Goal: Information Seeking & Learning: Learn about a topic

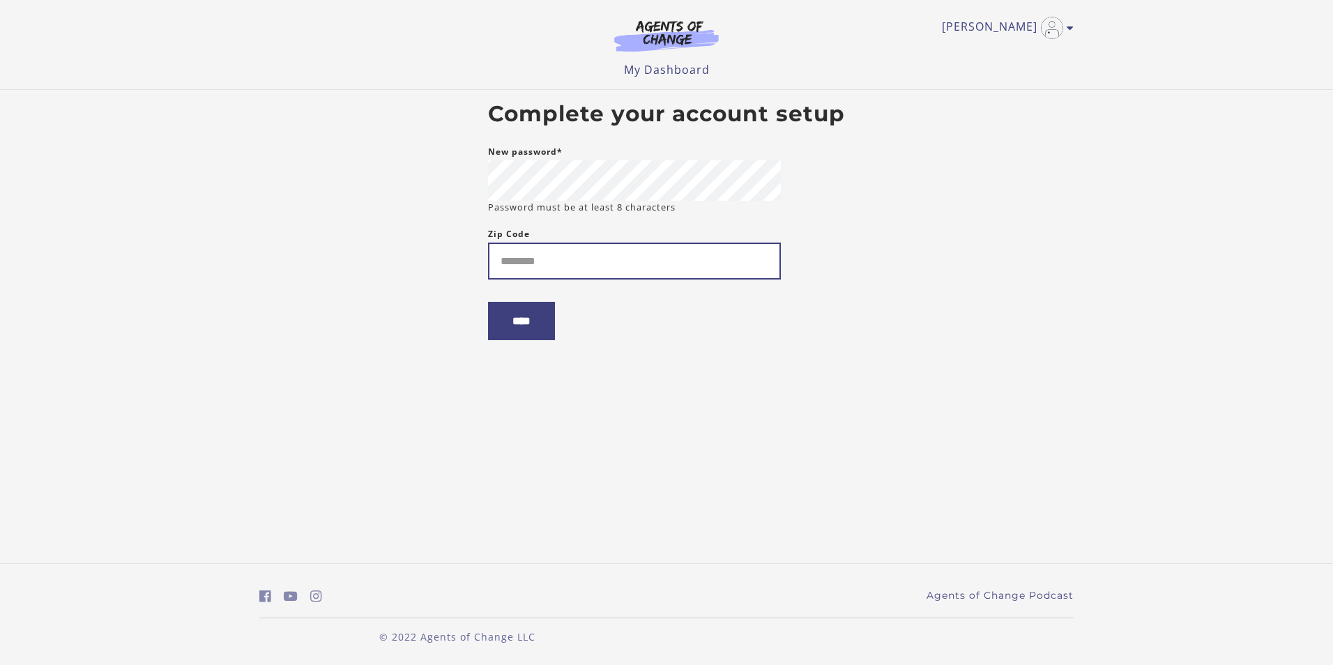
click at [521, 266] on input "Zip Code" at bounding box center [634, 261] width 293 height 37
type input "*"
type input "*****"
click at [531, 318] on input "****" at bounding box center [521, 321] width 67 height 38
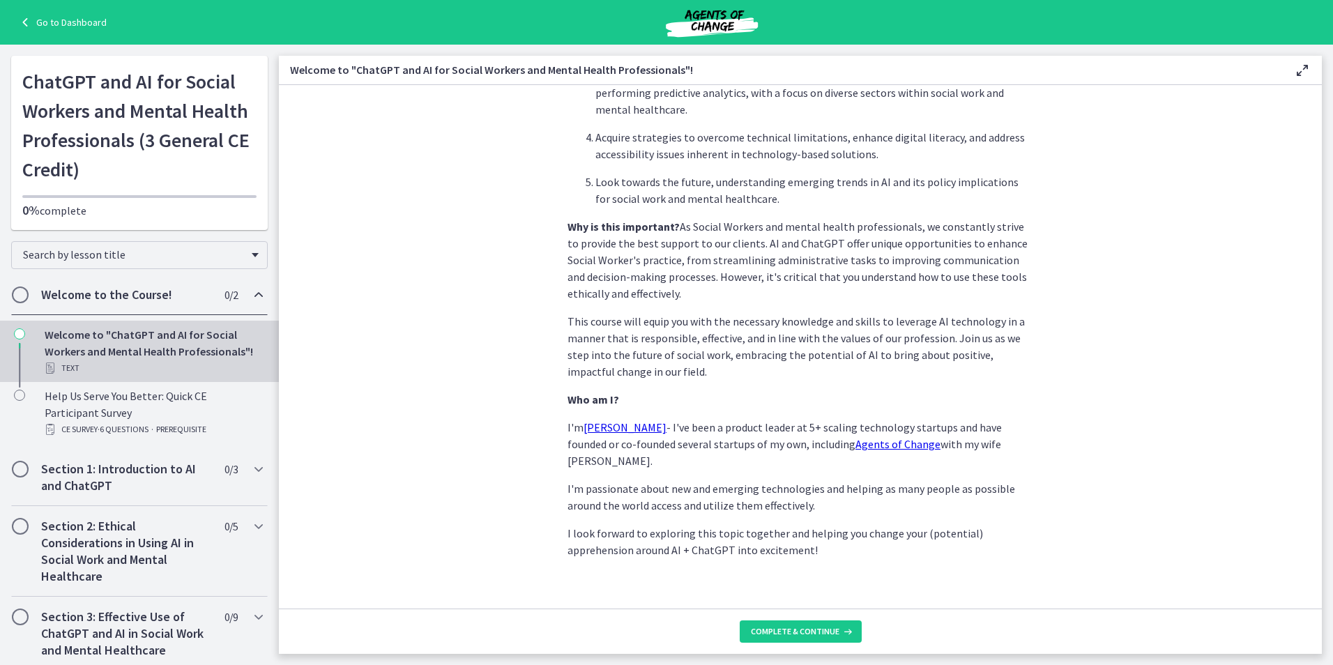
scroll to position [483, 0]
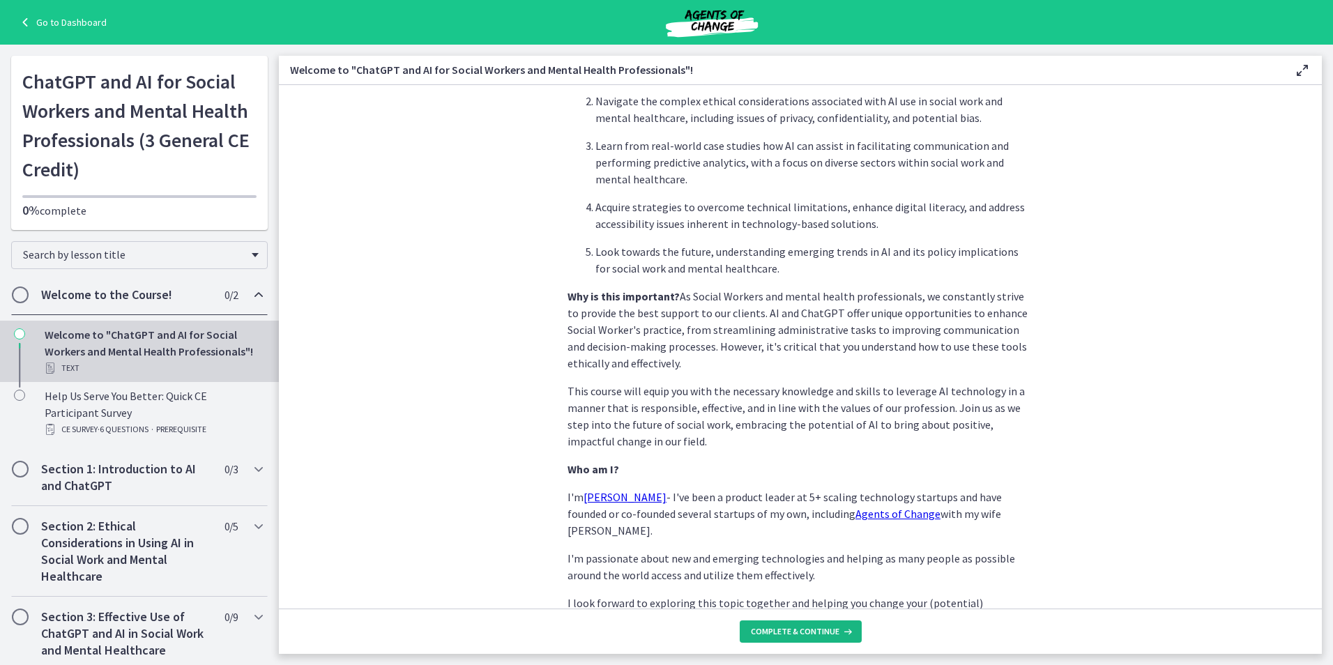
click at [807, 635] on span "Complete & continue" at bounding box center [795, 631] width 89 height 11
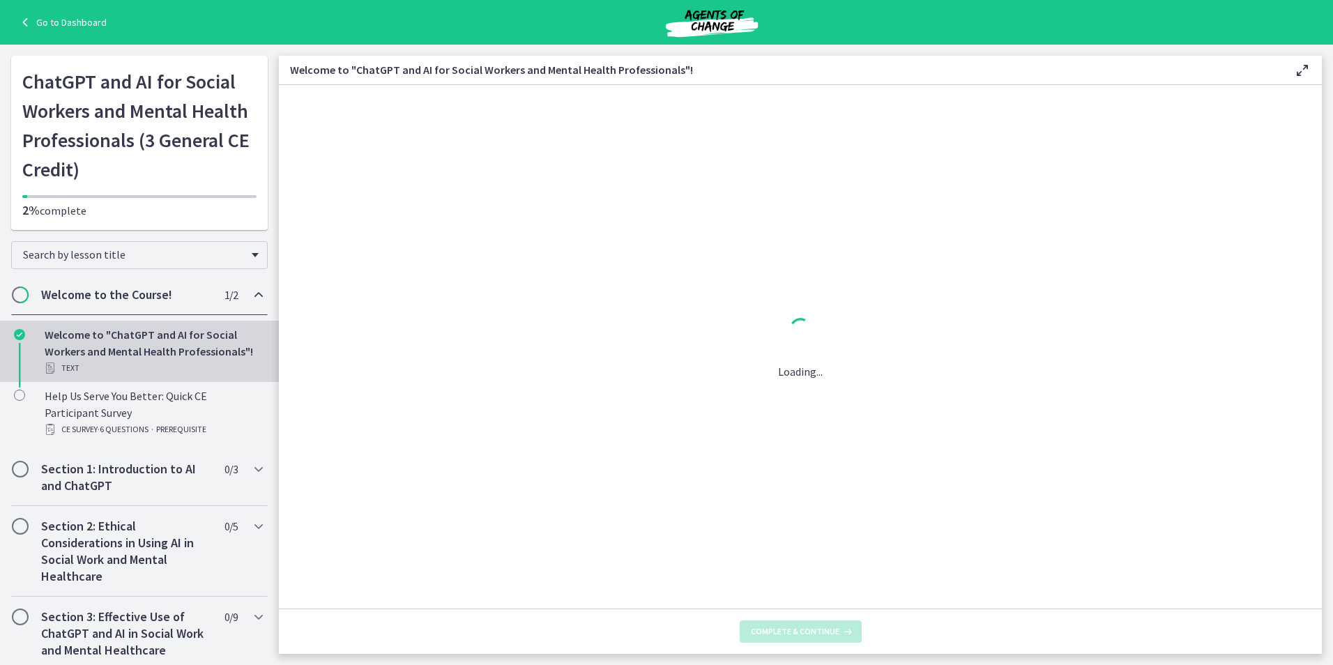
scroll to position [0, 0]
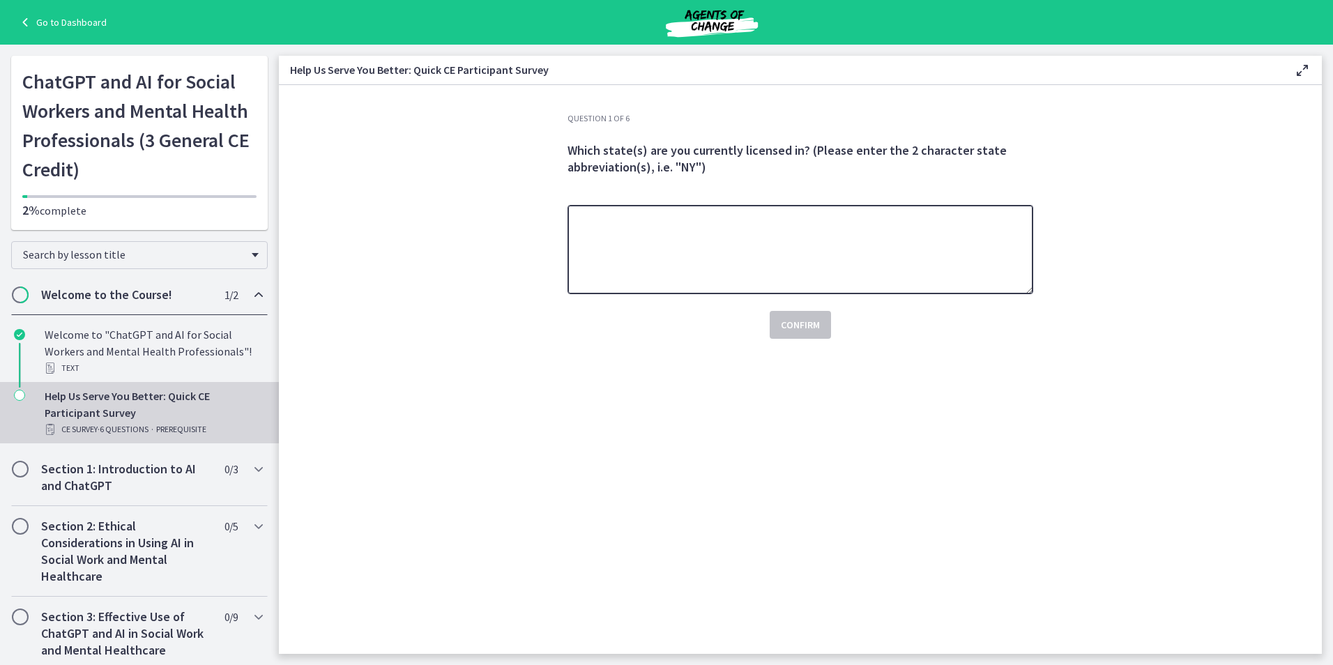
click at [628, 219] on textarea at bounding box center [800, 249] width 466 height 89
type textarea "**"
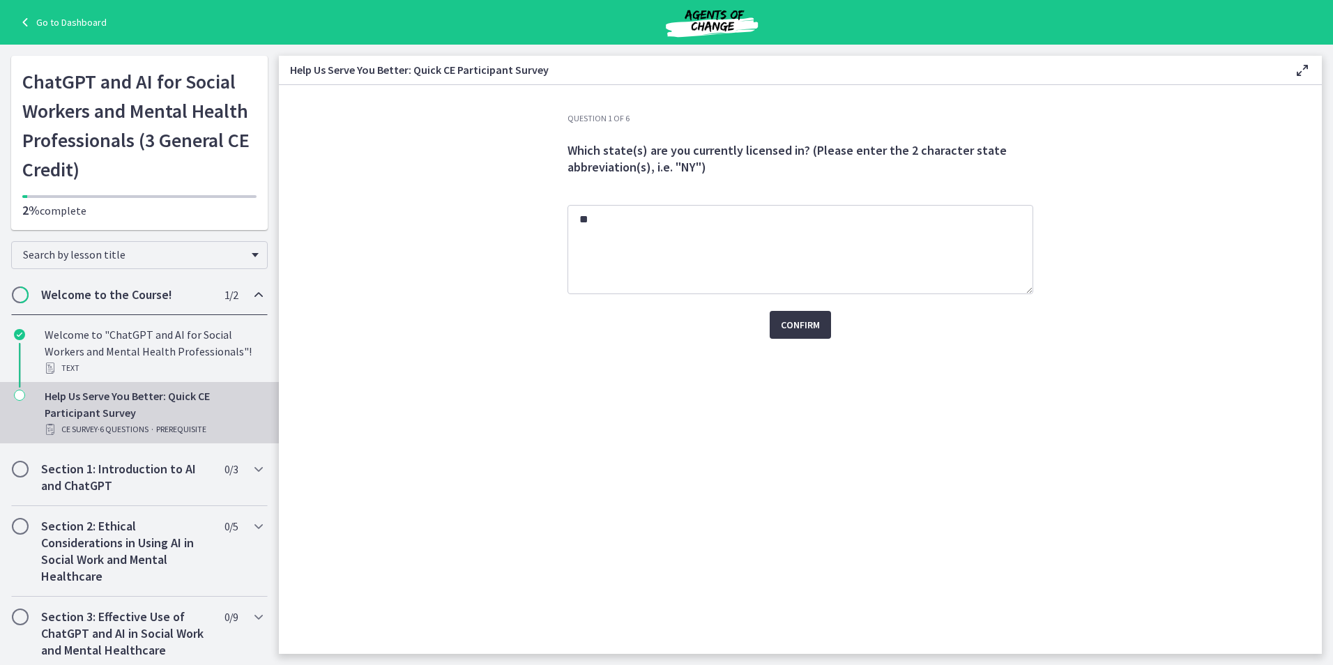
click at [811, 321] on span "Confirm" at bounding box center [800, 324] width 39 height 17
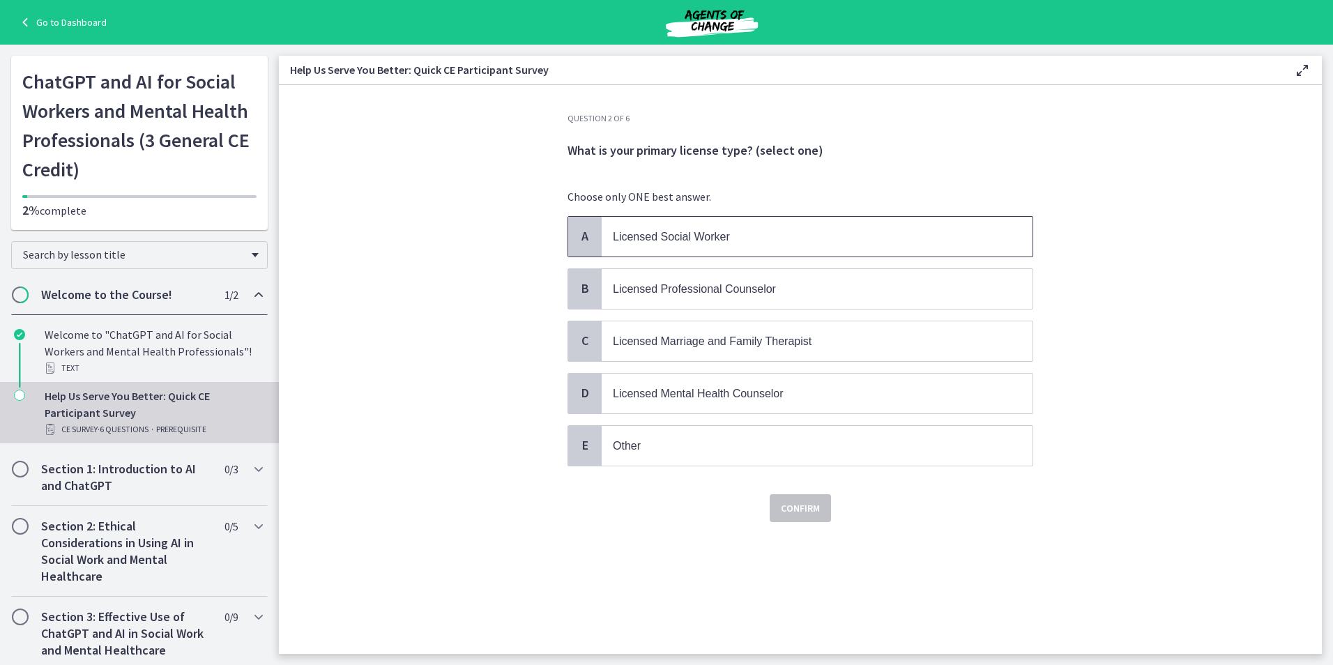
click at [720, 240] on span "Licensed Social Worker" at bounding box center [671, 237] width 117 height 12
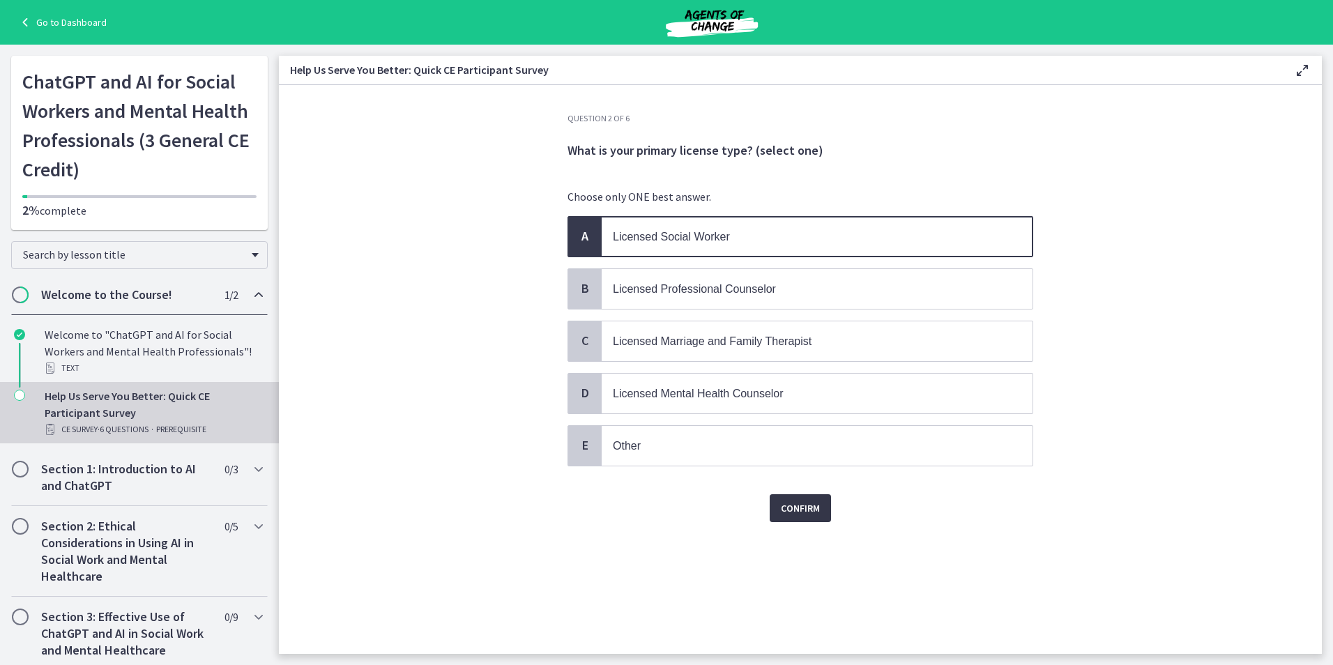
click at [795, 512] on span "Confirm" at bounding box center [800, 508] width 39 height 17
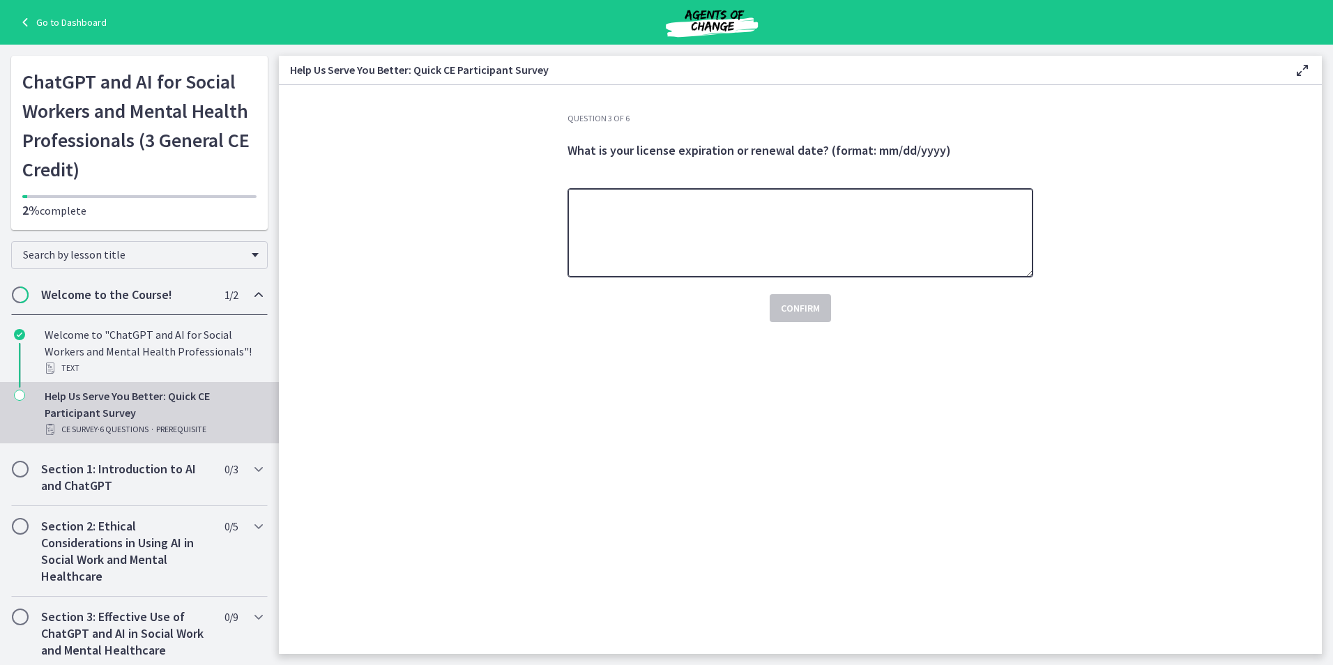
click at [731, 212] on textarea at bounding box center [800, 232] width 466 height 89
type textarea "**********"
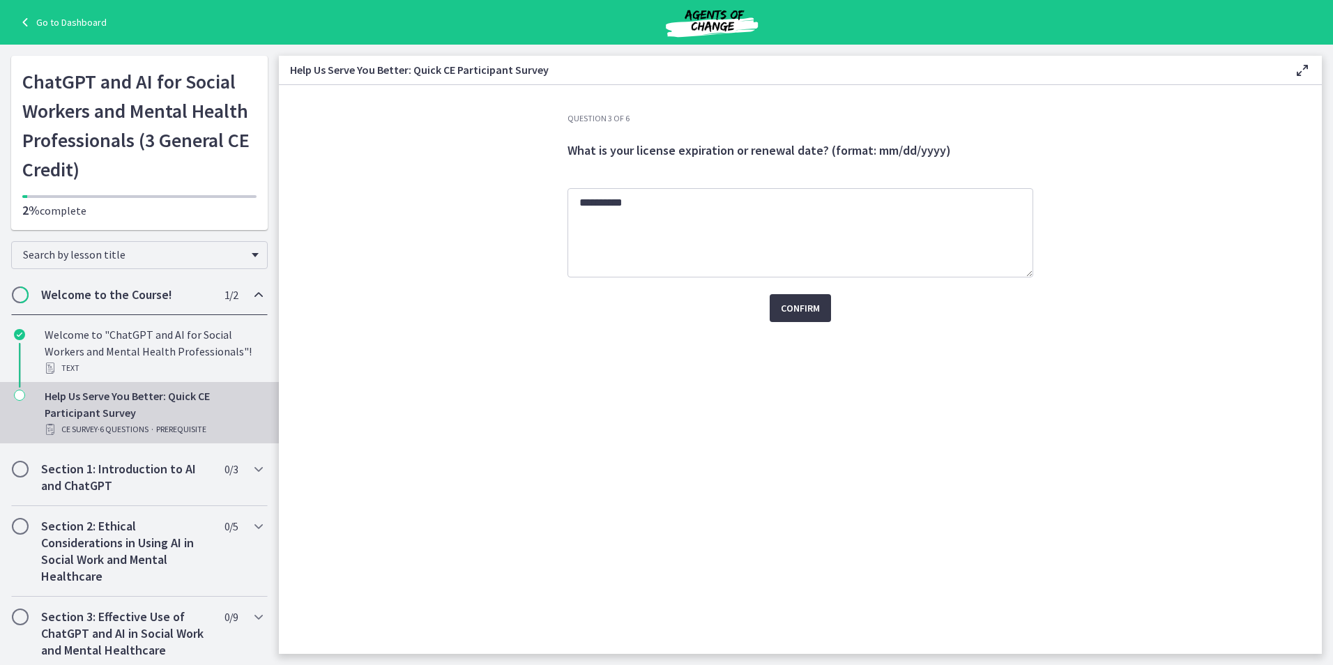
click at [795, 304] on span "Confirm" at bounding box center [800, 308] width 39 height 17
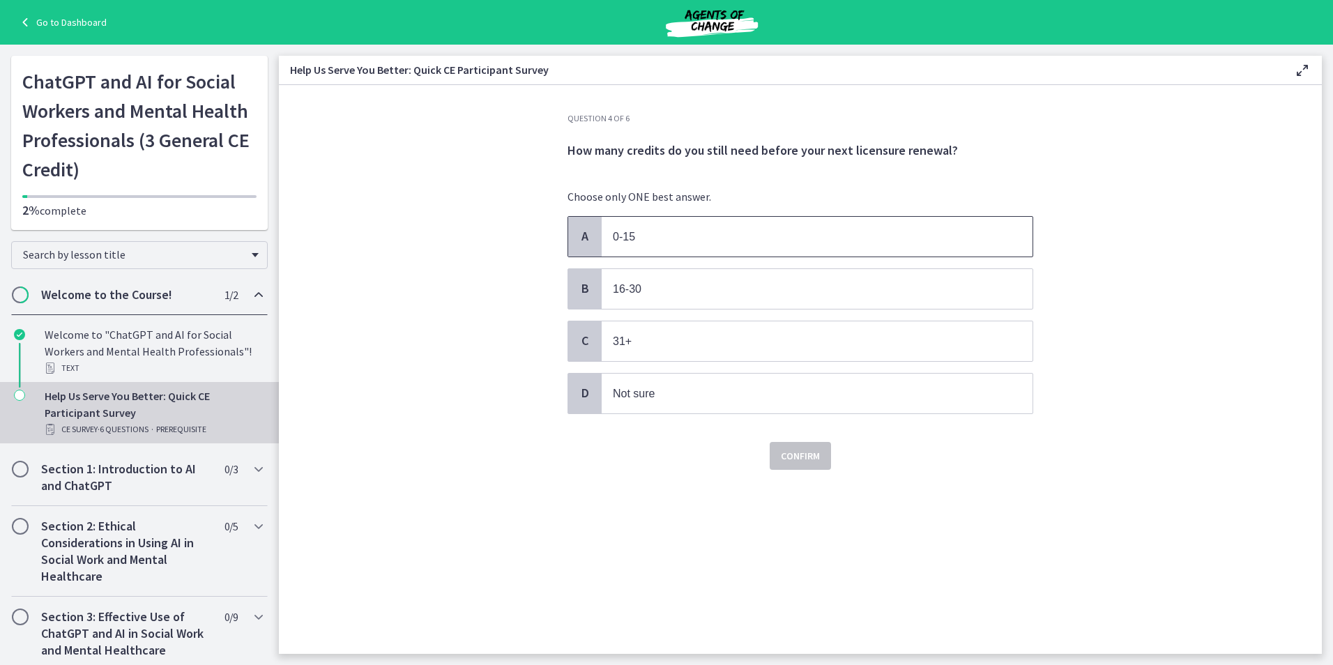
click at [790, 240] on p "0-15" at bounding box center [803, 236] width 381 height 17
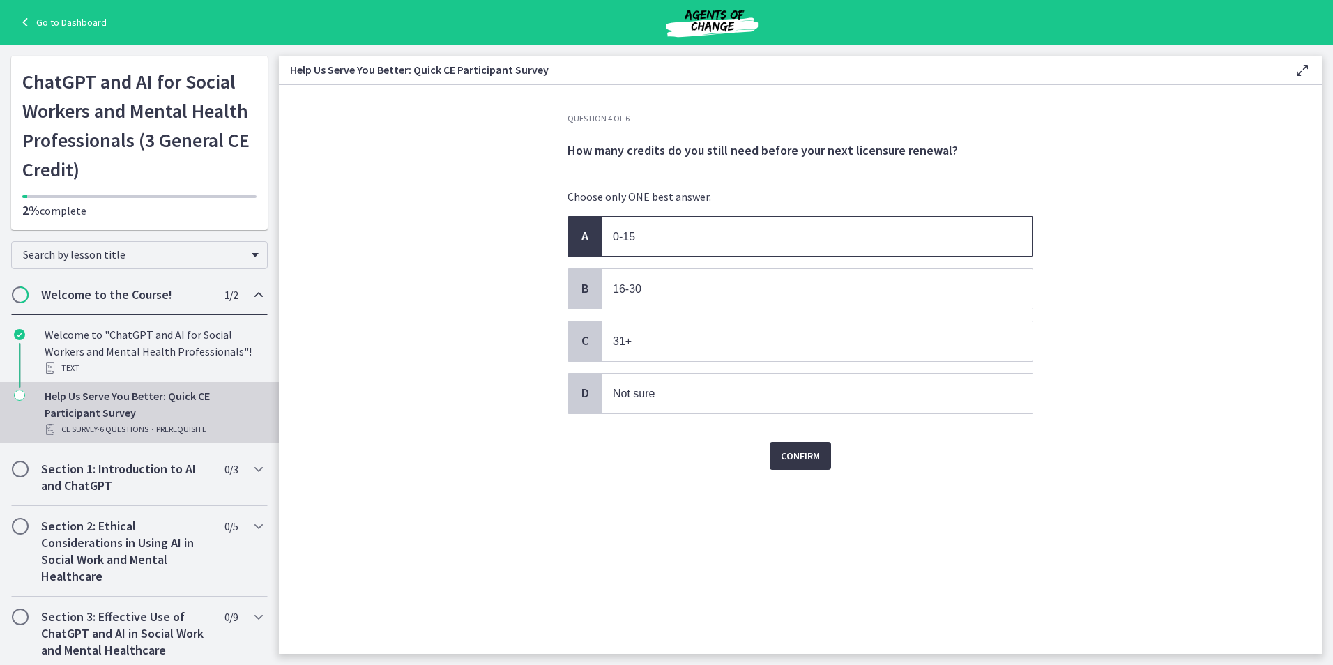
click at [793, 452] on span "Confirm" at bounding box center [800, 456] width 39 height 17
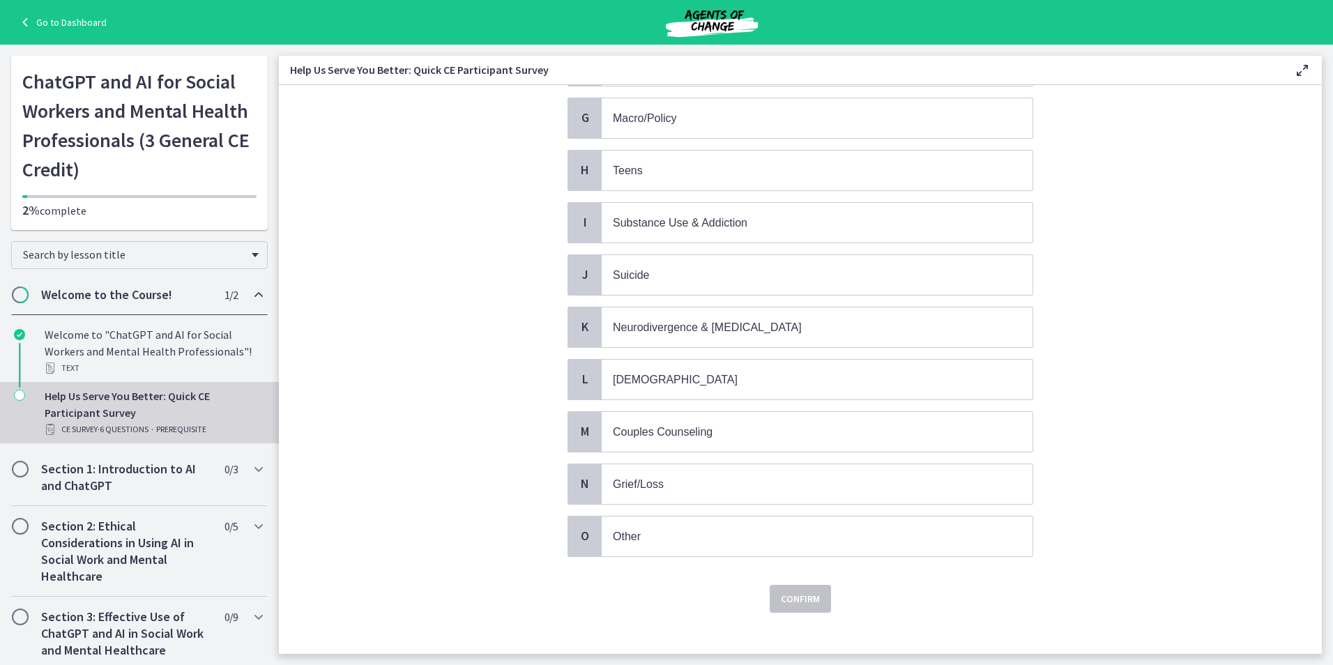
scroll to position [441, 0]
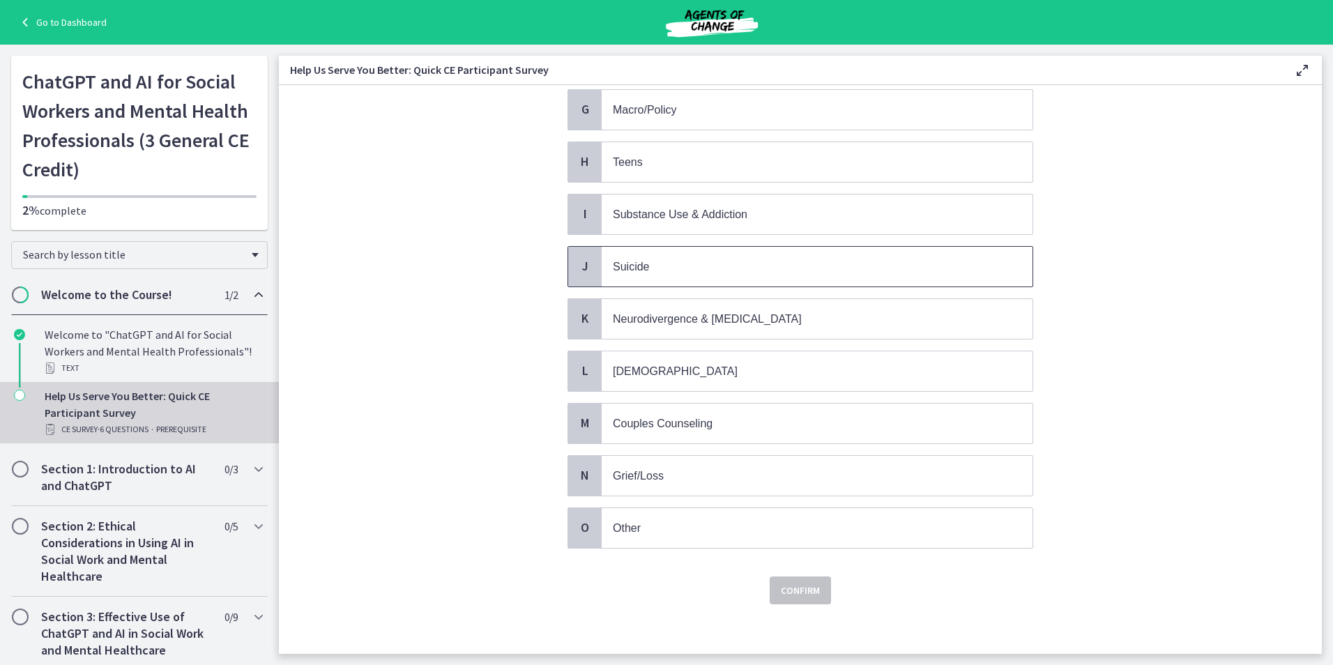
click at [576, 260] on span "J" at bounding box center [584, 266] width 17 height 17
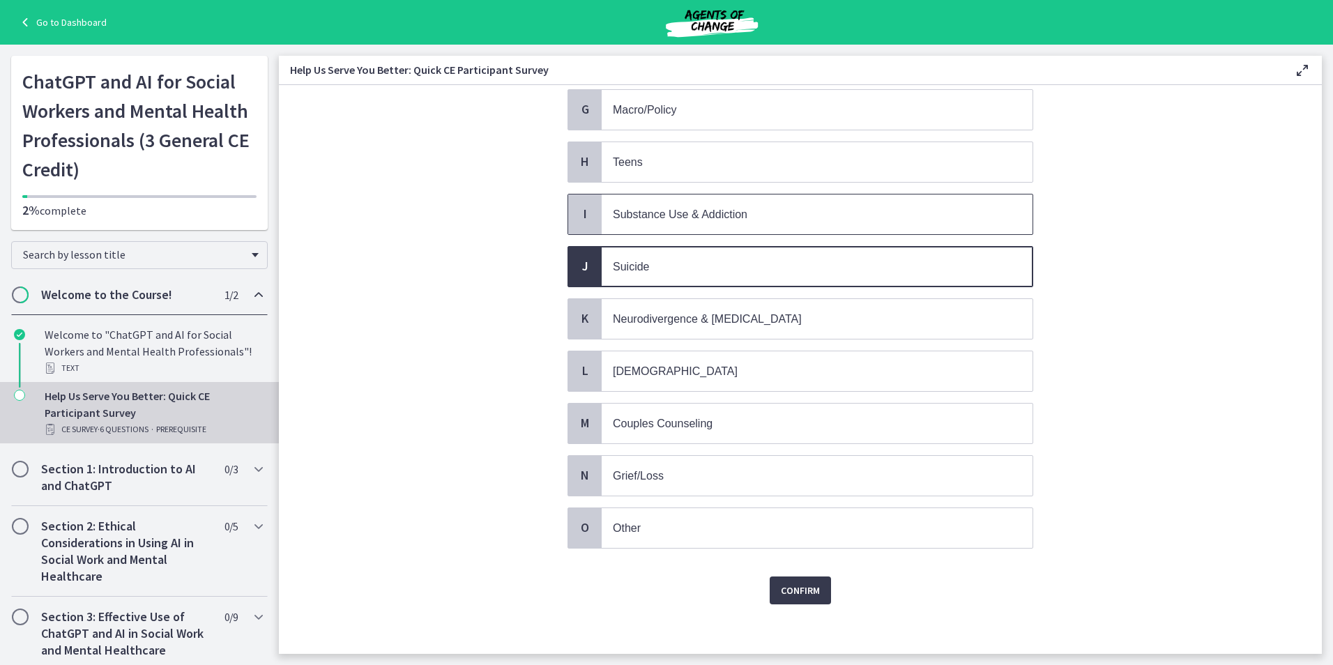
click at [576, 212] on span "I" at bounding box center [584, 214] width 17 height 17
click at [795, 588] on span "Confirm" at bounding box center [800, 590] width 39 height 17
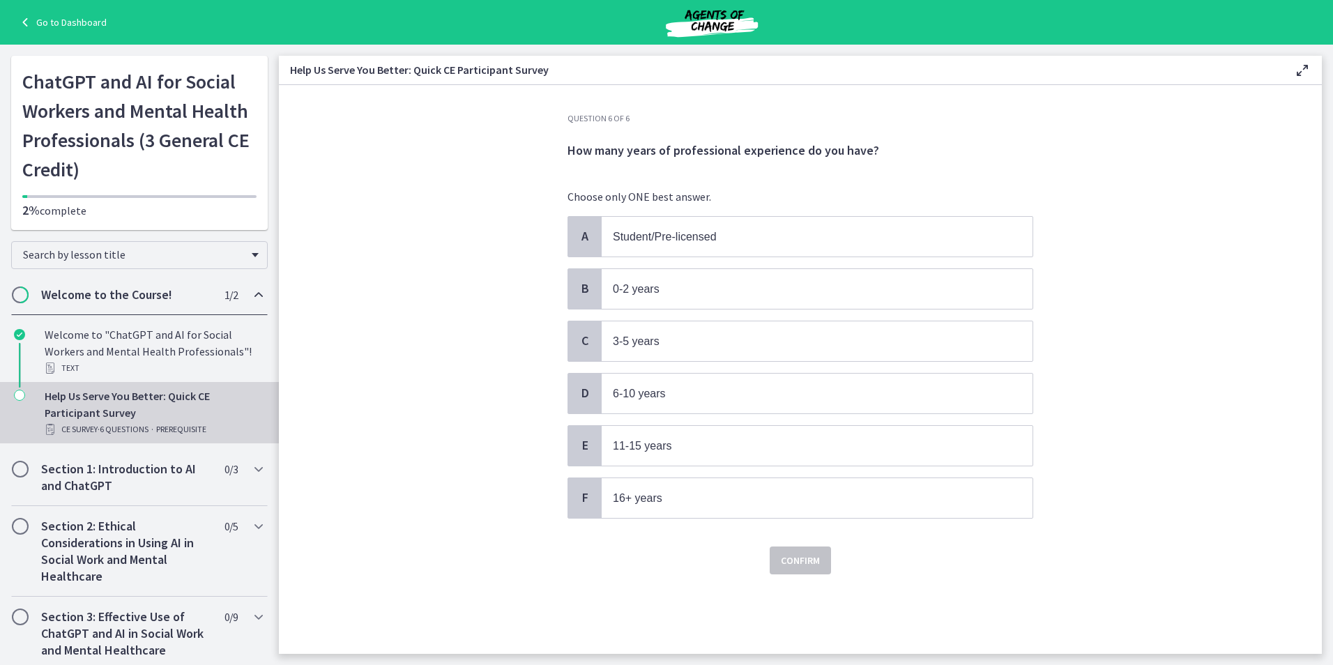
scroll to position [0, 0]
click at [713, 444] on p "11-15 years" at bounding box center [803, 445] width 381 height 17
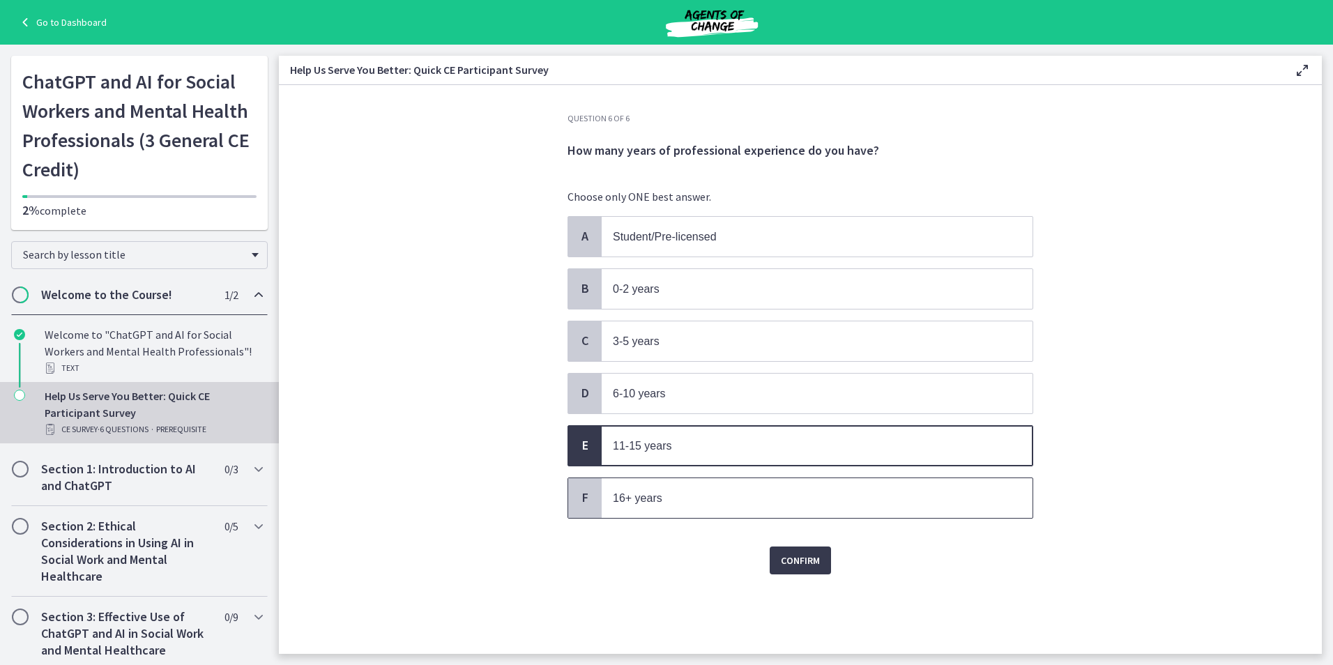
click at [636, 489] on p "16+ years" at bounding box center [803, 497] width 381 height 17
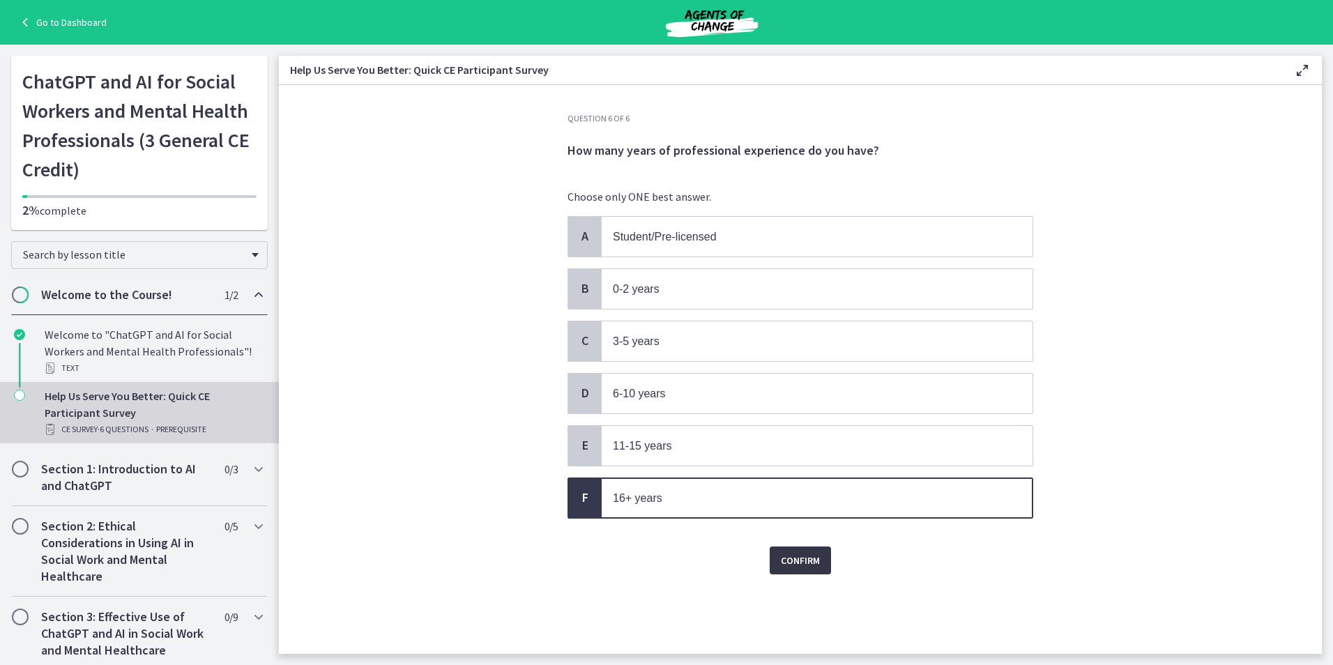
click at [813, 560] on span "Confirm" at bounding box center [800, 560] width 39 height 17
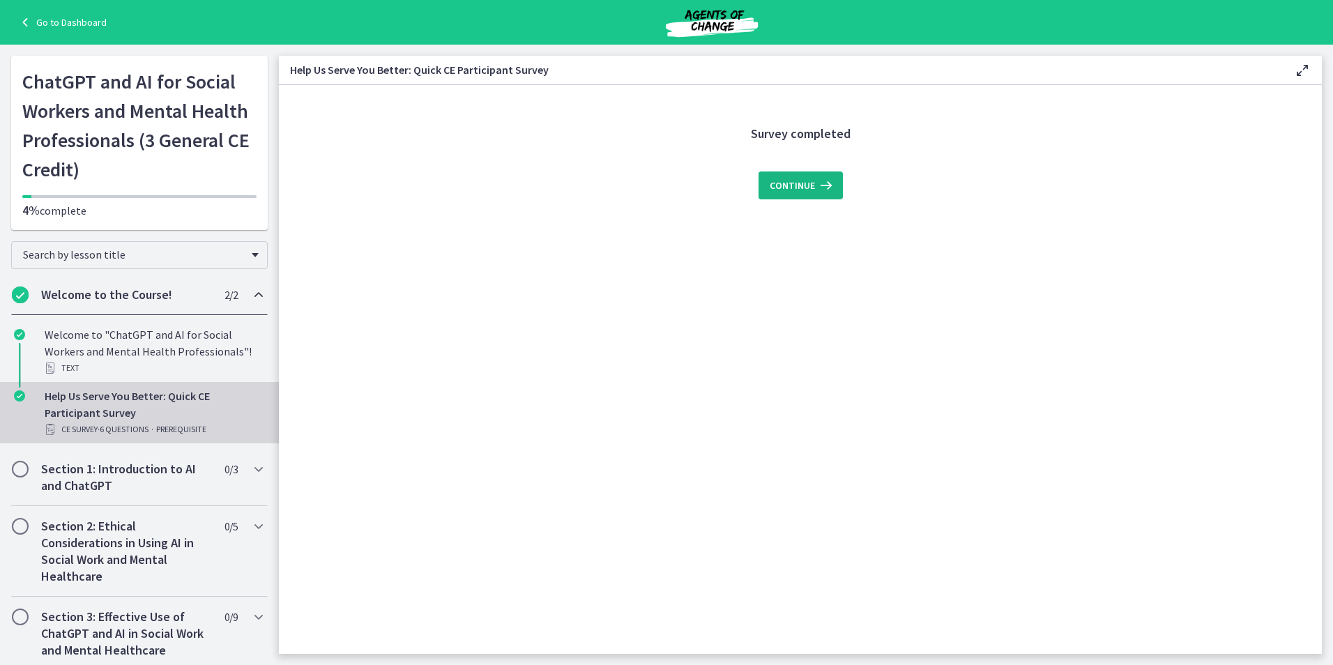
click at [798, 187] on span "Continue" at bounding box center [792, 185] width 45 height 17
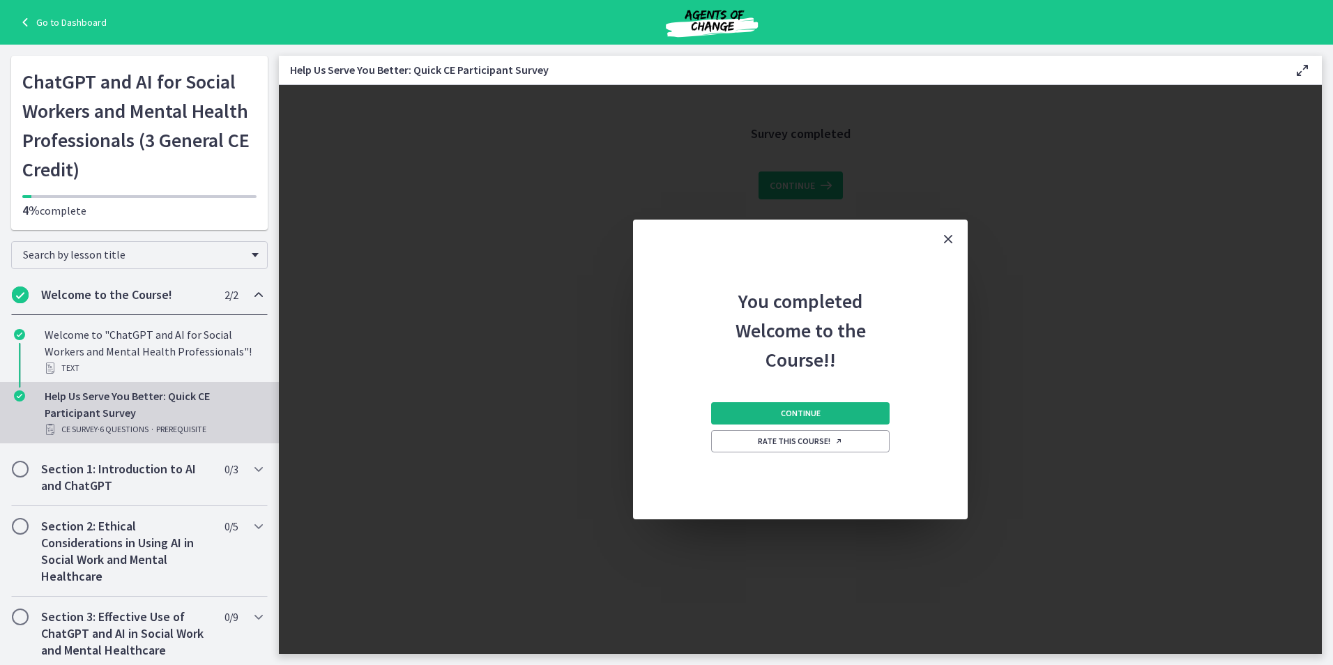
click at [828, 411] on button "Continue" at bounding box center [800, 413] width 178 height 22
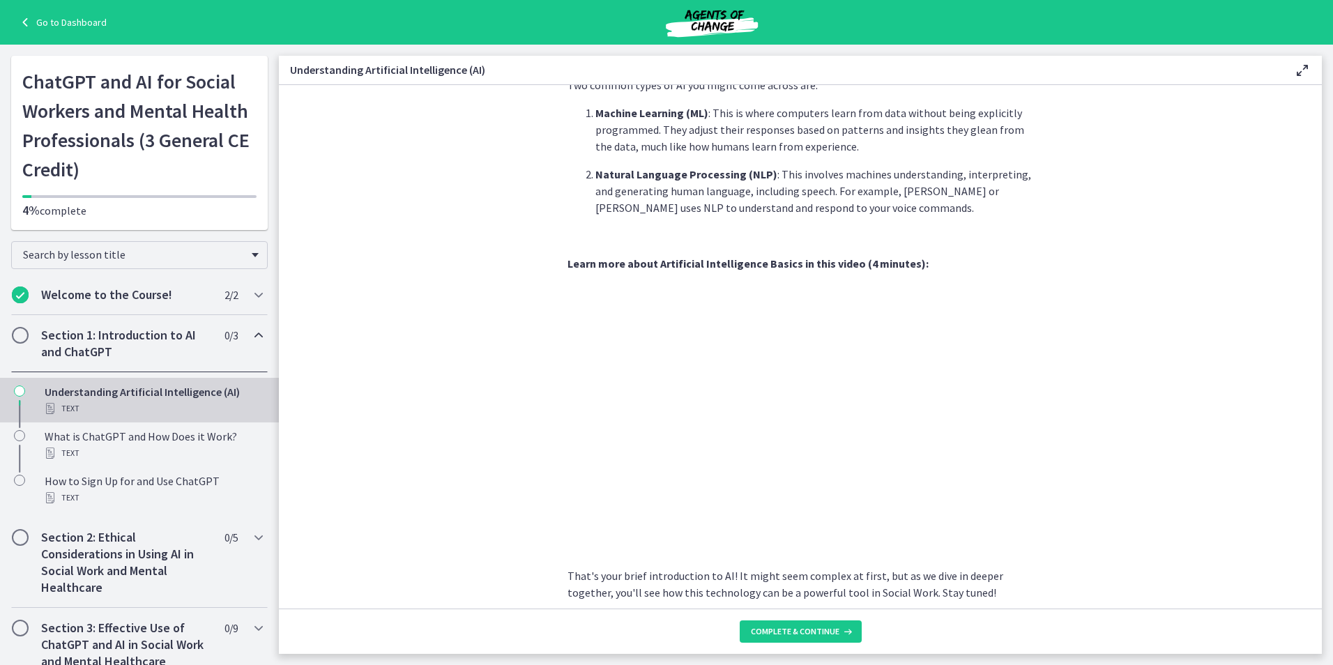
scroll to position [449, 0]
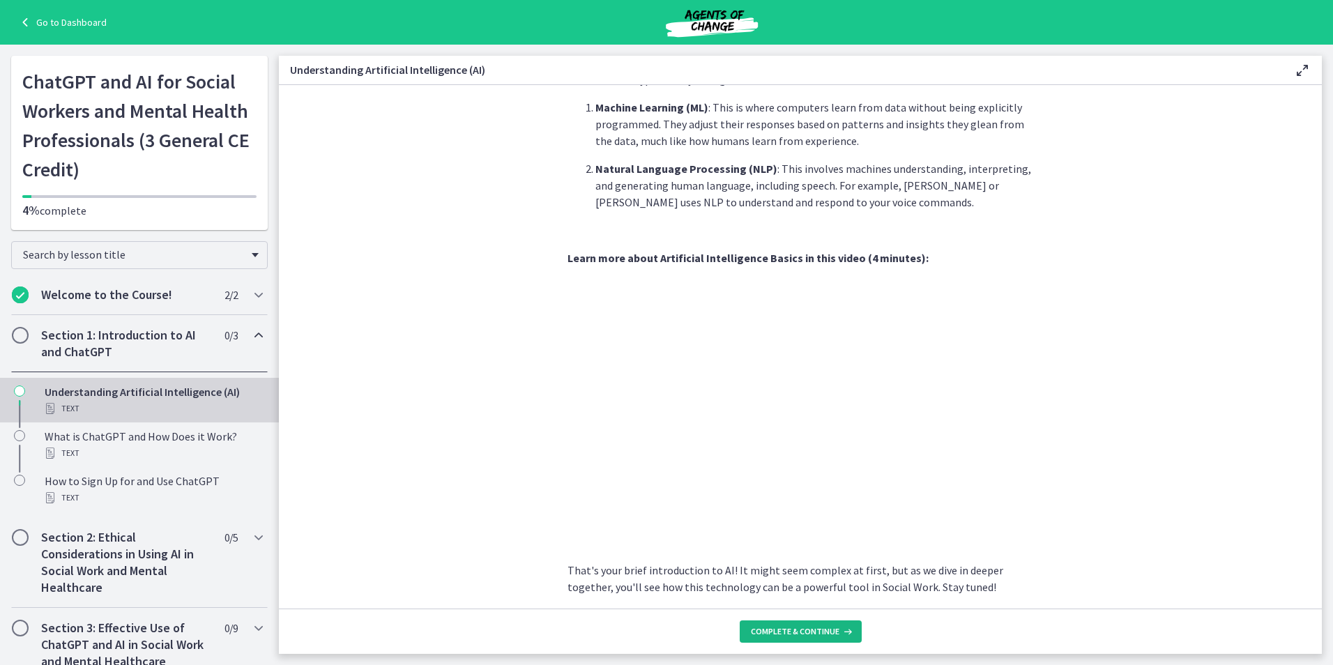
click at [755, 635] on span "Complete & continue" at bounding box center [795, 631] width 89 height 11
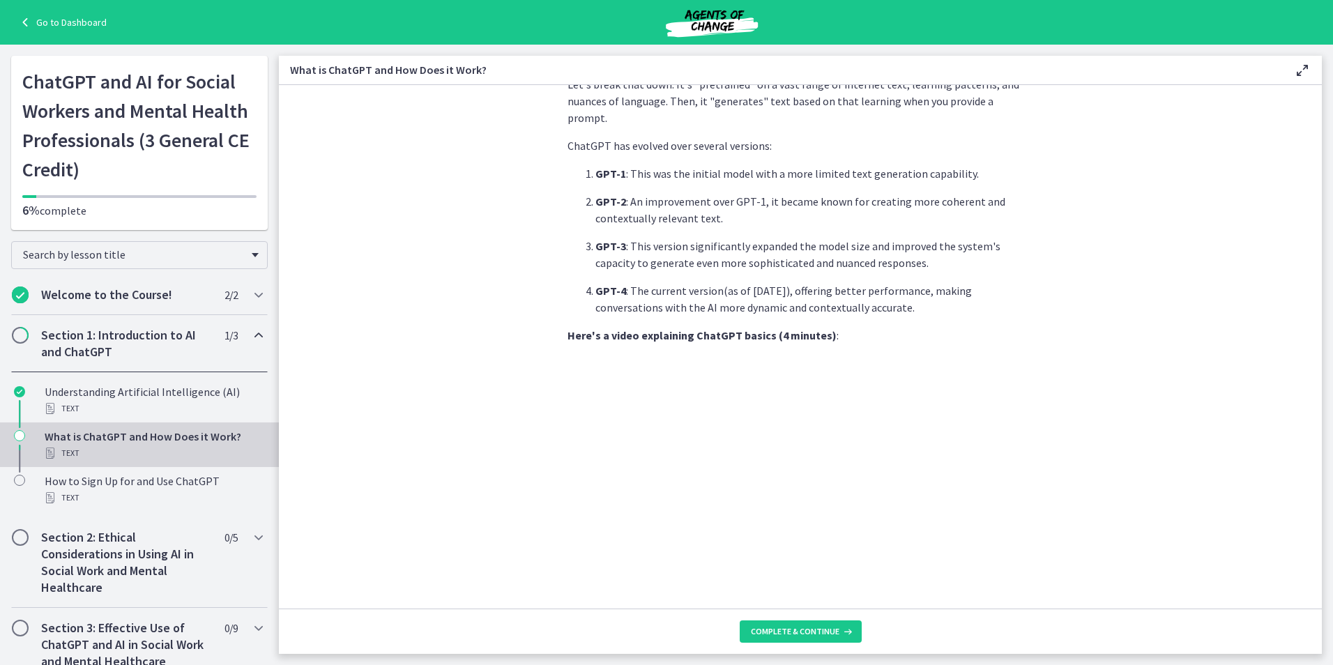
scroll to position [510, 0]
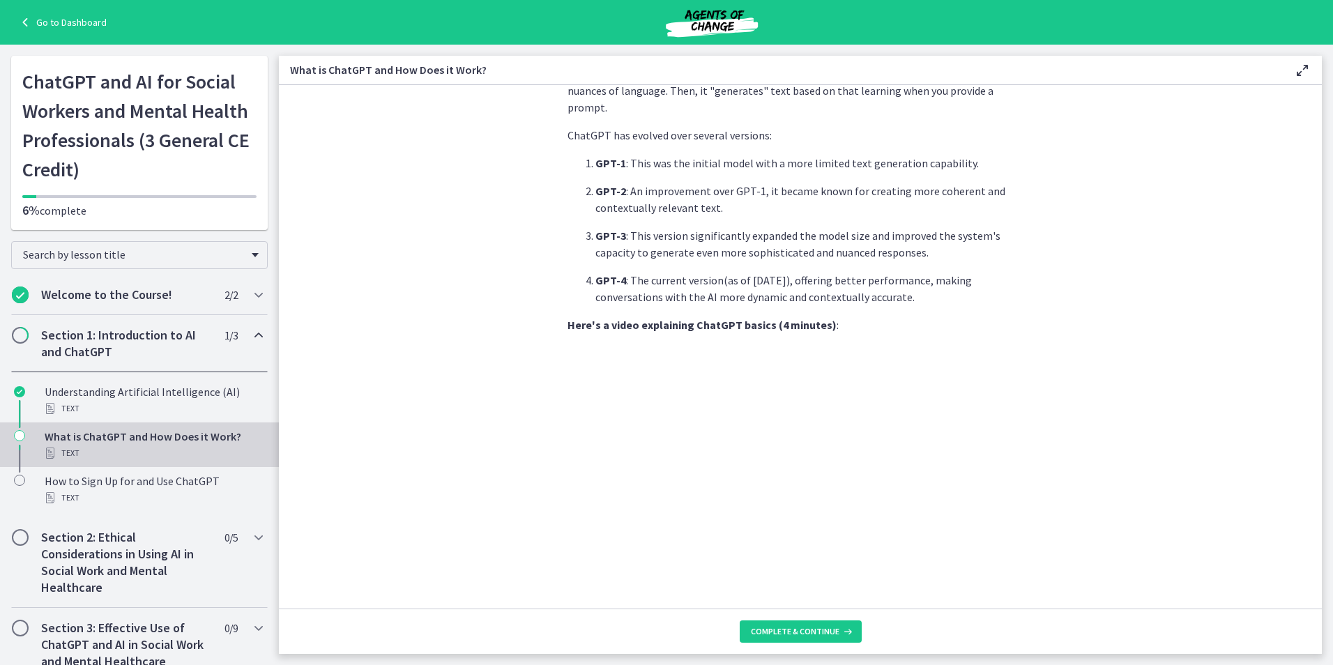
click at [570, 415] on span at bounding box center [800, 472] width 466 height 257
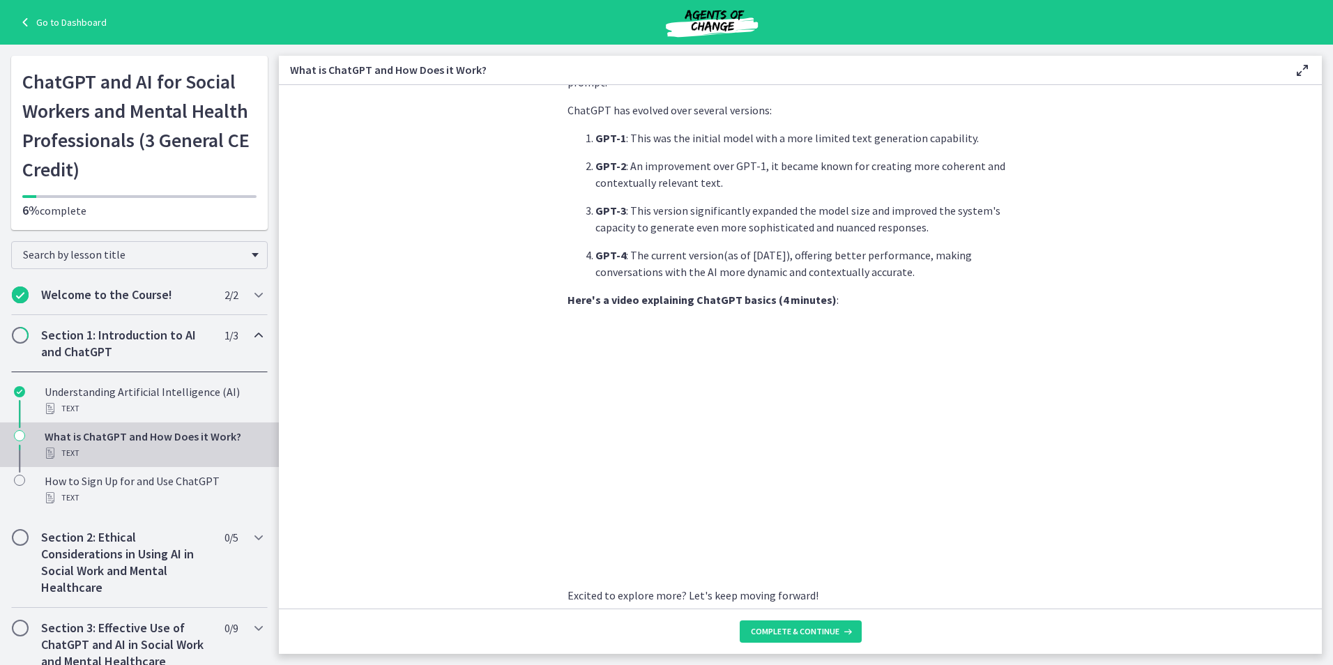
scroll to position [579, 0]
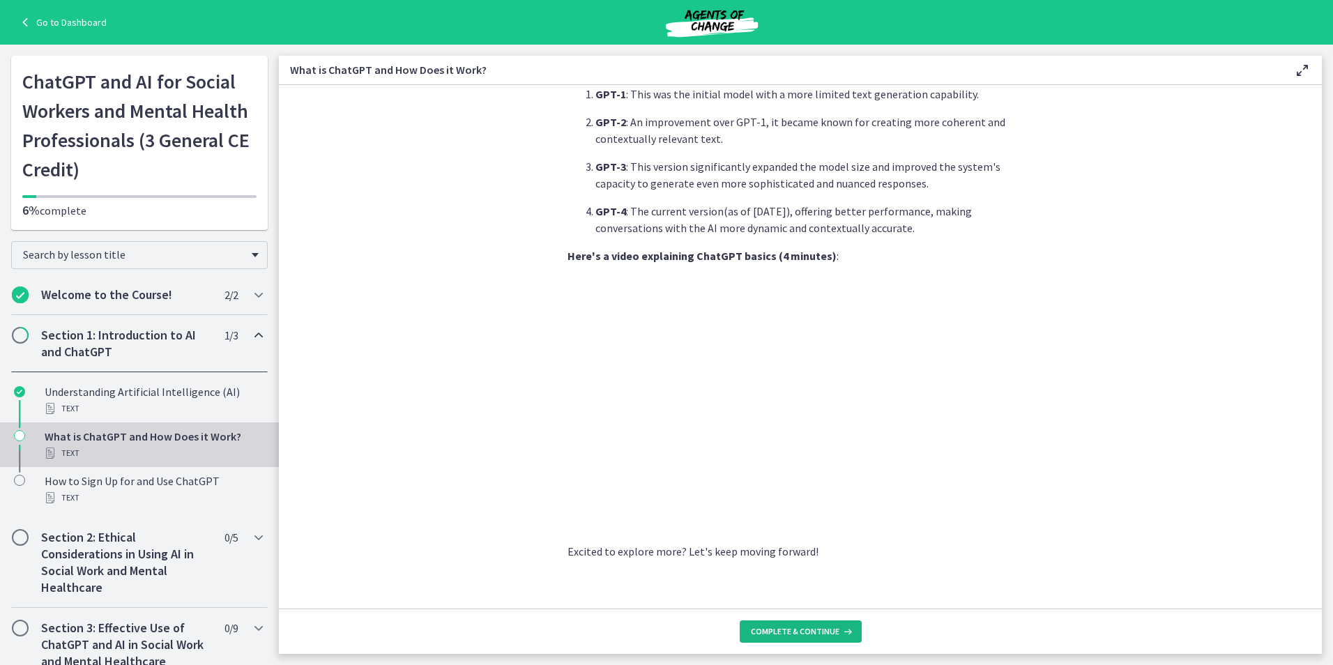
click at [826, 629] on span "Complete & continue" at bounding box center [795, 631] width 89 height 11
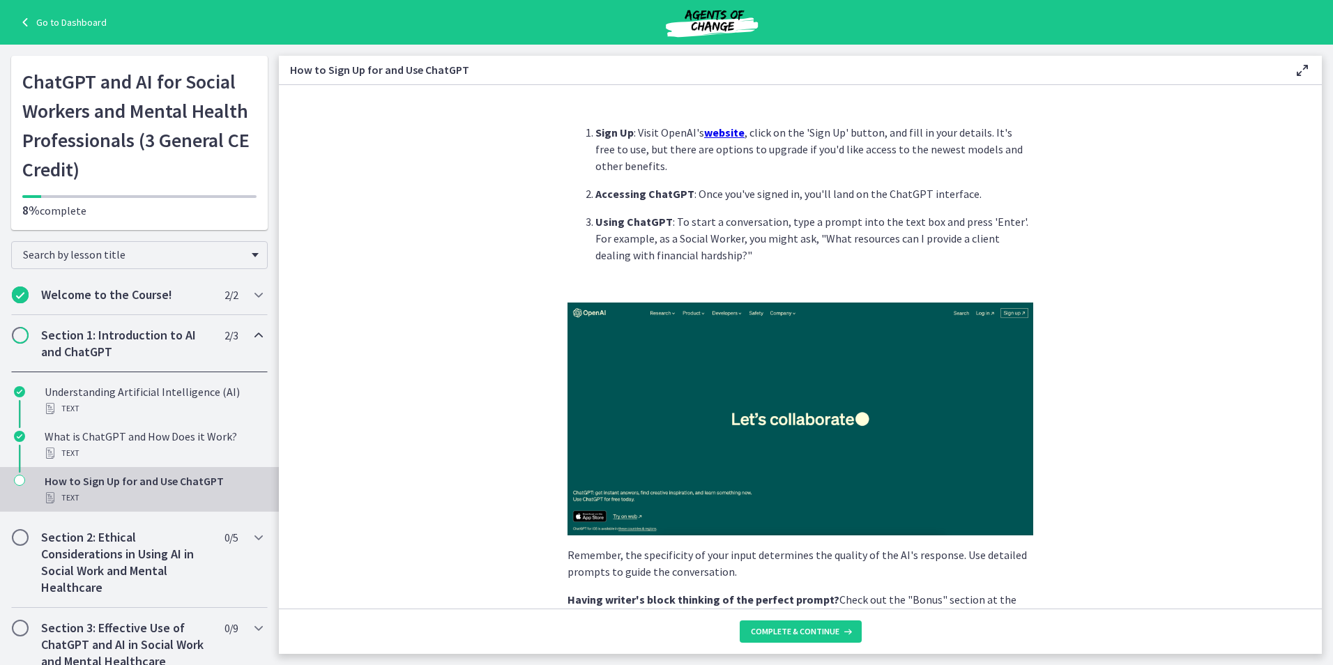
drag, startPoint x: 804, startPoint y: 609, endPoint x: 735, endPoint y: 664, distance: 88.2
drag, startPoint x: 735, startPoint y: 664, endPoint x: 1085, endPoint y: 353, distance: 467.6
click at [1085, 353] on section "Sign Up : Visit OpenAI's website , click on the 'Sign Up' button, and fill in y…" at bounding box center [800, 346] width 1043 height 523
click at [820, 639] on button "Complete & continue" at bounding box center [801, 631] width 122 height 22
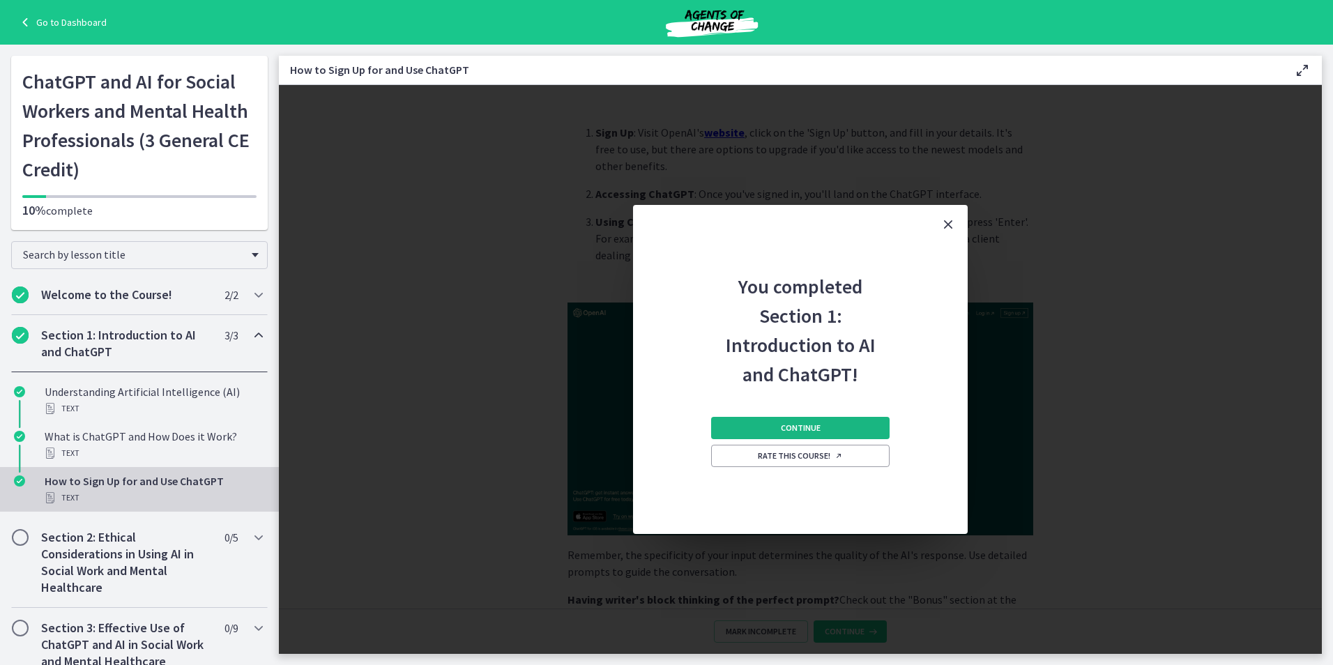
click at [782, 424] on span "Continue" at bounding box center [801, 427] width 40 height 11
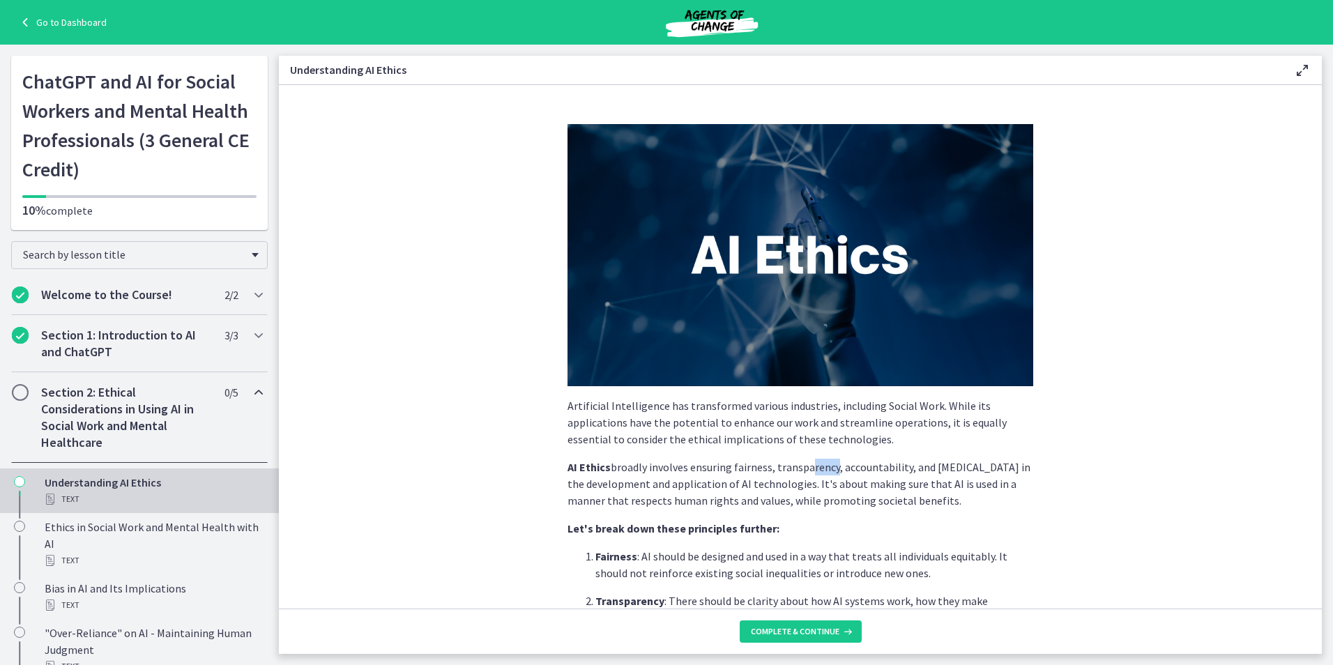
drag, startPoint x: 824, startPoint y: 466, endPoint x: 800, endPoint y: 448, distance: 30.3
click at [800, 448] on div "Artificial Intelligence has transformed various industries, including Social Wo…" at bounding box center [800, 628] width 466 height 1009
click at [958, 469] on p "AI Ethics broadly involves ensuring fairness, transparency, accountability, and…" at bounding box center [800, 484] width 466 height 50
click at [820, 619] on footer "Complete & continue" at bounding box center [800, 631] width 1043 height 45
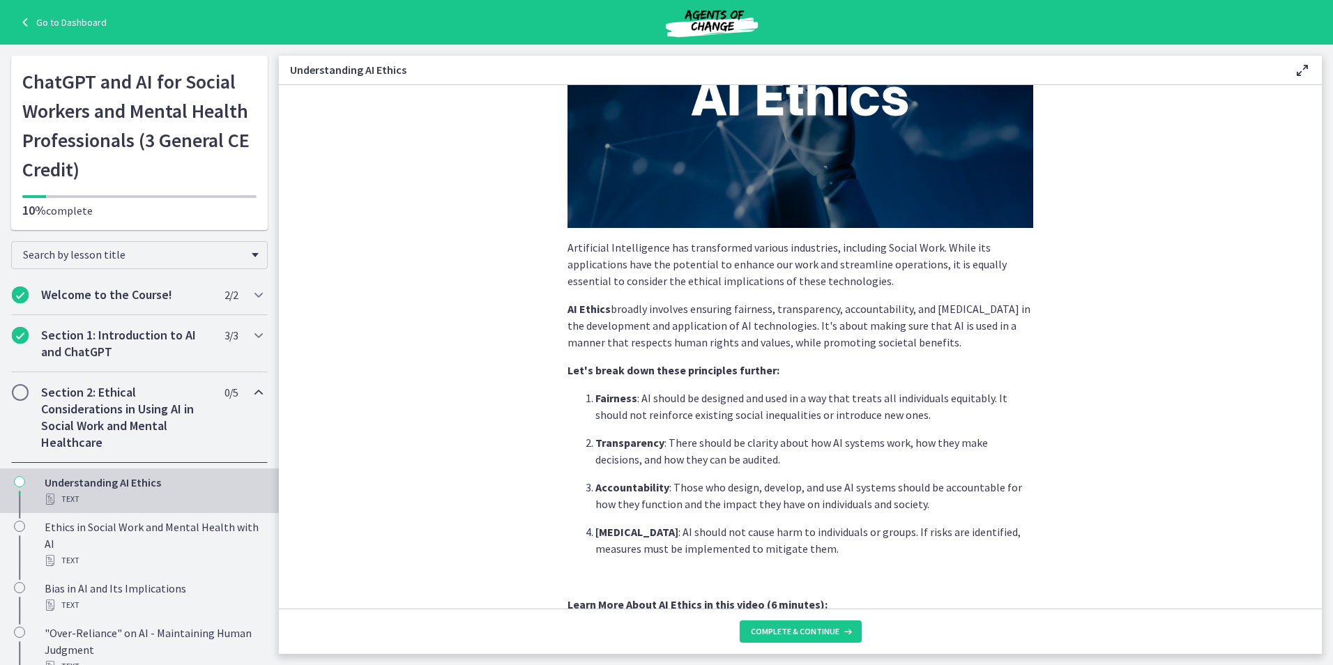
scroll to position [185, 0]
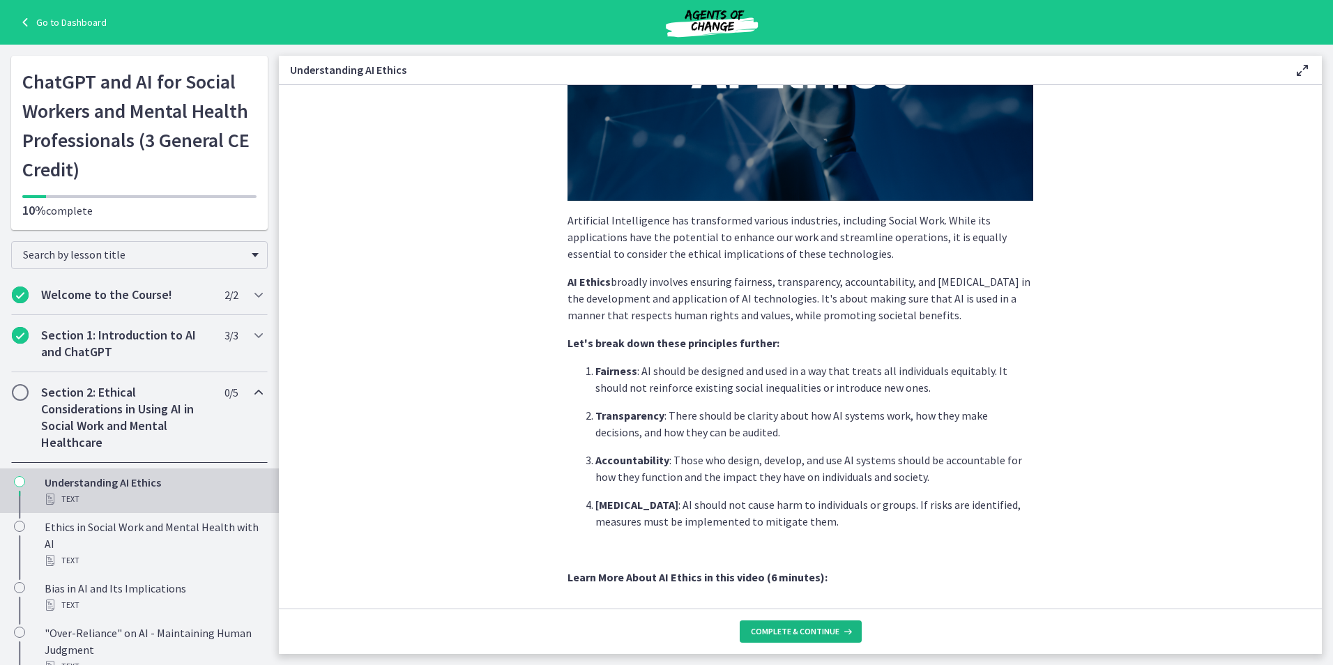
click at [800, 622] on button "Complete & continue" at bounding box center [801, 631] width 122 height 22
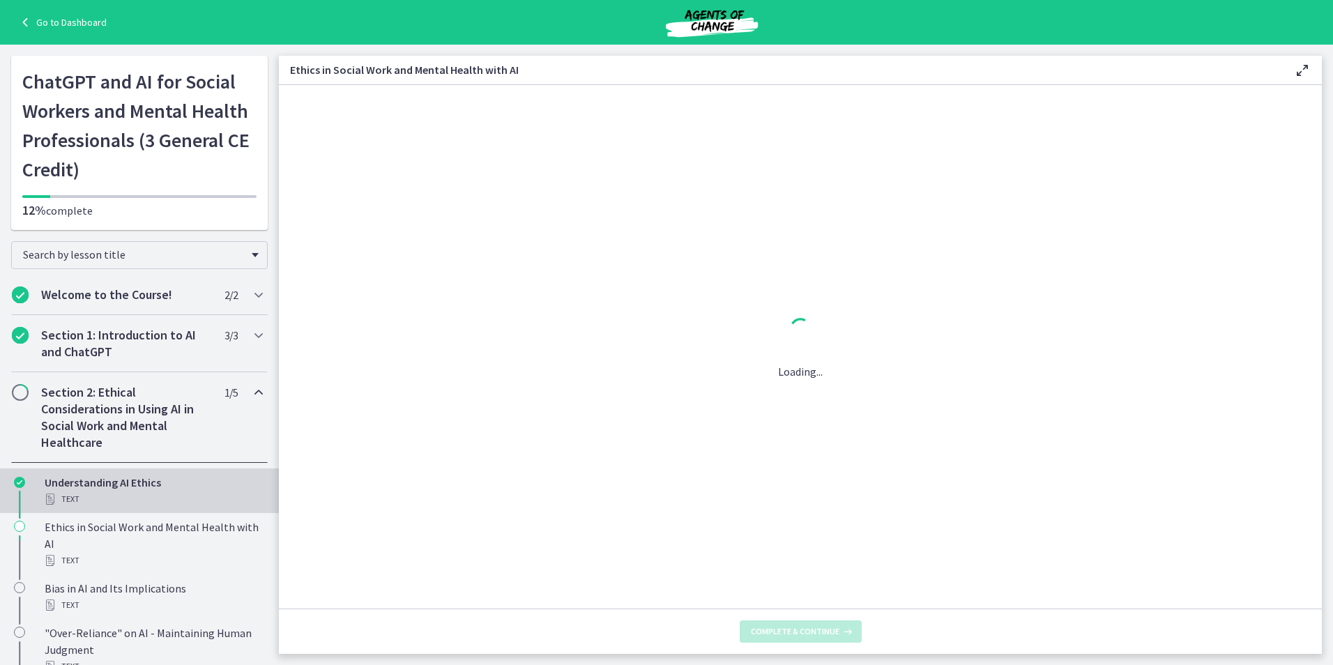
scroll to position [0, 0]
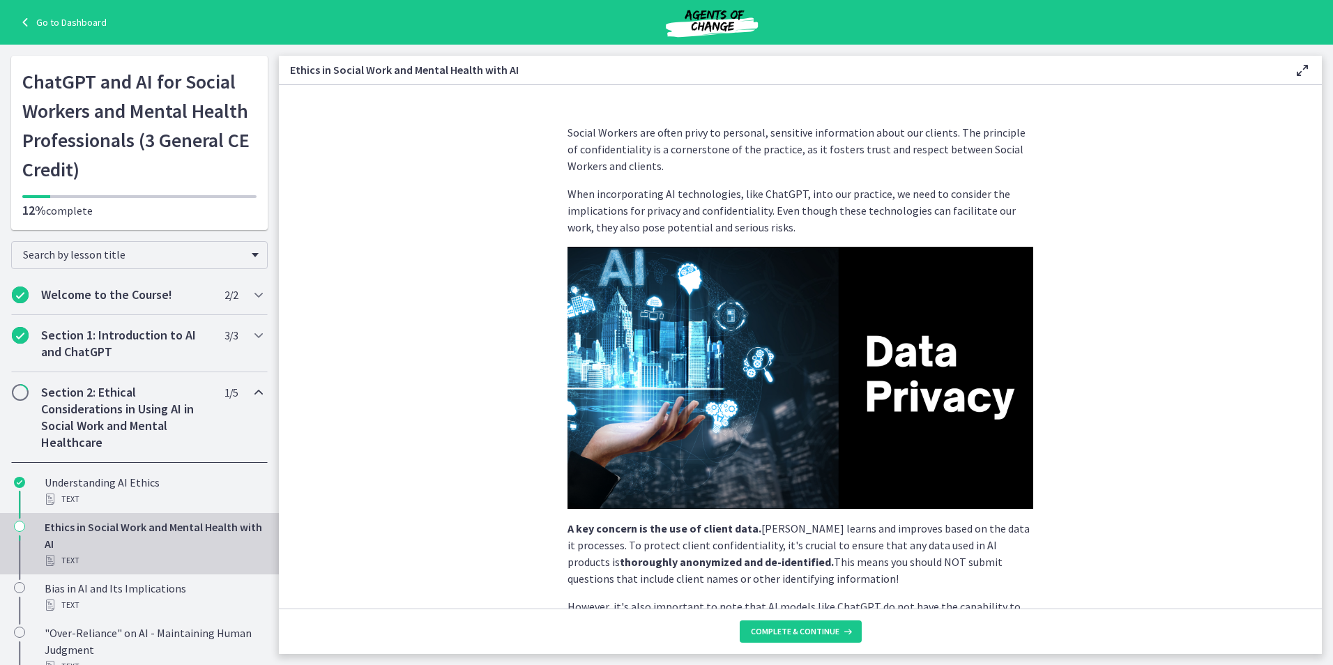
click at [747, 500] on img at bounding box center [800, 378] width 466 height 262
drag, startPoint x: 747, startPoint y: 500, endPoint x: 396, endPoint y: 314, distance: 397.3
click at [396, 314] on section "Social Workers are often privy to personal, sensitive information about our cli…" at bounding box center [800, 346] width 1043 height 523
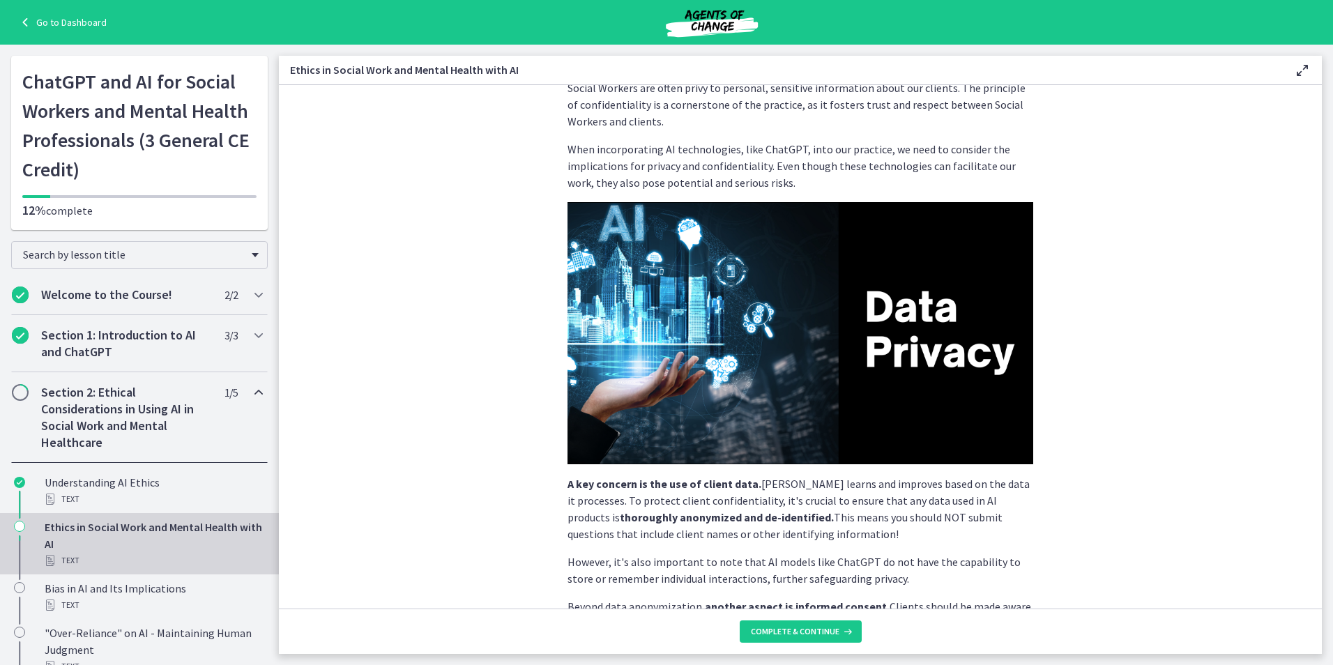
scroll to position [70, 0]
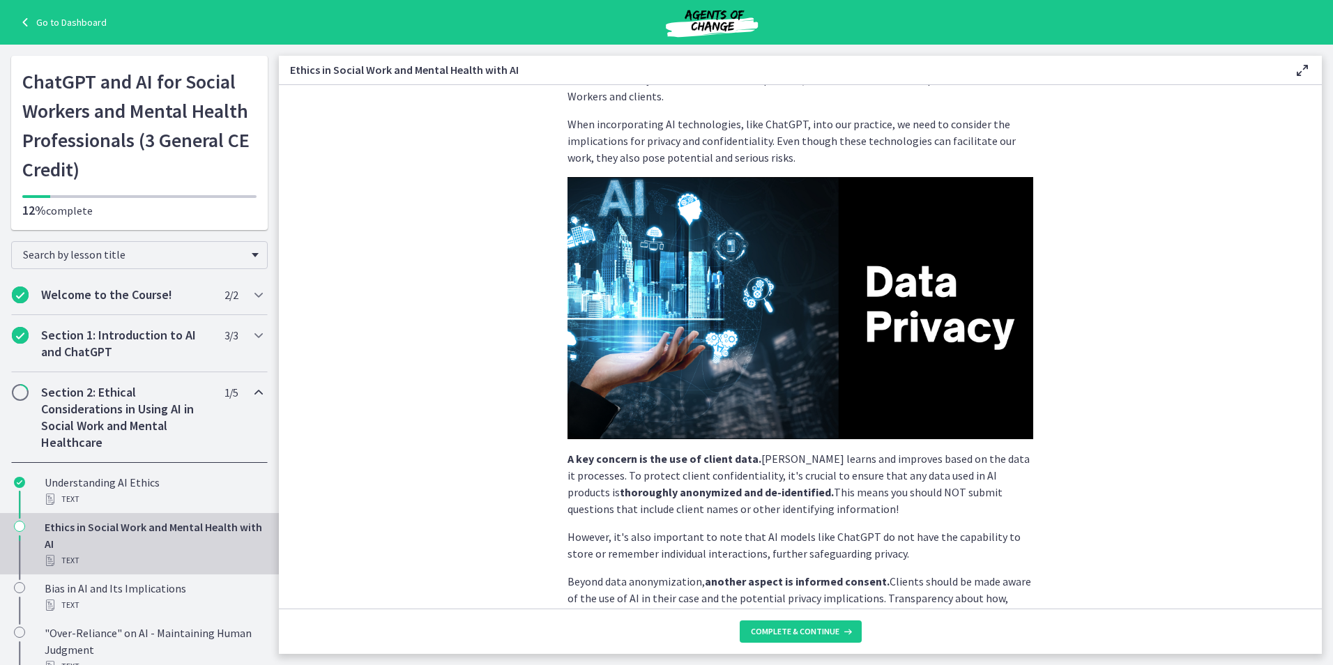
click at [767, 617] on footer "Complete & continue" at bounding box center [800, 631] width 1043 height 45
click at [751, 629] on span "Complete & continue" at bounding box center [795, 631] width 89 height 11
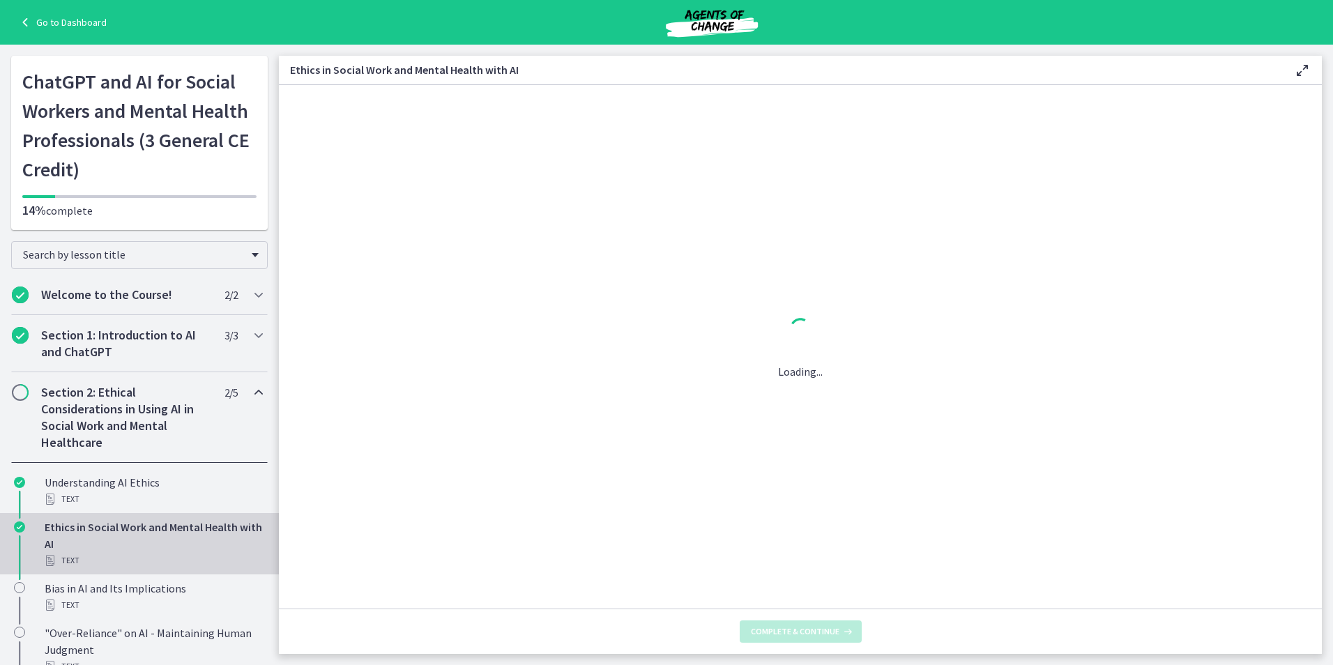
scroll to position [0, 0]
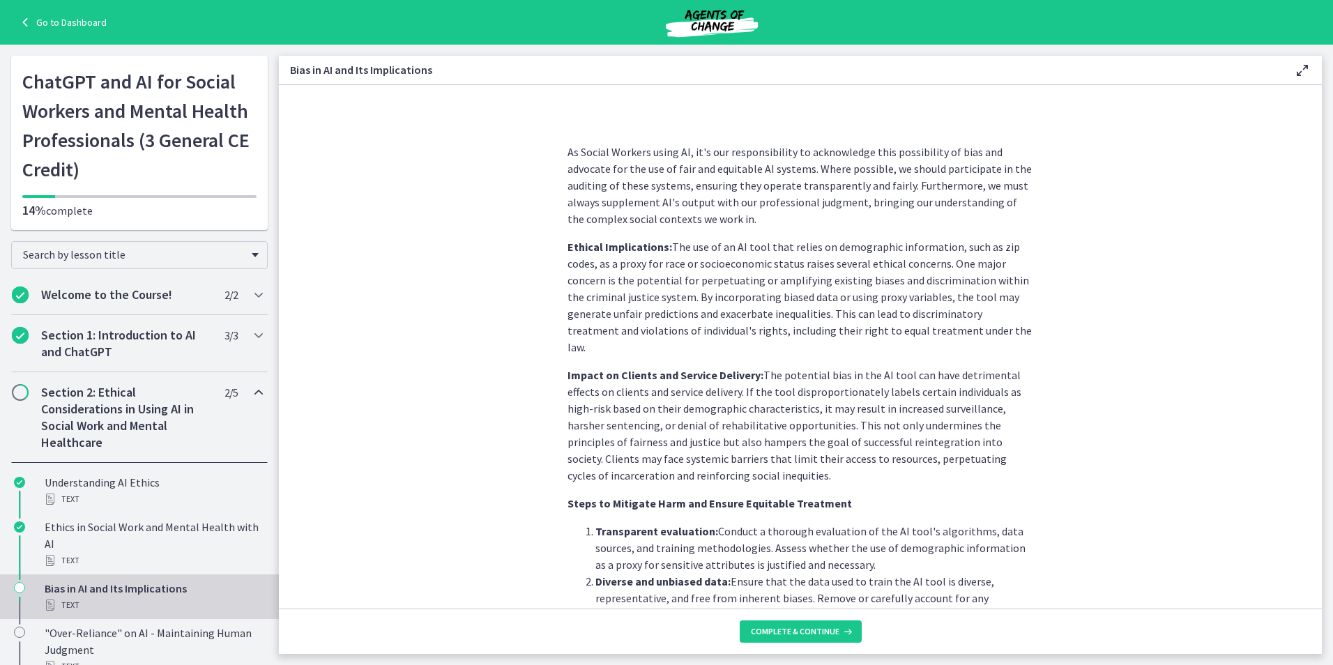
scroll to position [834, 0]
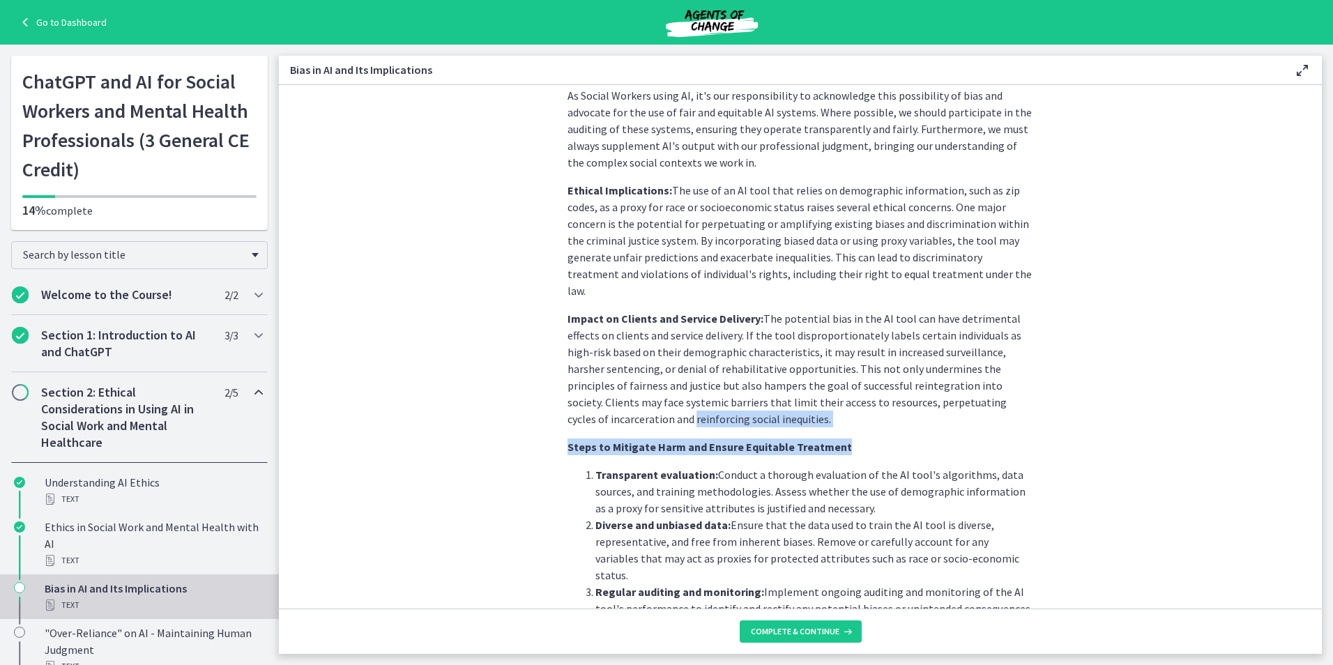
drag, startPoint x: 1310, startPoint y: 378, endPoint x: 1314, endPoint y: 421, distance: 43.4
click at [1314, 421] on section "AI systems like ChatGPT learn from vast amounts of data. If this data contains …" at bounding box center [800, 346] width 1043 height 523
drag, startPoint x: 1314, startPoint y: 421, endPoint x: 1085, endPoint y: 177, distance: 334.8
click at [1085, 176] on section "AI systems like ChatGPT learn from vast amounts of data. If this data contains …" at bounding box center [800, 346] width 1043 height 523
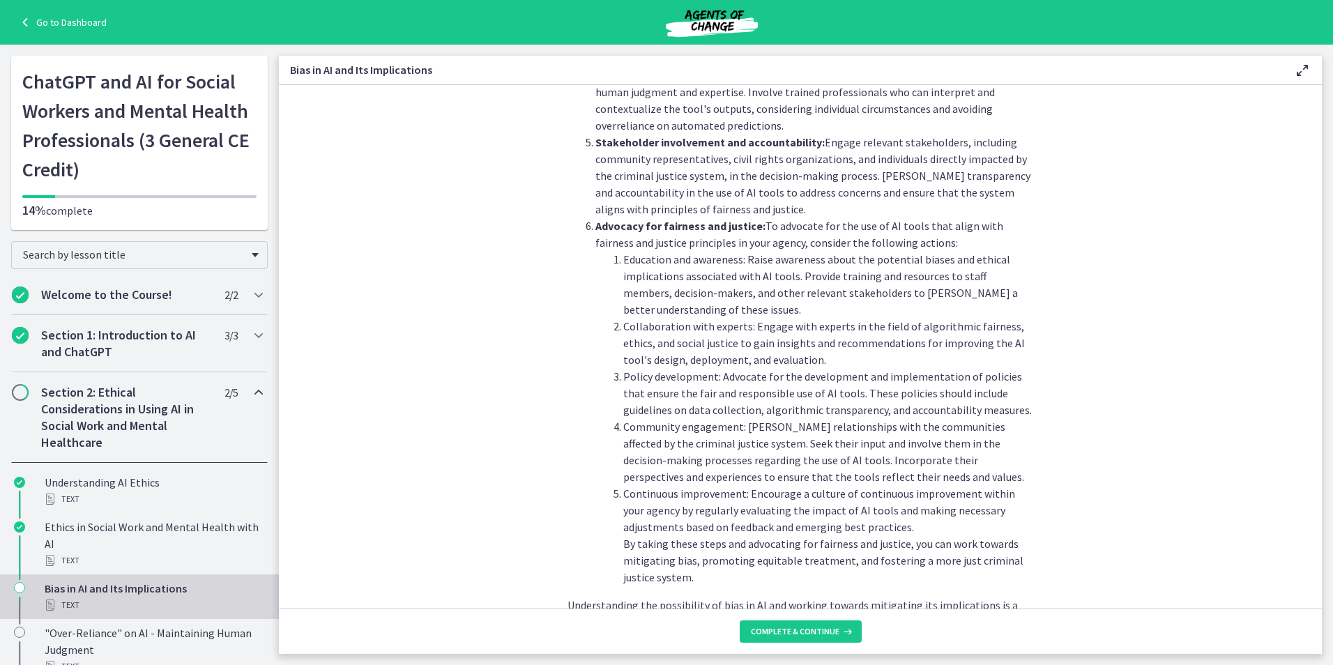
scroll to position [1455, 0]
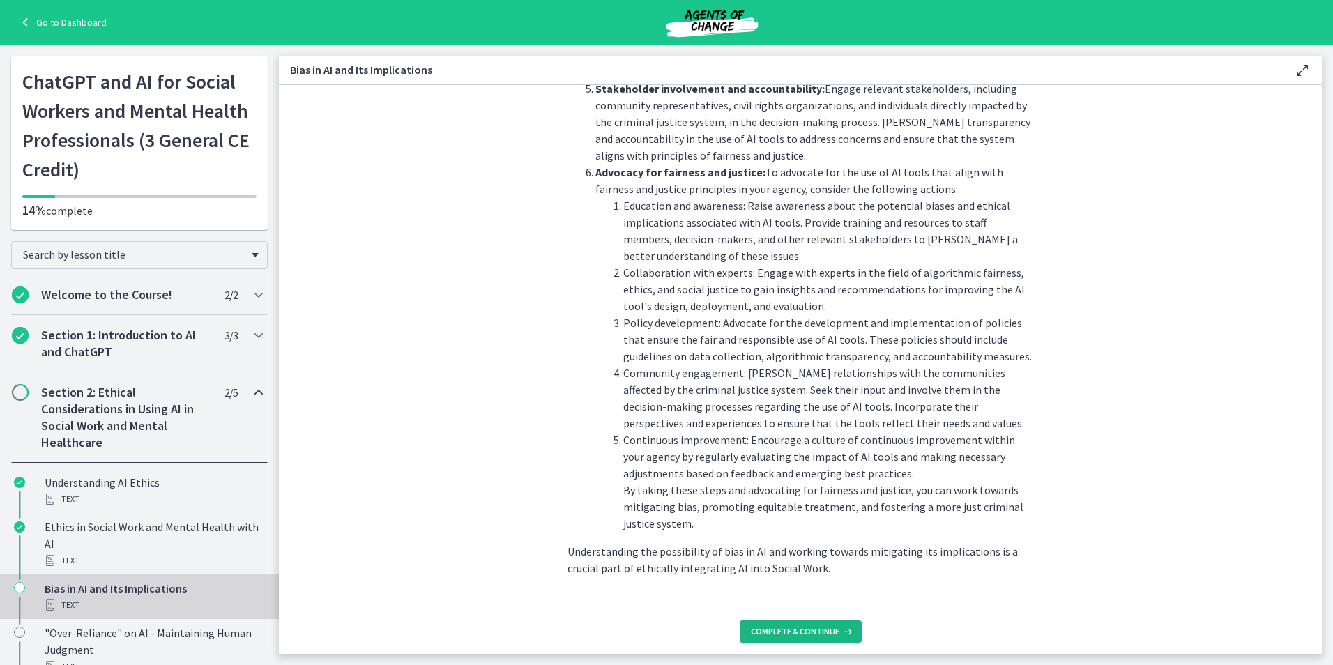
click at [819, 627] on span "Complete & continue" at bounding box center [795, 631] width 89 height 11
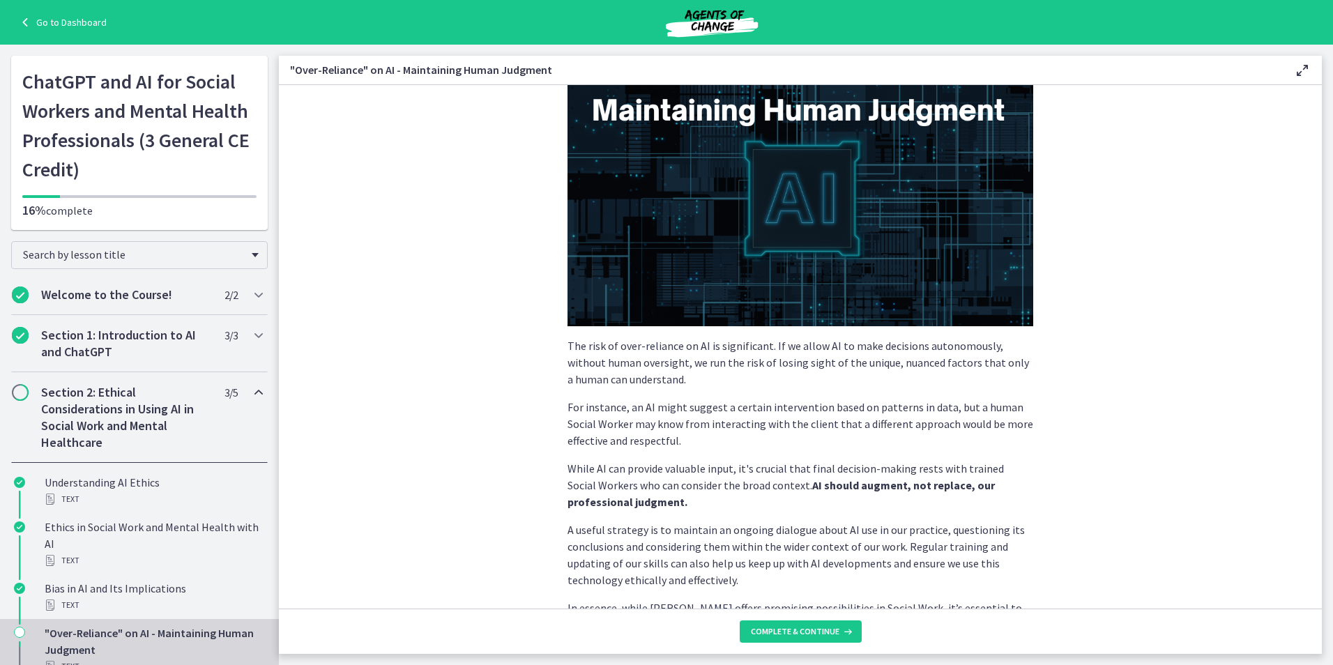
scroll to position [238, 0]
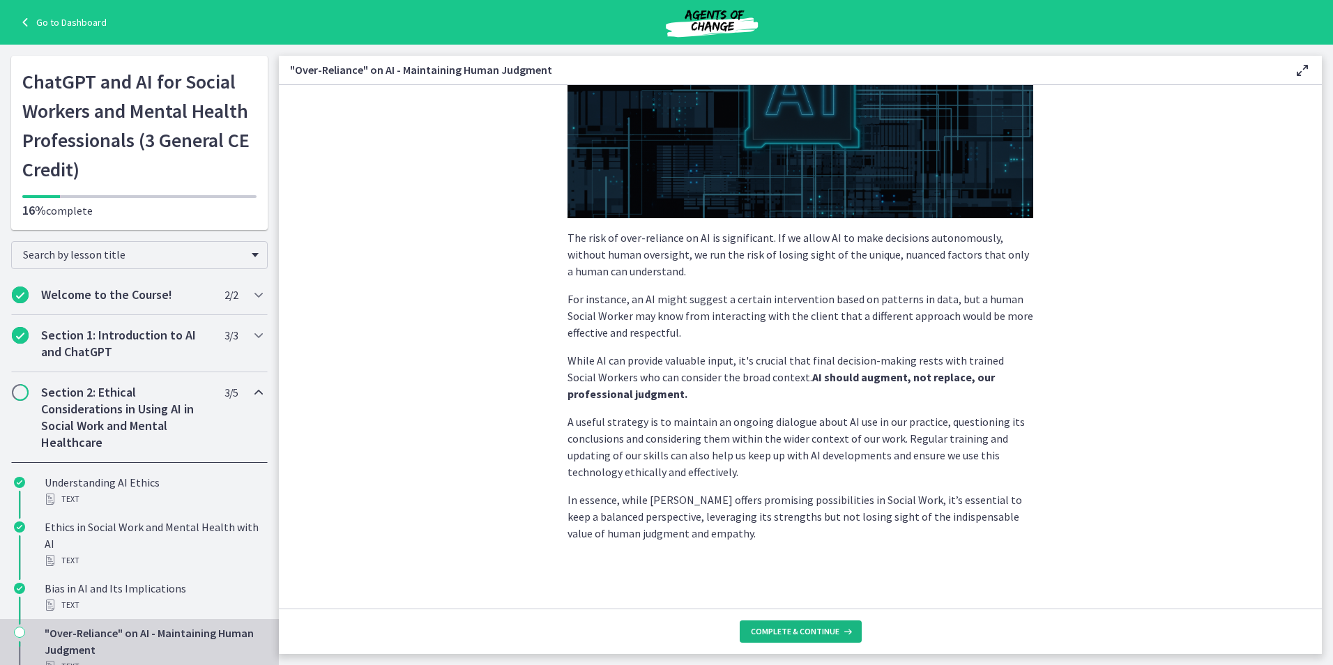
click at [806, 629] on span "Complete & continue" at bounding box center [795, 631] width 89 height 11
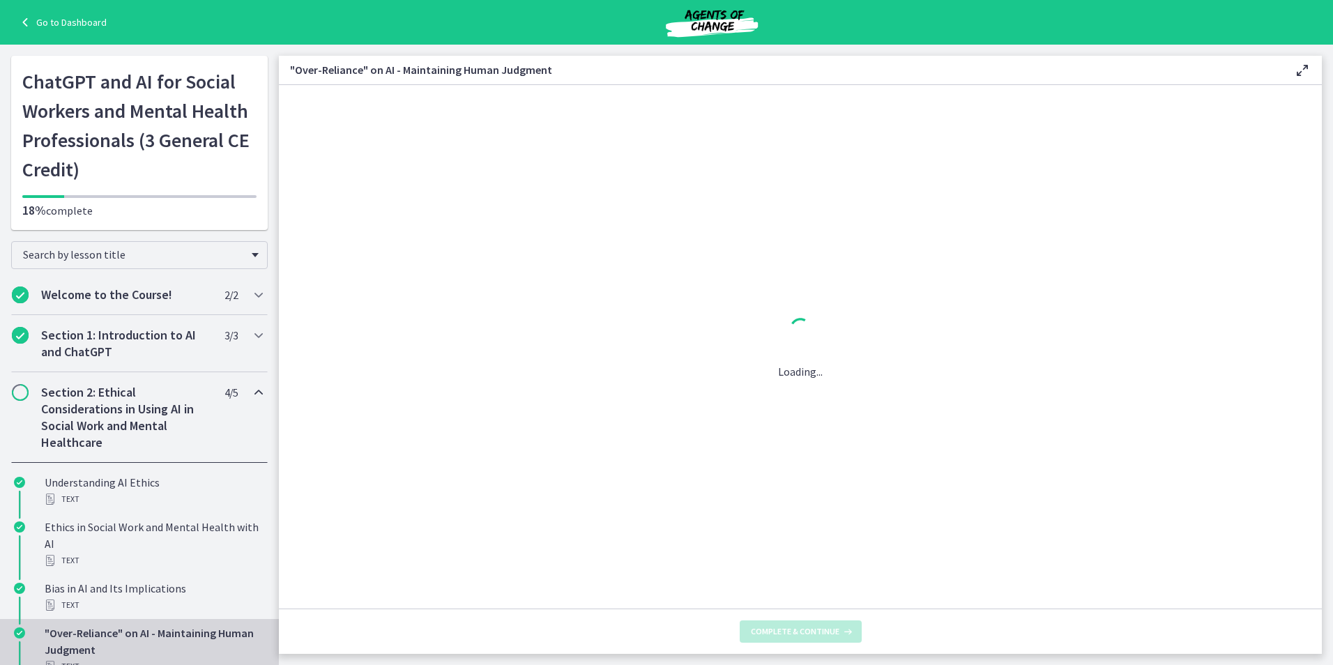
scroll to position [0, 0]
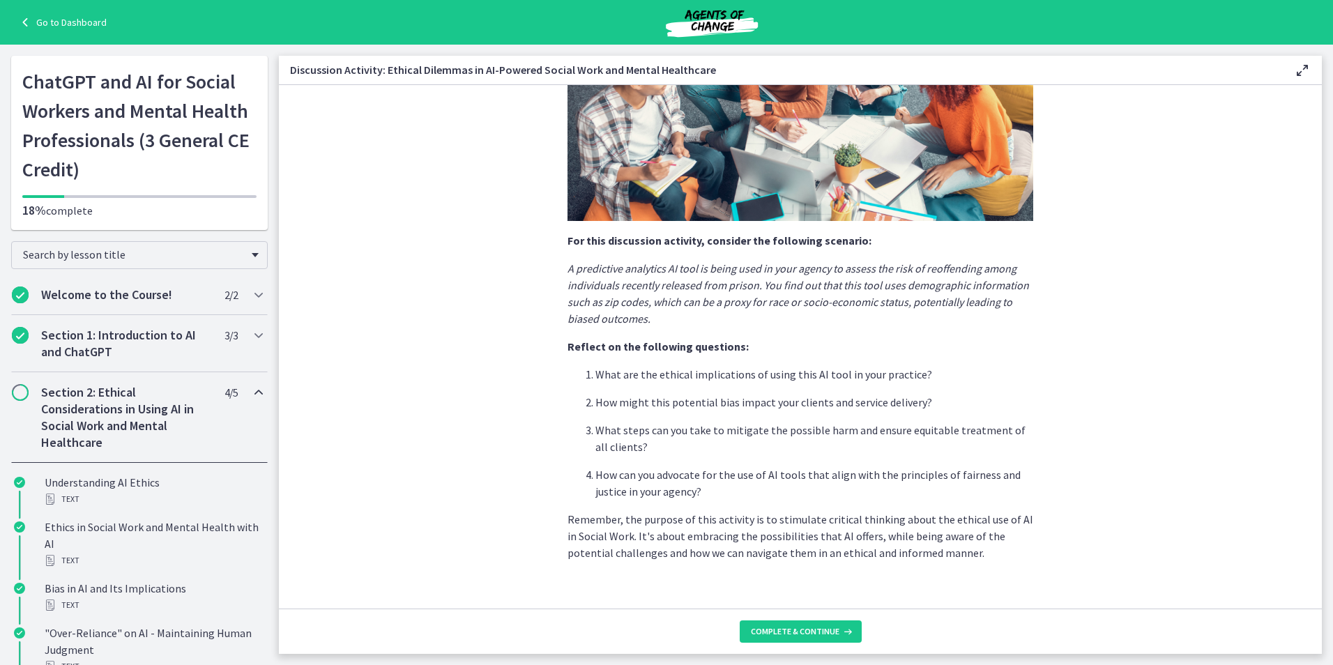
scroll to position [246, 0]
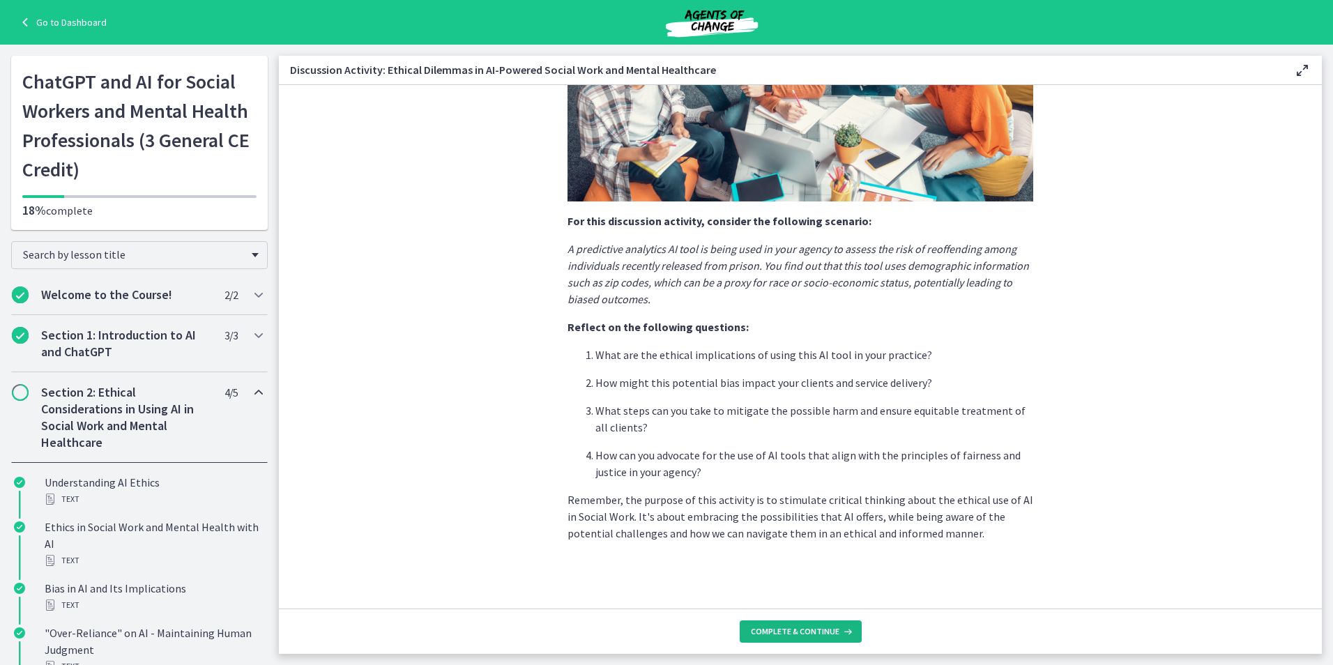
click at [793, 627] on span "Complete & continue" at bounding box center [795, 631] width 89 height 11
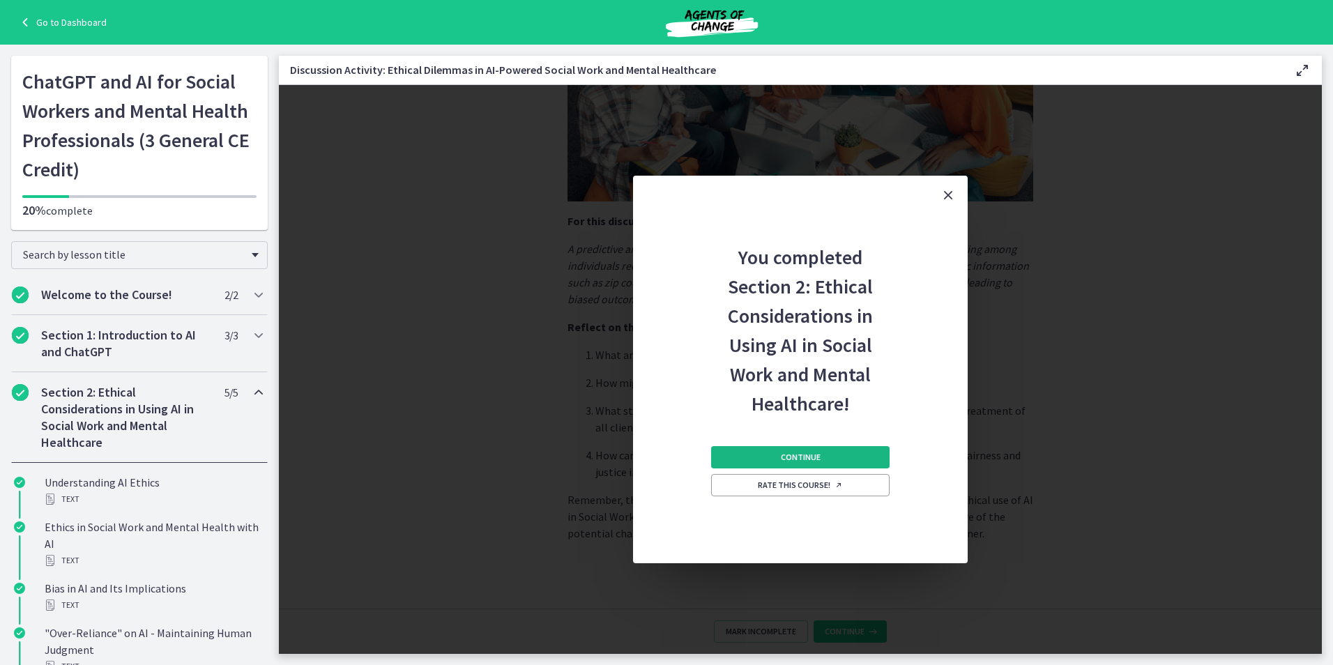
click at [820, 451] on button "Continue" at bounding box center [800, 457] width 178 height 22
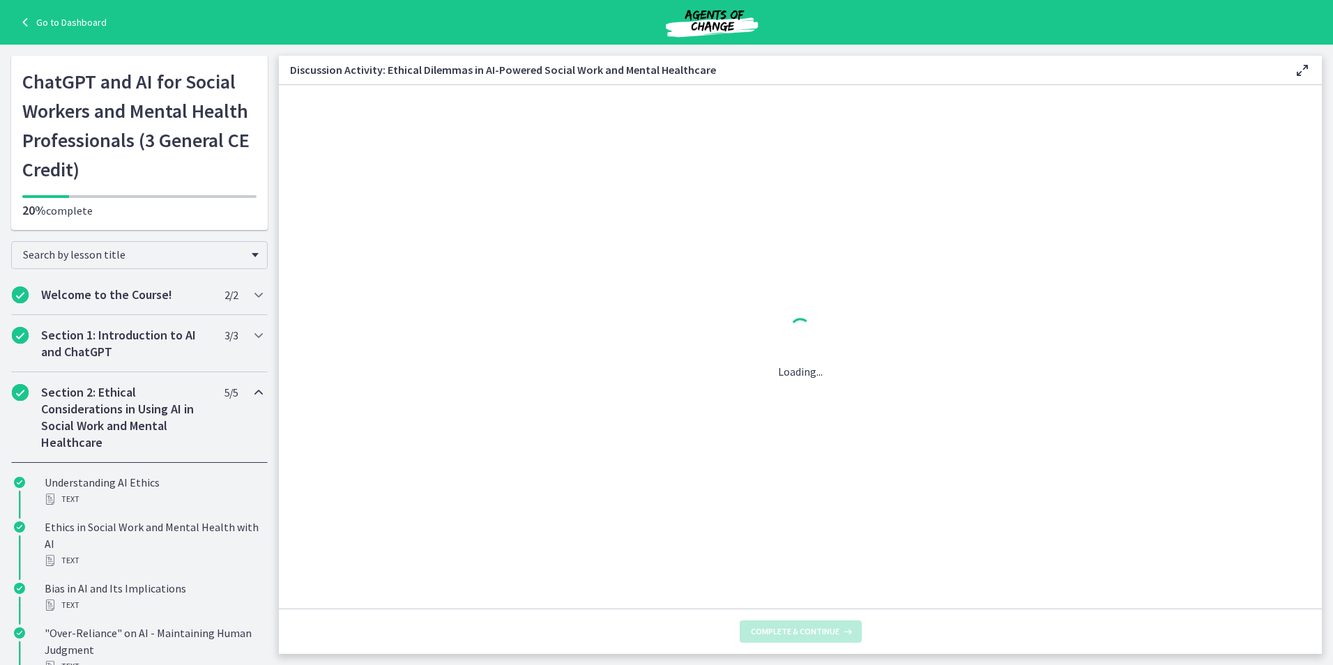
scroll to position [0, 0]
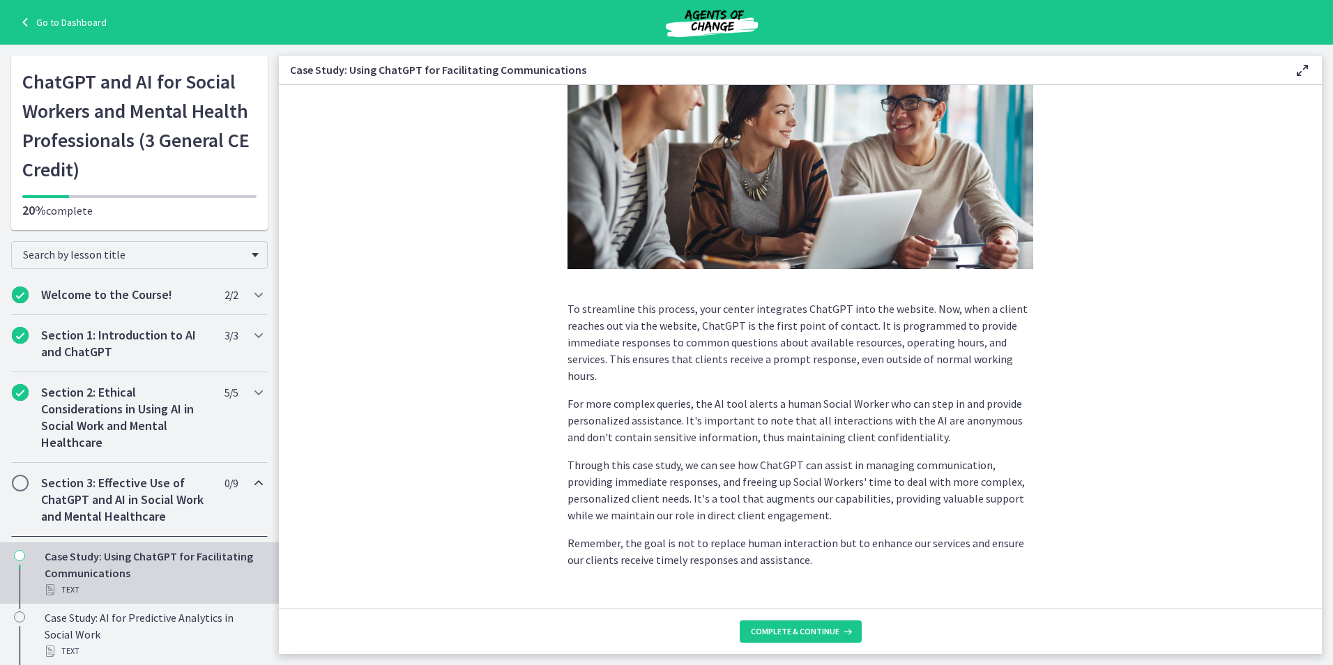
scroll to position [250, 0]
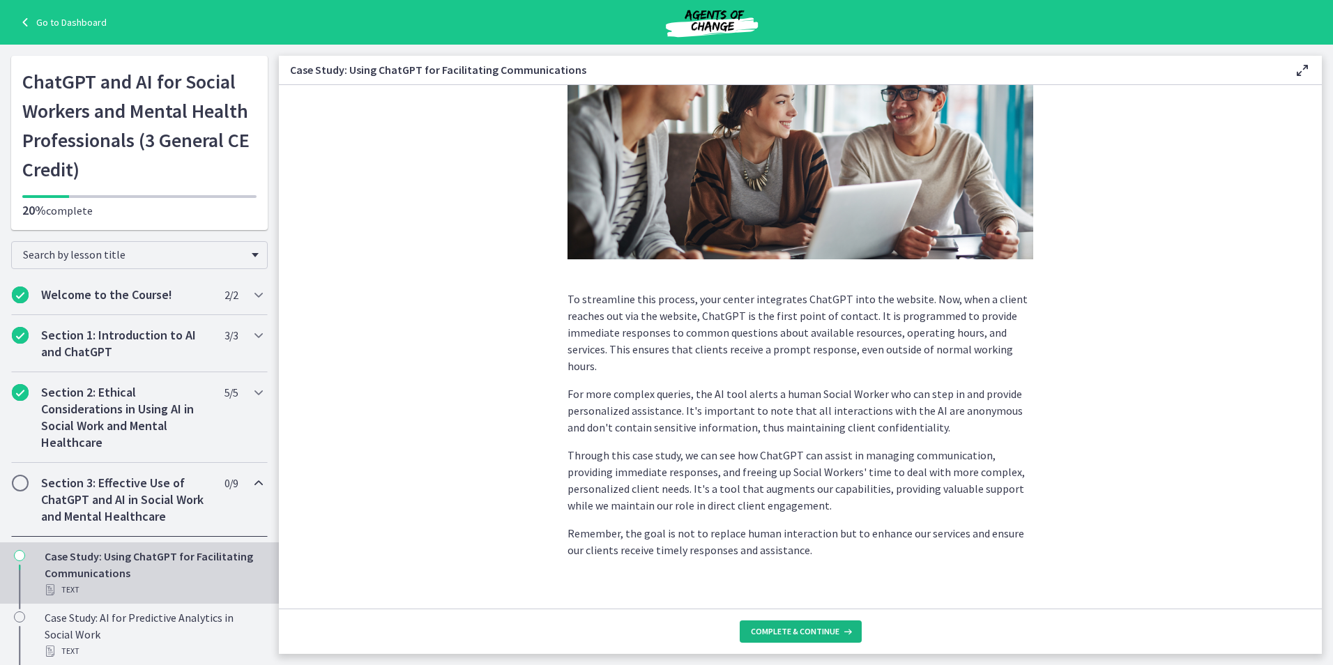
click at [781, 637] on button "Complete & continue" at bounding box center [801, 631] width 122 height 22
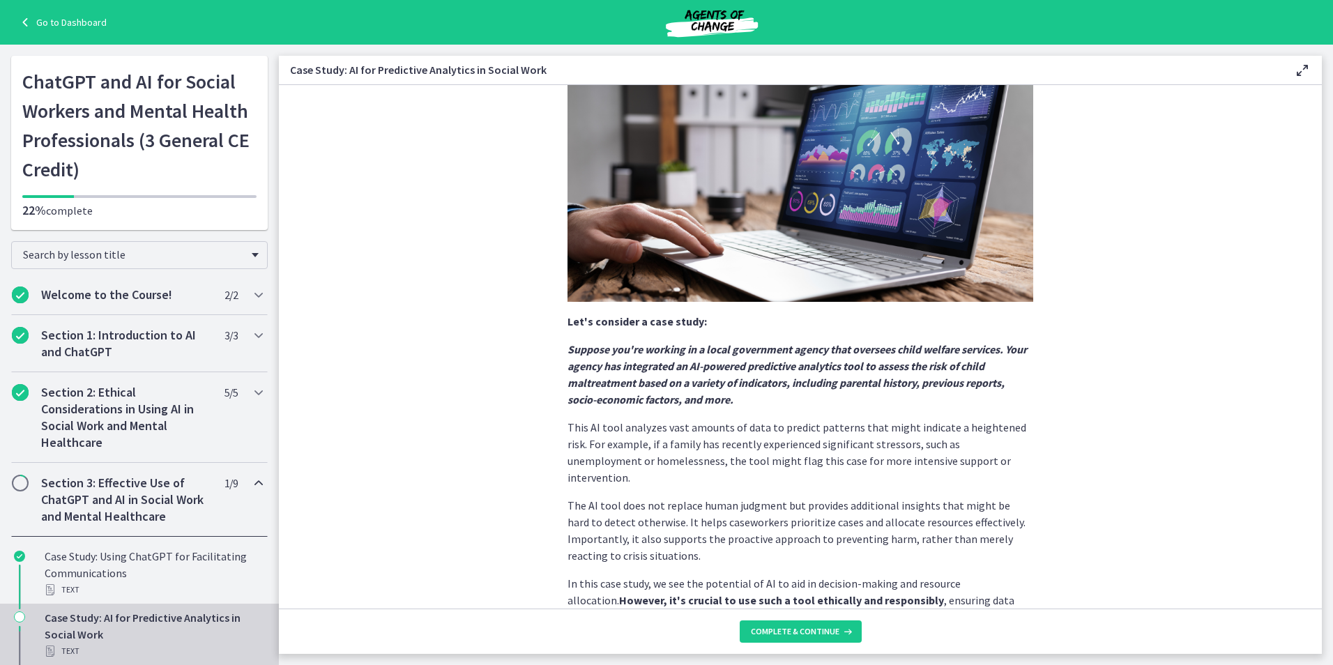
scroll to position [213, 0]
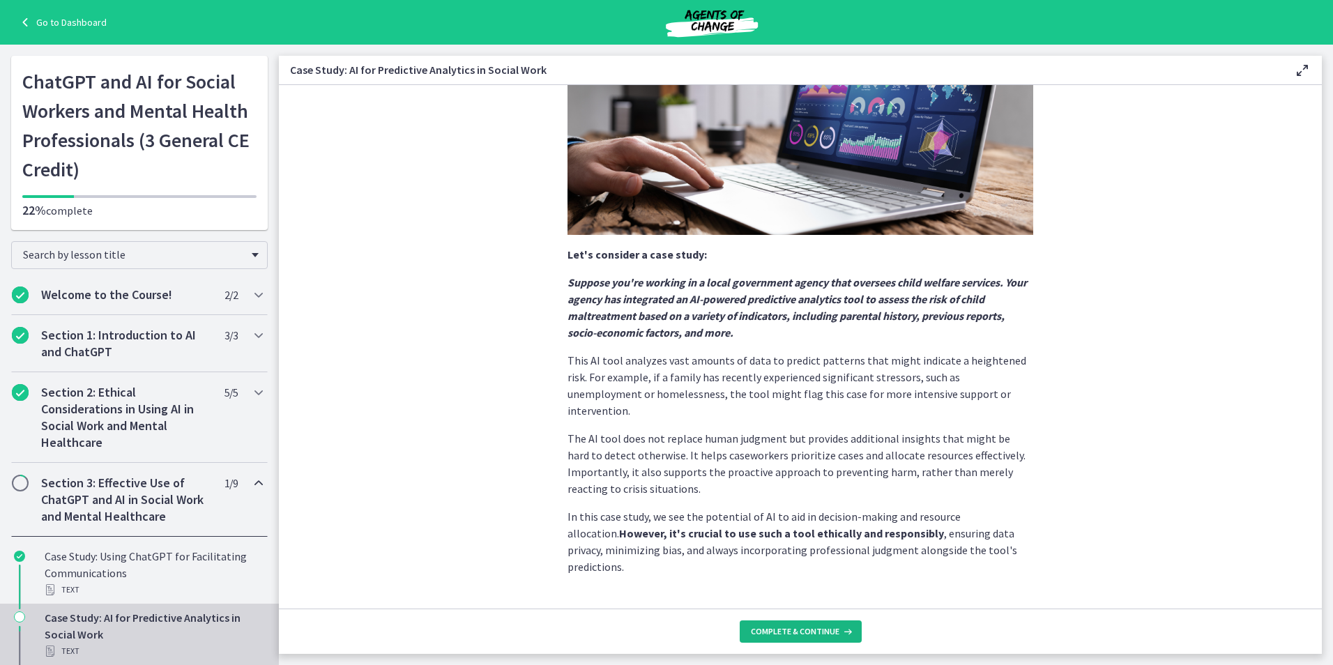
click at [806, 628] on span "Complete & continue" at bounding box center [795, 631] width 89 height 11
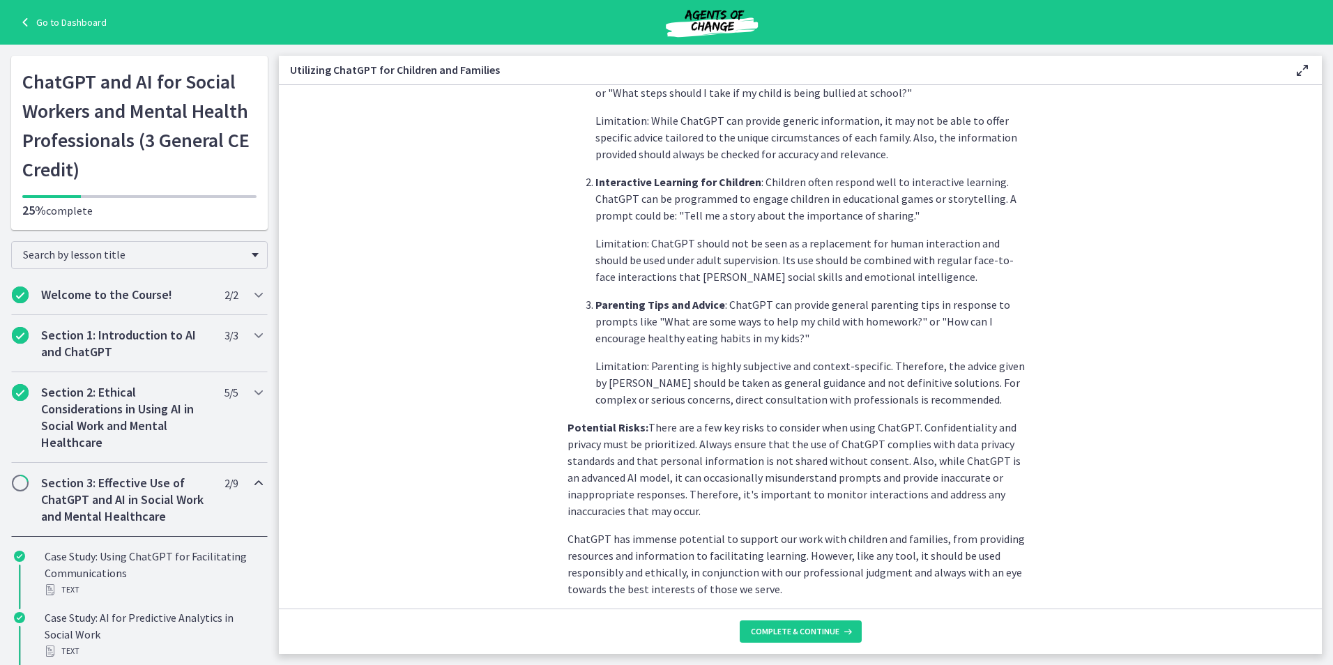
scroll to position [508, 0]
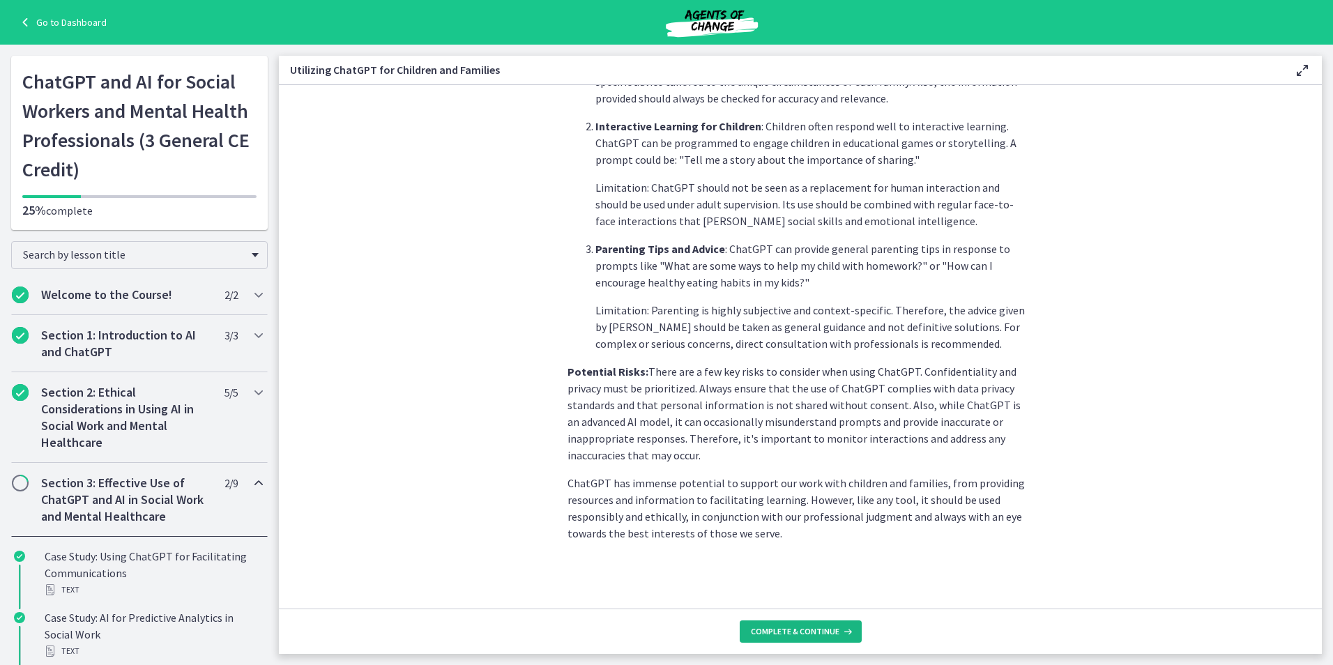
click at [767, 627] on span "Complete & continue" at bounding box center [795, 631] width 89 height 11
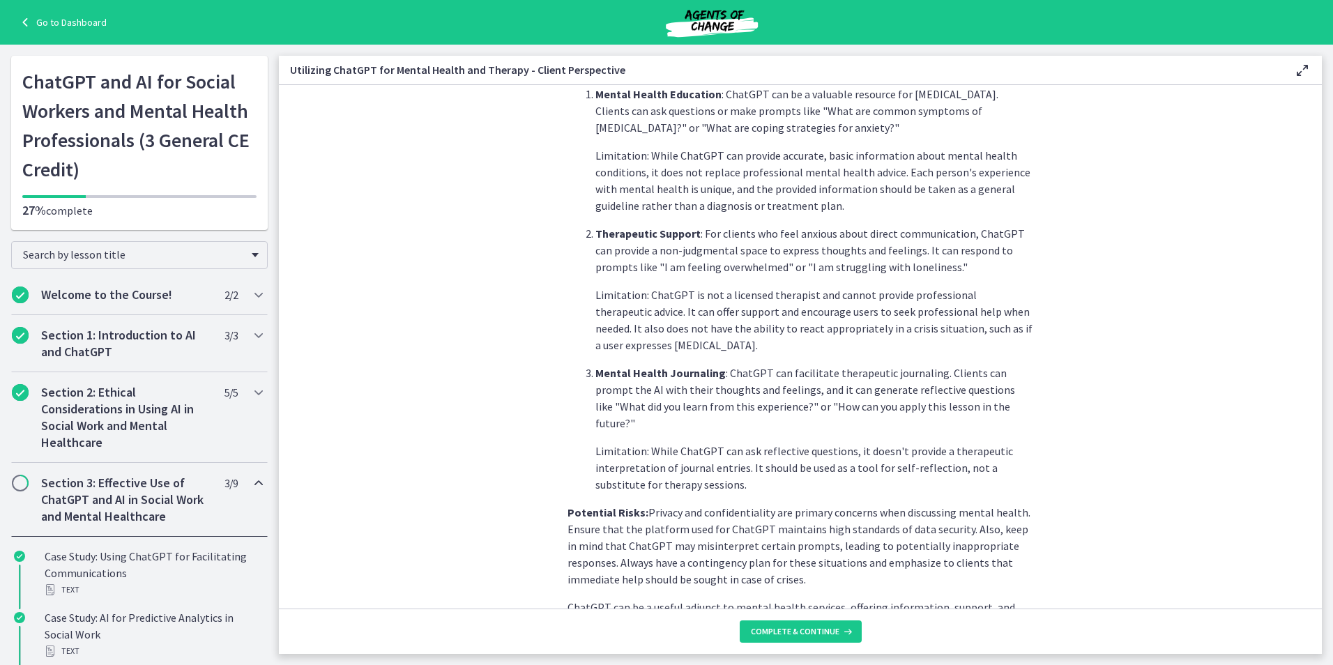
scroll to position [480, 0]
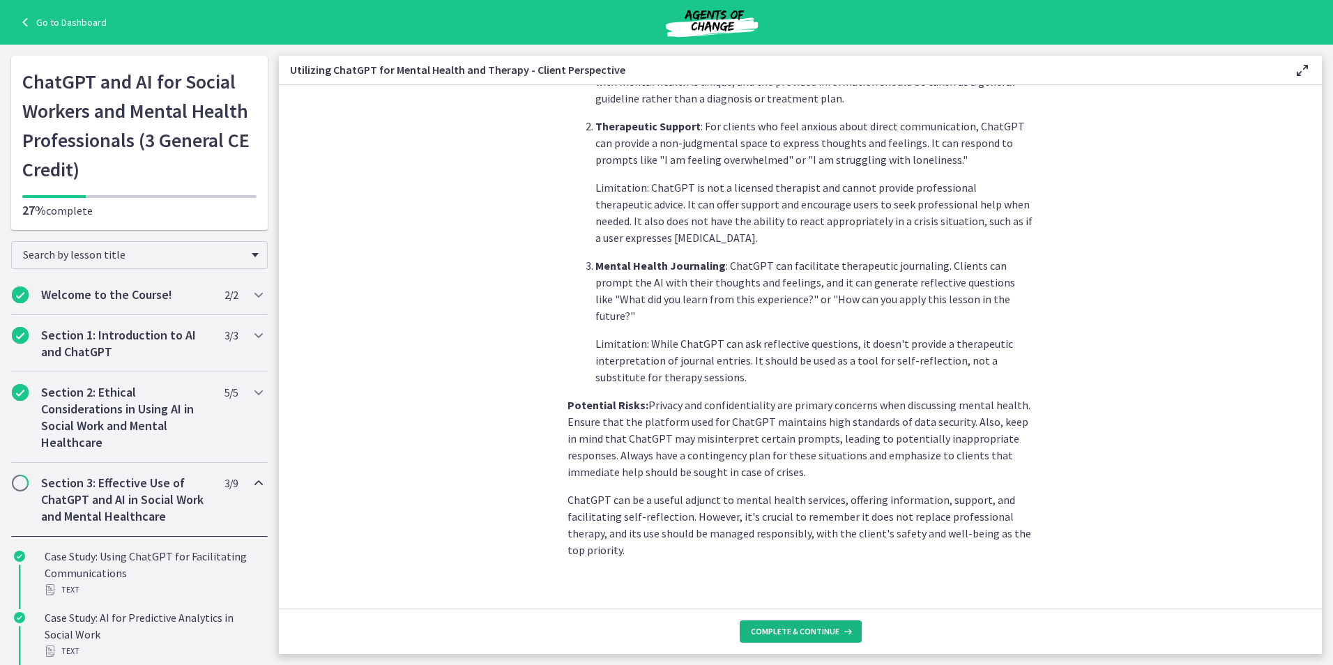
click at [806, 627] on span "Complete & continue" at bounding box center [795, 631] width 89 height 11
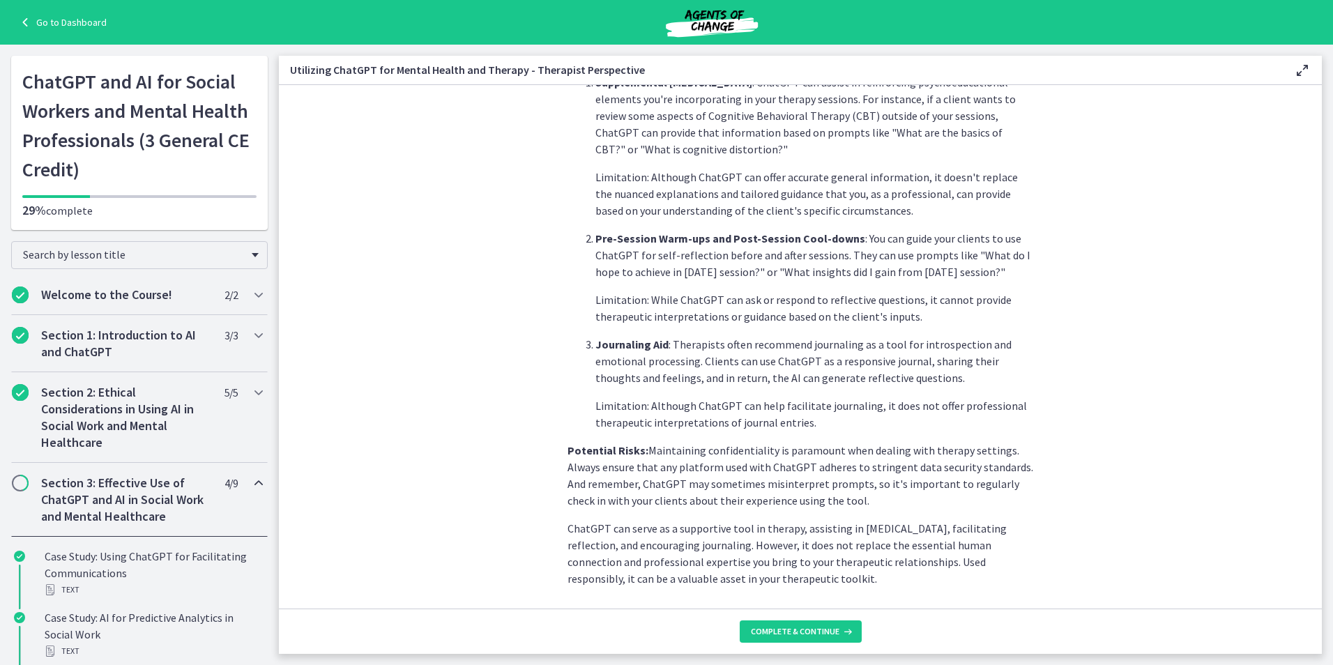
scroll to position [377, 0]
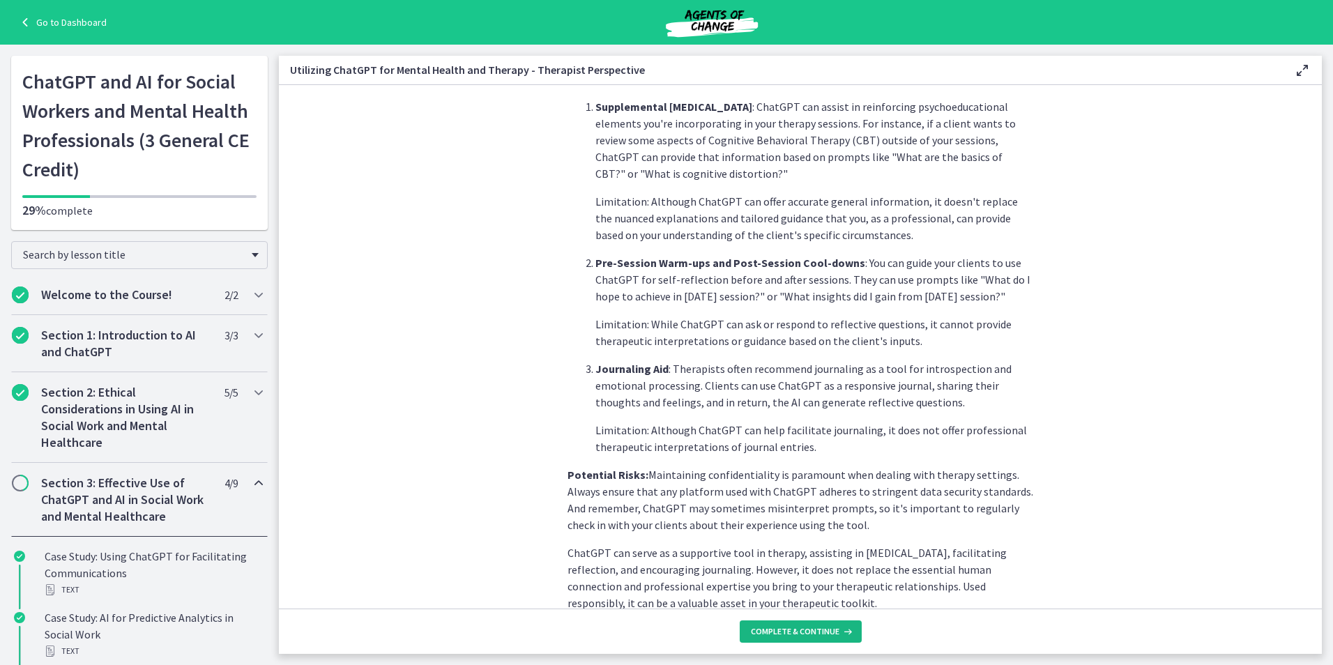
drag, startPoint x: 794, startPoint y: 627, endPoint x: 946, endPoint y: 635, distance: 152.2
click at [946, 635] on footer "Complete & continue" at bounding box center [800, 631] width 1043 height 45
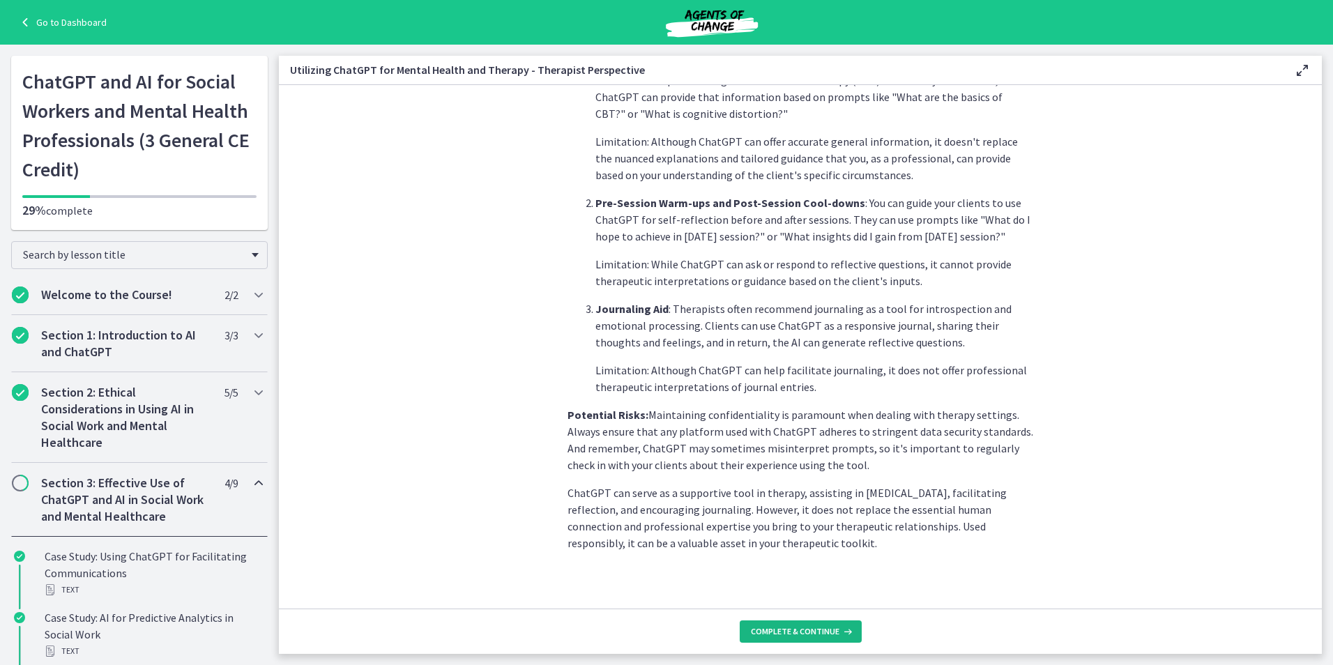
scroll to position [447, 0]
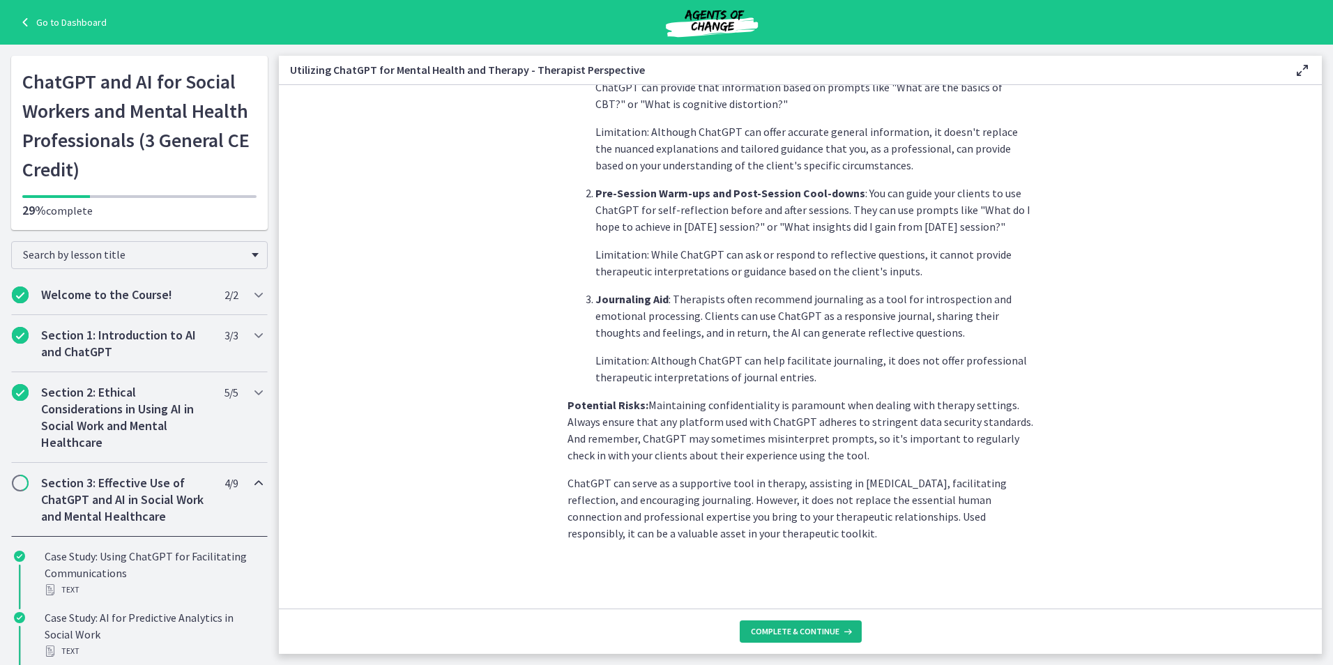
click at [796, 633] on span "Complete & continue" at bounding box center [795, 631] width 89 height 11
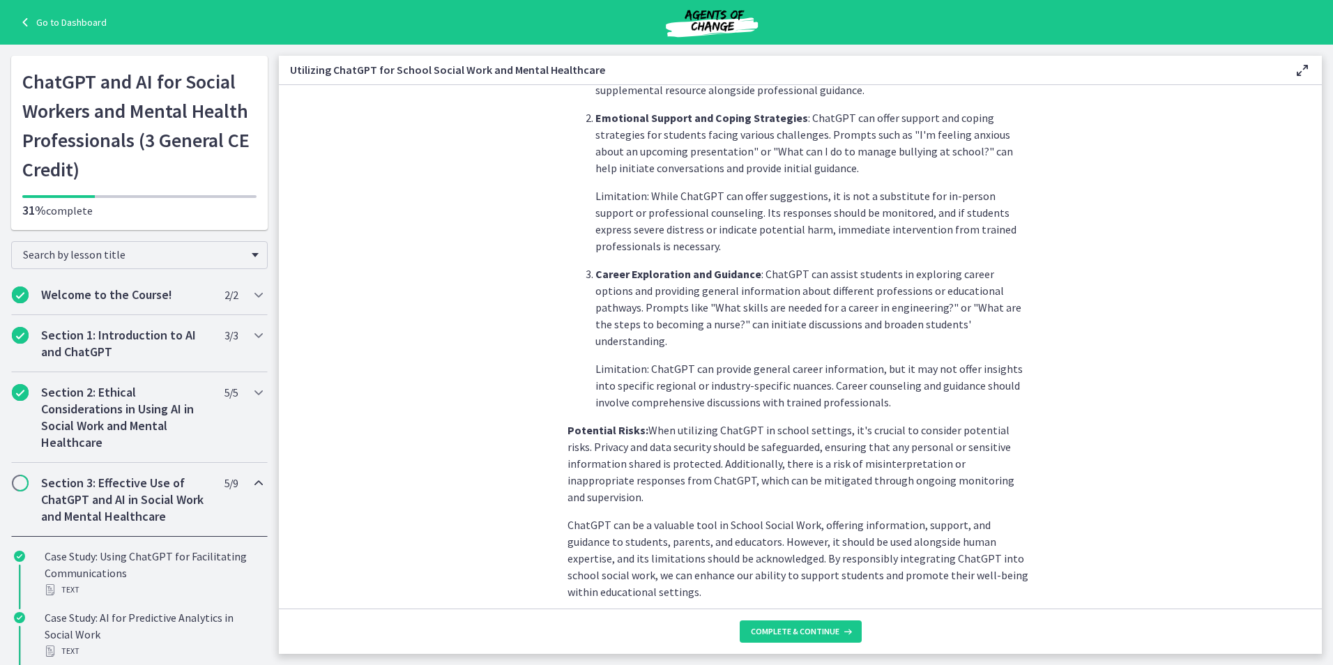
scroll to position [514, 0]
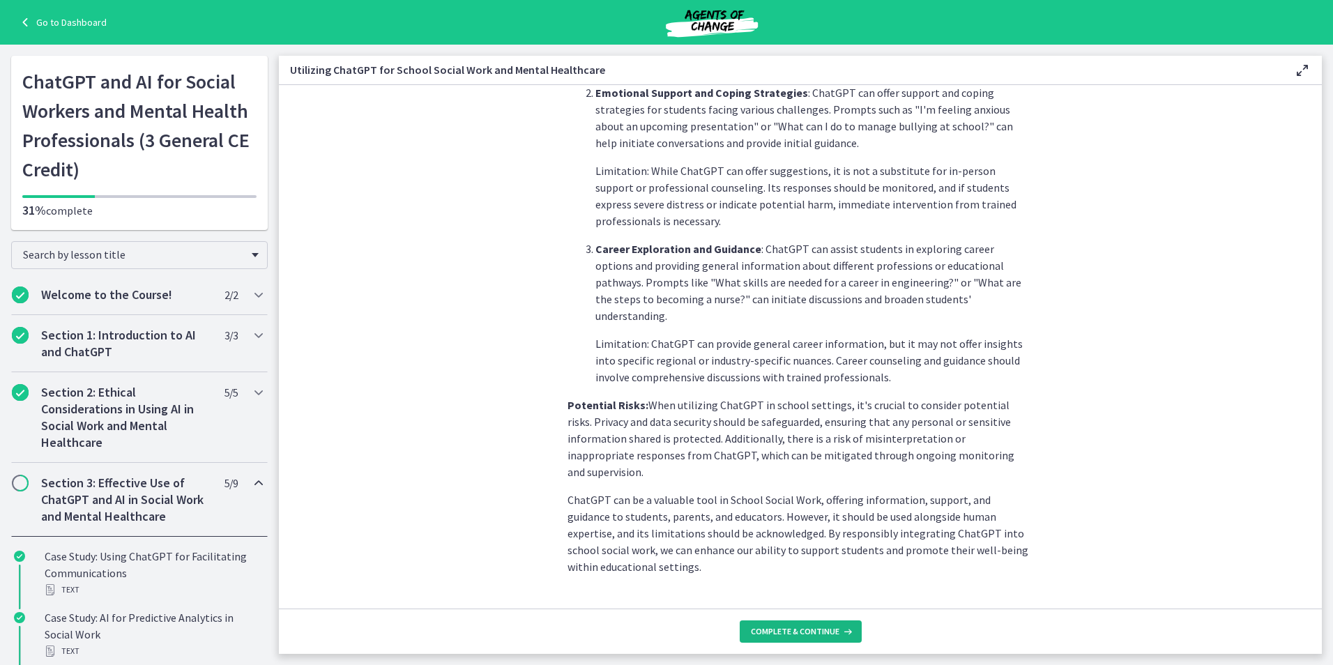
click at [786, 637] on button "Complete & continue" at bounding box center [801, 631] width 122 height 22
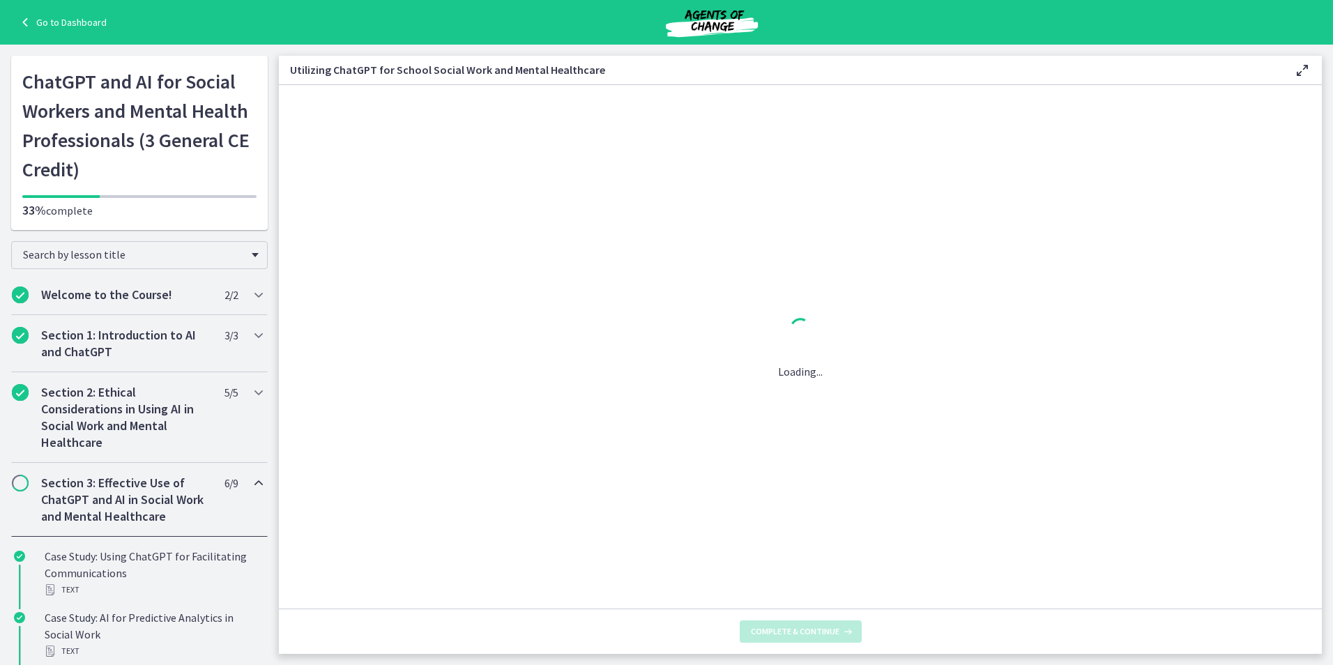
scroll to position [0, 0]
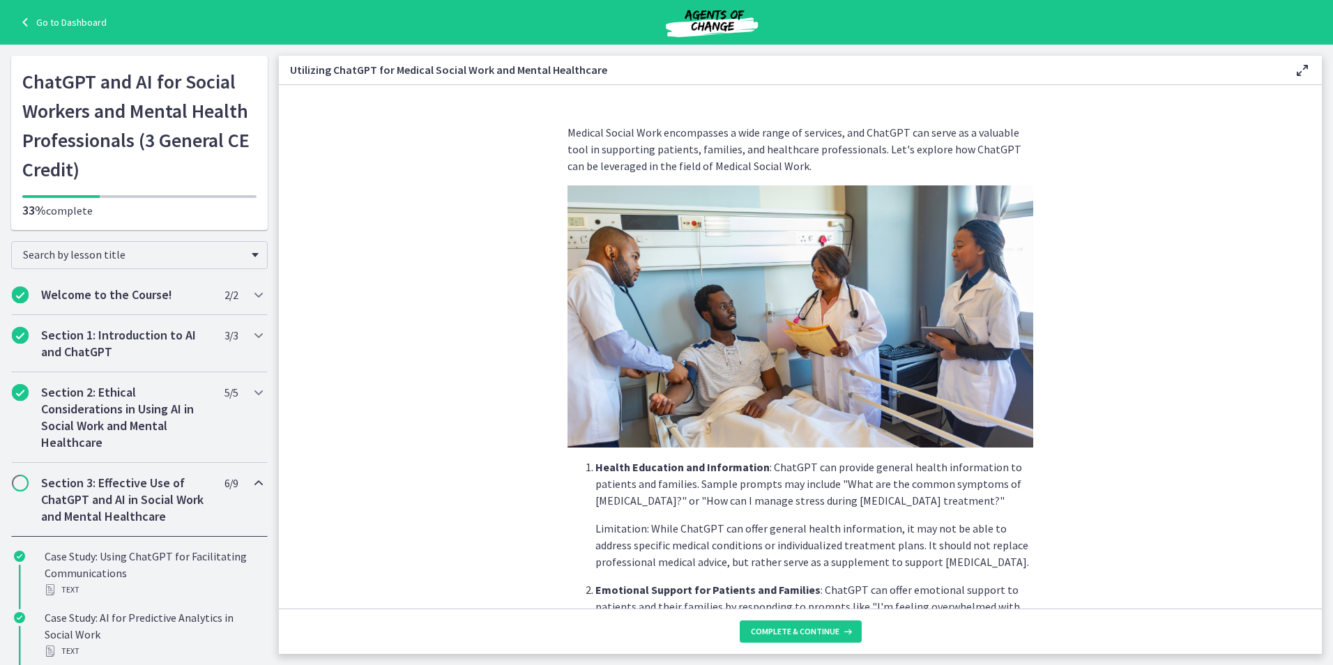
drag, startPoint x: 786, startPoint y: 627, endPoint x: 1193, endPoint y: 362, distance: 485.7
click at [1193, 362] on section "Medical Social Work encompasses a wide range of services, and ChatGPT can serve…" at bounding box center [800, 346] width 1043 height 523
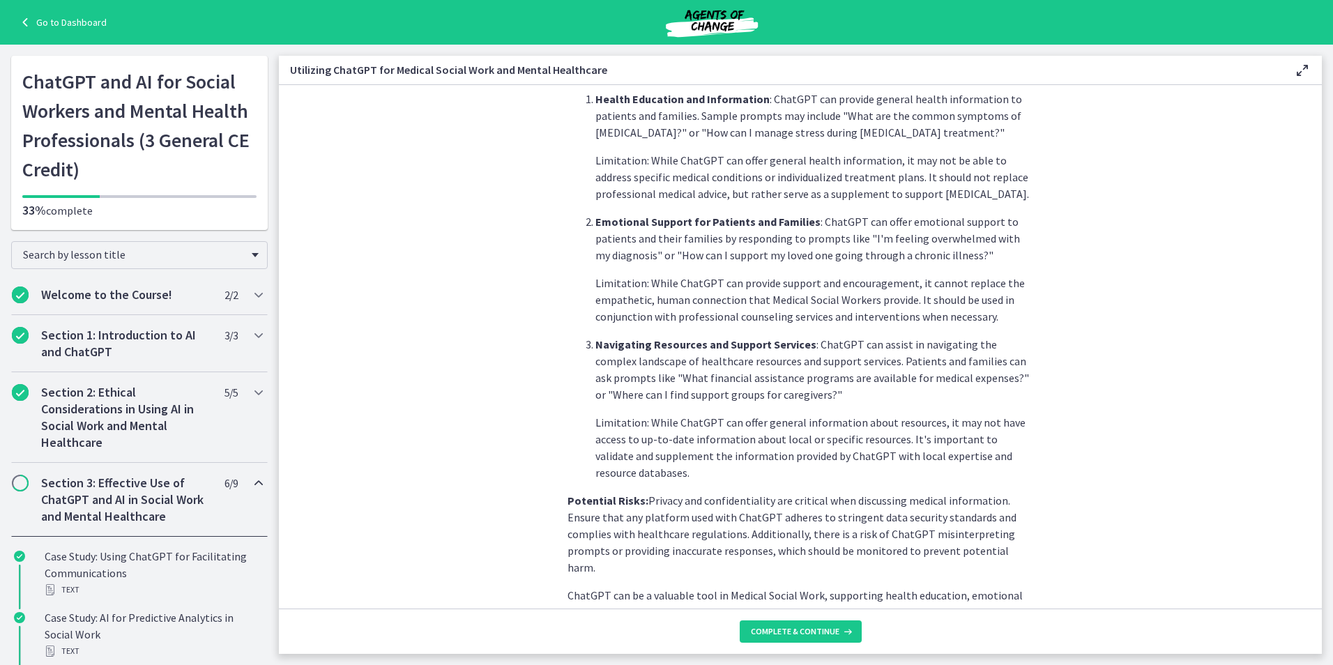
scroll to position [394, 0]
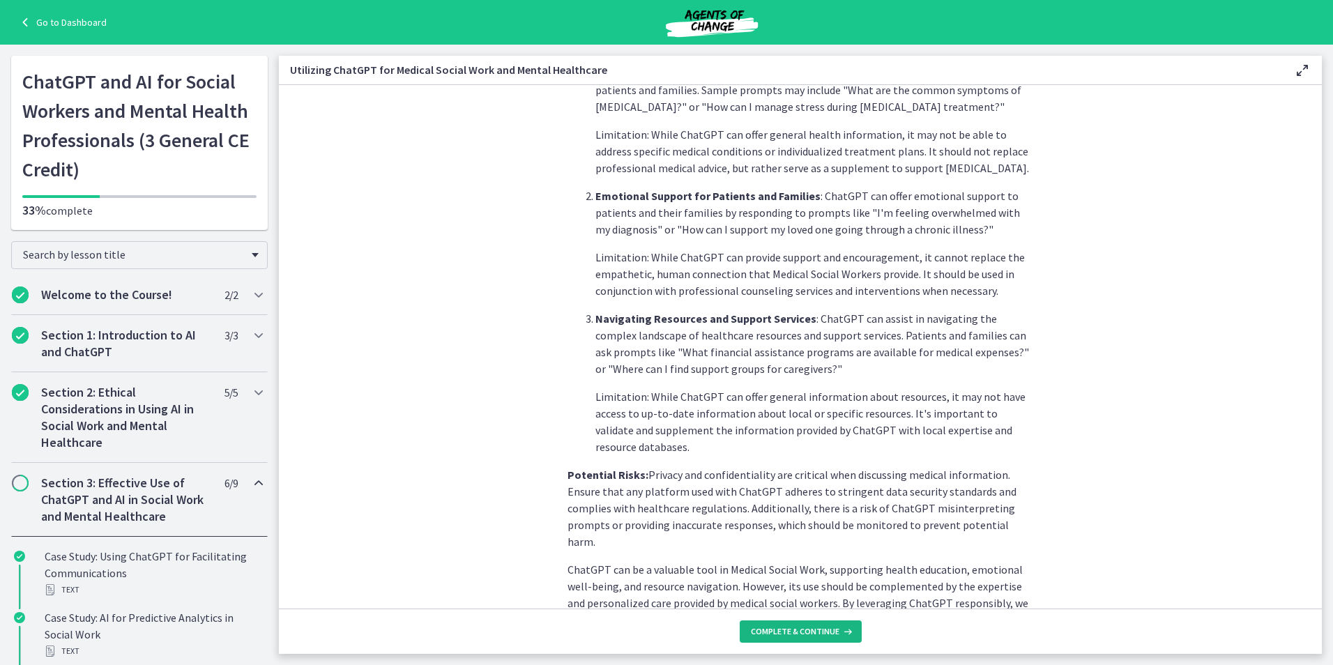
drag, startPoint x: 800, startPoint y: 627, endPoint x: 809, endPoint y: 608, distance: 21.5
click at [803, 618] on footer "Complete & continue" at bounding box center [800, 631] width 1043 height 45
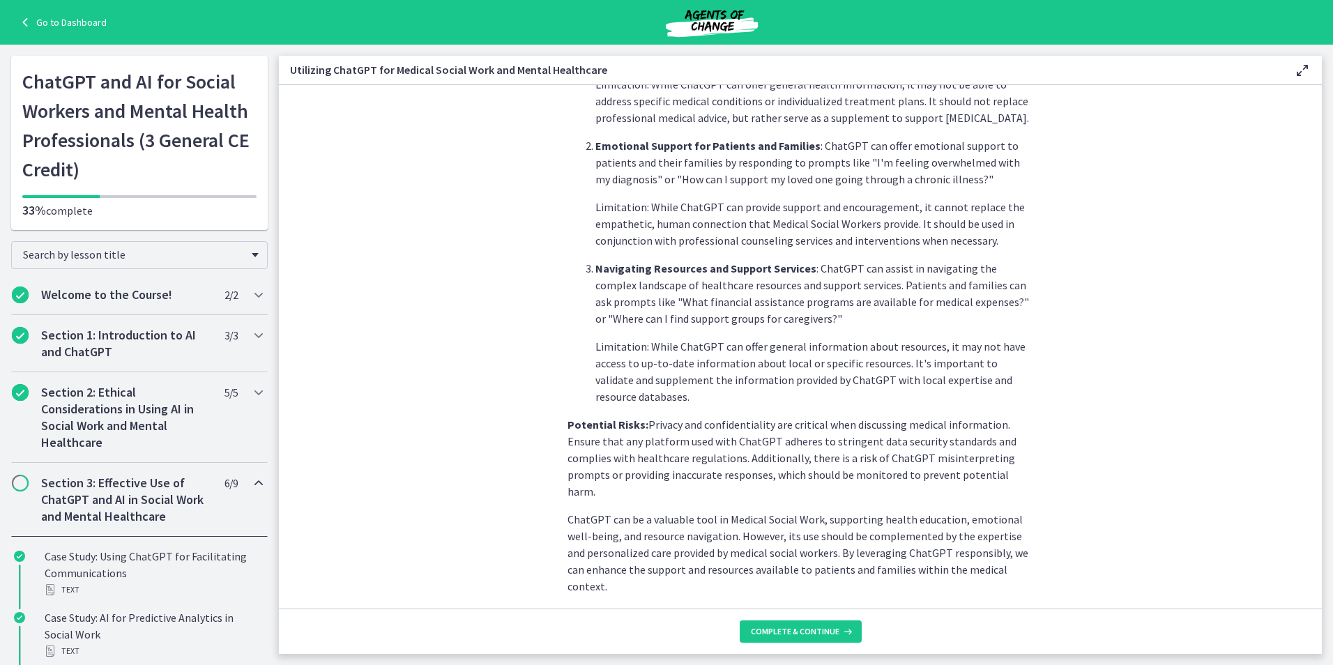
scroll to position [464, 0]
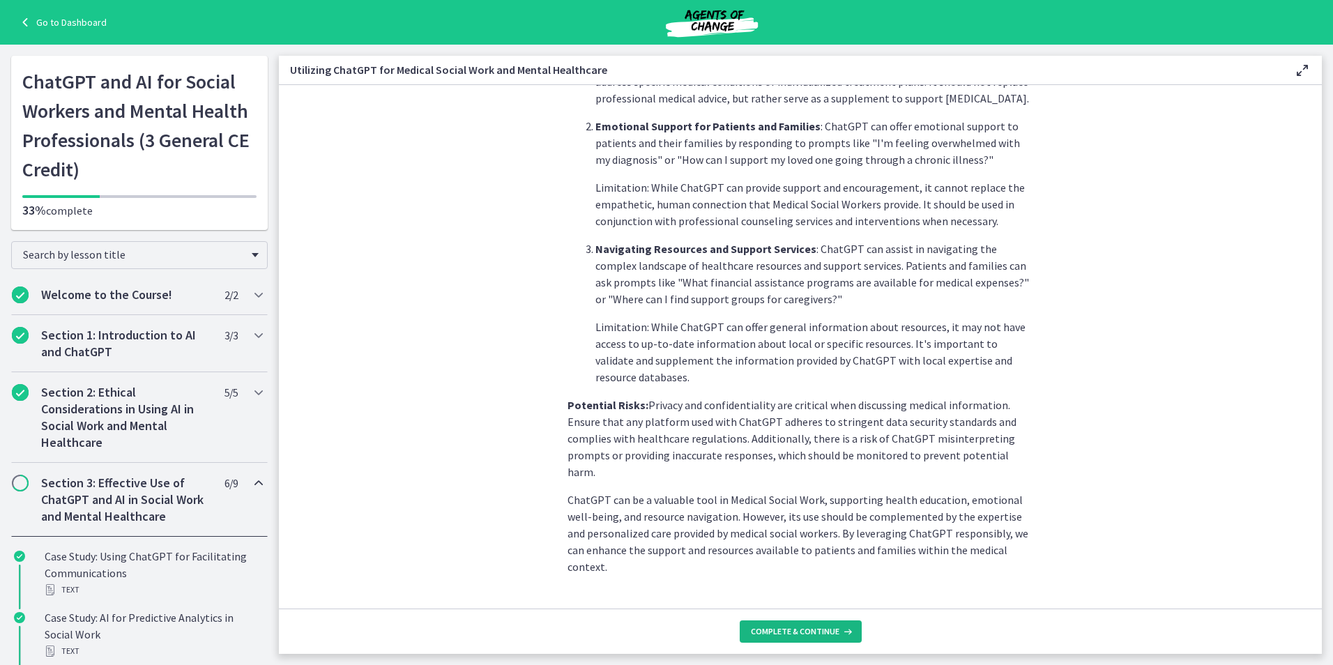
click at [819, 629] on span "Complete & continue" at bounding box center [795, 631] width 89 height 11
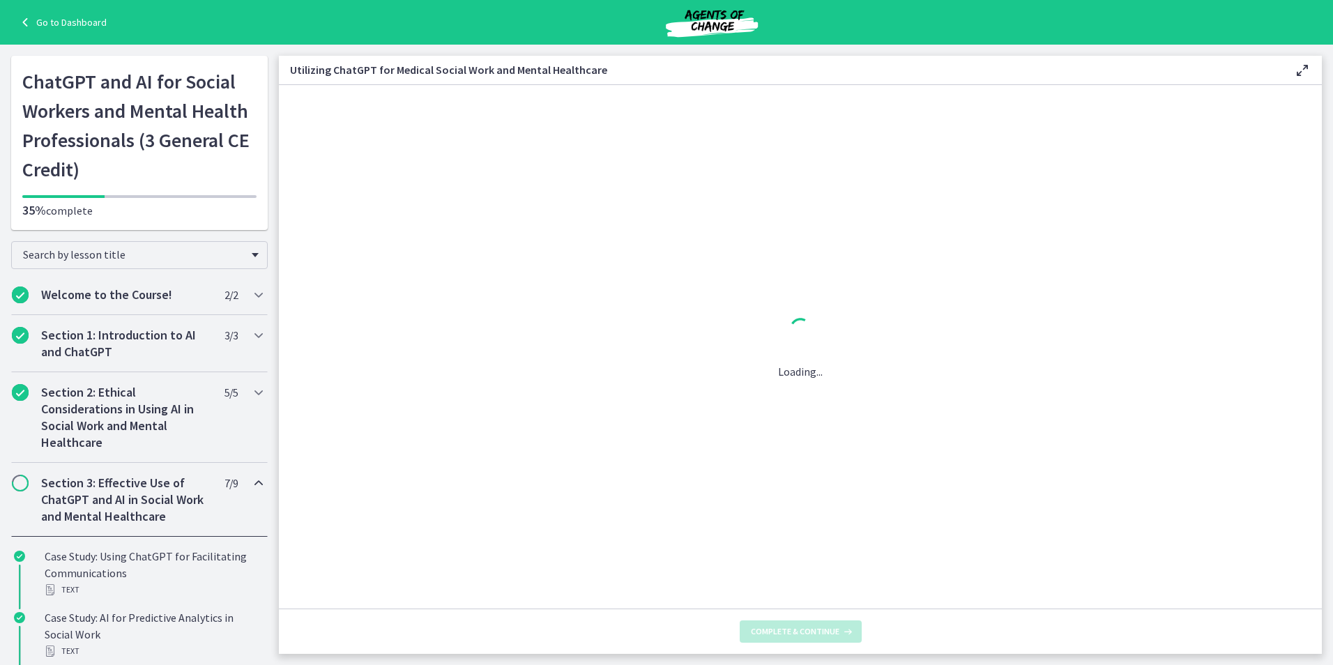
scroll to position [0, 0]
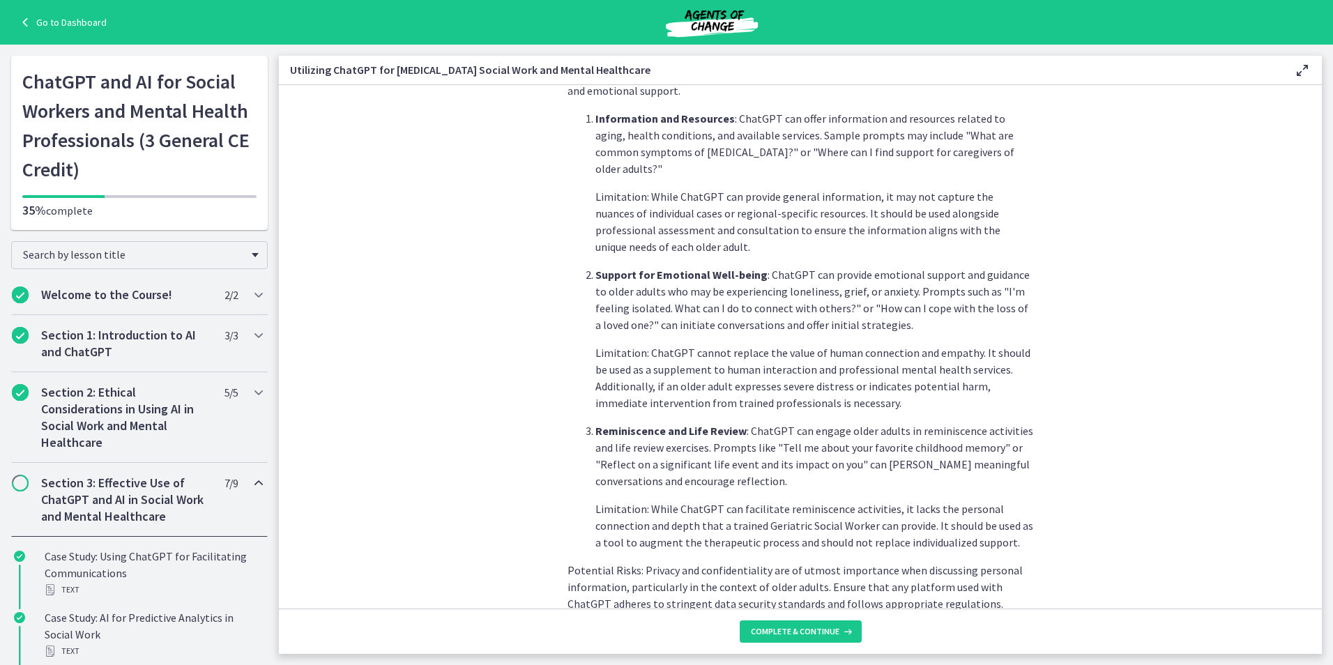
scroll to position [385, 0]
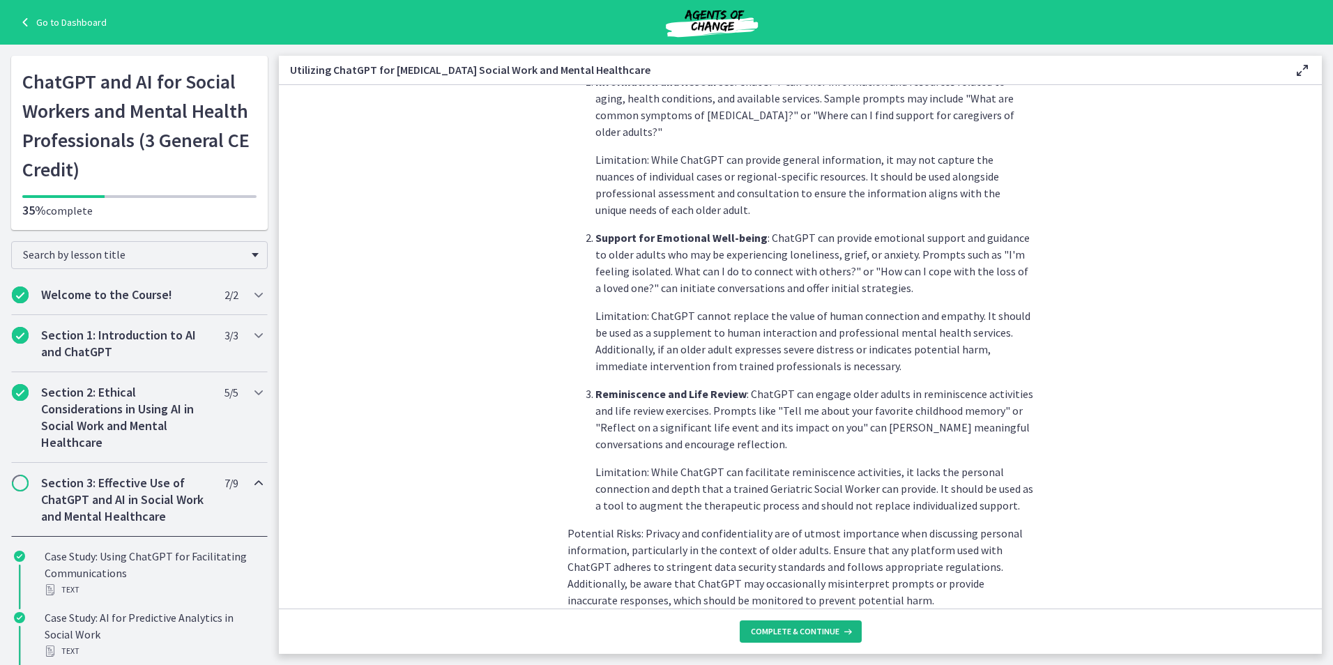
click at [769, 618] on footer "Complete & continue" at bounding box center [800, 631] width 1043 height 45
click at [769, 613] on footer "Complete & continue" at bounding box center [800, 631] width 1043 height 45
click at [809, 628] on span "Complete & continue" at bounding box center [795, 631] width 89 height 11
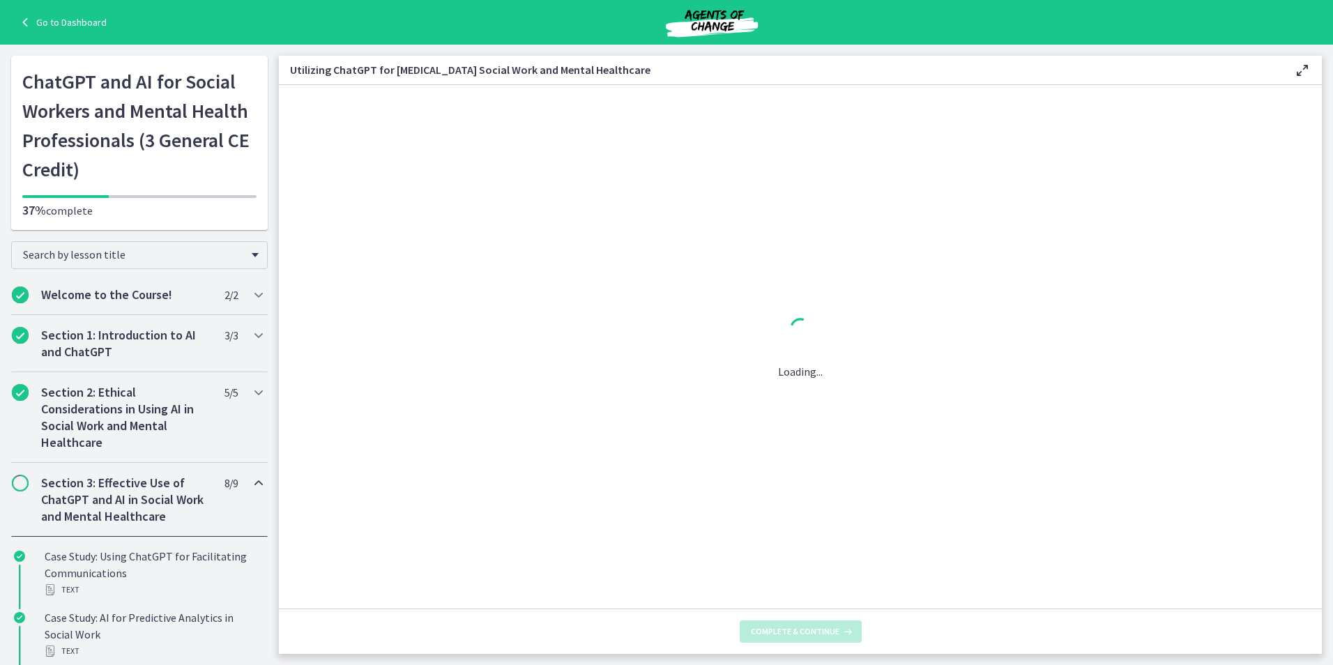
scroll to position [0, 0]
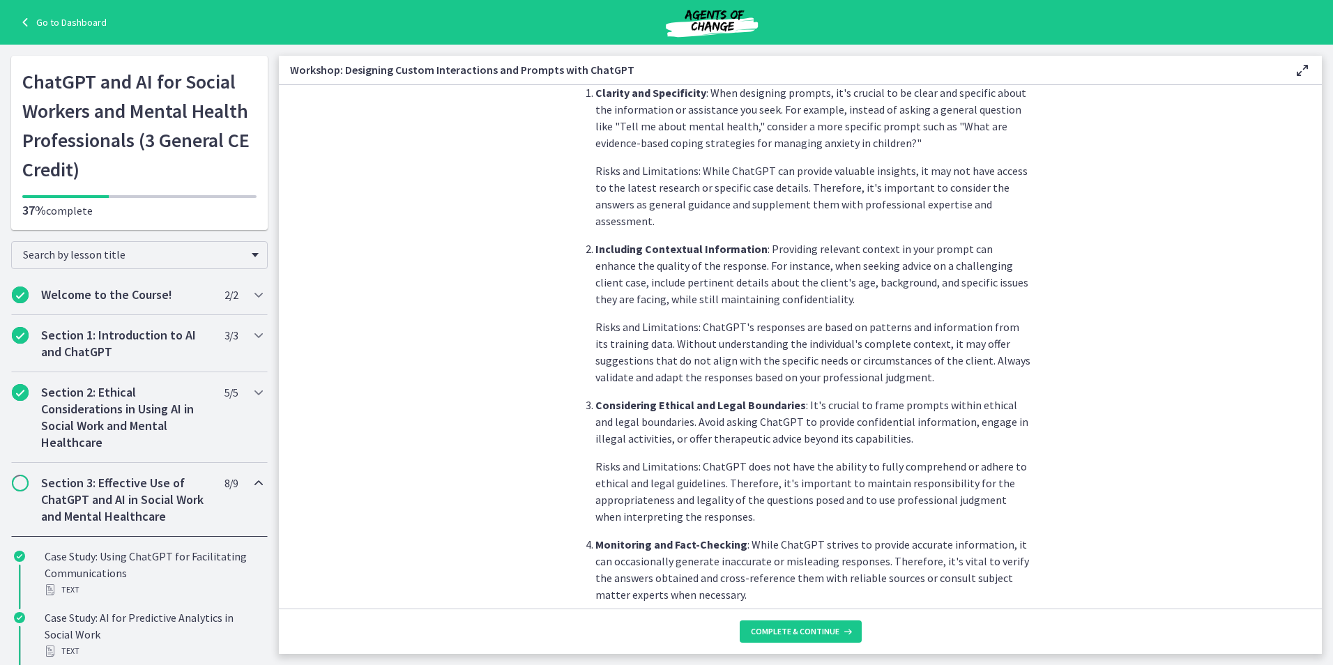
scroll to position [443, 0]
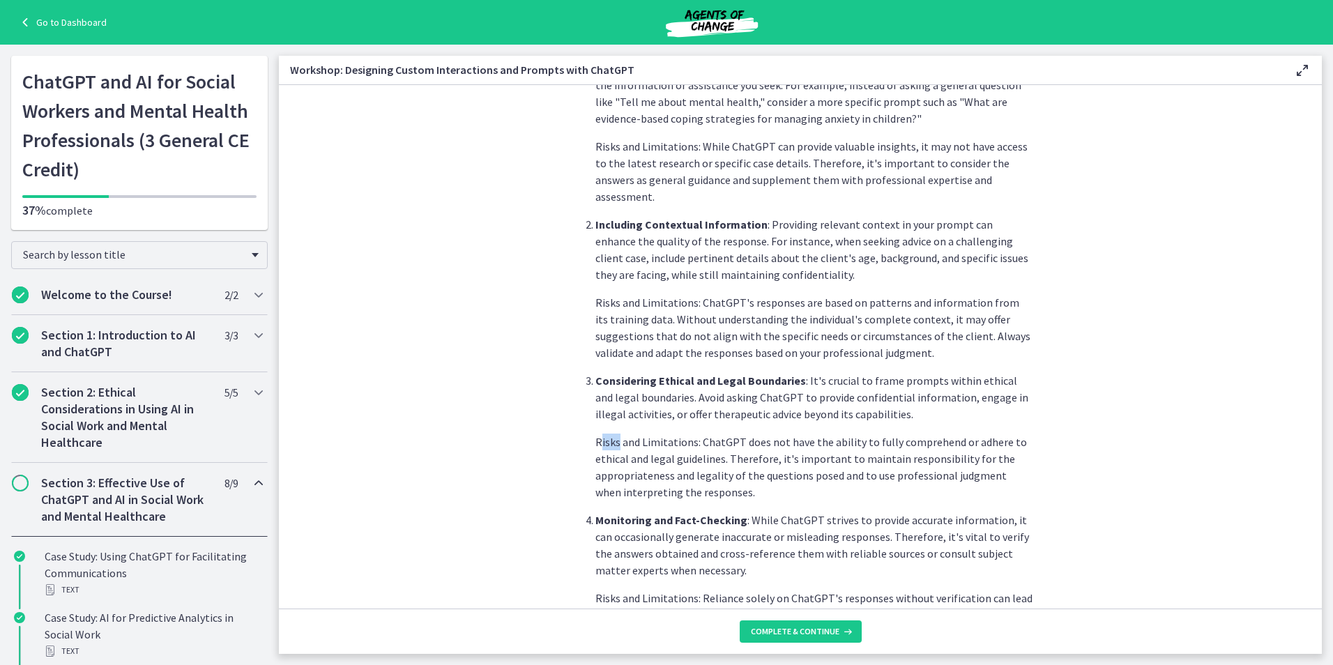
click at [614, 415] on li "Considering Ethical and Legal Boundaries : It's crucial to frame prompts within…" at bounding box center [814, 436] width 438 height 128
click at [532, 418] on section "Welcome to an exciting and interactive workshop where we dive into the art of d…" at bounding box center [800, 346] width 1043 height 523
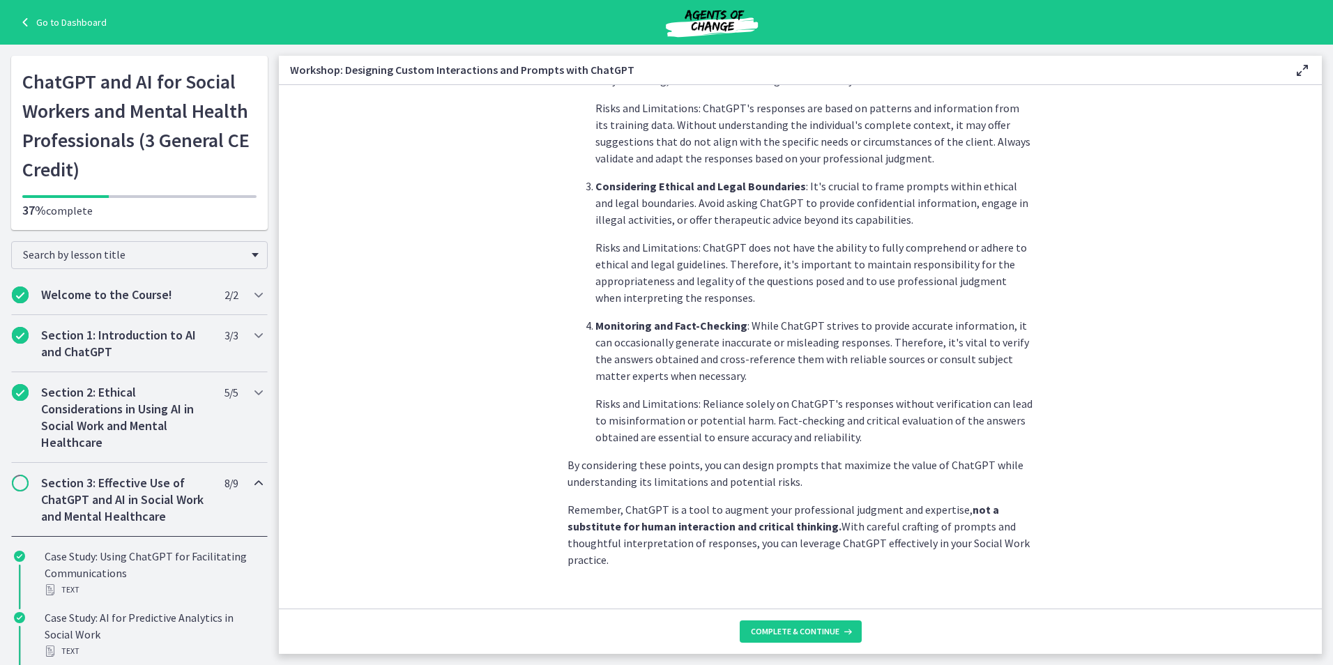
scroll to position [648, 0]
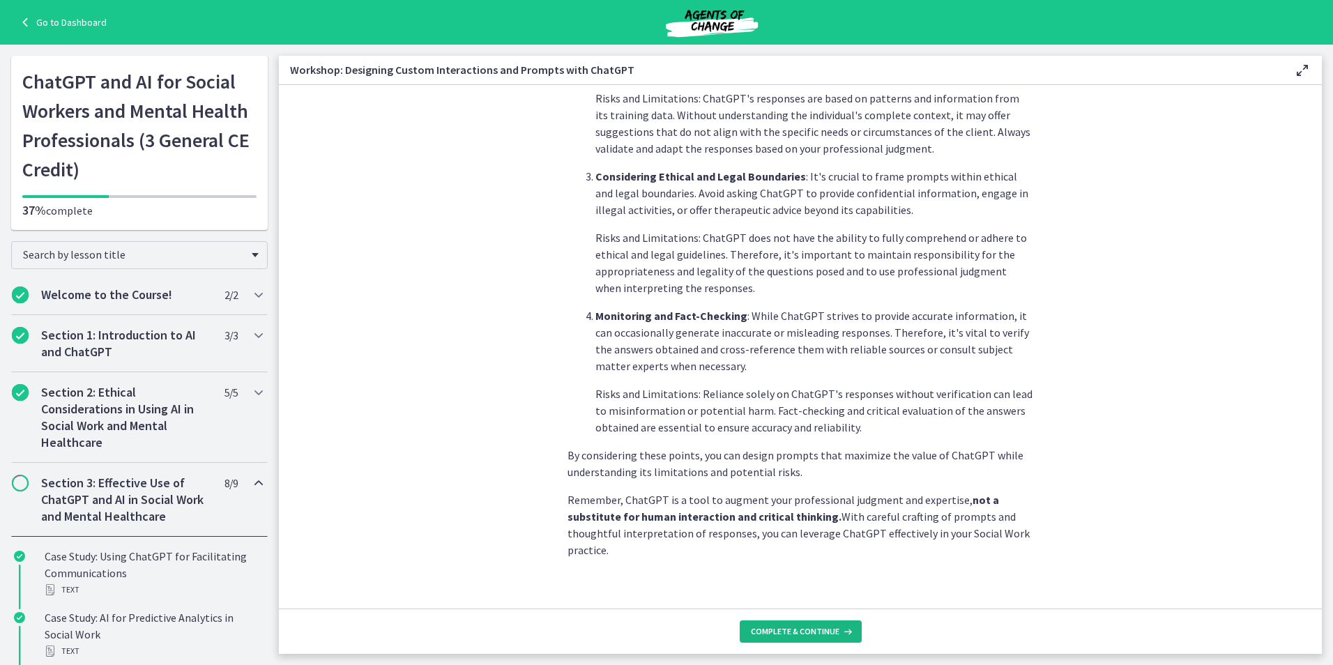
click at [805, 628] on span "Complete & continue" at bounding box center [795, 631] width 89 height 11
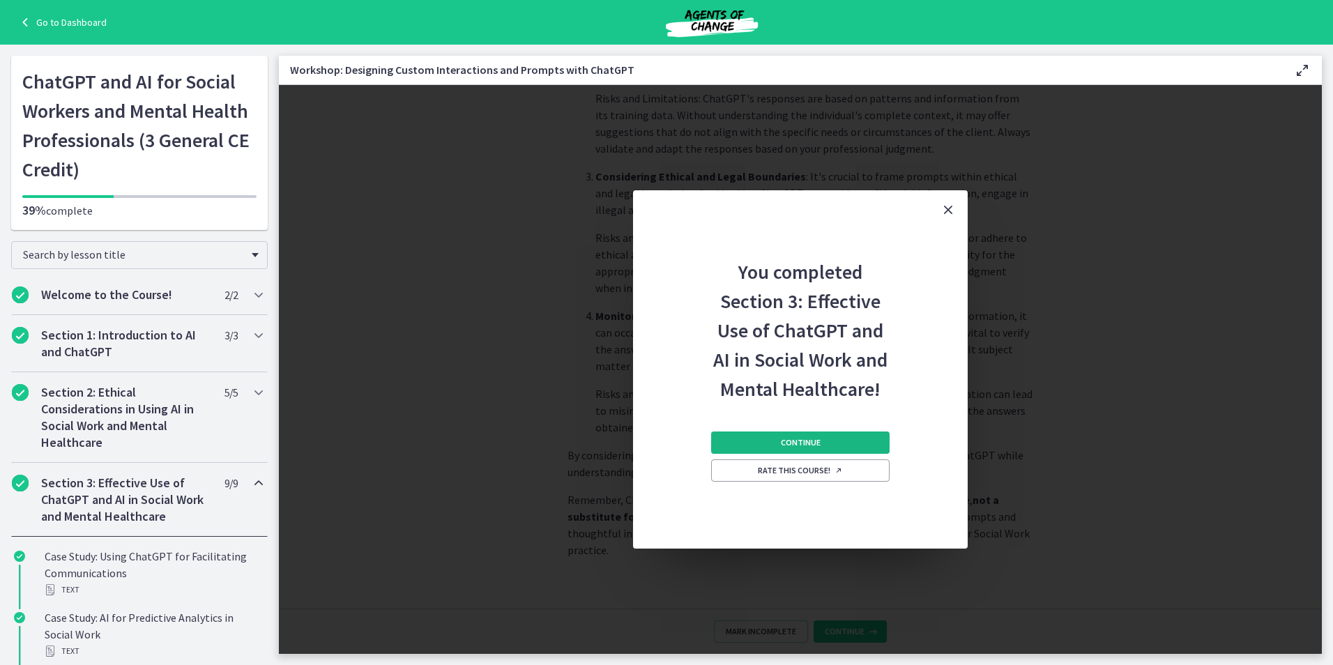
click at [774, 449] on button "Continue" at bounding box center [800, 442] width 178 height 22
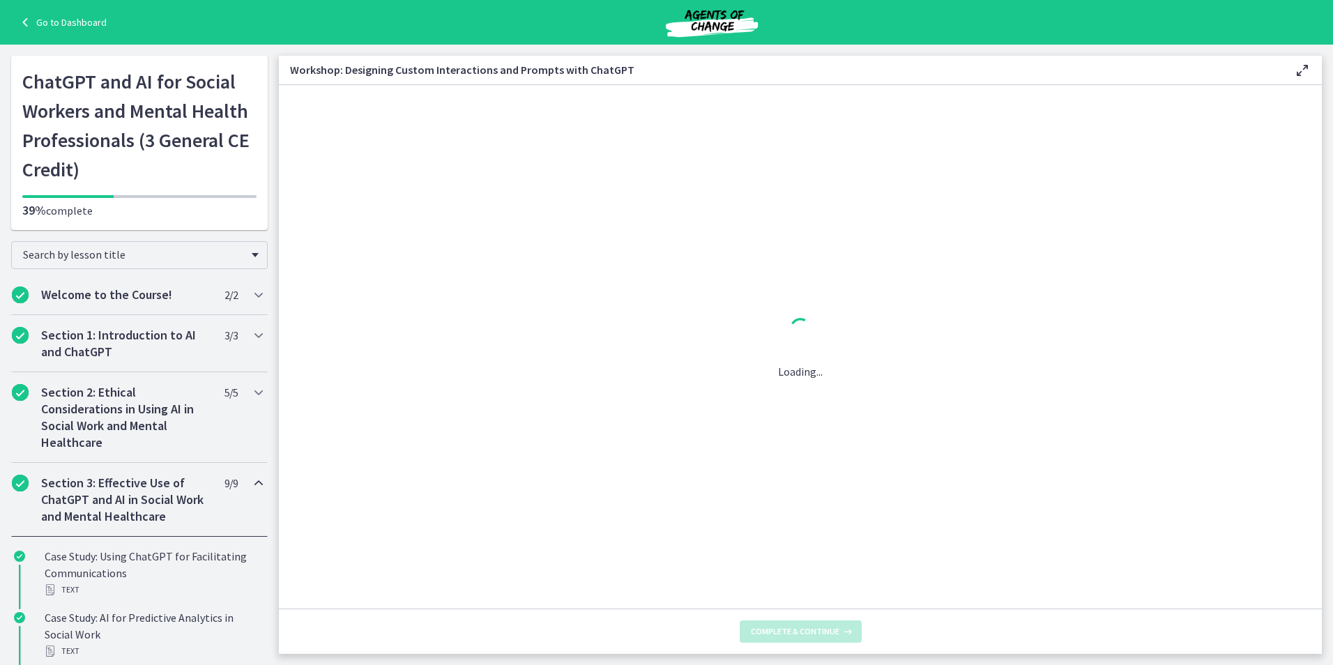
scroll to position [0, 0]
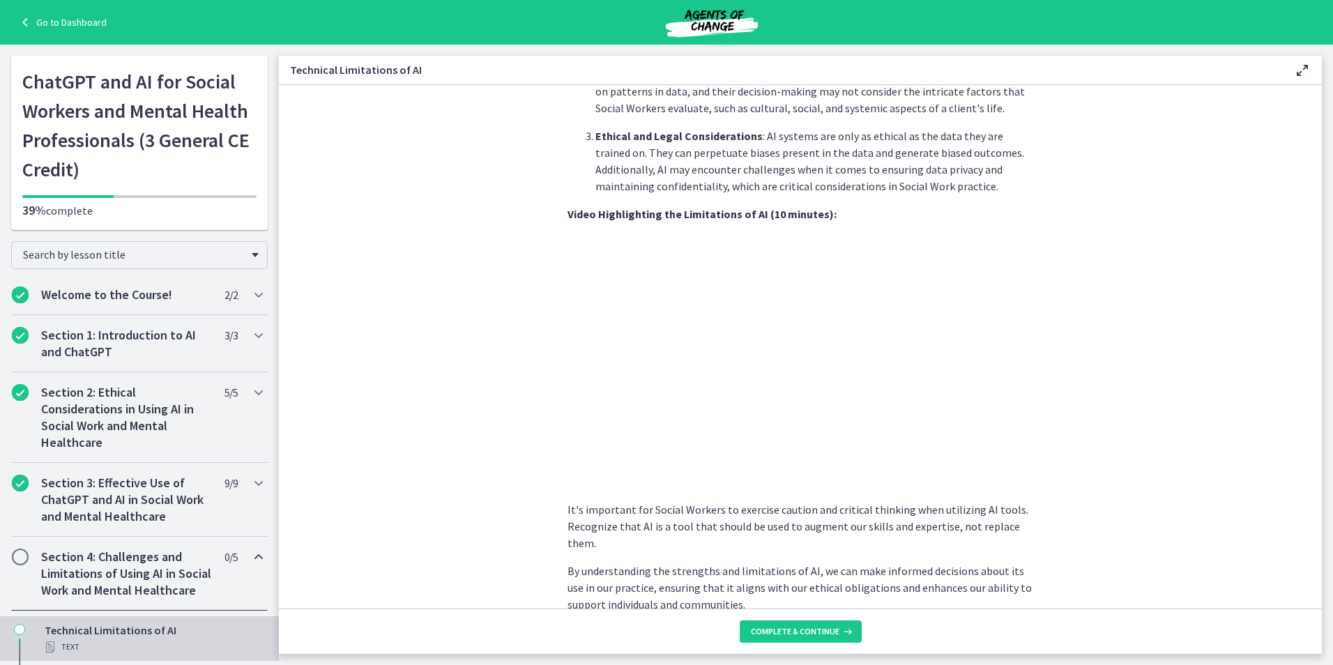
scroll to position [886, 0]
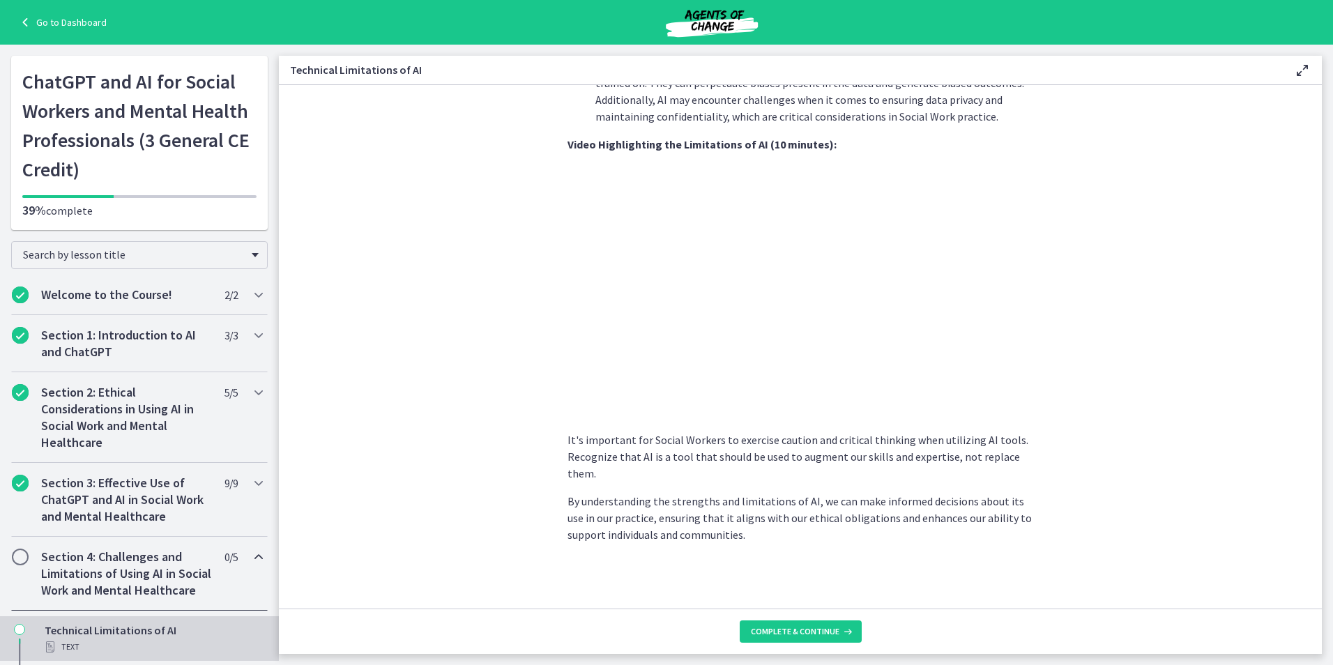
drag, startPoint x: 1066, startPoint y: 353, endPoint x: 1057, endPoint y: 373, distance: 22.2
click at [1057, 373] on section "As Social Workers, understanding these limitations is crucial to effectively ut…" at bounding box center [800, 346] width 1043 height 523
drag, startPoint x: 1055, startPoint y: 373, endPoint x: 1031, endPoint y: 367, distance: 24.5
click at [836, 620] on button "Complete & continue" at bounding box center [801, 631] width 122 height 22
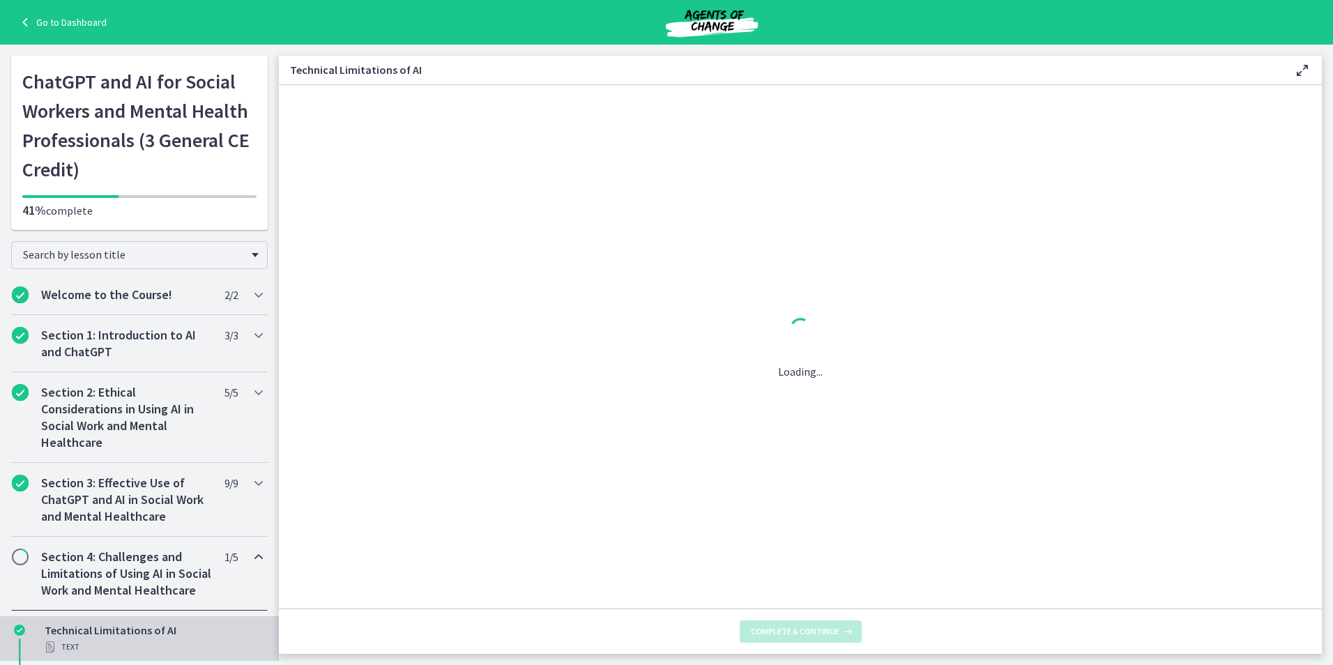
scroll to position [0, 0]
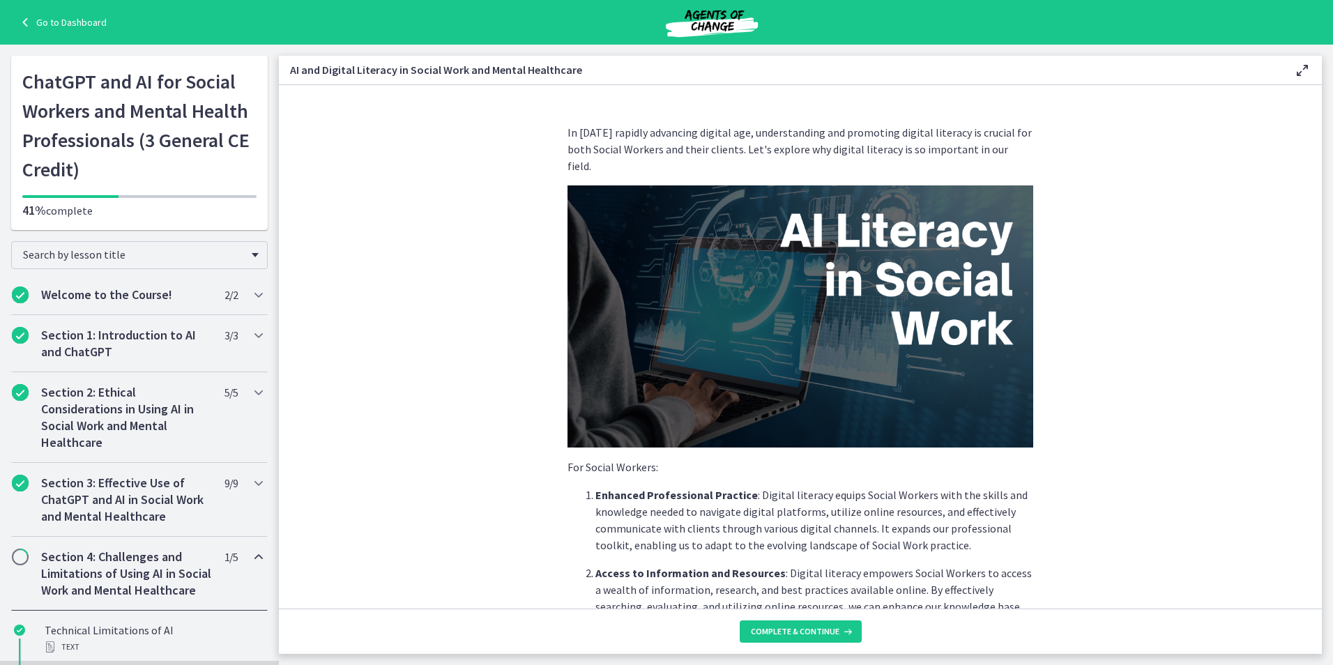
click at [767, 492] on p "Enhanced Professional Practice : Digital literacy equips Social Workers with th…" at bounding box center [814, 520] width 438 height 67
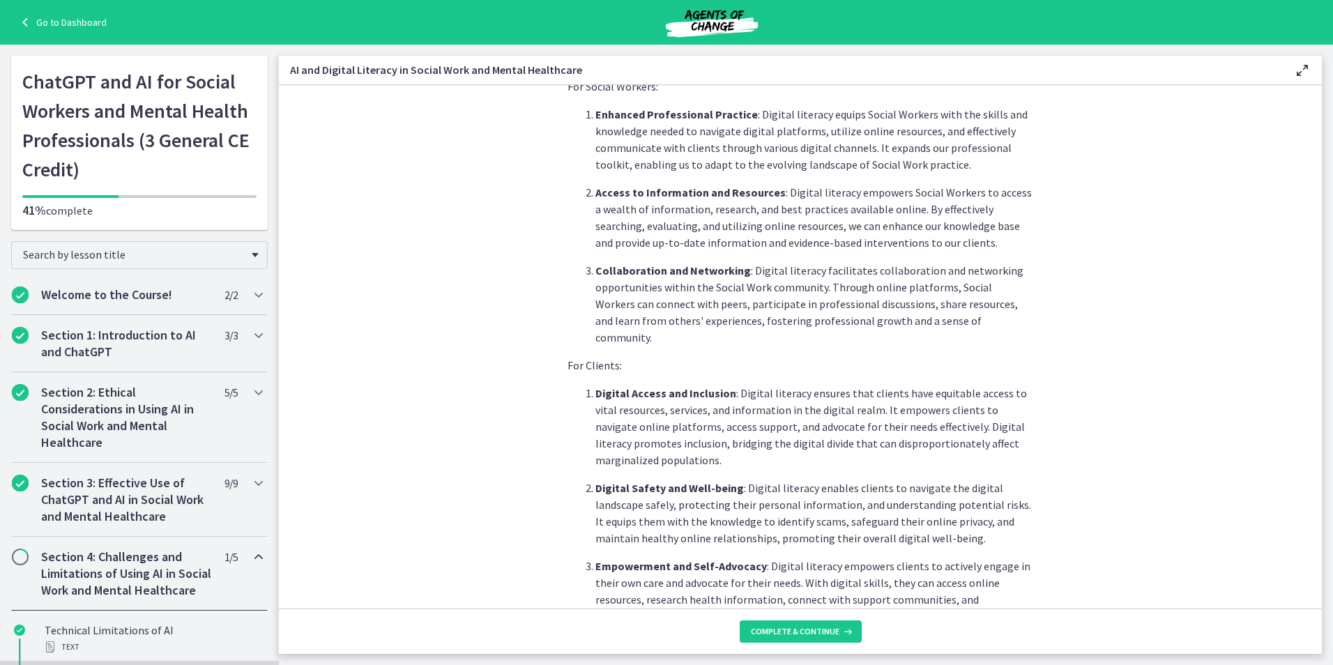
scroll to position [311, 0]
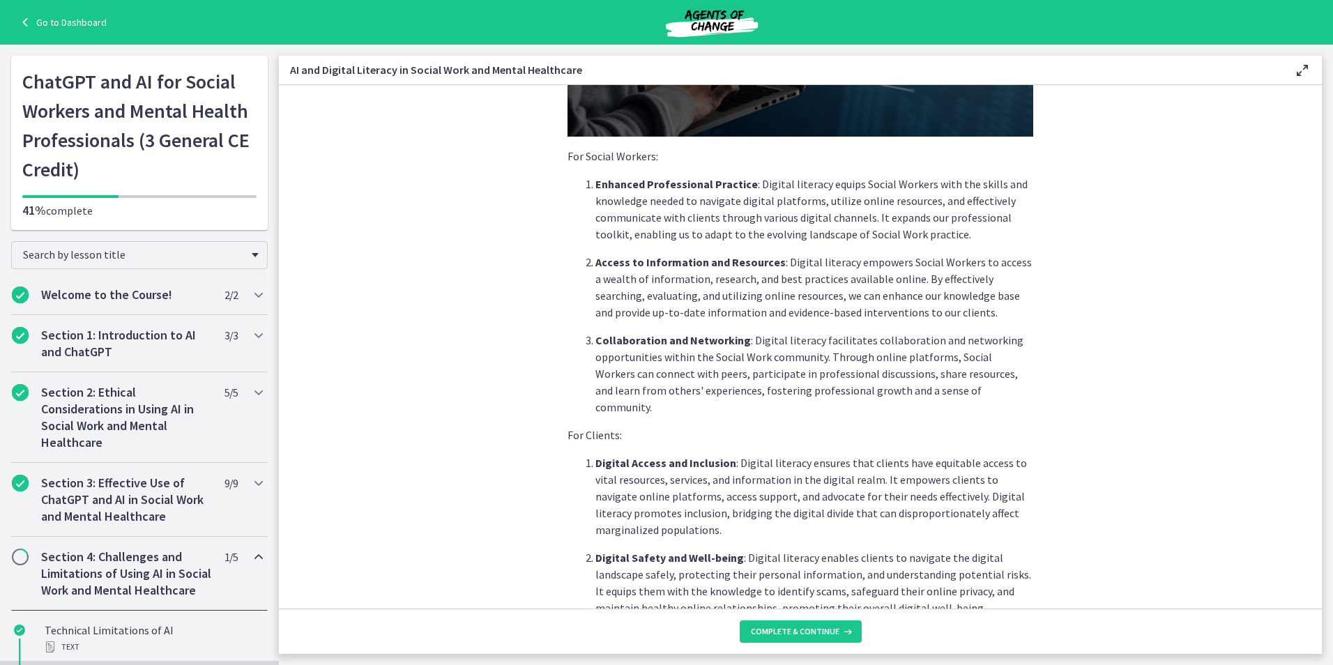
click at [1224, 407] on section "In today's rapidly advancing digital age, understanding and promoting digital l…" at bounding box center [800, 346] width 1043 height 523
click at [1081, 398] on section "In today's rapidly advancing digital age, understanding and promoting digital l…" at bounding box center [800, 346] width 1043 height 523
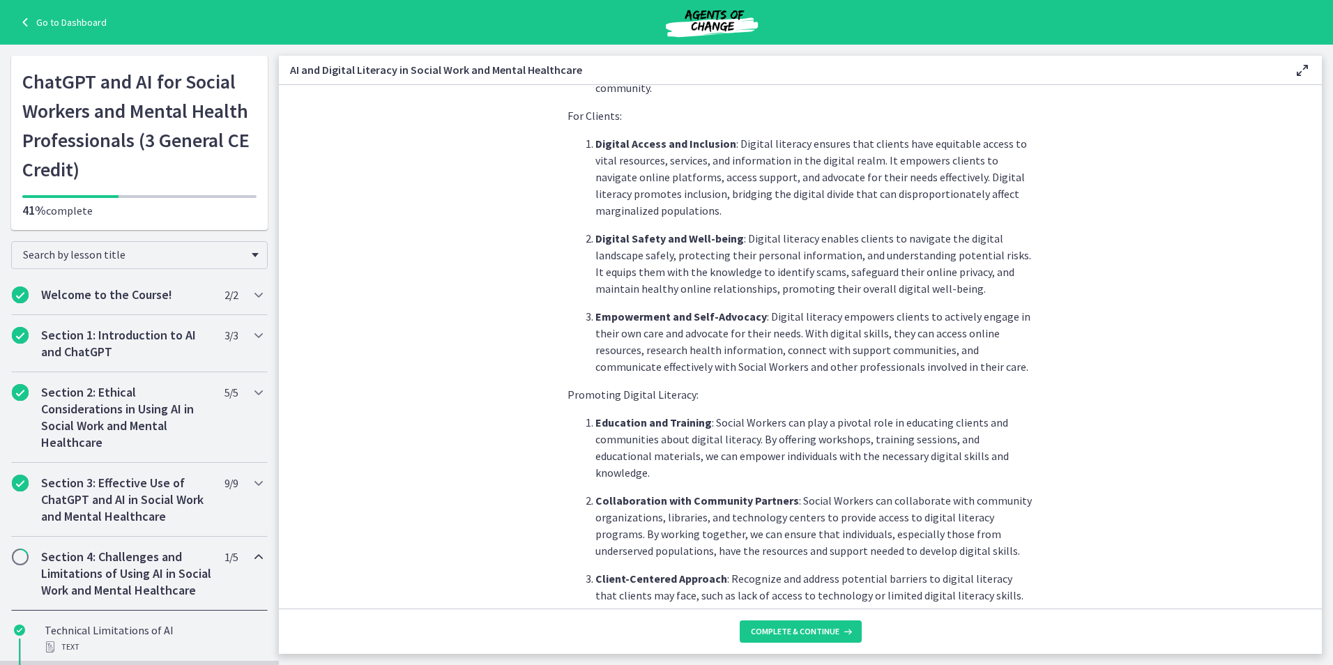
scroll to position [648, 0]
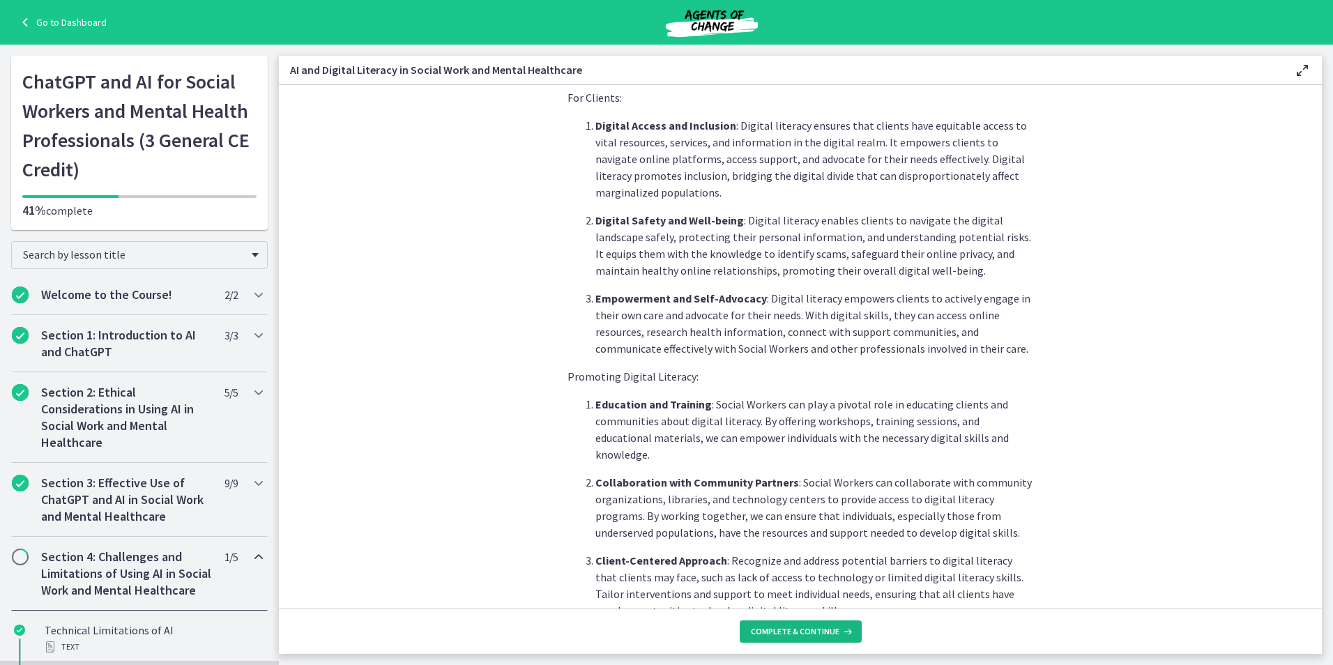
click at [807, 632] on span "Complete & continue" at bounding box center [795, 631] width 89 height 11
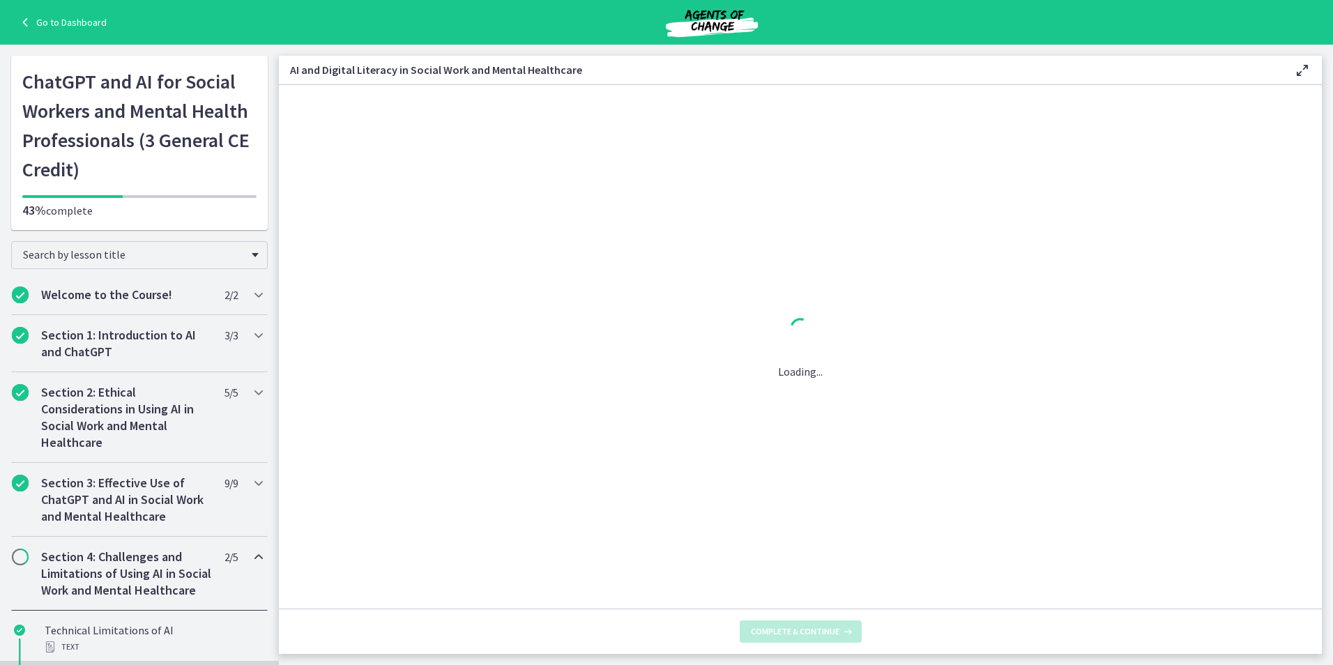
scroll to position [0, 0]
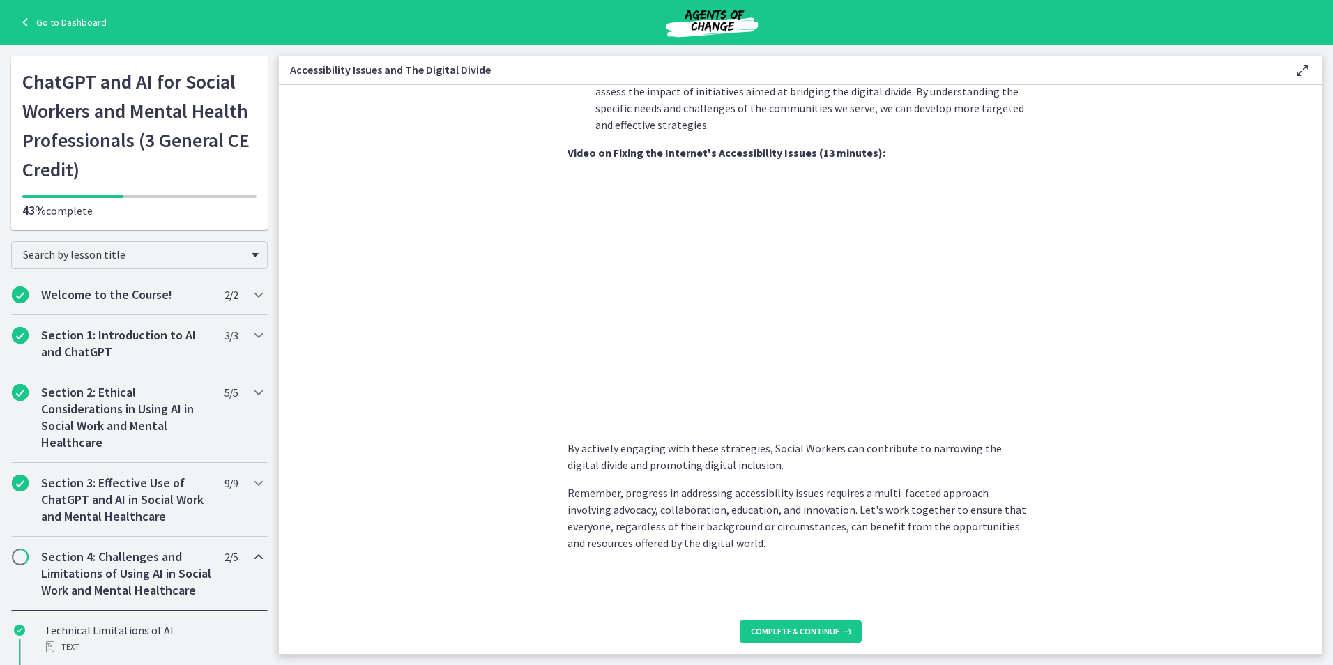
scroll to position [1081, 0]
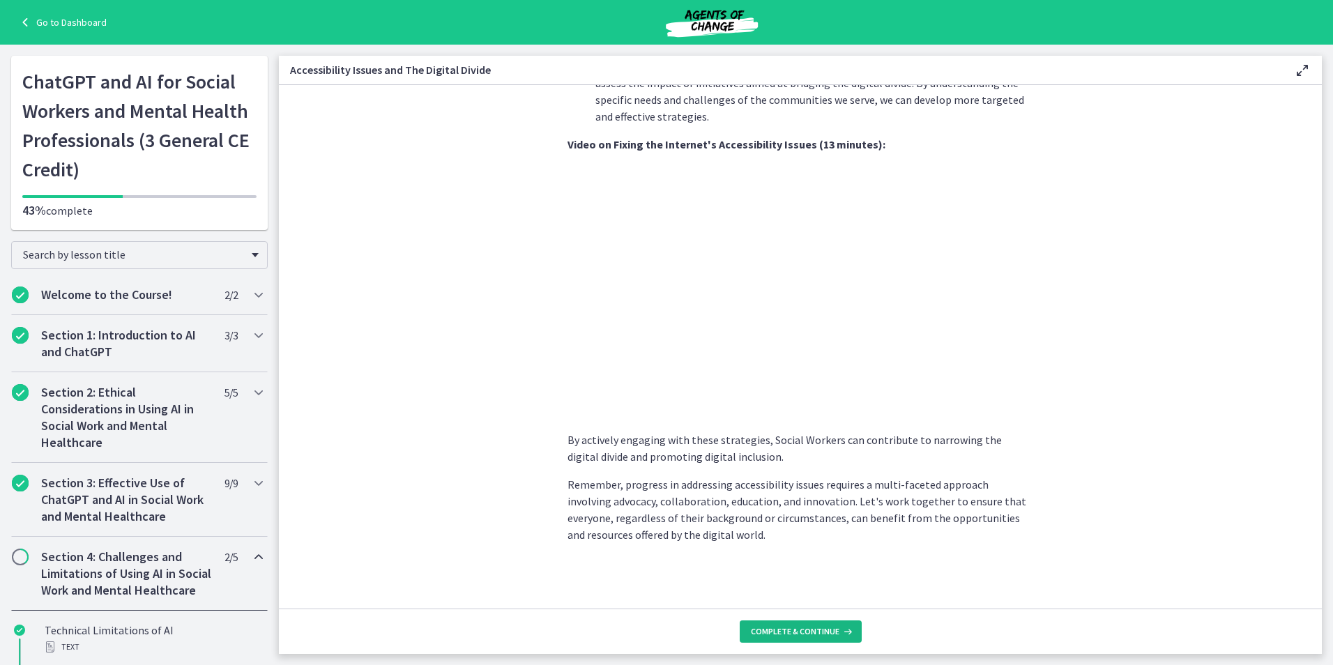
click at [793, 632] on span "Complete & continue" at bounding box center [795, 631] width 89 height 11
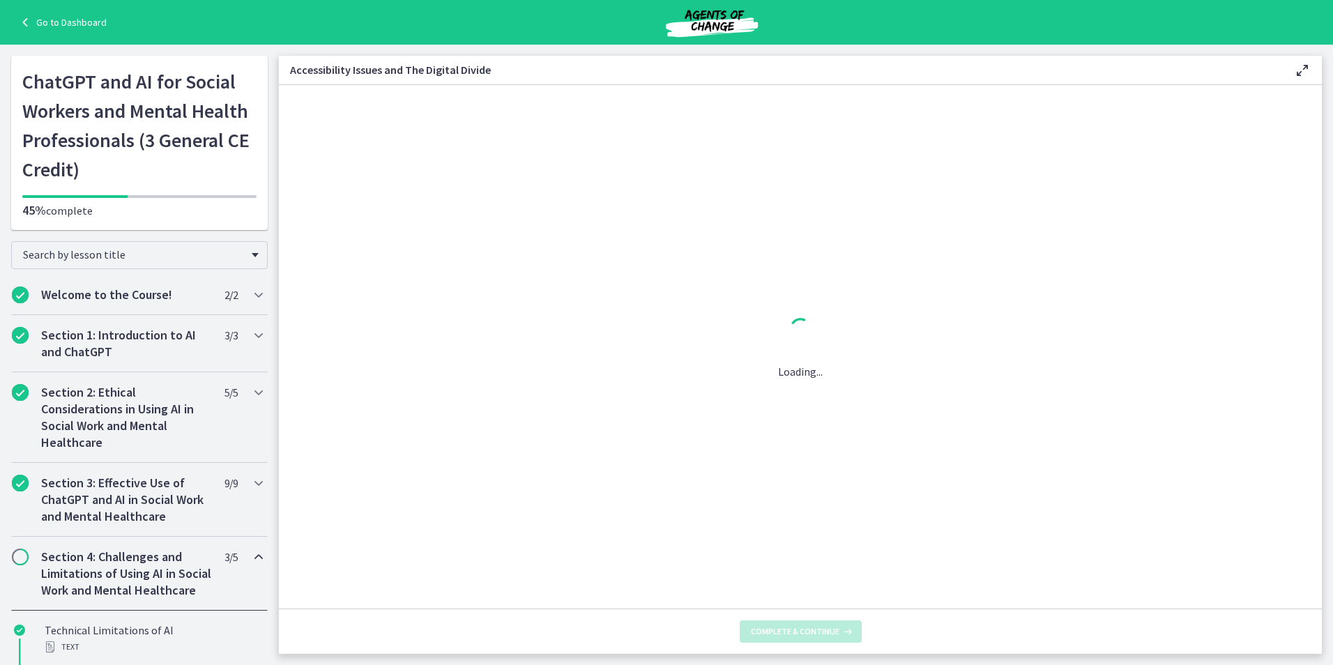
scroll to position [0, 0]
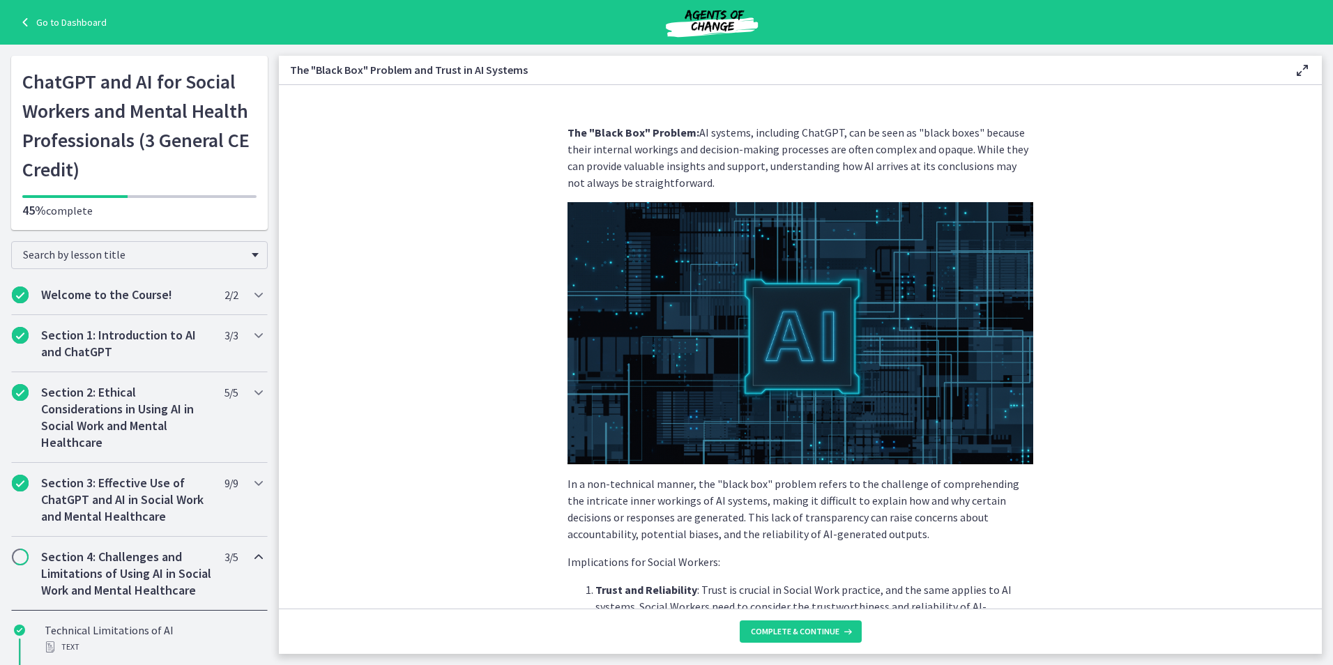
click at [1075, 481] on section "The "Black Box" Problem: AI systems, including ChatGPT, can be seen as "black b…" at bounding box center [800, 346] width 1043 height 523
drag, startPoint x: 1310, startPoint y: 134, endPoint x: 1304, endPoint y: 154, distance: 21.2
click at [1304, 154] on section "The "Black Box" Problem: AI systems, including ChatGPT, can be seen as "black b…" at bounding box center [800, 346] width 1043 height 523
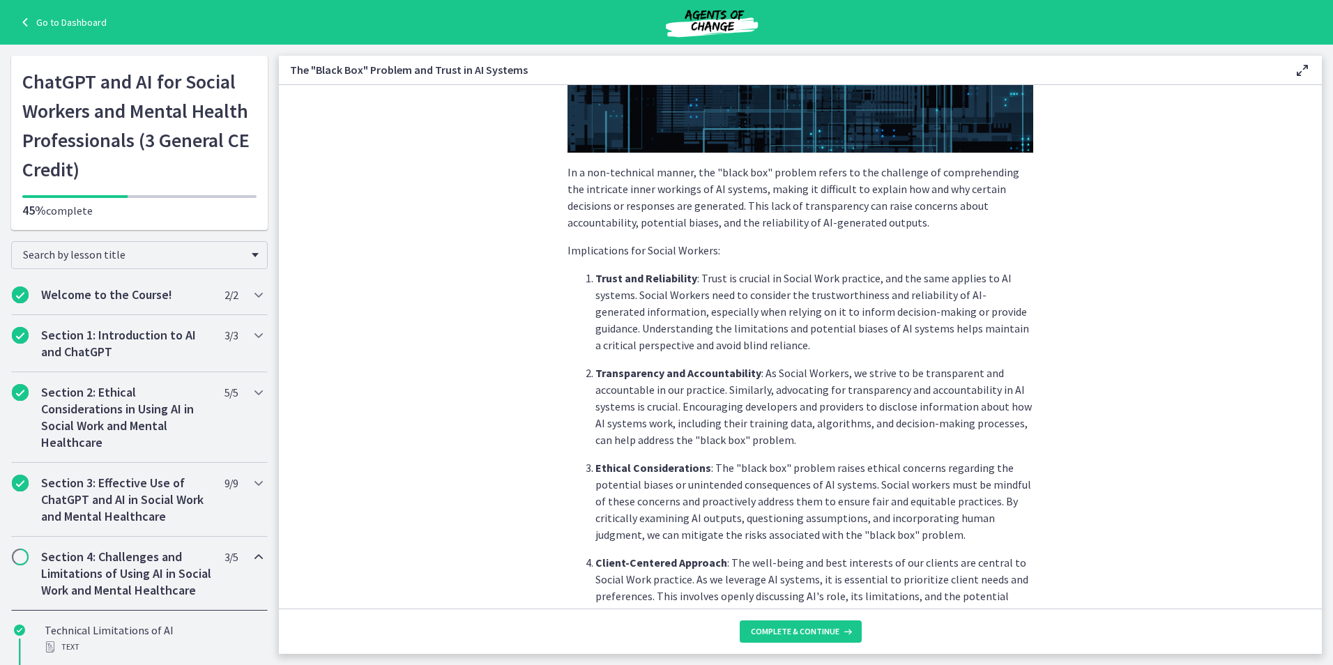
scroll to position [327, 0]
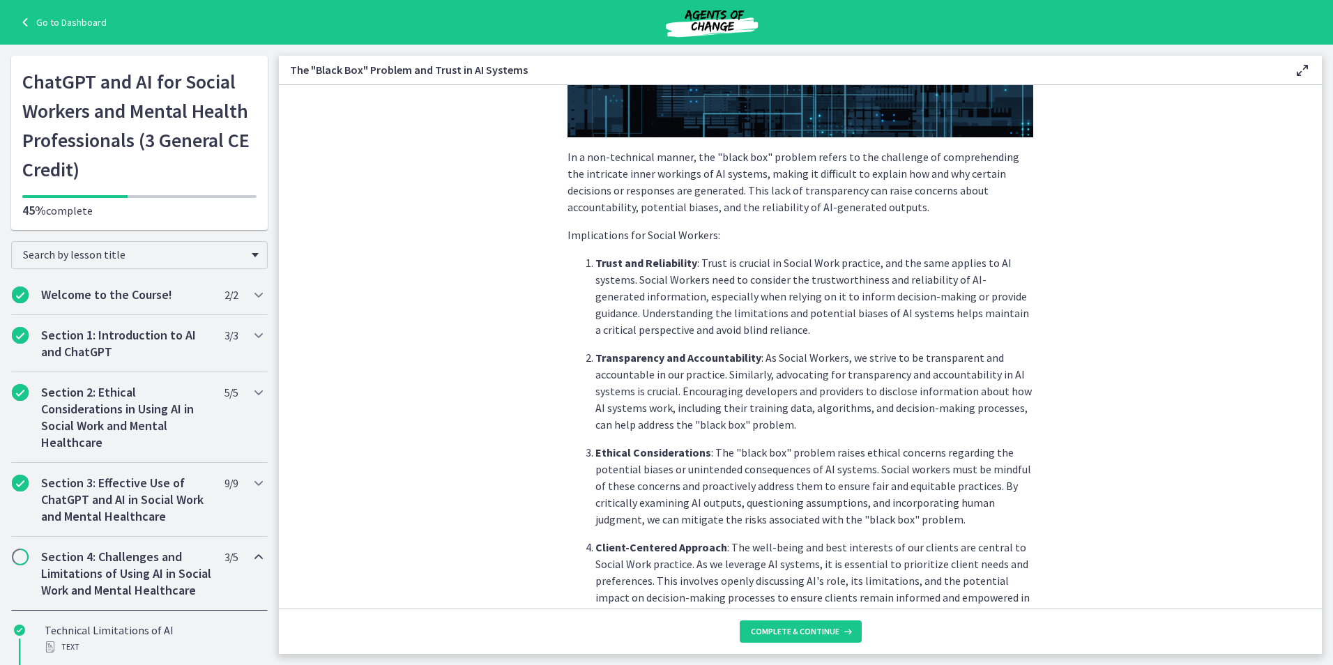
click at [445, 137] on section "The "Black Box" Problem: AI systems, including ChatGPT, can be seen as "black b…" at bounding box center [800, 346] width 1043 height 523
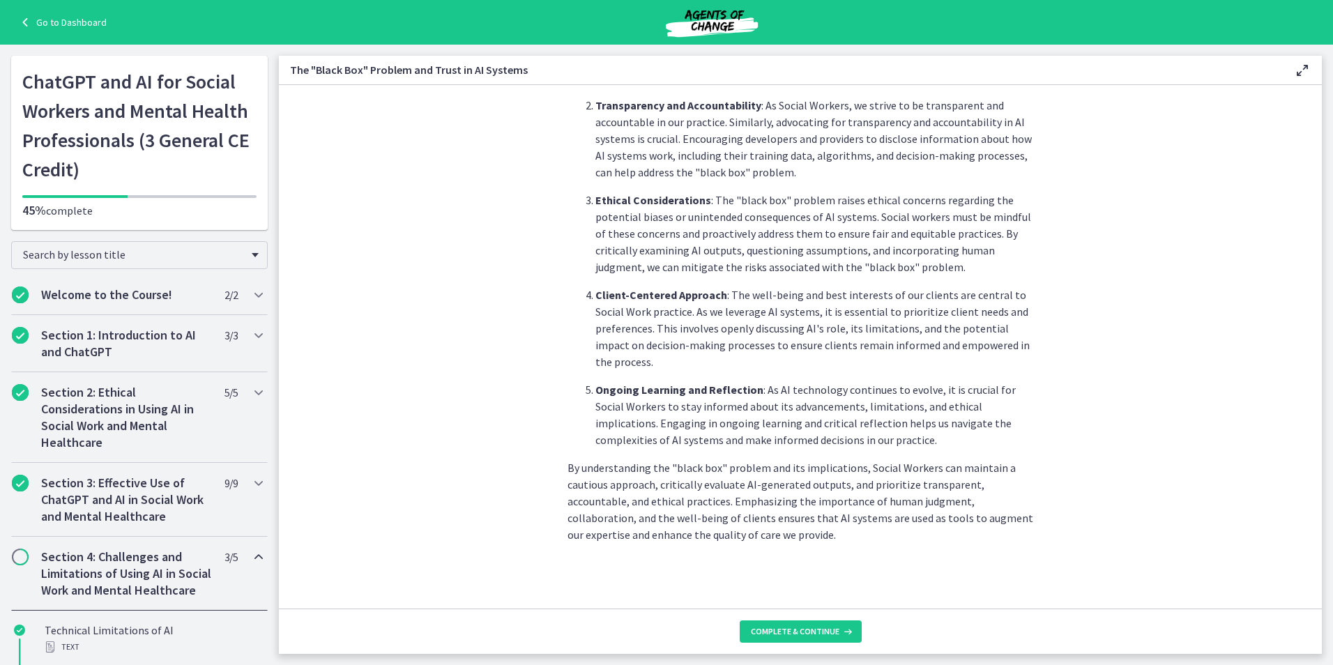
scroll to position [581, 0]
click at [798, 625] on button "Complete & continue" at bounding box center [801, 631] width 122 height 22
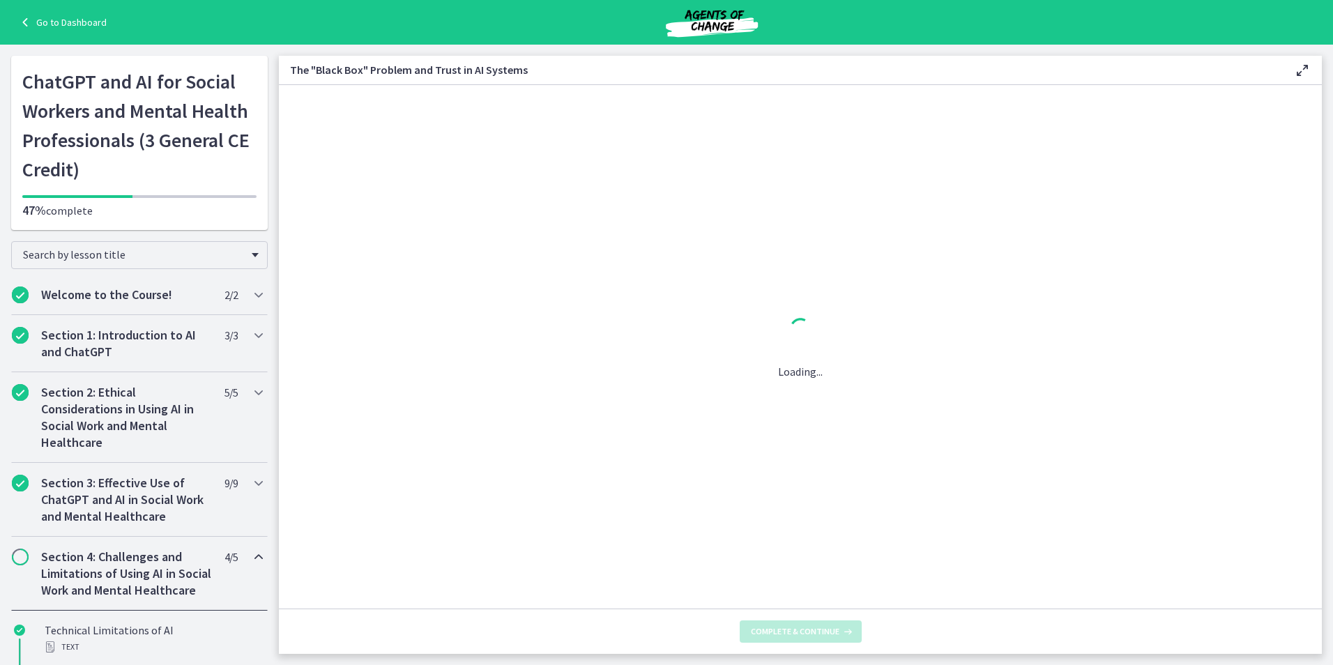
scroll to position [0, 0]
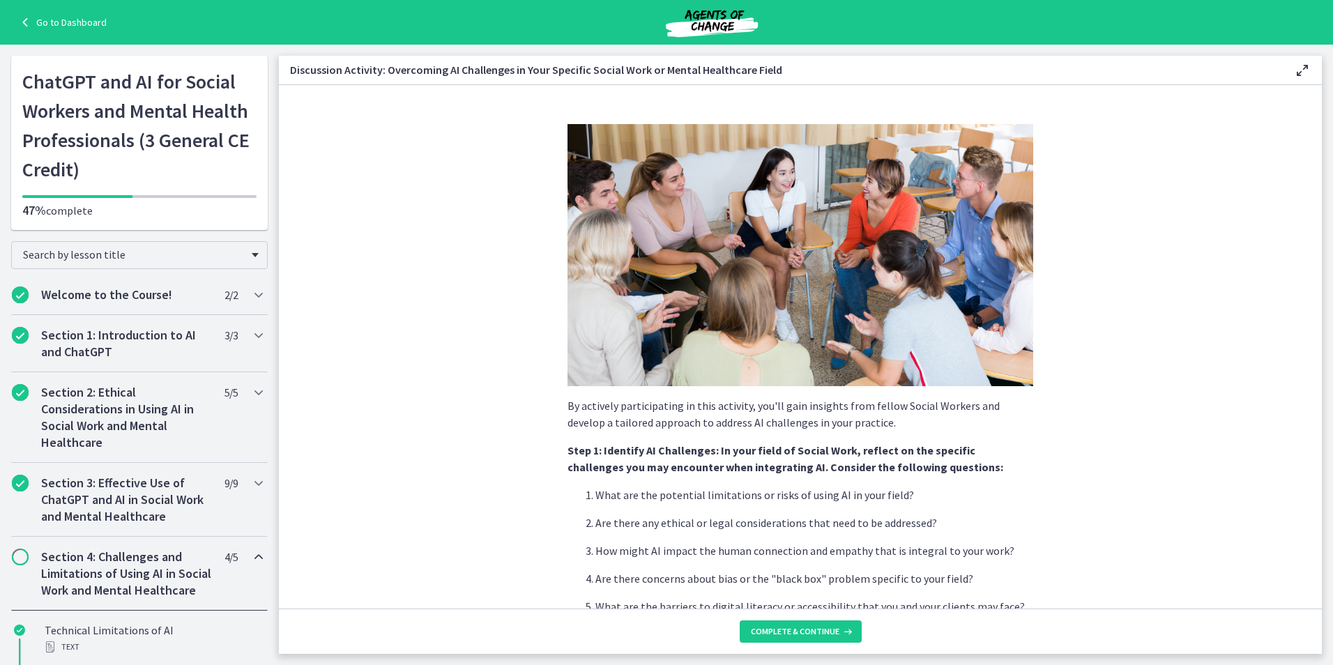
click at [693, 356] on img at bounding box center [800, 255] width 466 height 262
drag, startPoint x: 693, startPoint y: 356, endPoint x: 1200, endPoint y: 284, distance: 511.9
click at [1201, 284] on section "By actively participating in this activity, you'll gain insights from fellow So…" at bounding box center [800, 346] width 1043 height 523
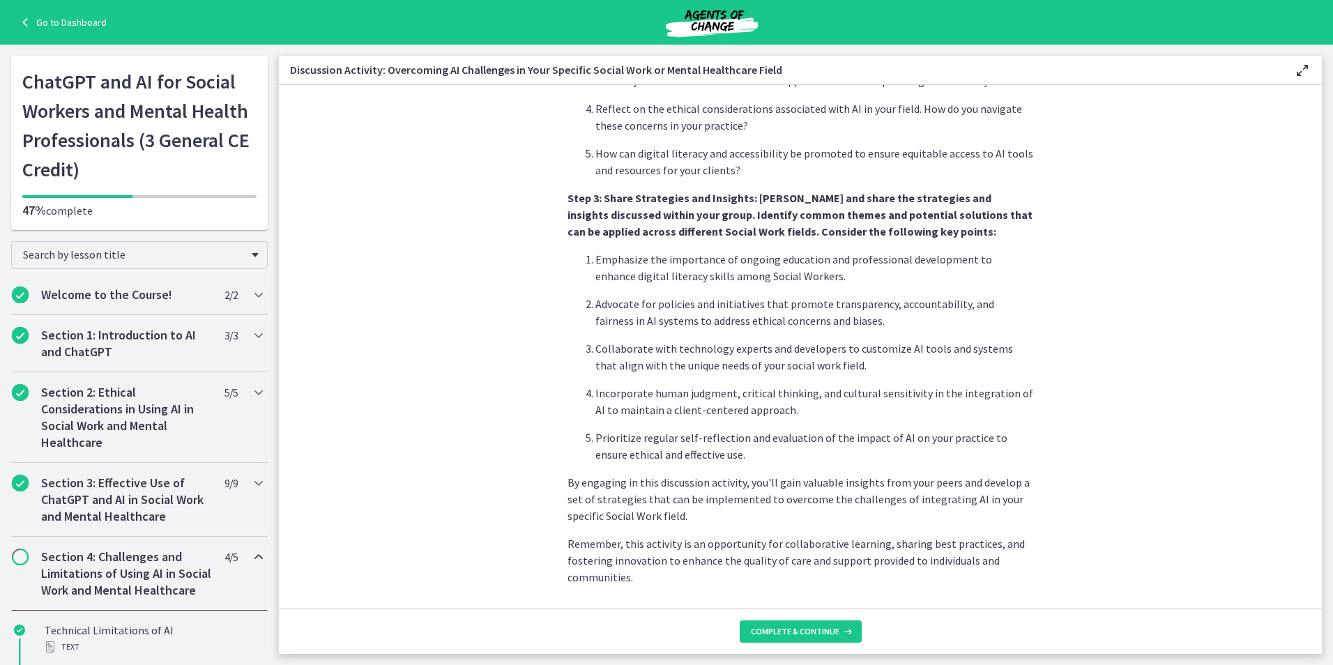
scroll to position [748, 0]
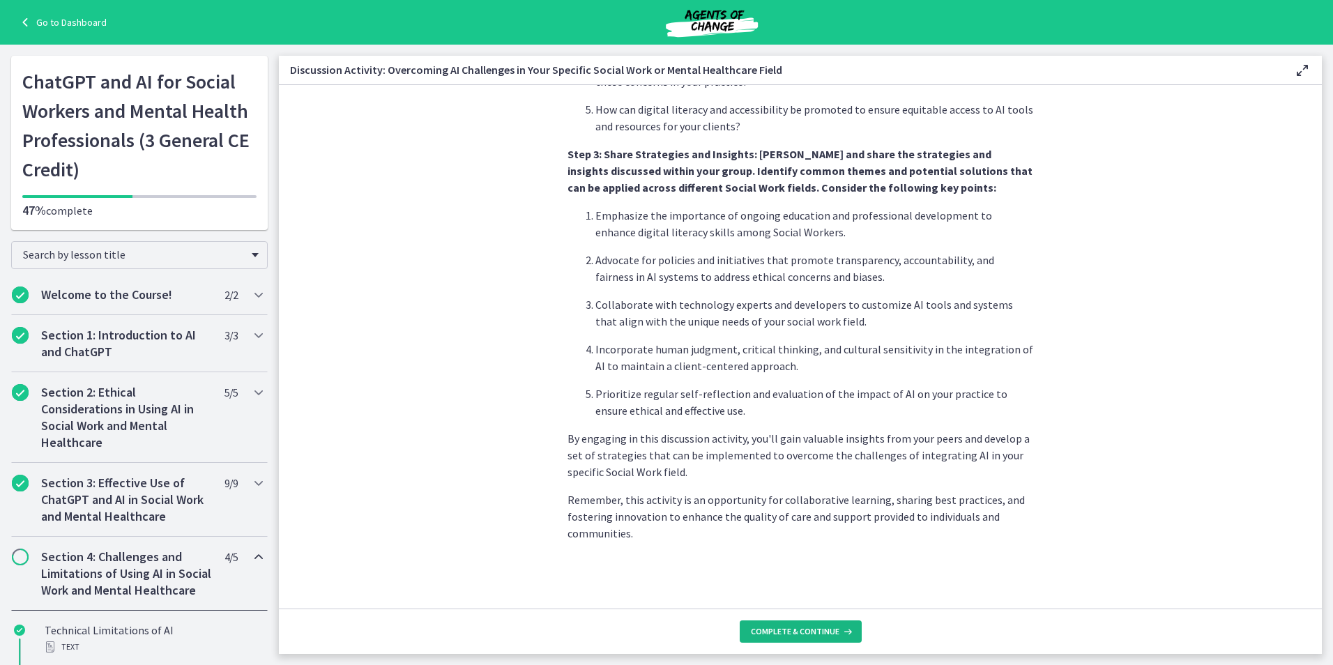
click at [798, 631] on span "Complete & continue" at bounding box center [795, 631] width 89 height 11
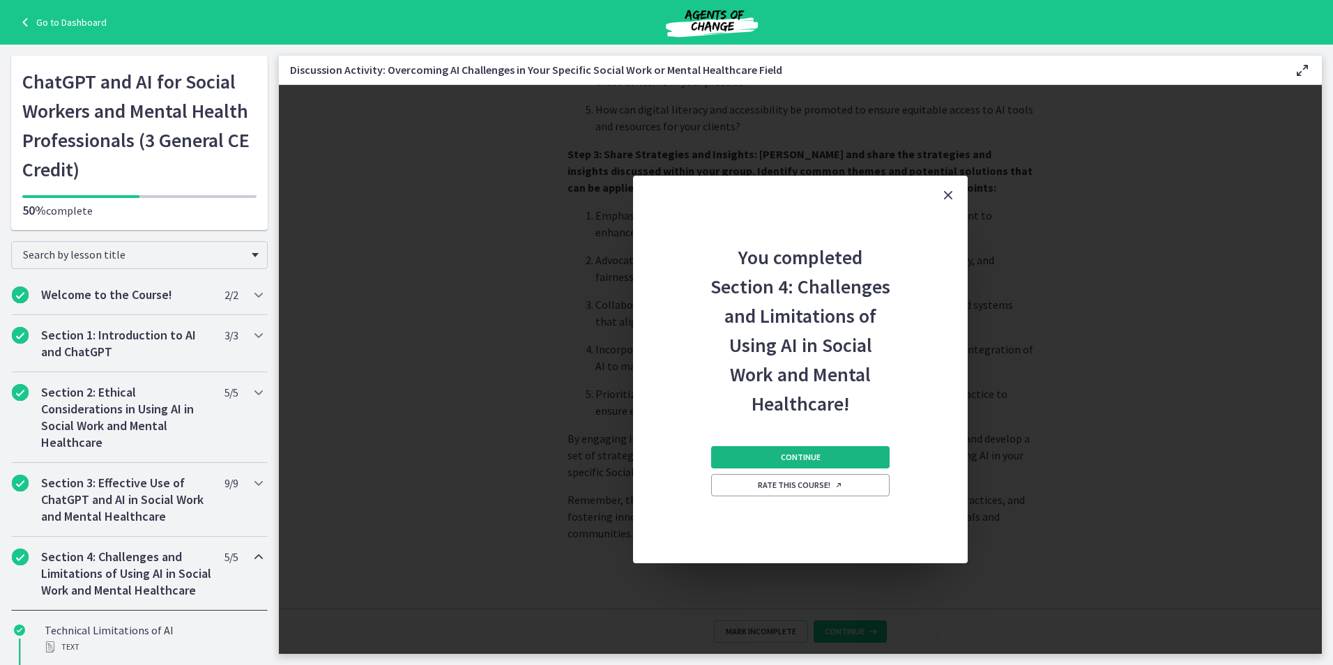
click at [721, 449] on button "Continue" at bounding box center [800, 457] width 178 height 22
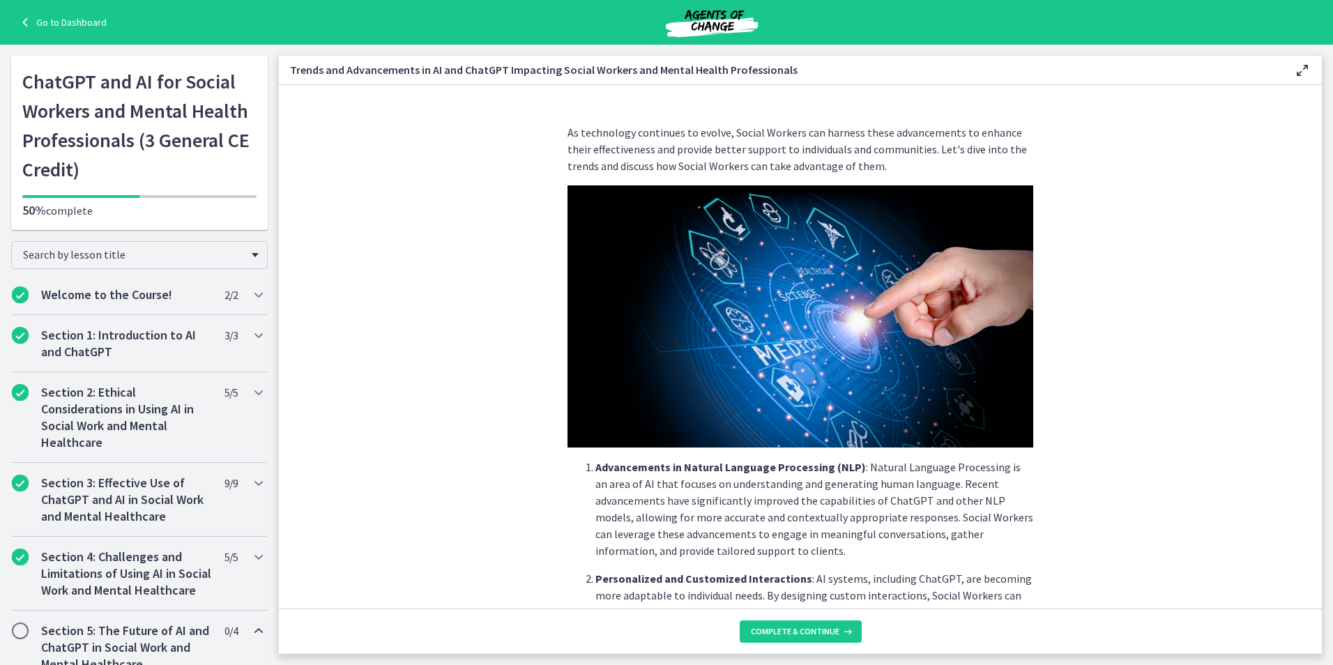
click at [696, 441] on img at bounding box center [800, 316] width 466 height 262
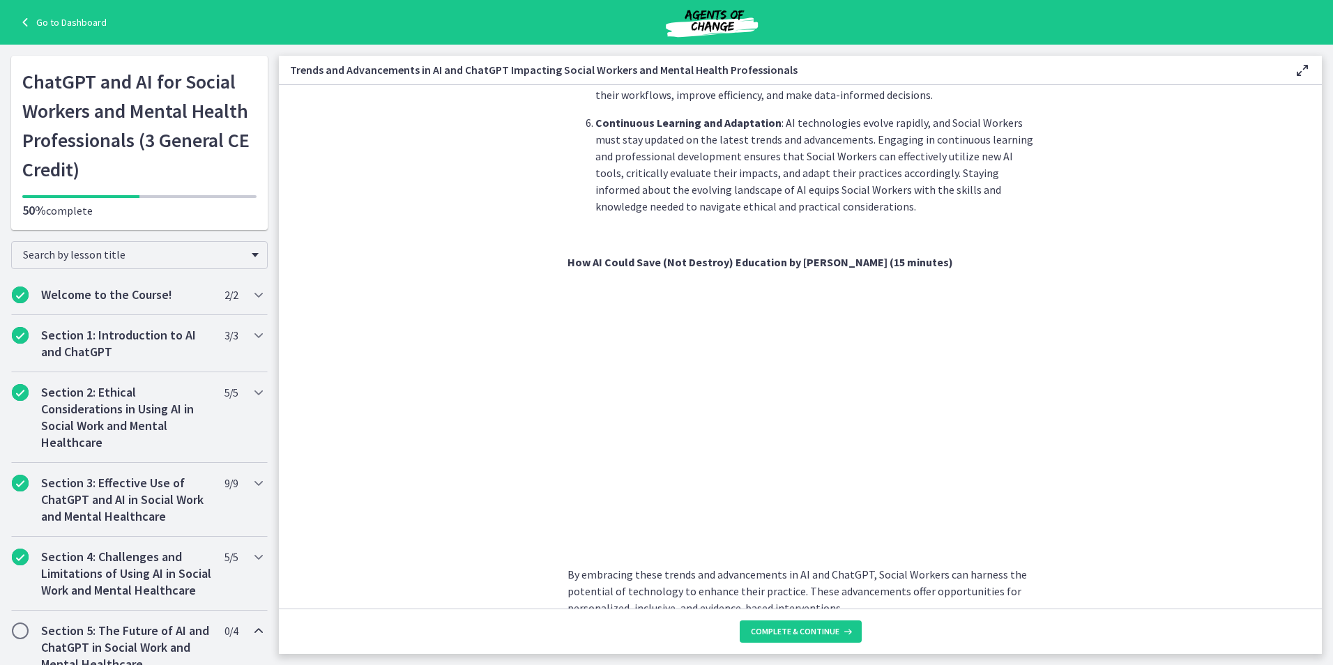
scroll to position [1020, 0]
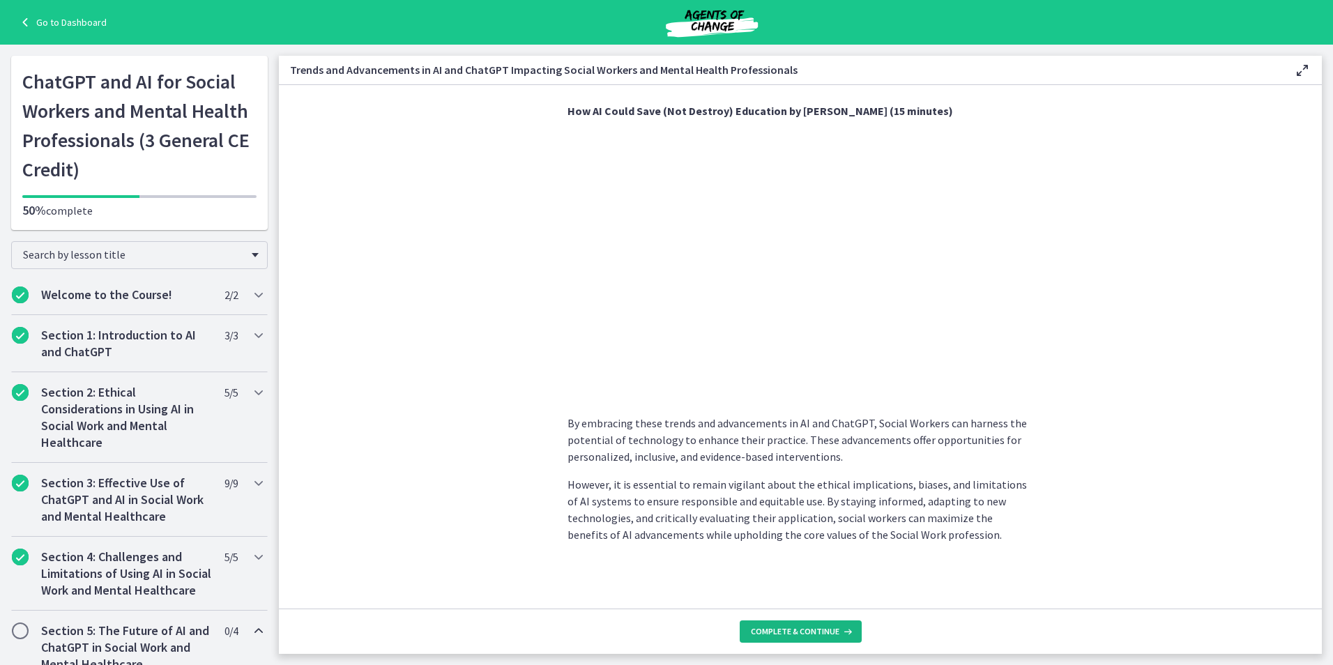
click at [806, 627] on span "Complete & continue" at bounding box center [795, 631] width 89 height 11
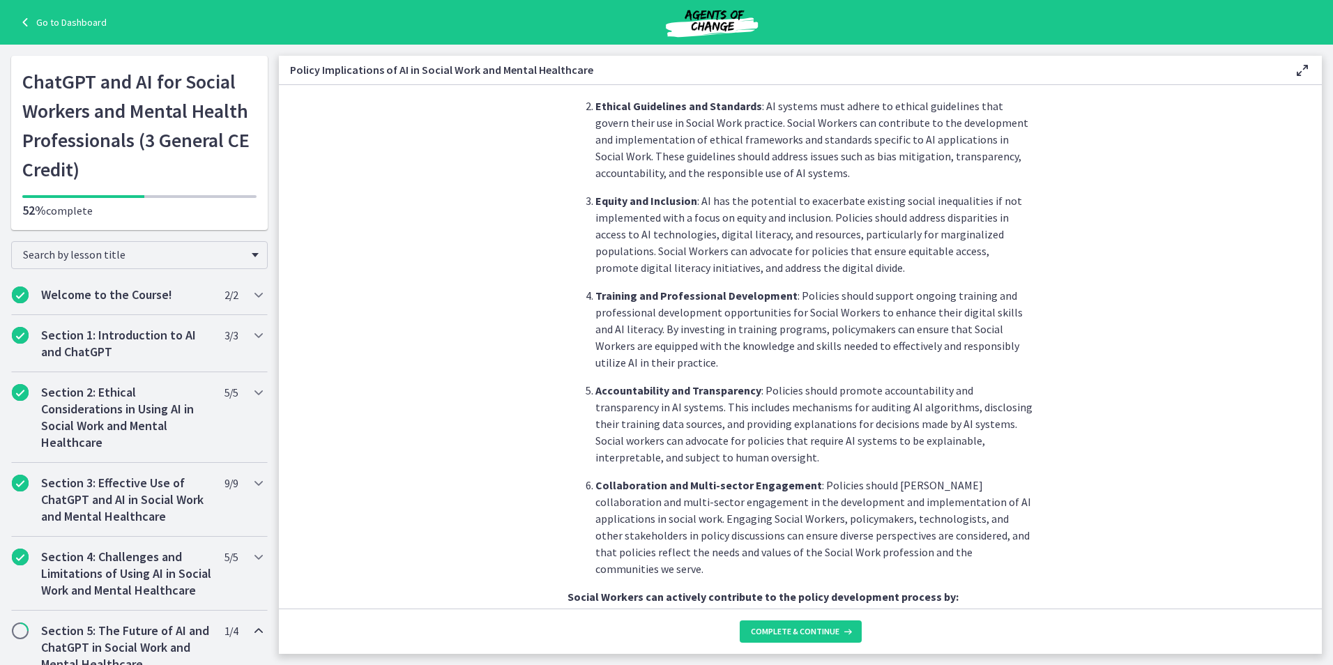
scroll to position [475, 0]
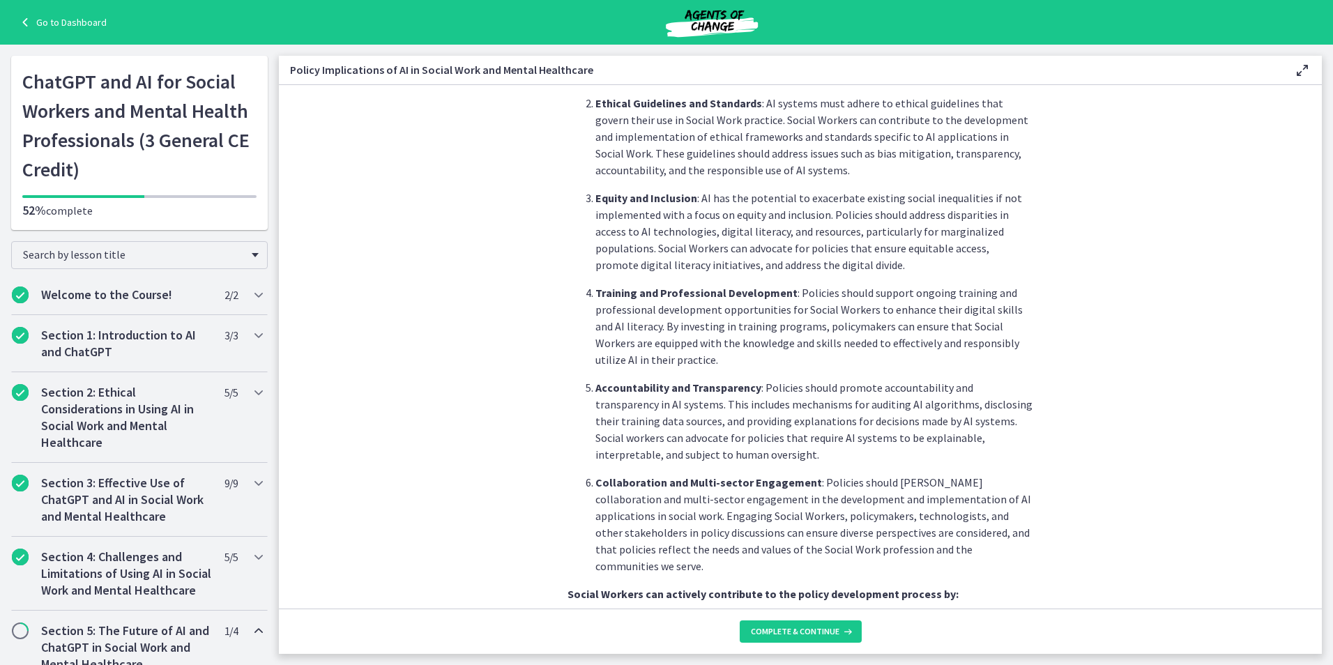
click at [705, 194] on p "Equity and Inclusion : AI has the potential to exacerbate existing social inequ…" at bounding box center [814, 232] width 438 height 84
click at [705, 193] on p "Equity and Inclusion : AI has the potential to exacerbate existing social inequ…" at bounding box center [814, 232] width 438 height 84
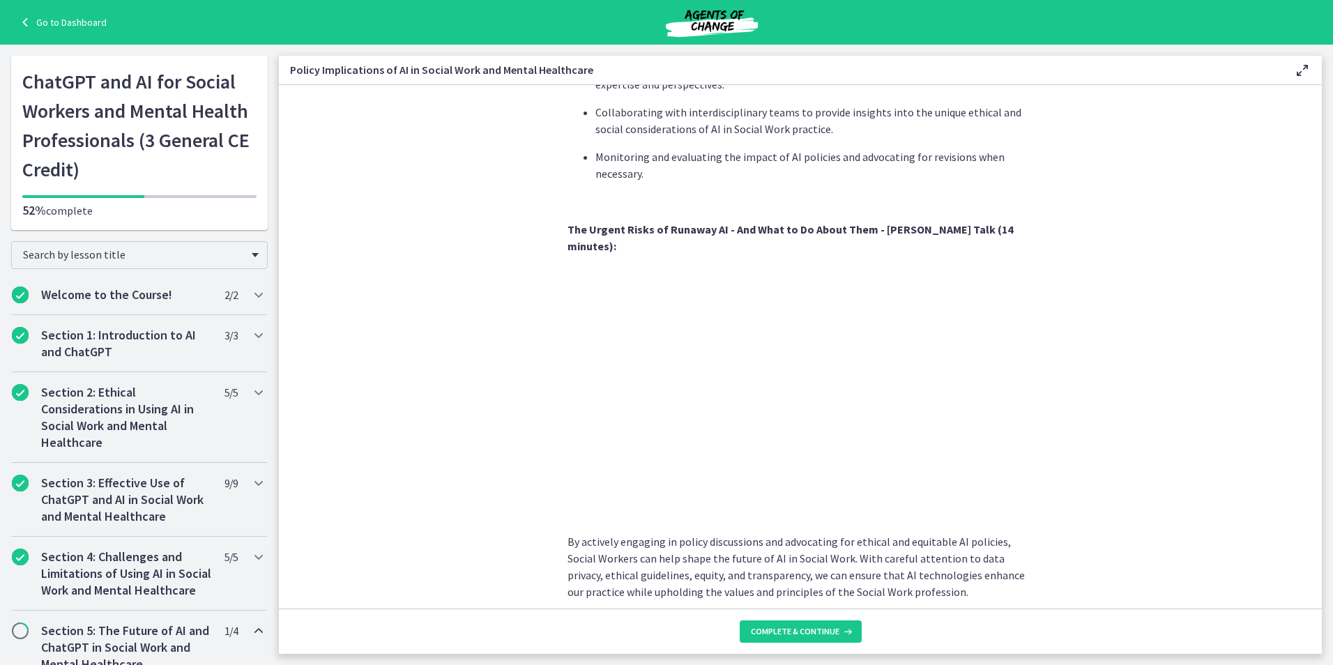
scroll to position [1126, 0]
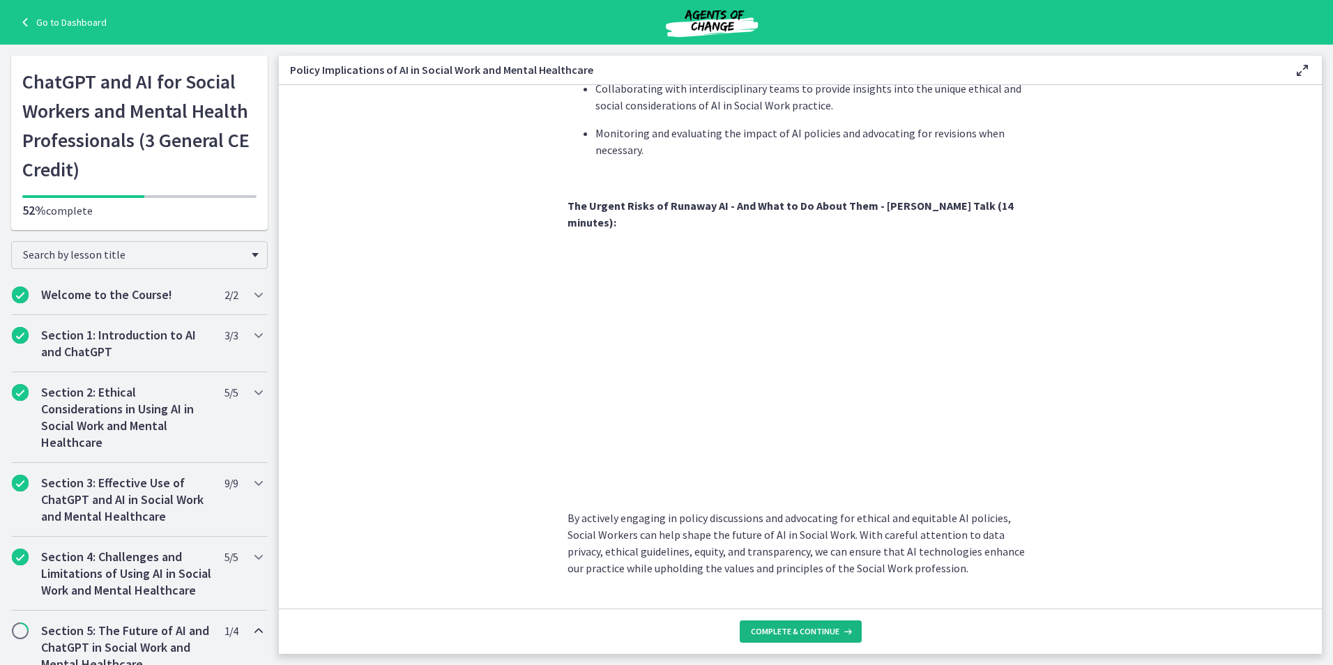
click at [815, 627] on span "Complete & continue" at bounding box center [795, 631] width 89 height 11
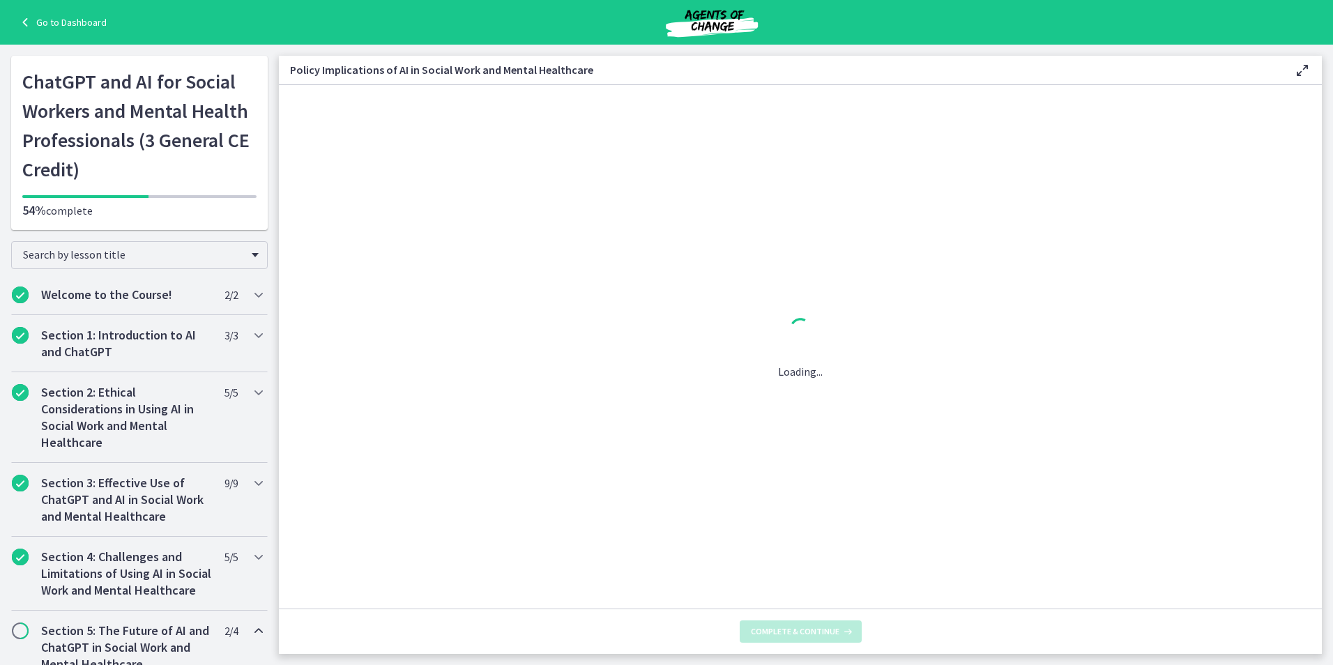
scroll to position [0, 0]
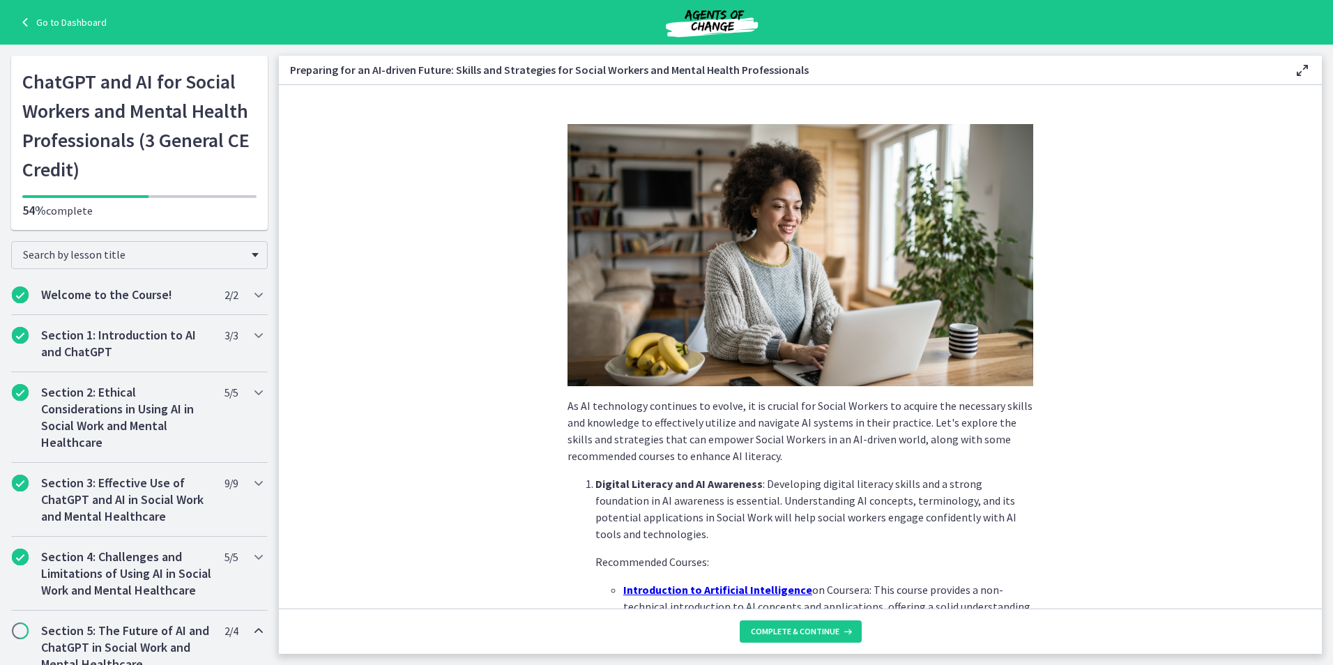
click at [780, 576] on li "Digital Literacy and AI Awareness : Developing digital literacy skills and a st…" at bounding box center [814, 553] width 438 height 156
click at [740, 572] on li "Digital Literacy and AI Awareness : Developing digital literacy skills and a st…" at bounding box center [814, 553] width 438 height 156
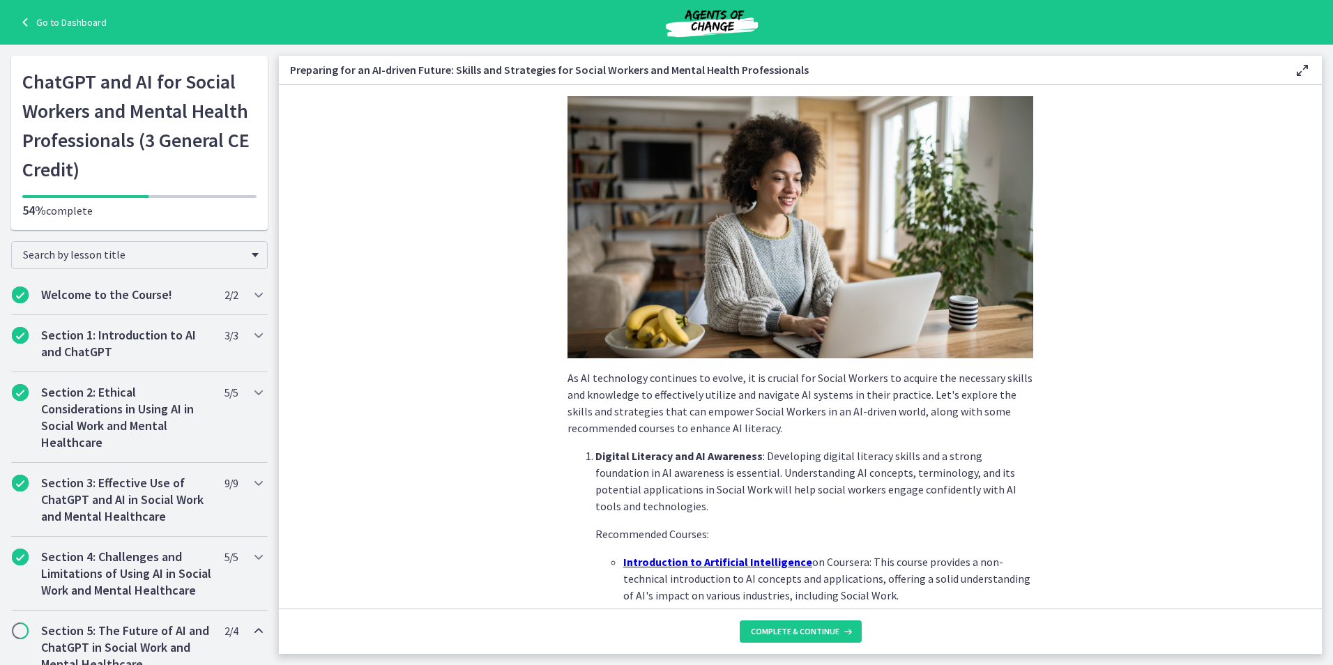
scroll to position [75, 0]
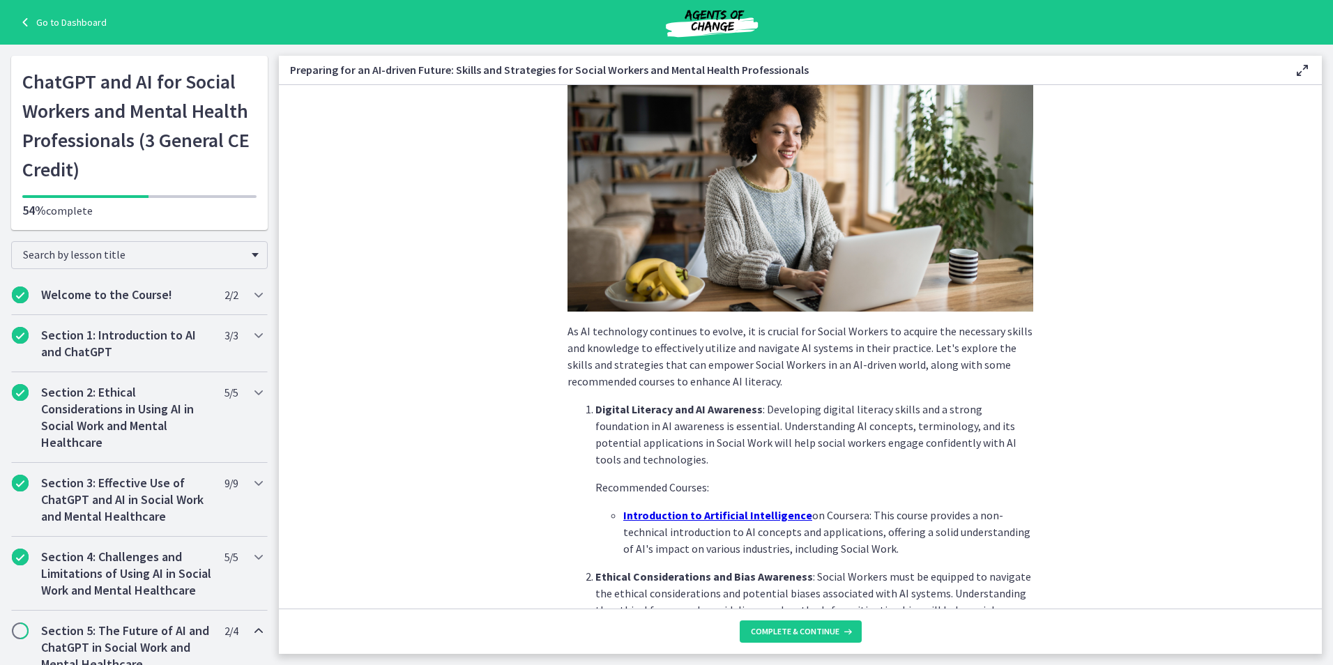
click at [1265, 613] on footer "Complete & continue" at bounding box center [800, 631] width 1043 height 45
click at [1201, 598] on section "As AI technology continues to evolve, it is crucial for Social Workers to acqui…" at bounding box center [800, 346] width 1043 height 523
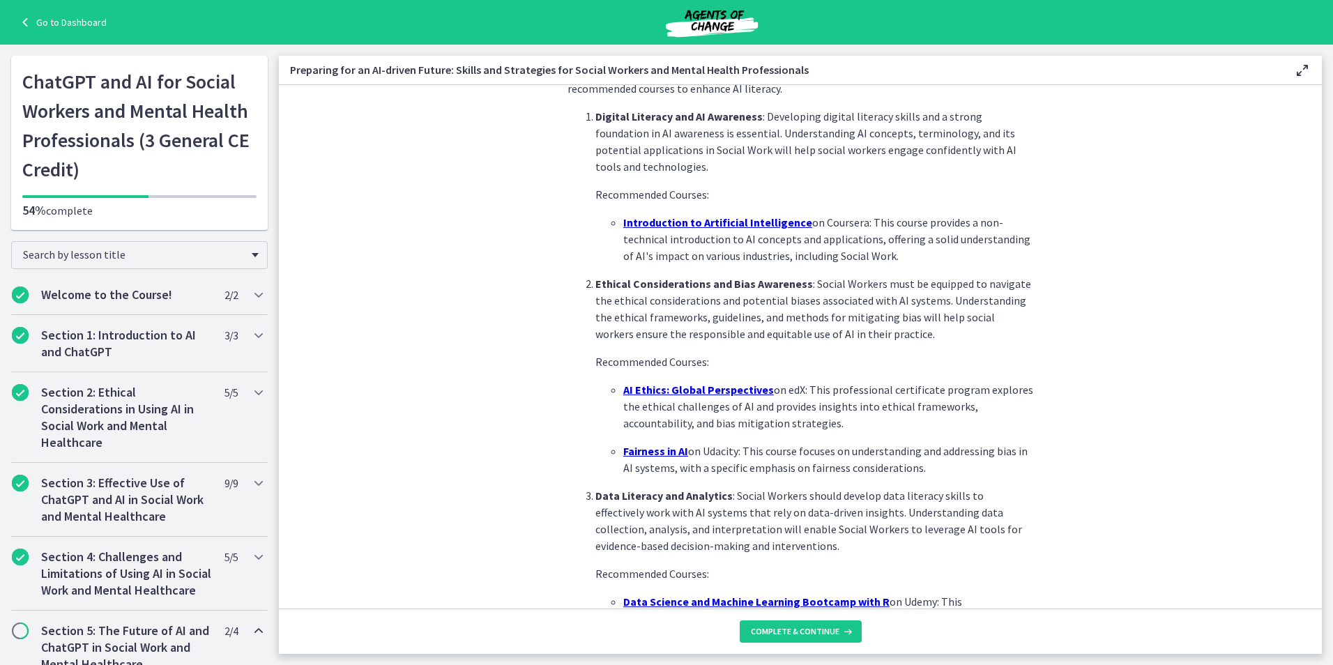
scroll to position [378, 0]
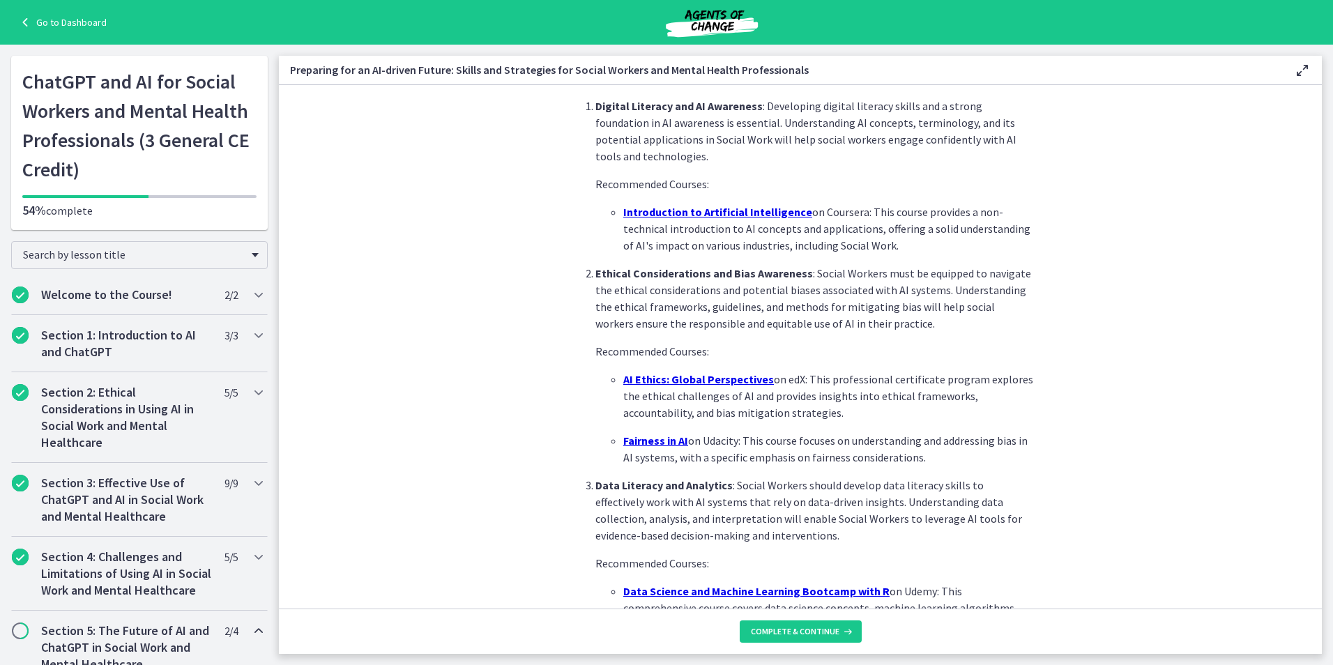
drag, startPoint x: 956, startPoint y: 404, endPoint x: 961, endPoint y: 348, distance: 56.7
drag, startPoint x: 961, startPoint y: 348, endPoint x: 931, endPoint y: 363, distance: 33.0
click at [931, 363] on li "Ethical Considerations and Bias Awareness : Social Workers must be equipped to …" at bounding box center [814, 365] width 438 height 201
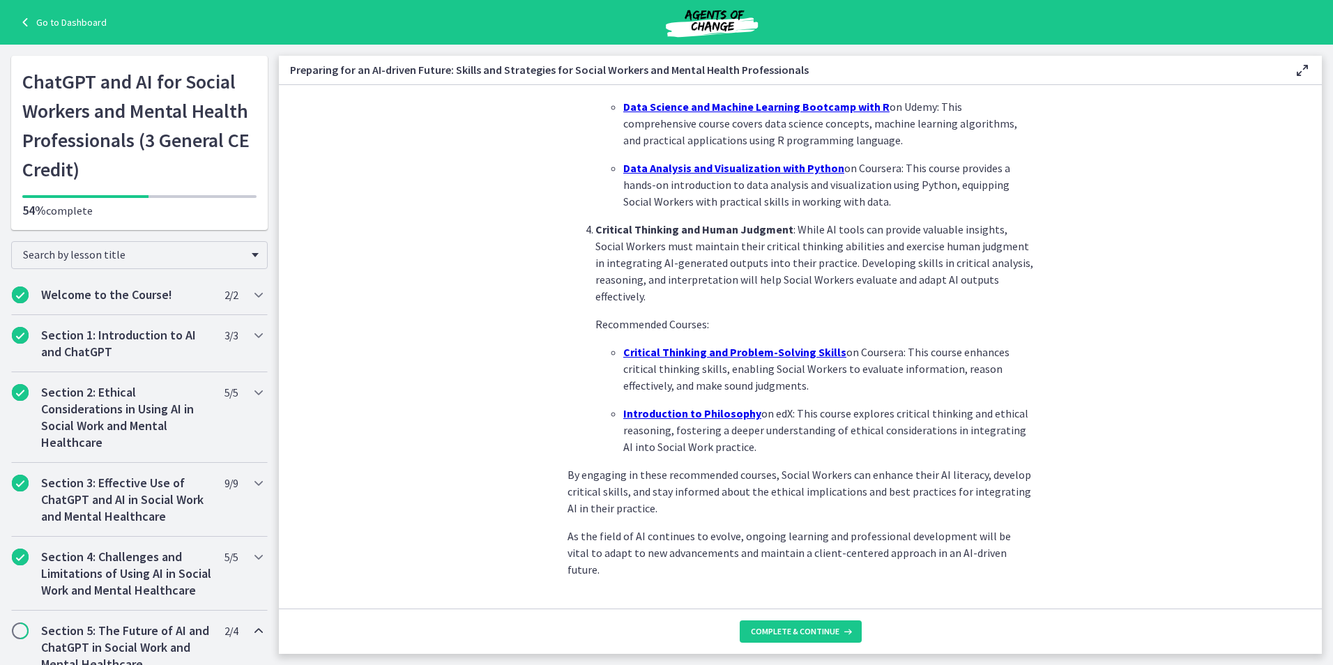
scroll to position [882, 0]
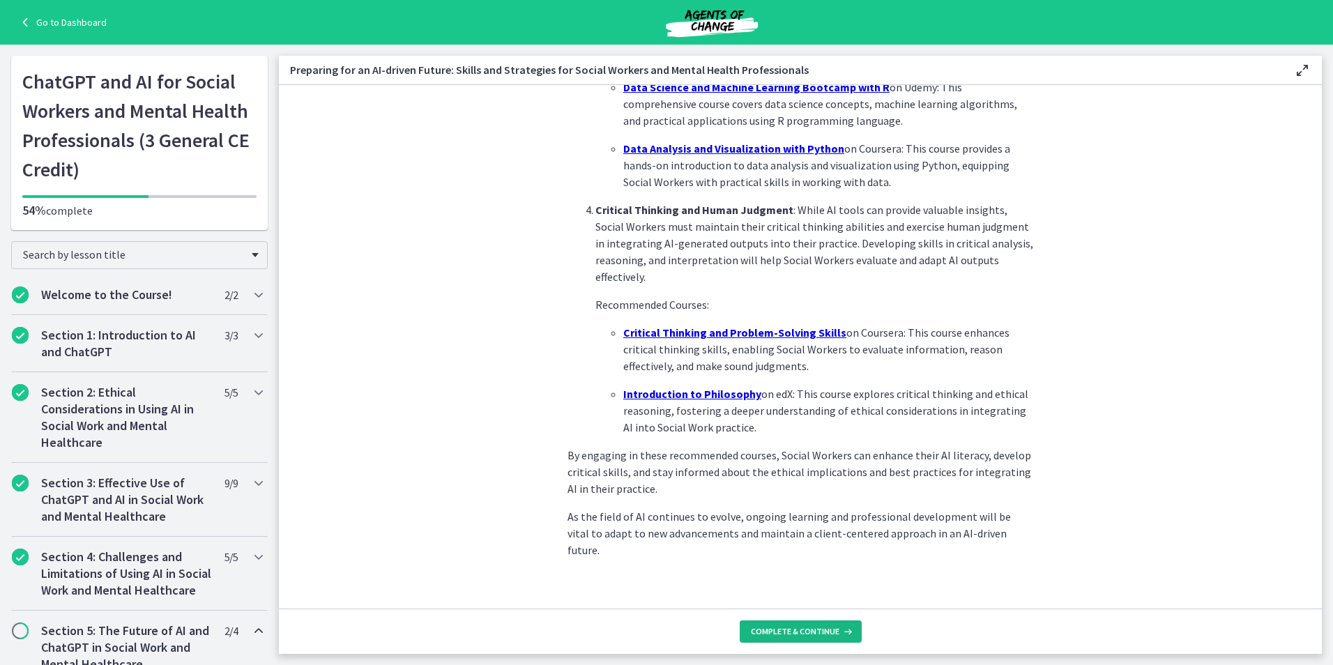
click at [809, 632] on span "Complete & continue" at bounding box center [795, 631] width 89 height 11
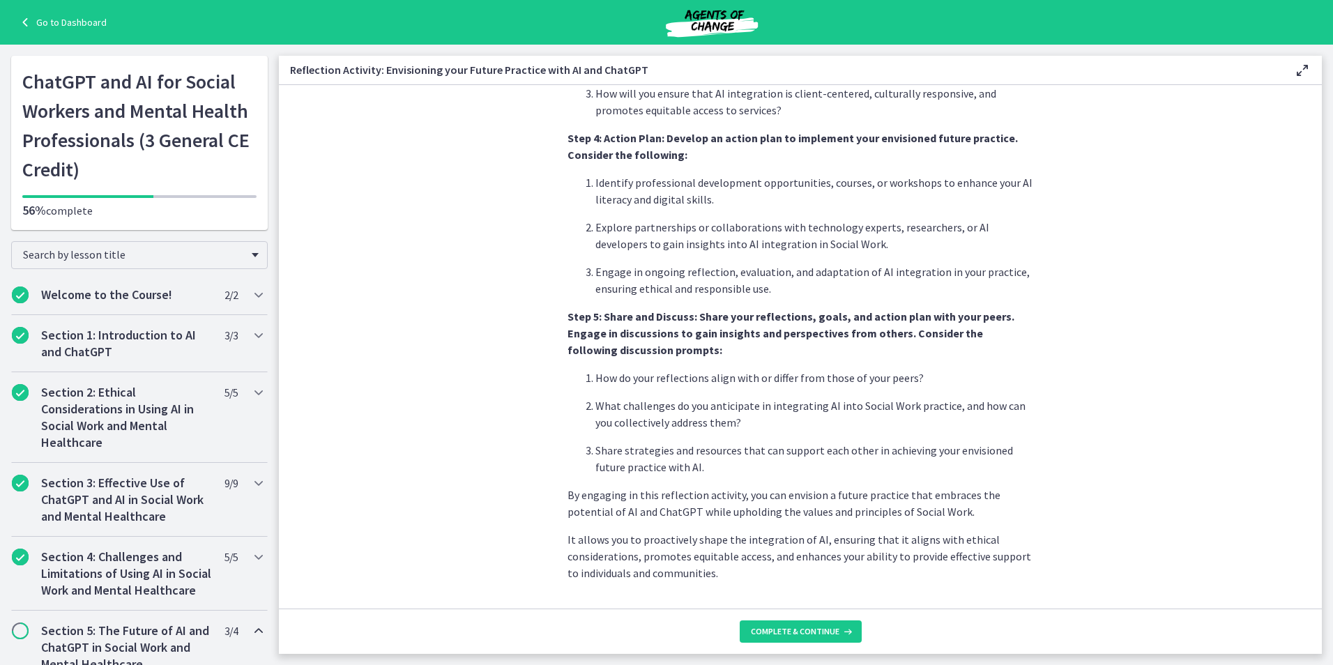
scroll to position [1071, 0]
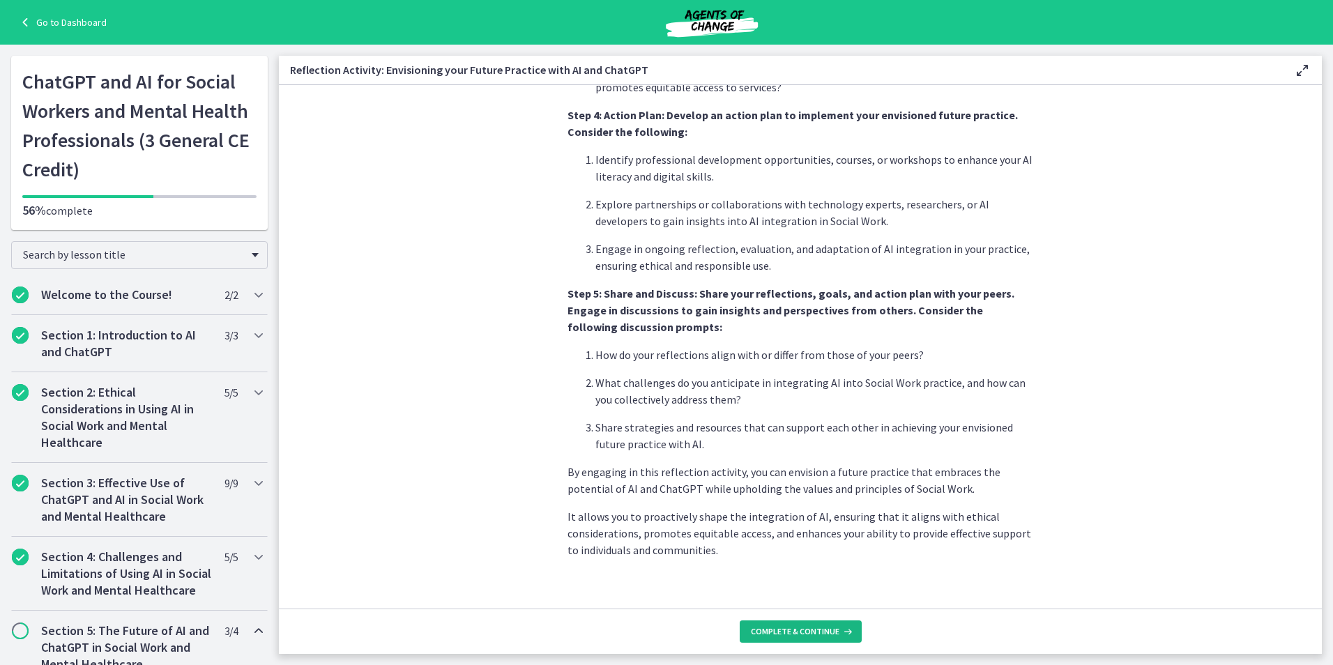
click at [792, 624] on button "Complete & continue" at bounding box center [801, 631] width 122 height 22
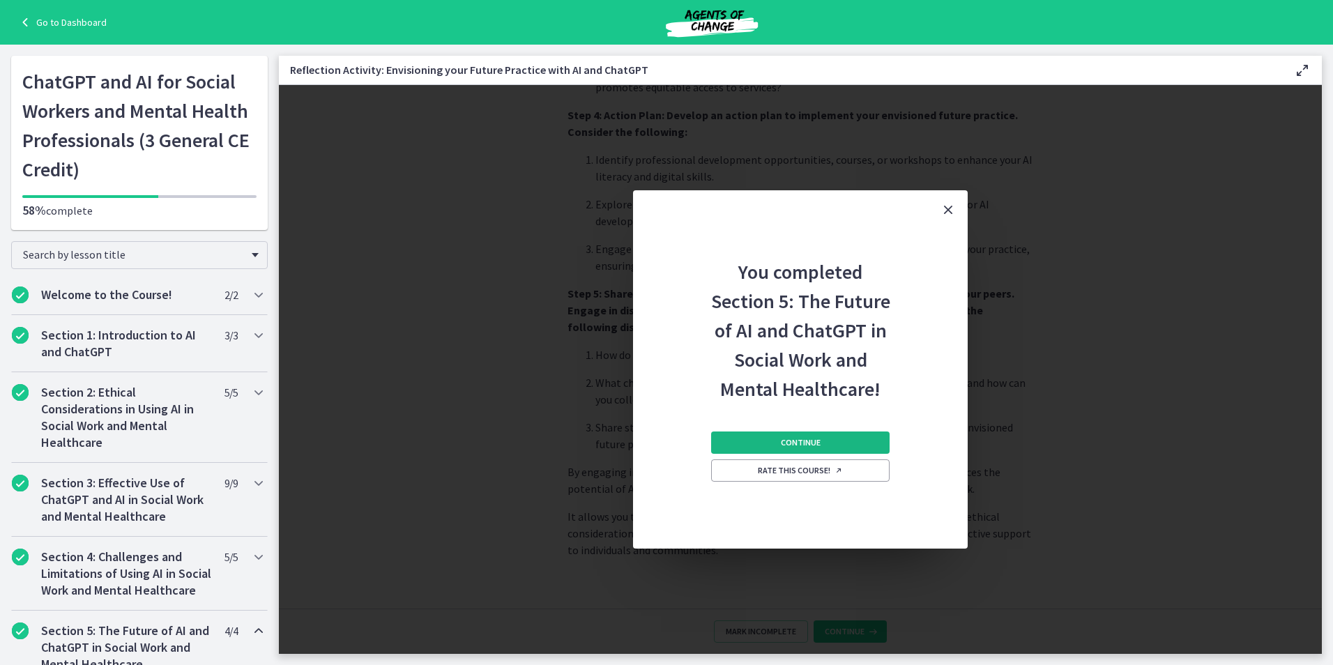
click at [802, 436] on button "Continue" at bounding box center [800, 442] width 178 height 22
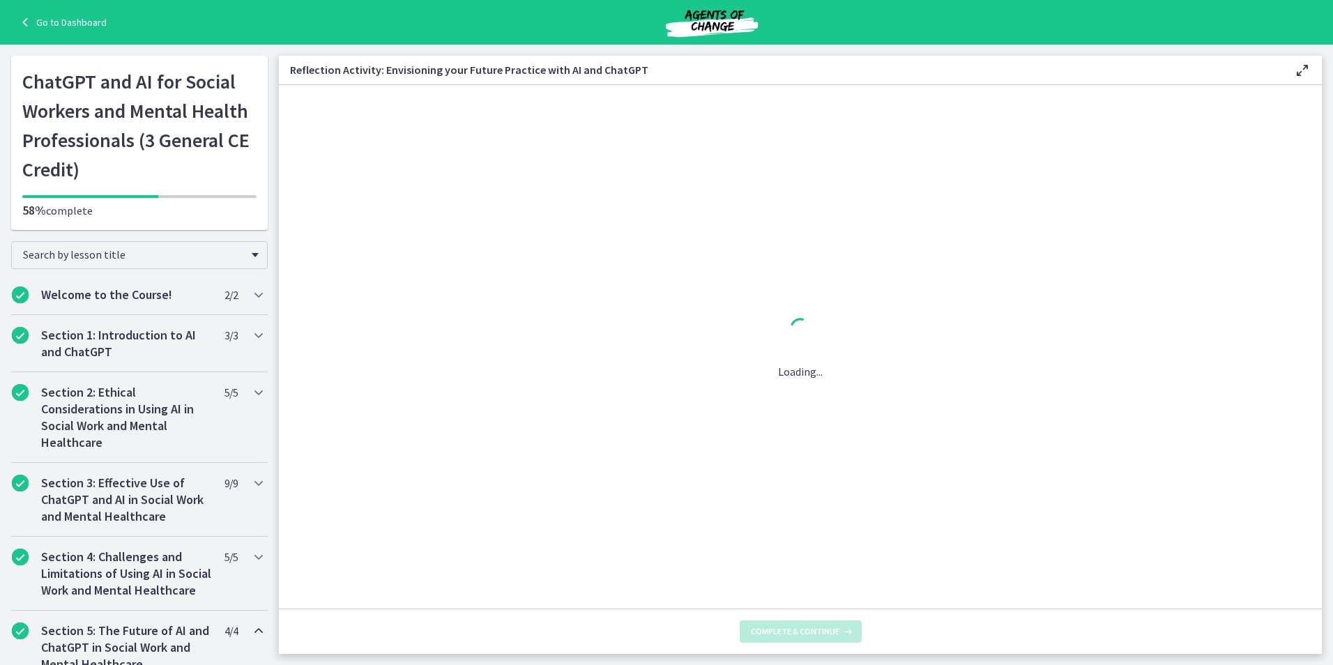
scroll to position [0, 0]
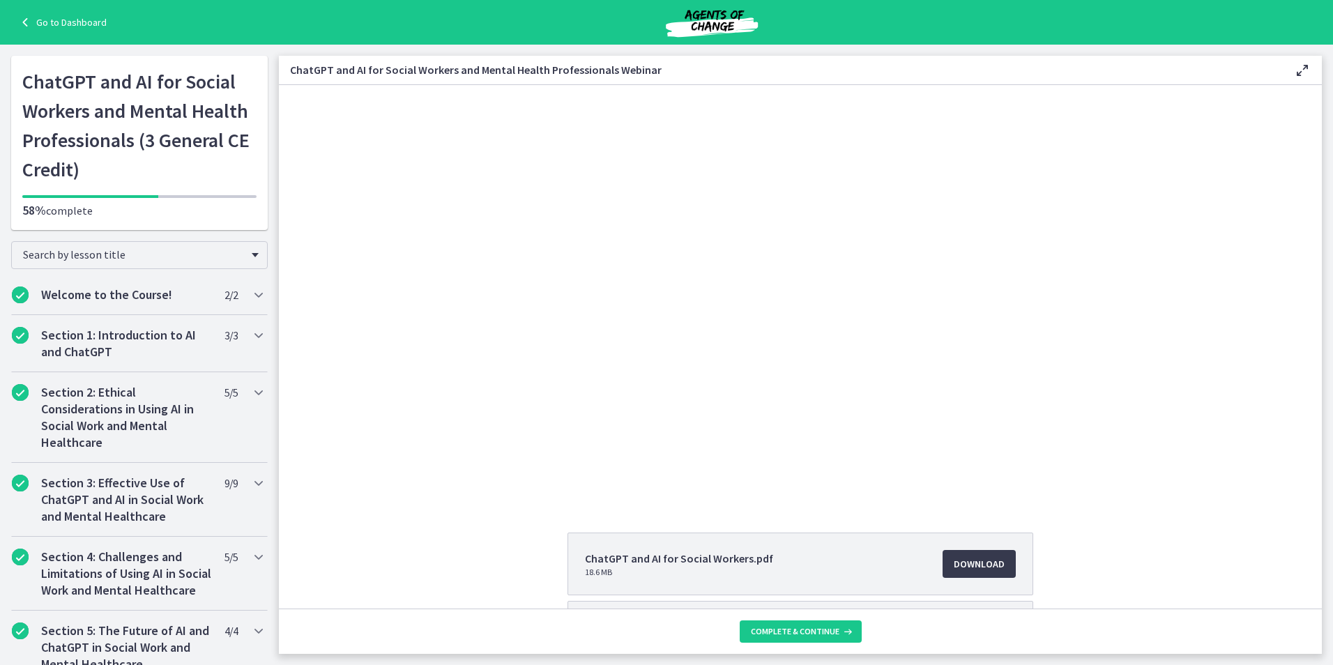
drag, startPoint x: 282, startPoint y: 321, endPoint x: 297, endPoint y: 381, distance: 62.6
click at [297, 381] on div "Click for sound @keyframes VOLUME_SMALL_WAVE_FLASH { 0% { opacity: 0; } 33% { o…" at bounding box center [800, 292] width 1043 height 415
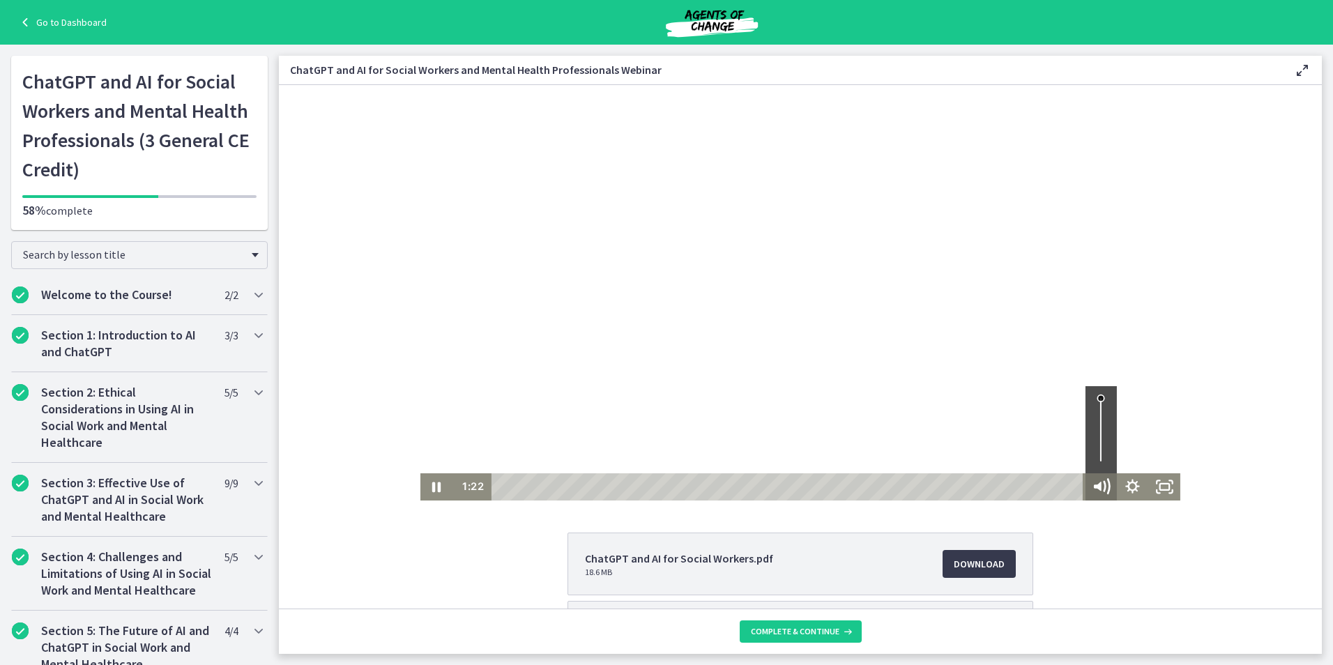
click at [1104, 487] on icon "Mute" at bounding box center [1106, 486] width 5 height 5
click at [436, 484] on icon "Pause" at bounding box center [435, 486] width 31 height 27
click at [436, 484] on icon "Play Video" at bounding box center [437, 486] width 31 height 27
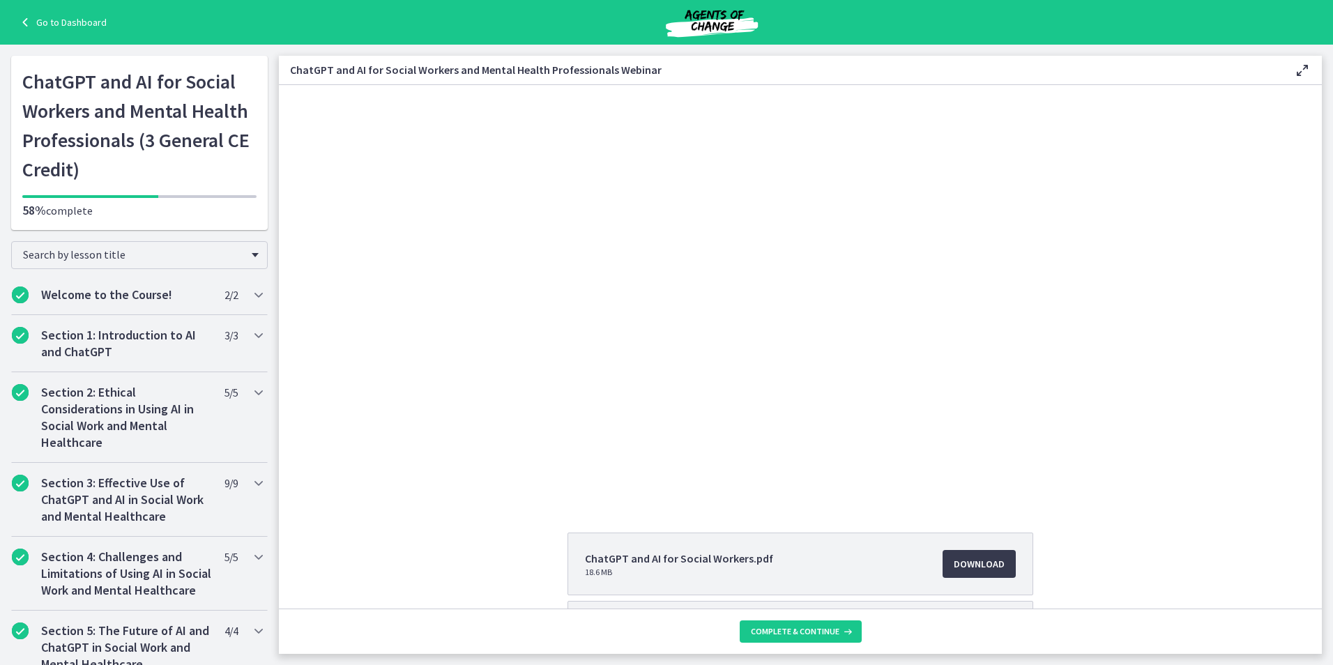
click at [706, 572] on span "18.6 MB" at bounding box center [679, 572] width 188 height 11
click at [962, 557] on span "Download Opens in a new window" at bounding box center [979, 564] width 51 height 17
click at [827, 629] on span "Complete & continue" at bounding box center [795, 631] width 89 height 11
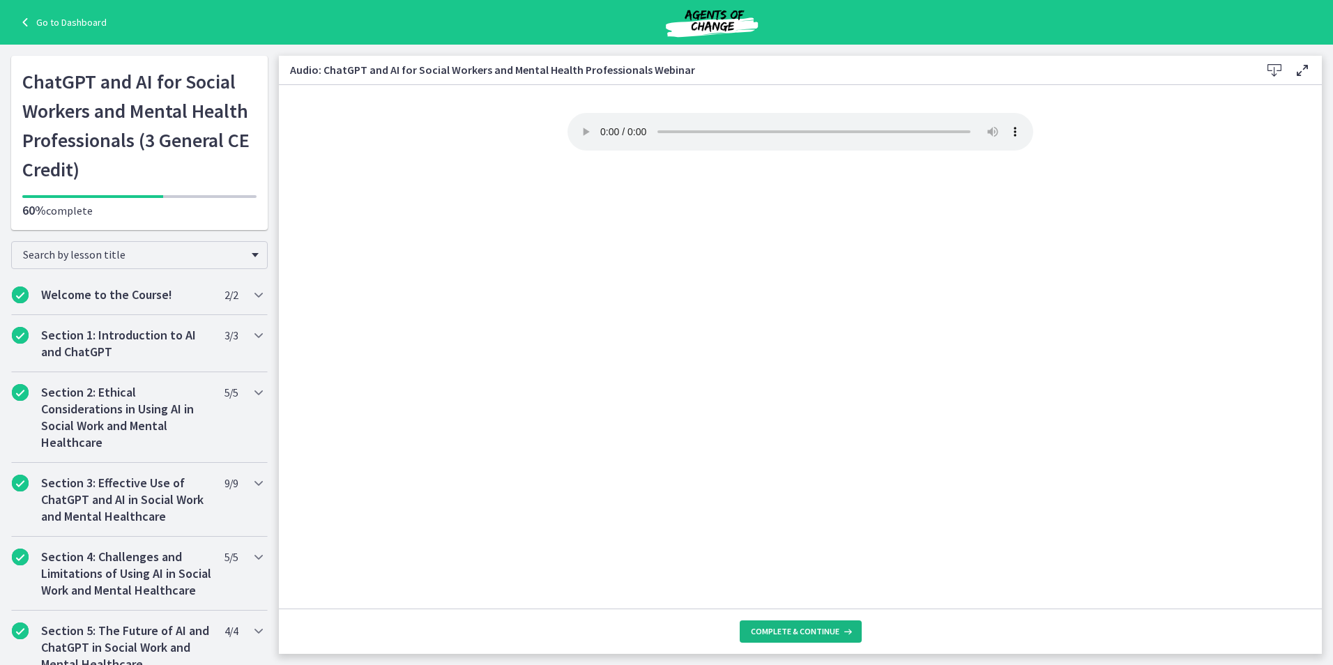
click at [831, 627] on span "Complete & continue" at bounding box center [795, 631] width 89 height 11
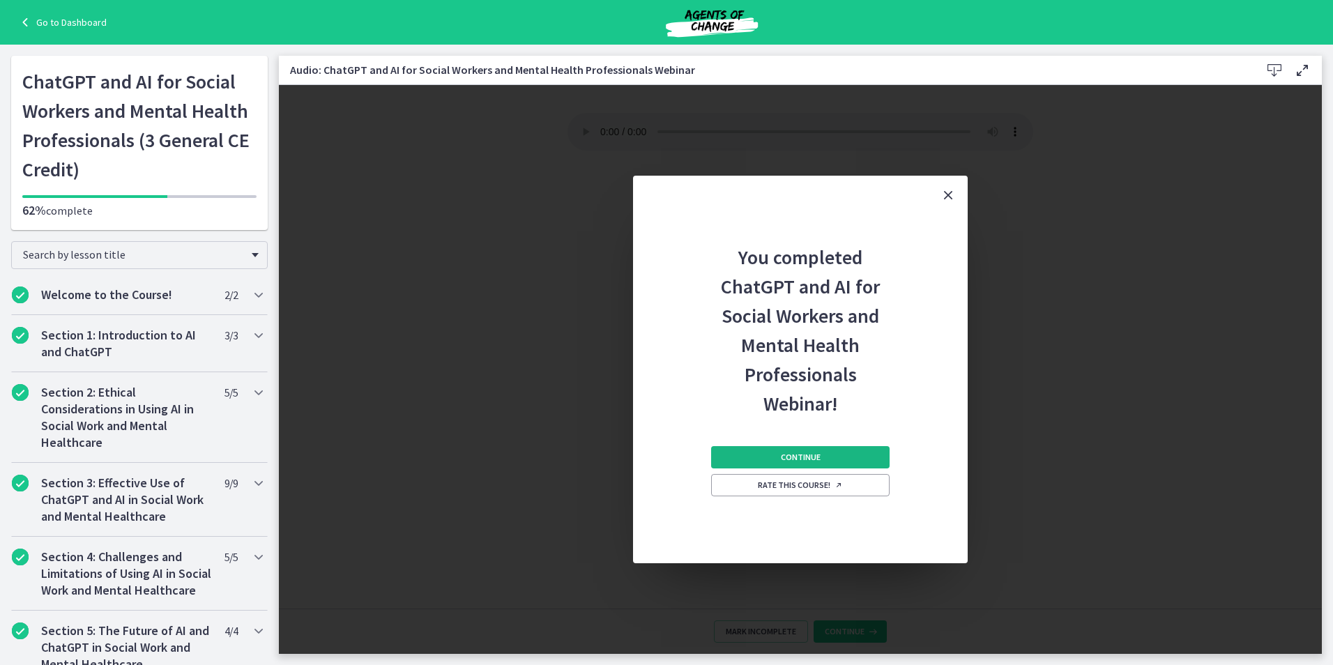
click at [800, 450] on button "Continue" at bounding box center [800, 457] width 178 height 22
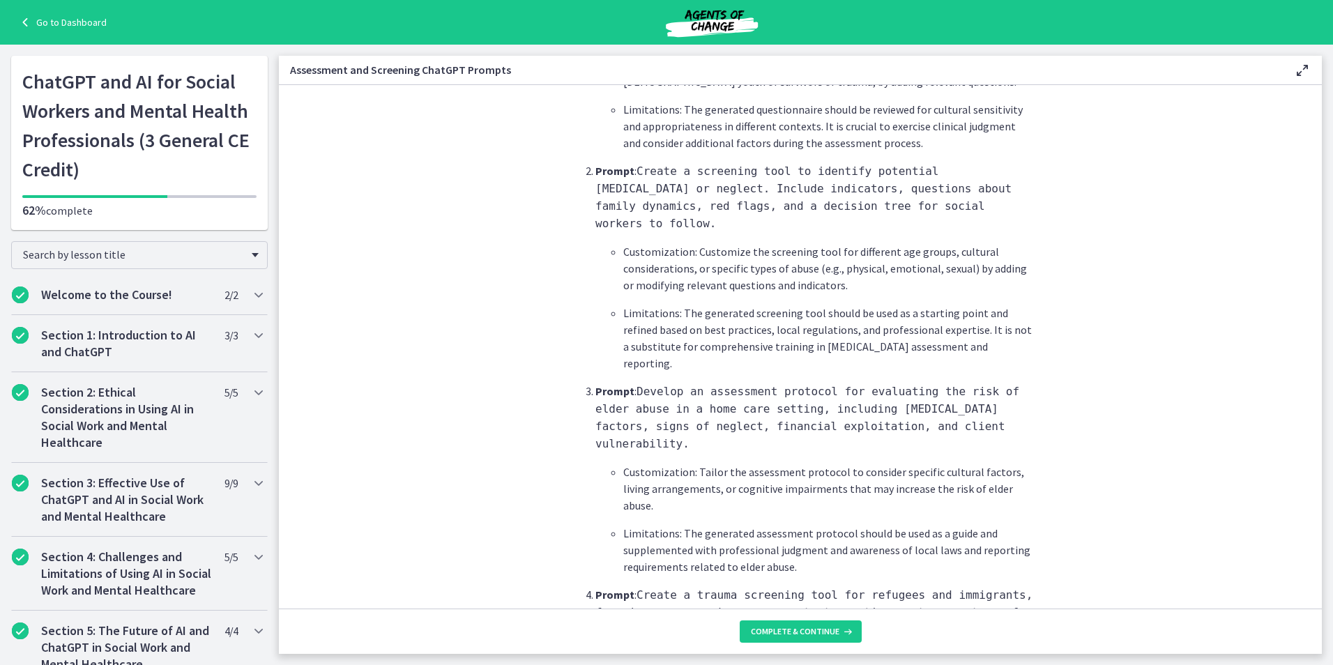
scroll to position [576, 0]
drag, startPoint x: 1310, startPoint y: 270, endPoint x: 1018, endPoint y: 453, distance: 344.5
click at [1306, 294] on section "What is this collection of prompts? Prompts that can help social workers gather…" at bounding box center [800, 346] width 1043 height 523
click at [756, 625] on button "Complete & continue" at bounding box center [801, 631] width 122 height 22
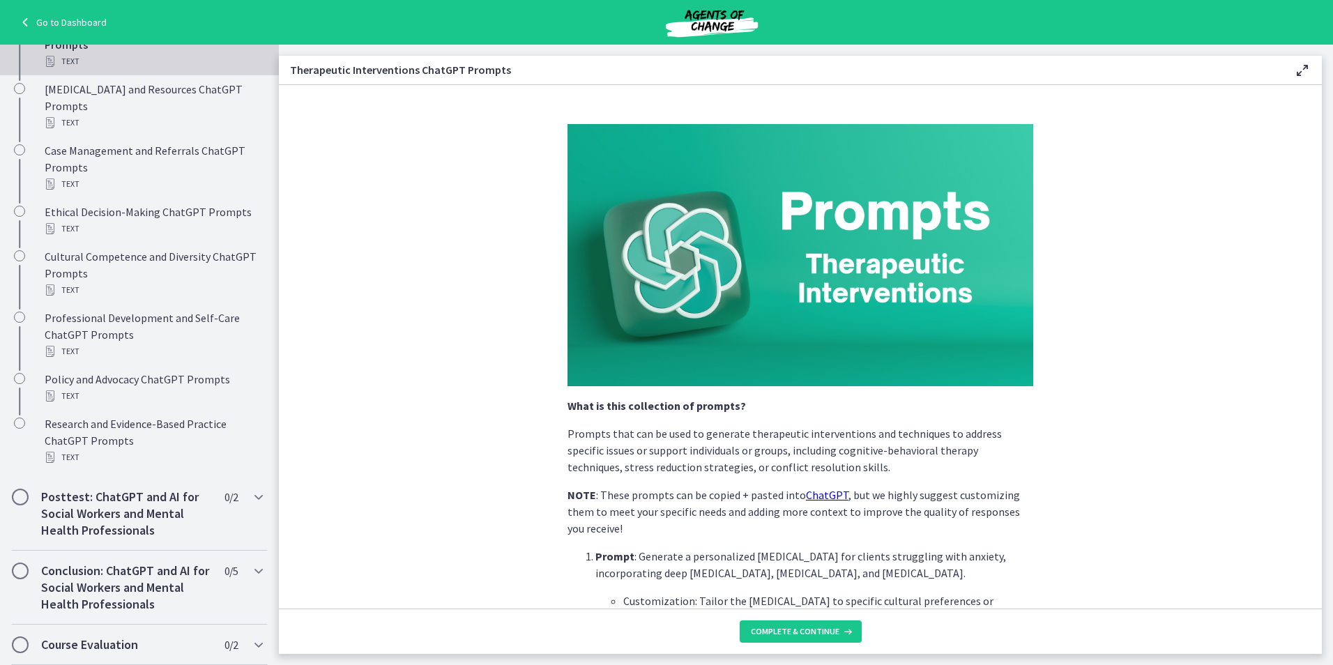
scroll to position [919, 0]
click at [793, 622] on button "Complete & continue" at bounding box center [801, 631] width 122 height 22
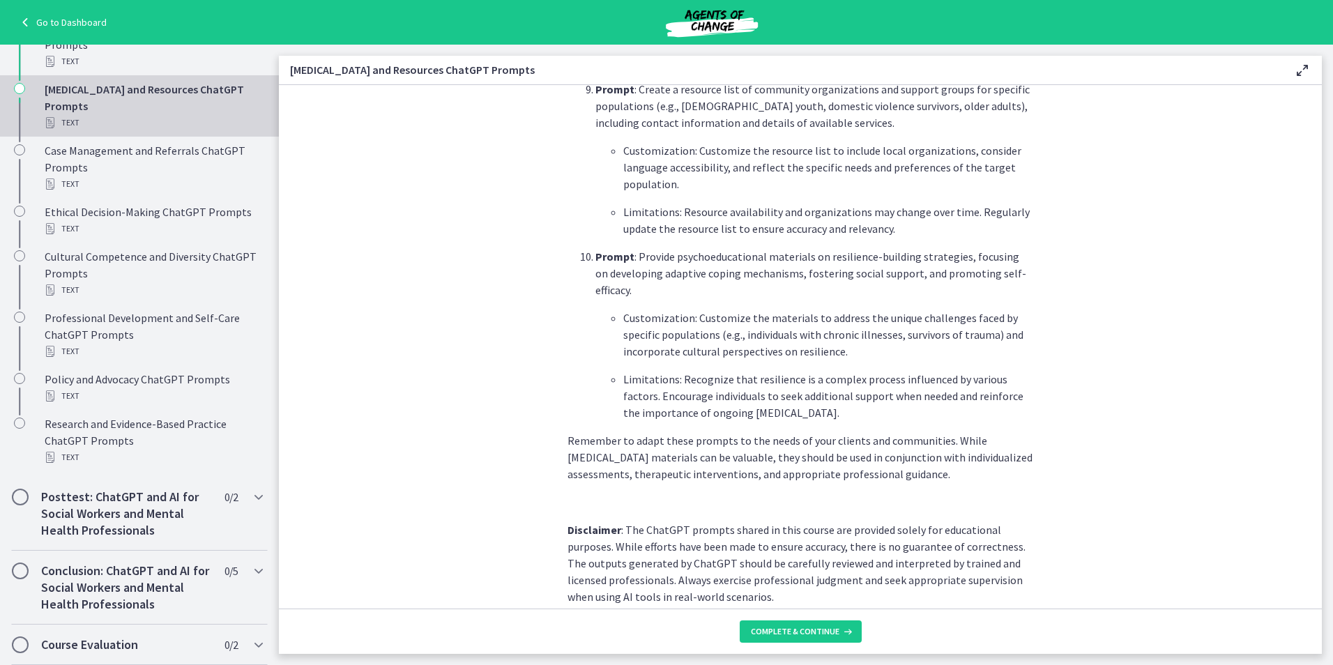
scroll to position [1819, 0]
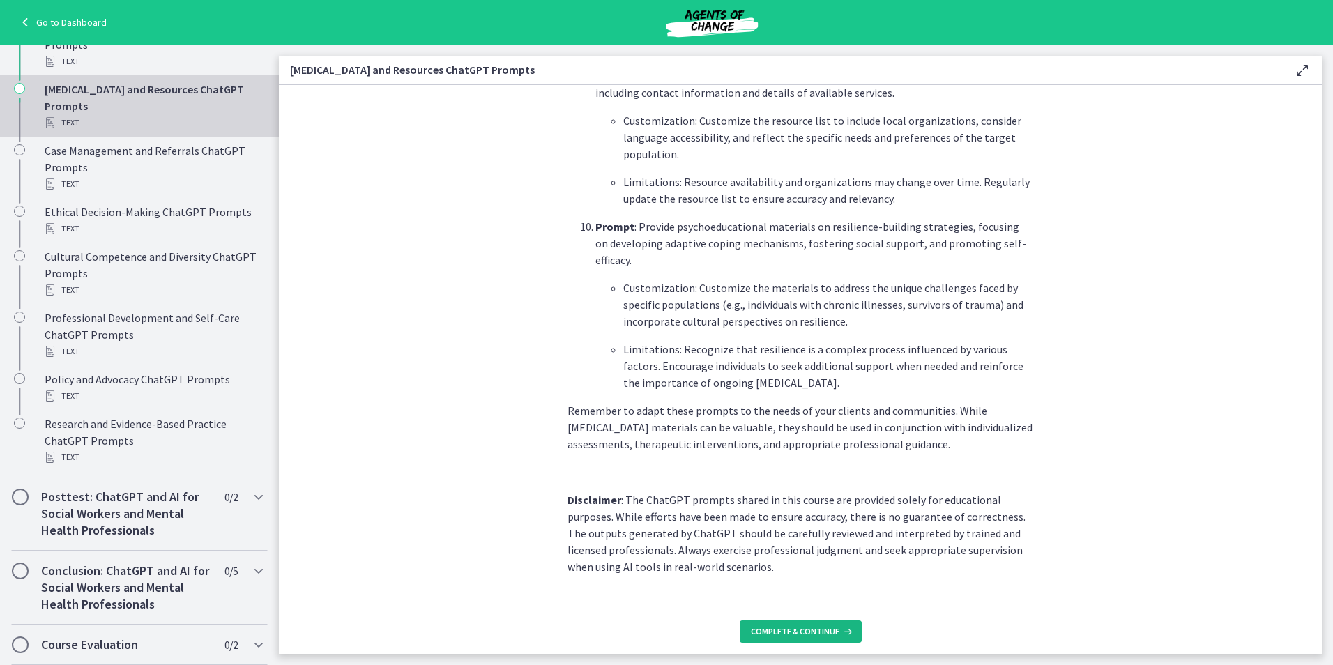
click at [806, 624] on button "Complete & continue" at bounding box center [801, 631] width 122 height 22
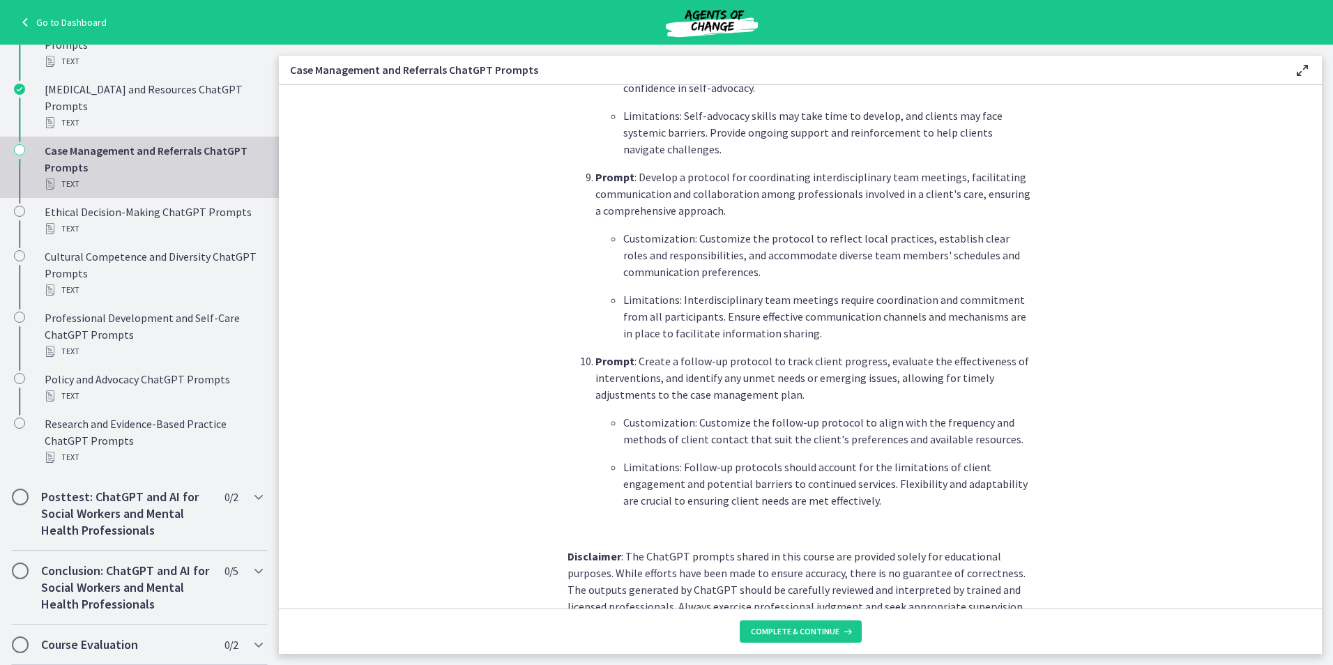
scroll to position [1774, 0]
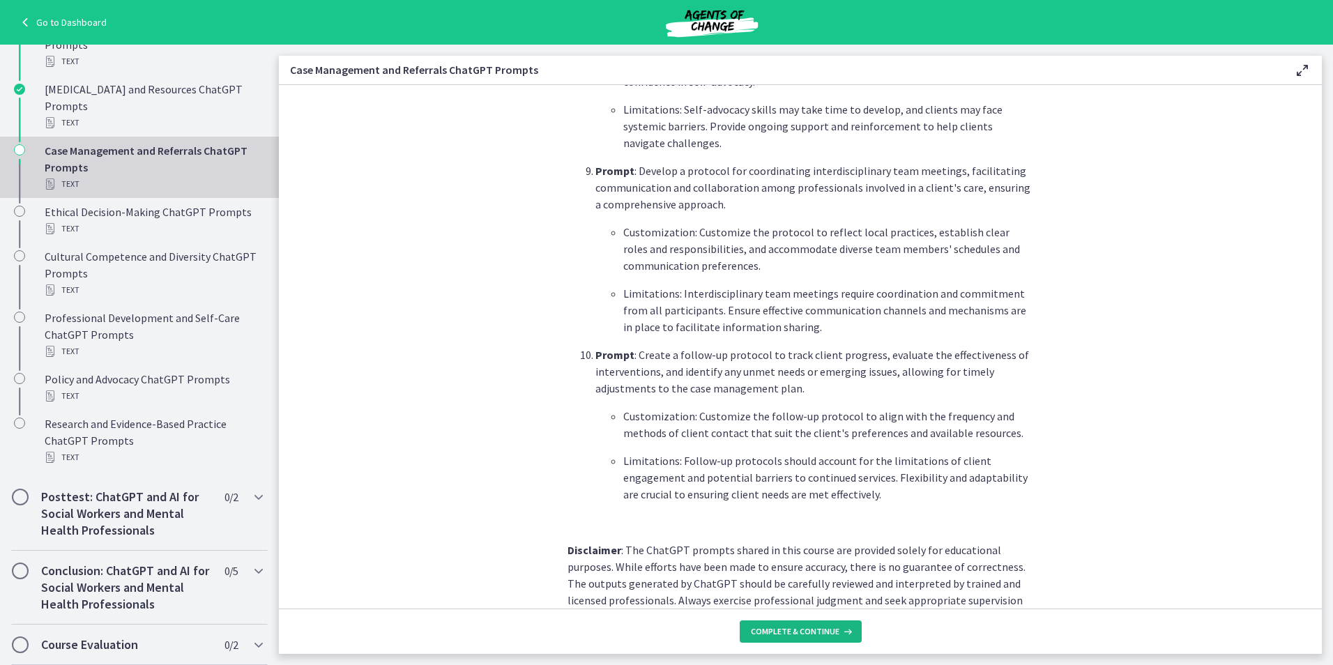
click at [796, 634] on span "Complete & continue" at bounding box center [795, 631] width 89 height 11
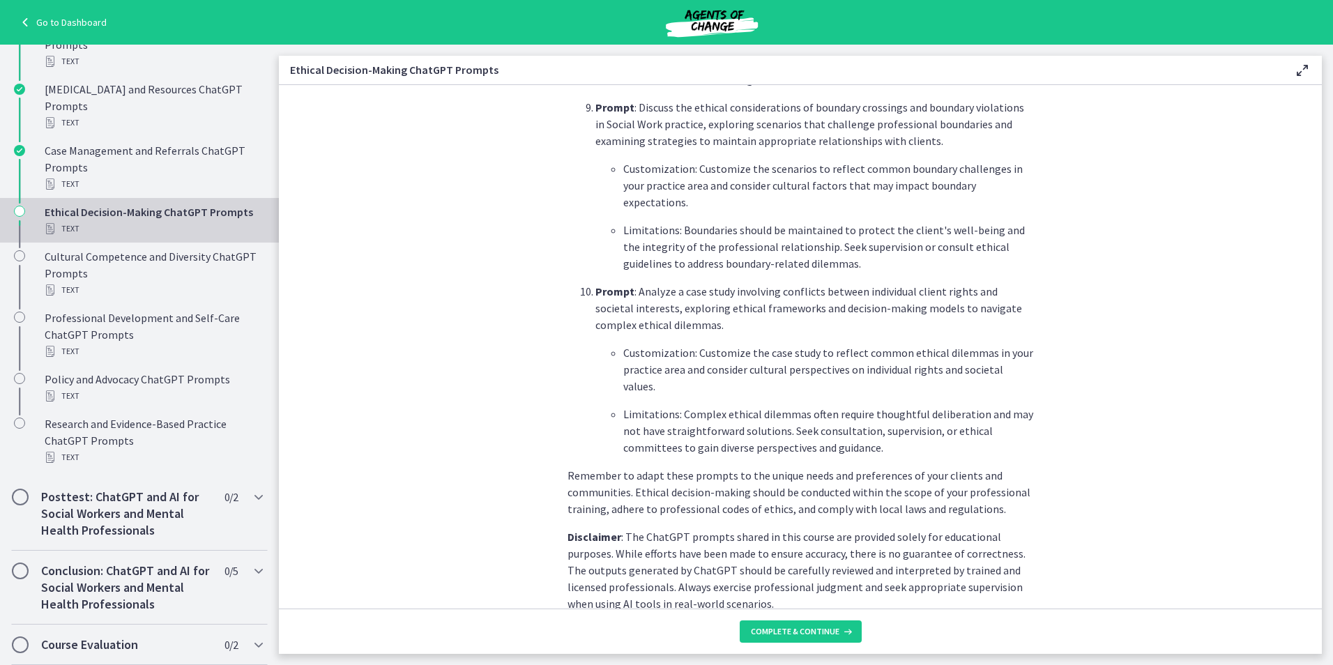
scroll to position [1824, 0]
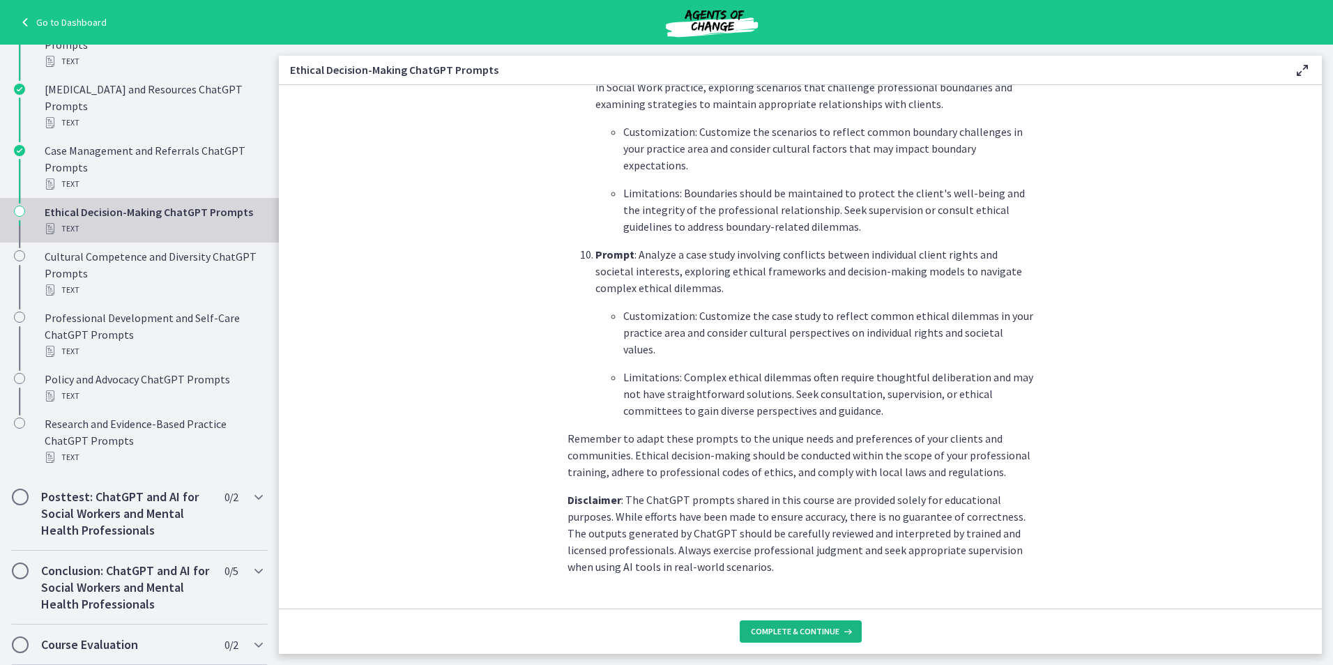
click at [804, 634] on span "Complete & continue" at bounding box center [795, 631] width 89 height 11
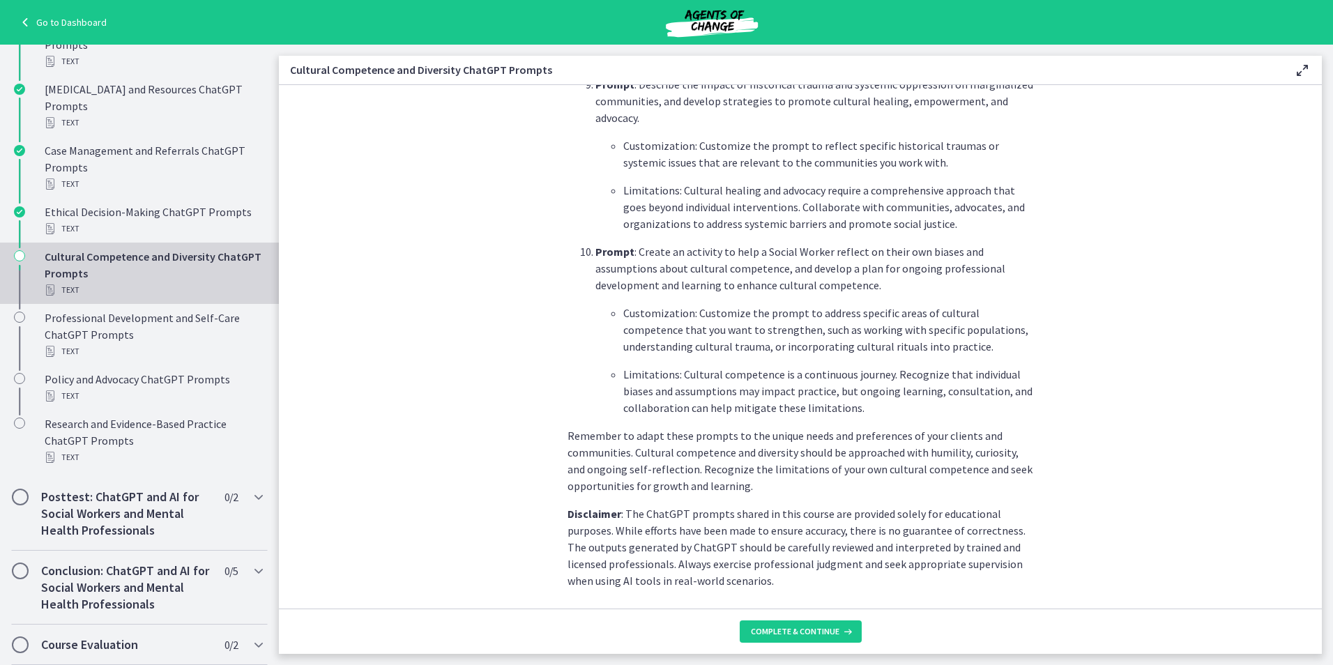
scroll to position [1908, 0]
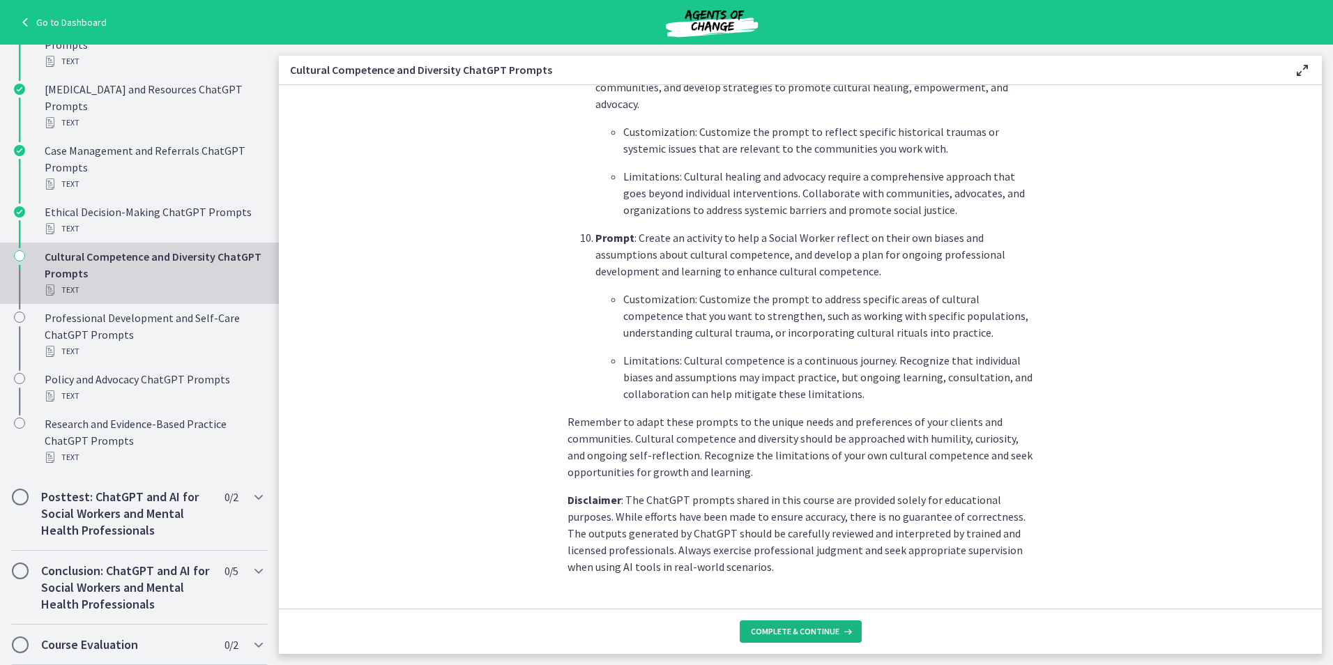
click at [819, 629] on span "Complete & continue" at bounding box center [795, 631] width 89 height 11
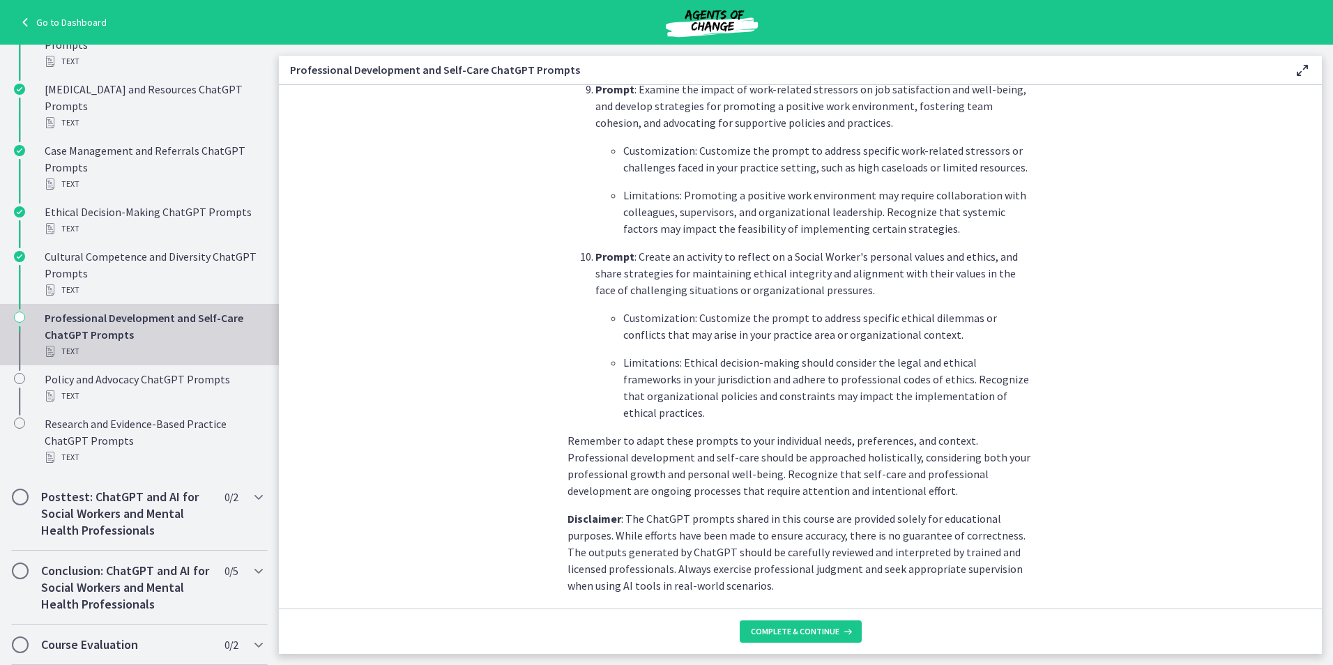
scroll to position [1941, 0]
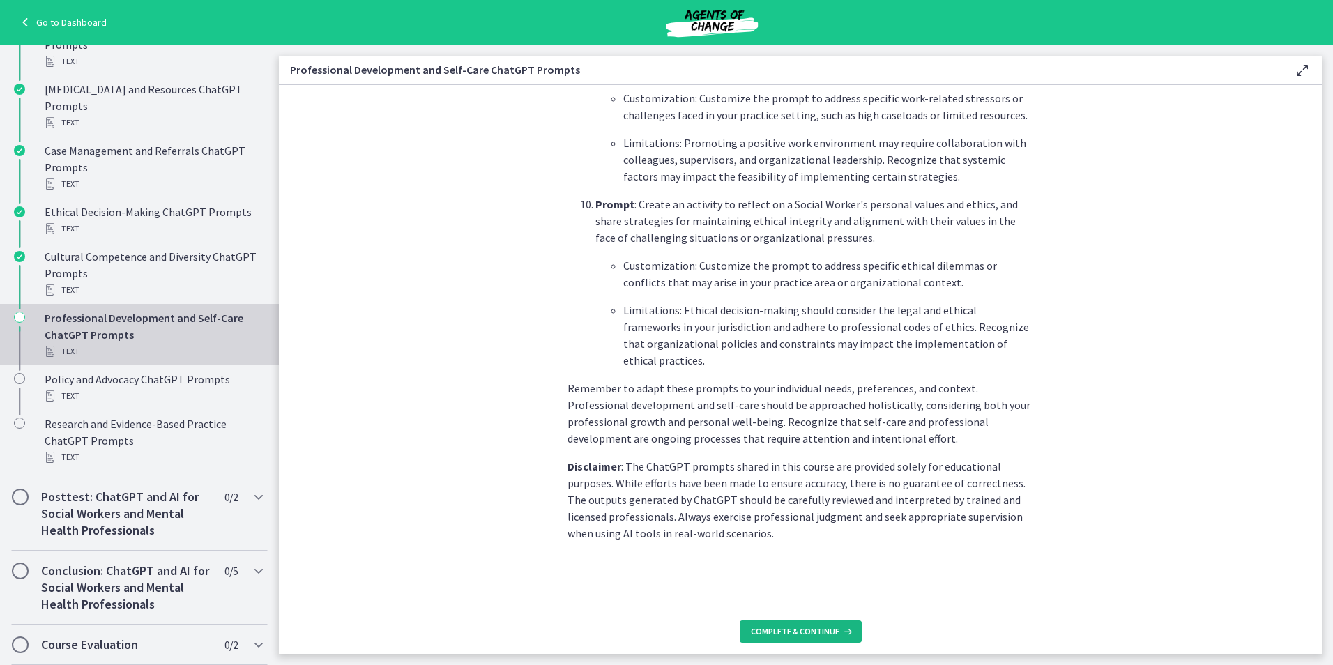
click at [789, 632] on span "Complete & continue" at bounding box center [795, 631] width 89 height 11
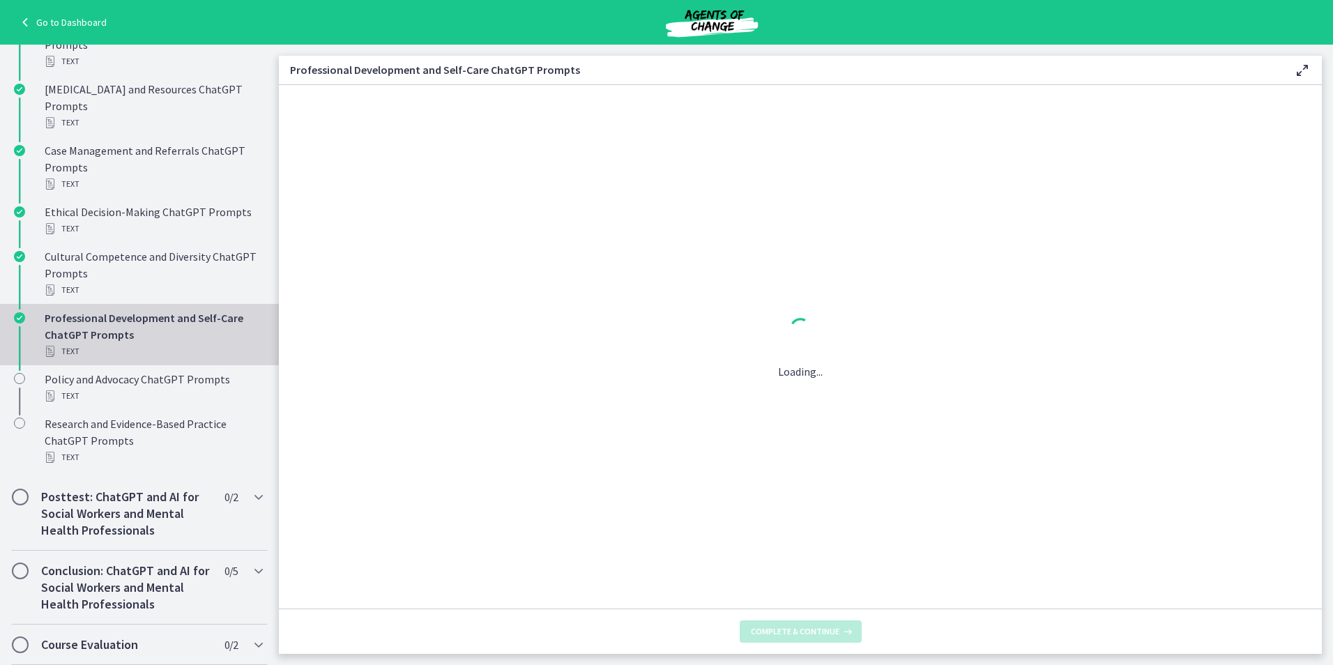
scroll to position [0, 0]
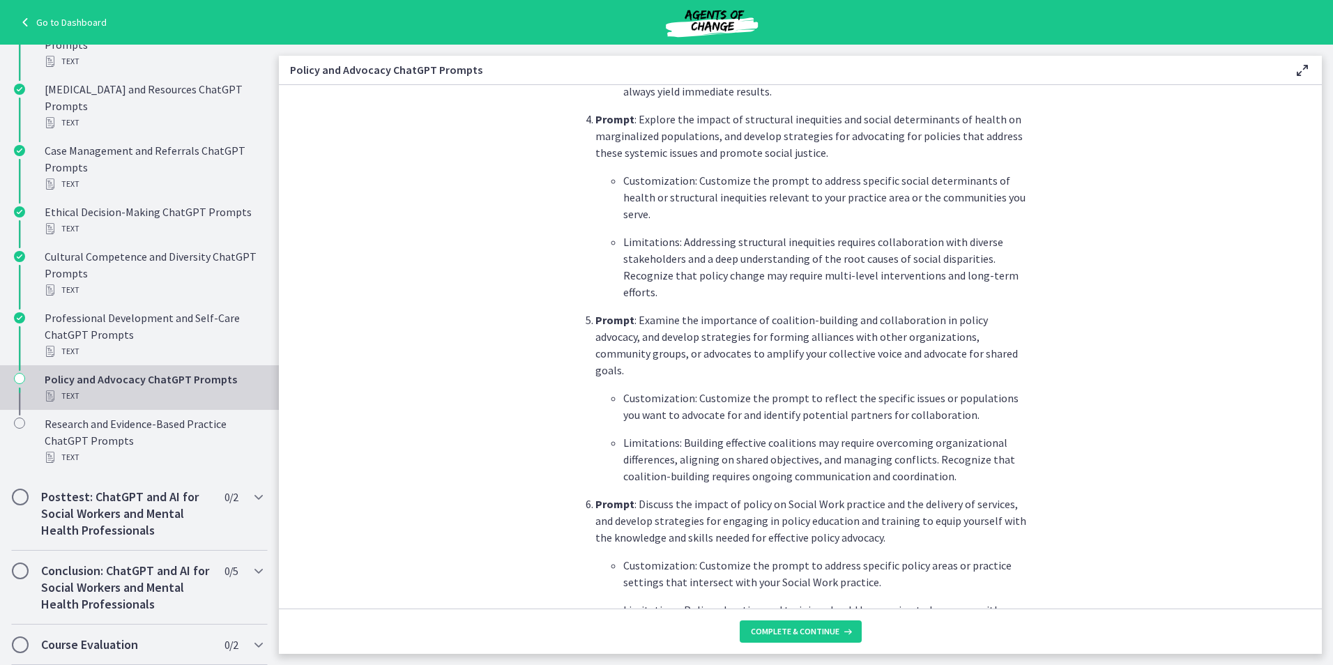
scroll to position [1032, 0]
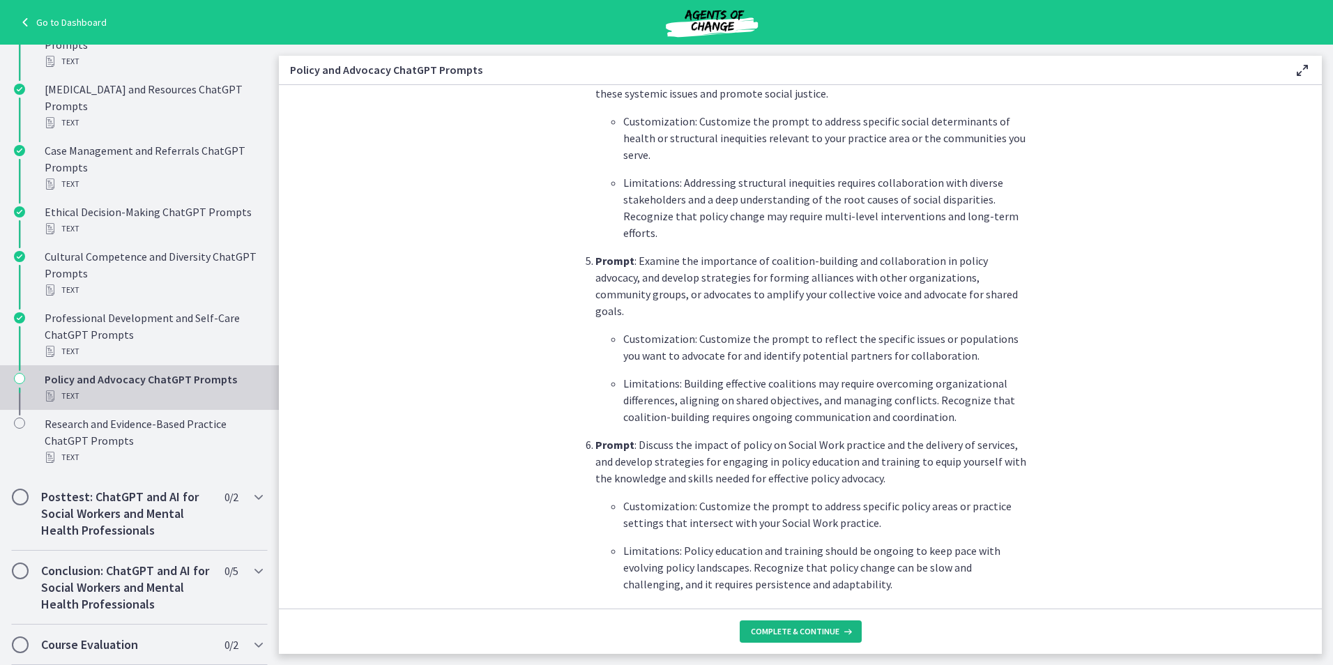
click at [788, 639] on button "Complete & continue" at bounding box center [801, 631] width 122 height 22
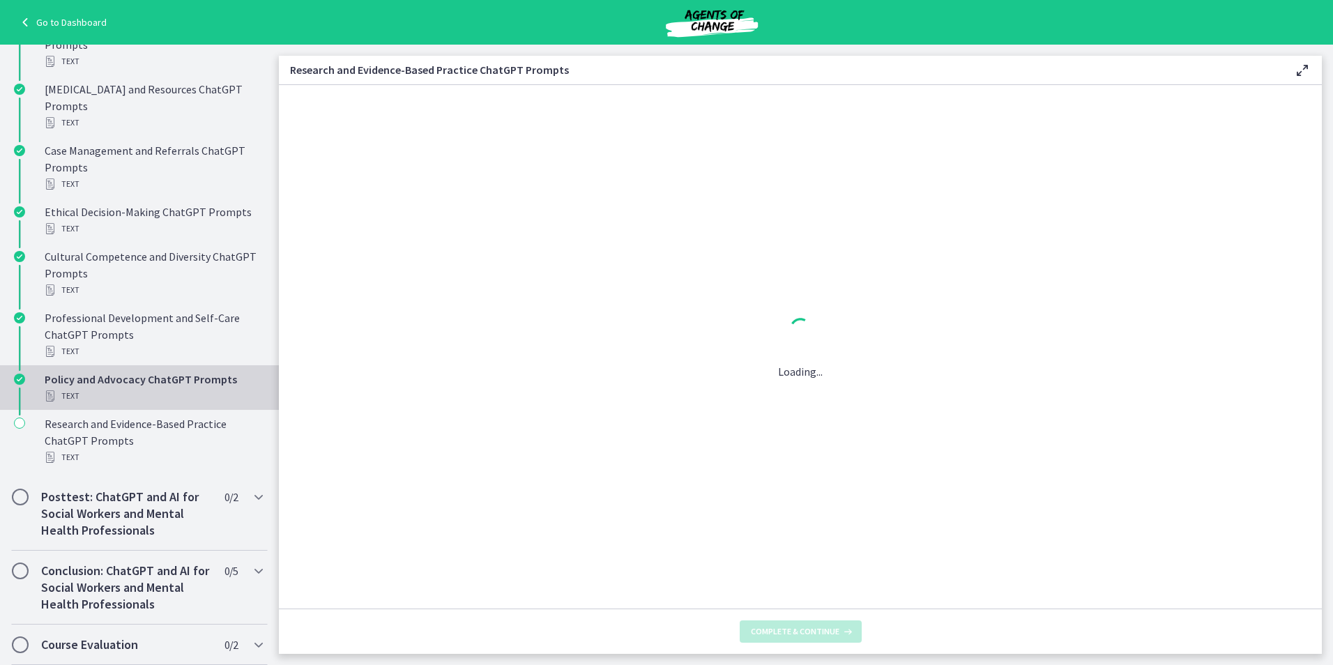
scroll to position [0, 0]
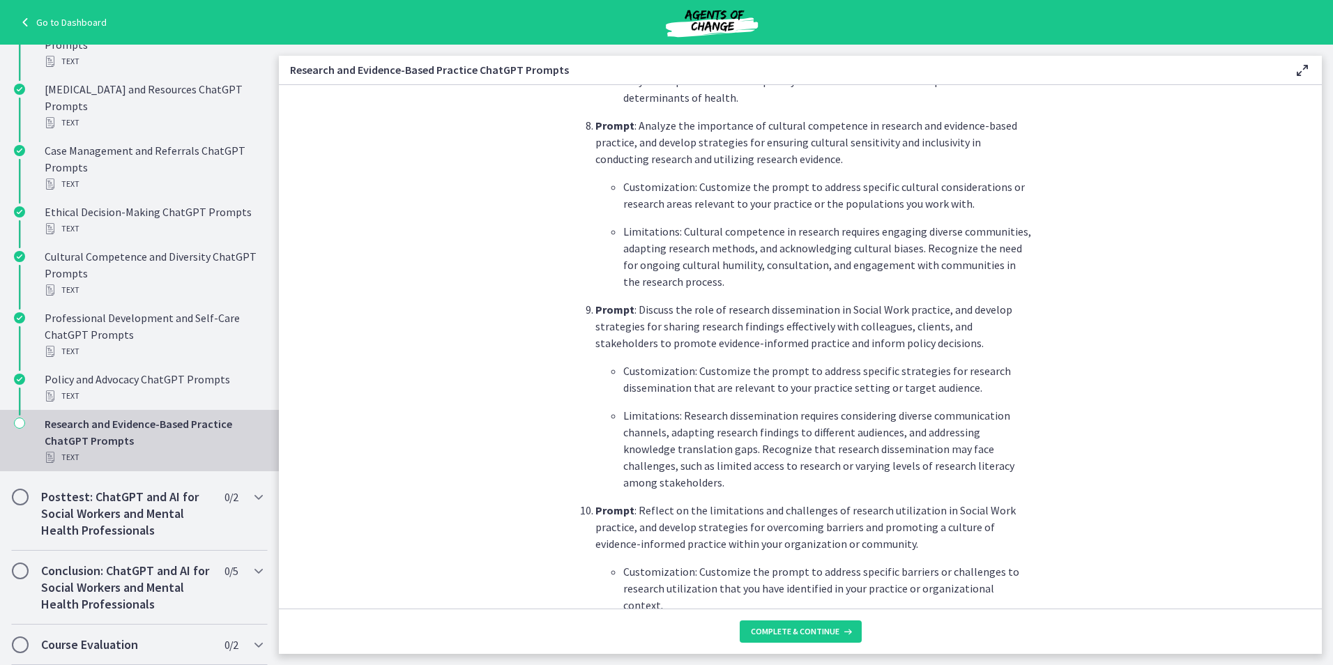
scroll to position [1720, 0]
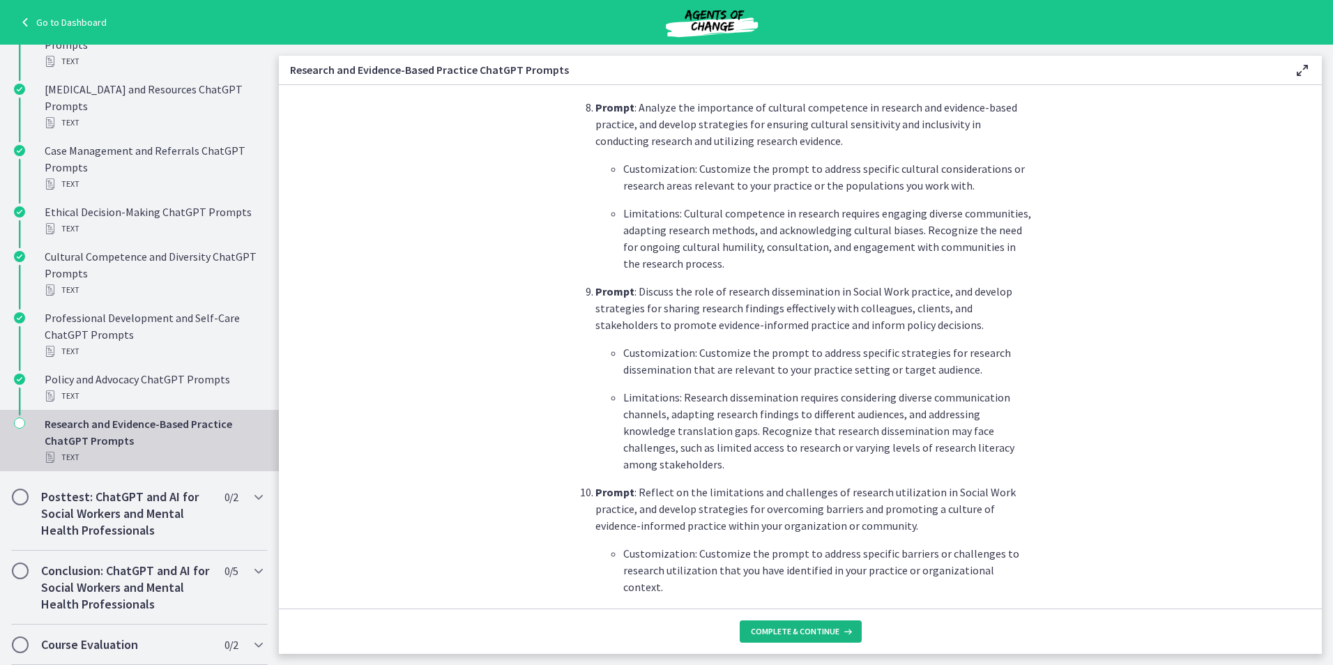
click at [791, 635] on span "Complete & continue" at bounding box center [795, 631] width 89 height 11
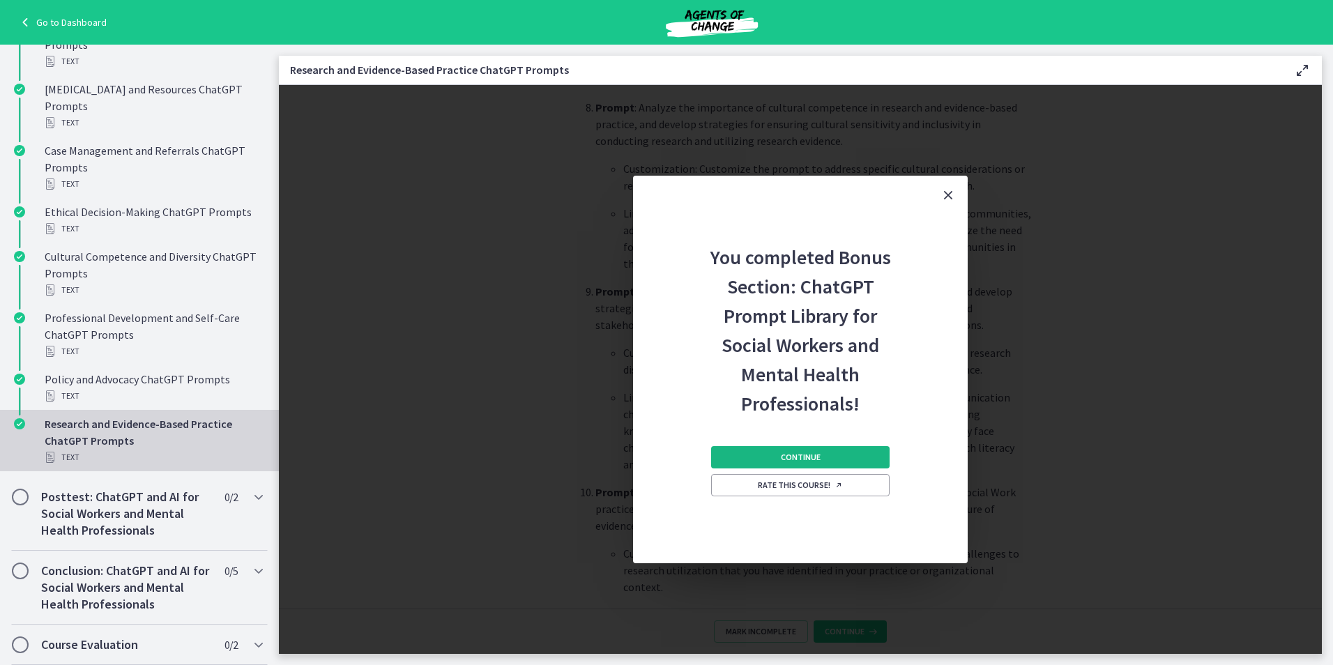
click at [794, 454] on span "Continue" at bounding box center [801, 457] width 40 height 11
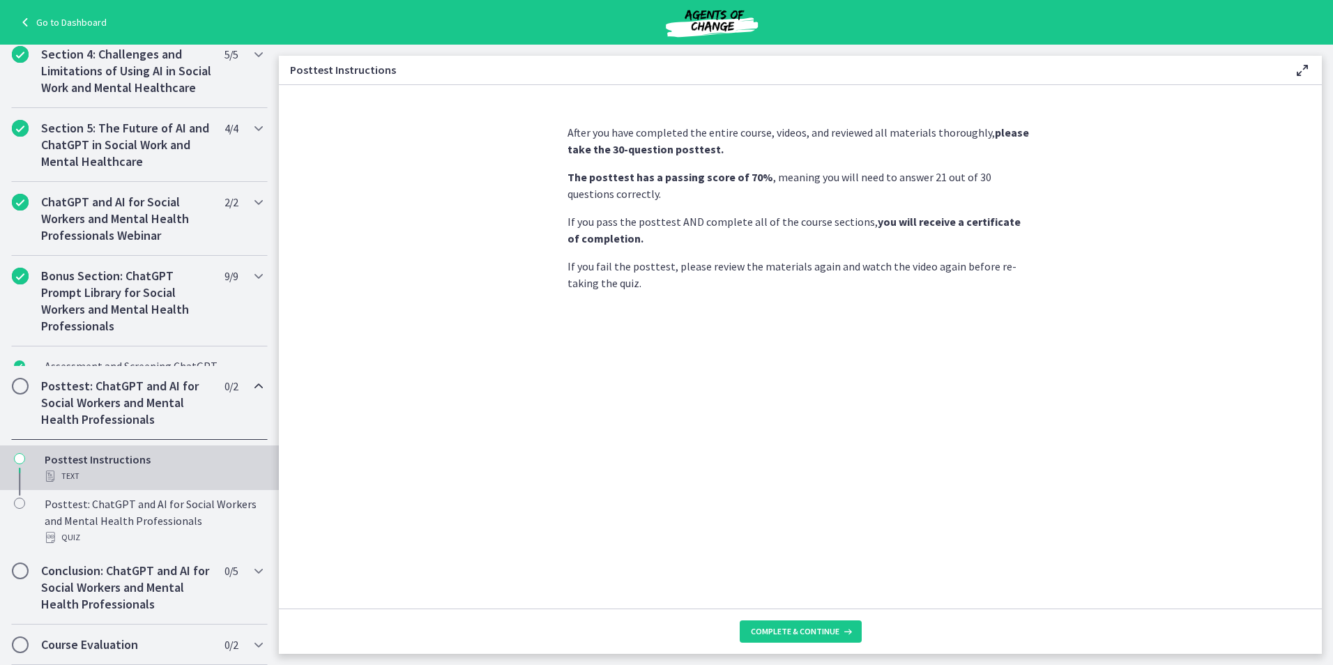
scroll to position [506, 0]
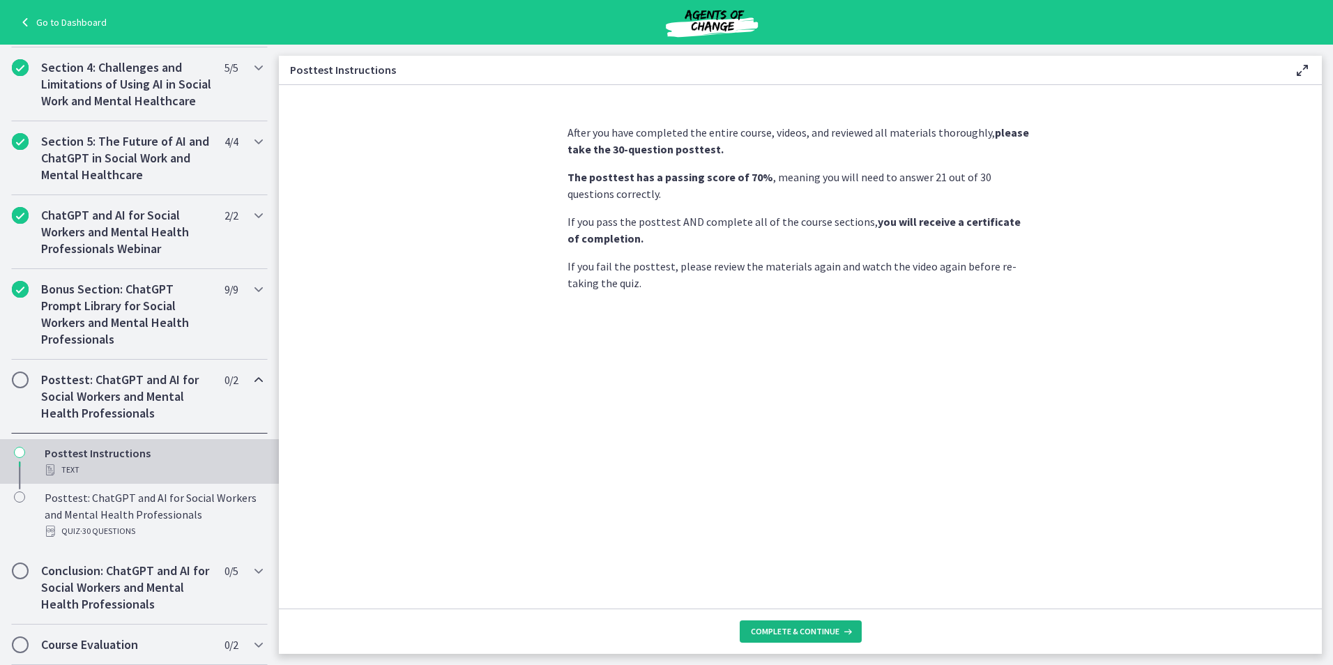
drag, startPoint x: 790, startPoint y: 623, endPoint x: 790, endPoint y: 630, distance: 7.0
click at [790, 628] on button "Complete & continue" at bounding box center [801, 631] width 122 height 22
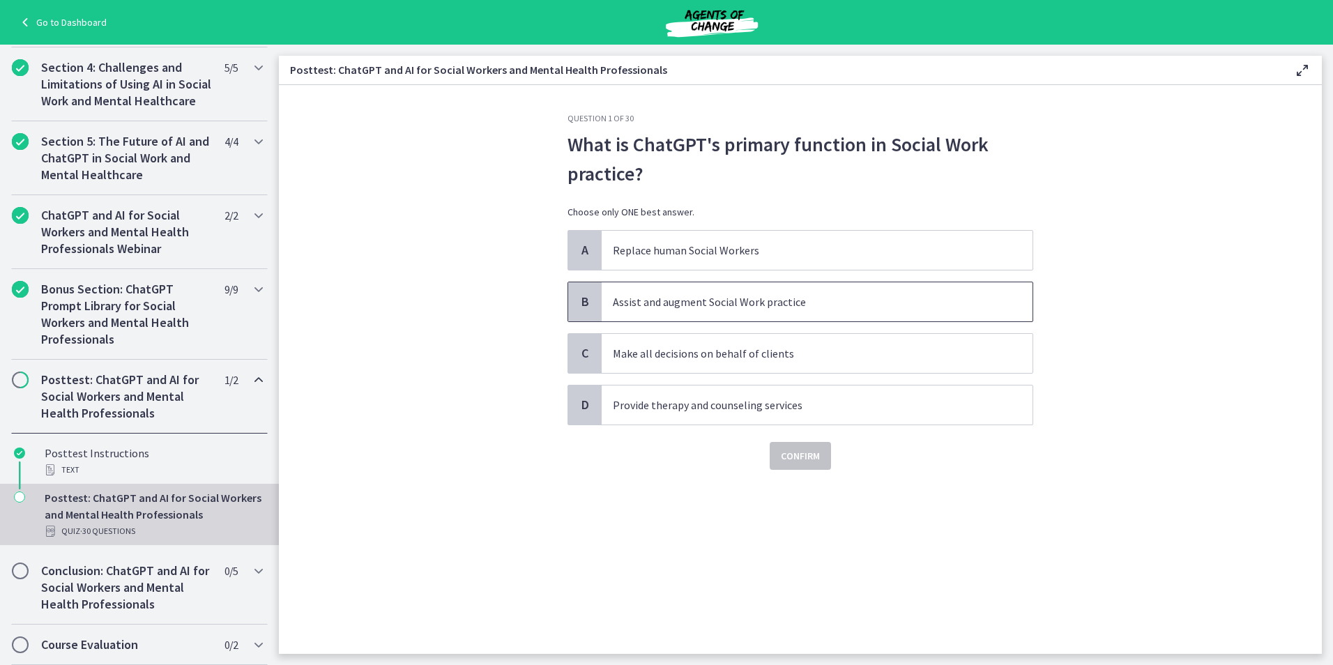
click at [684, 299] on p "Assist and augment Social Work practice" at bounding box center [803, 301] width 381 height 17
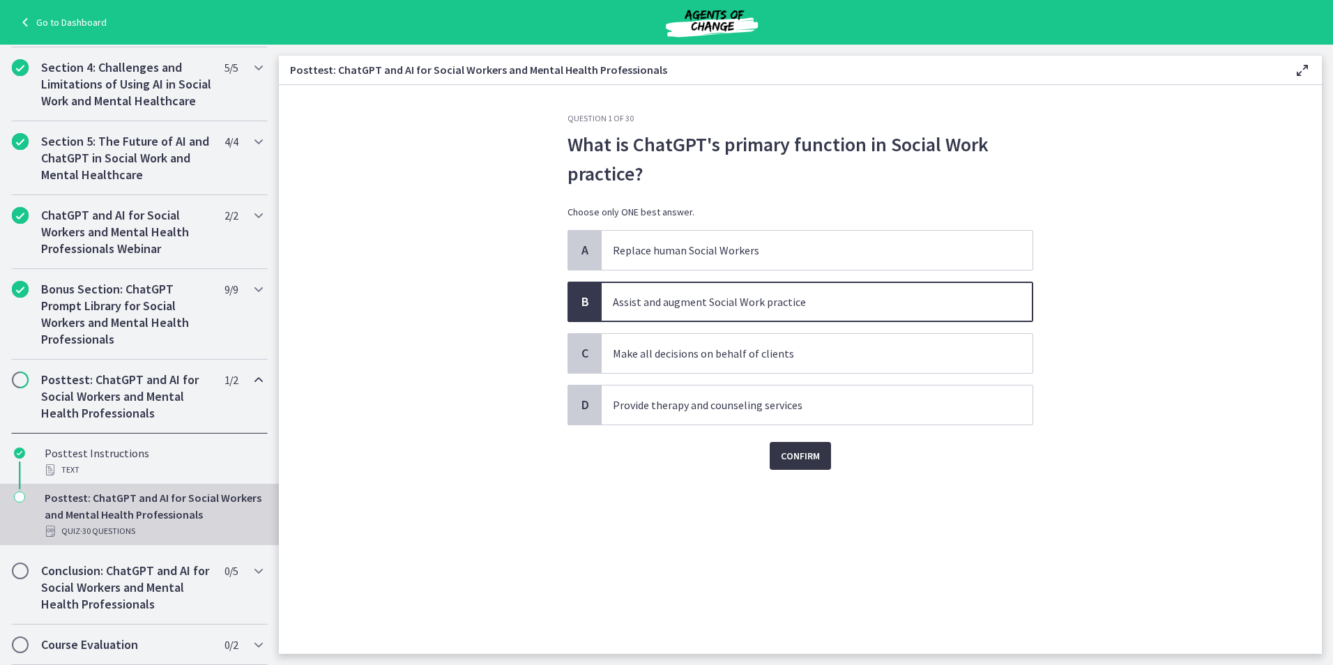
click at [816, 446] on button "Confirm" at bounding box center [800, 456] width 61 height 28
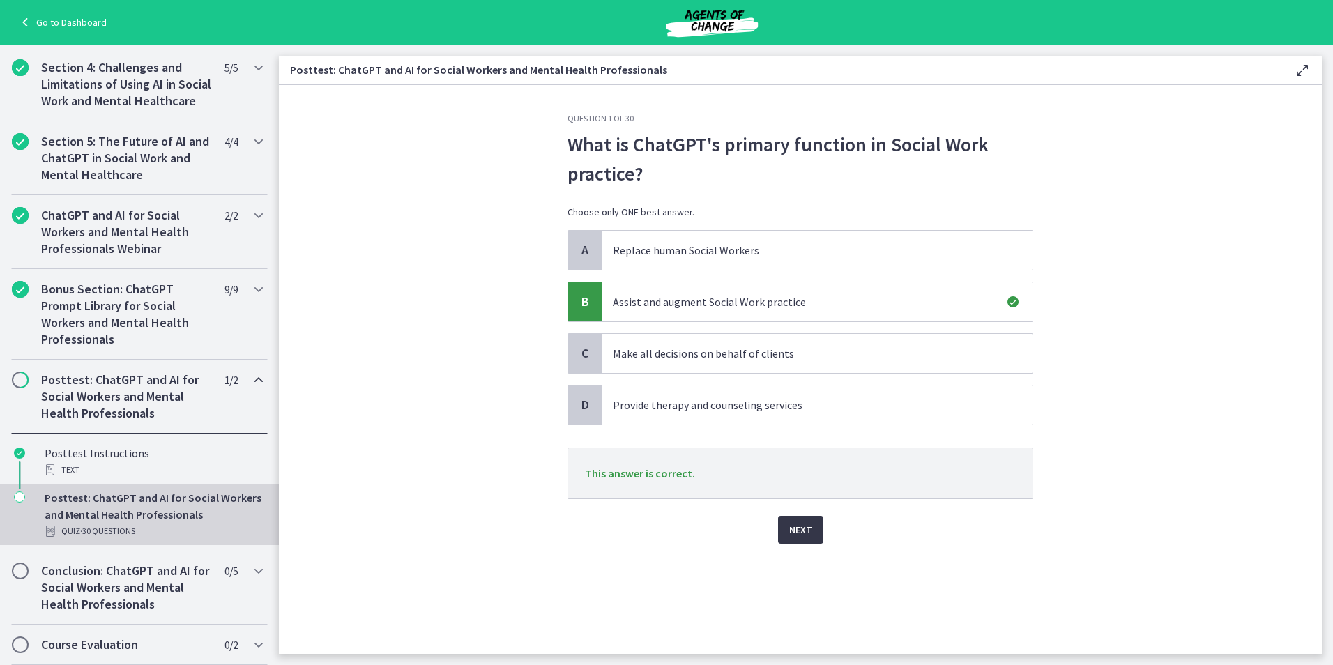
click at [806, 530] on span "Next" at bounding box center [800, 529] width 23 height 17
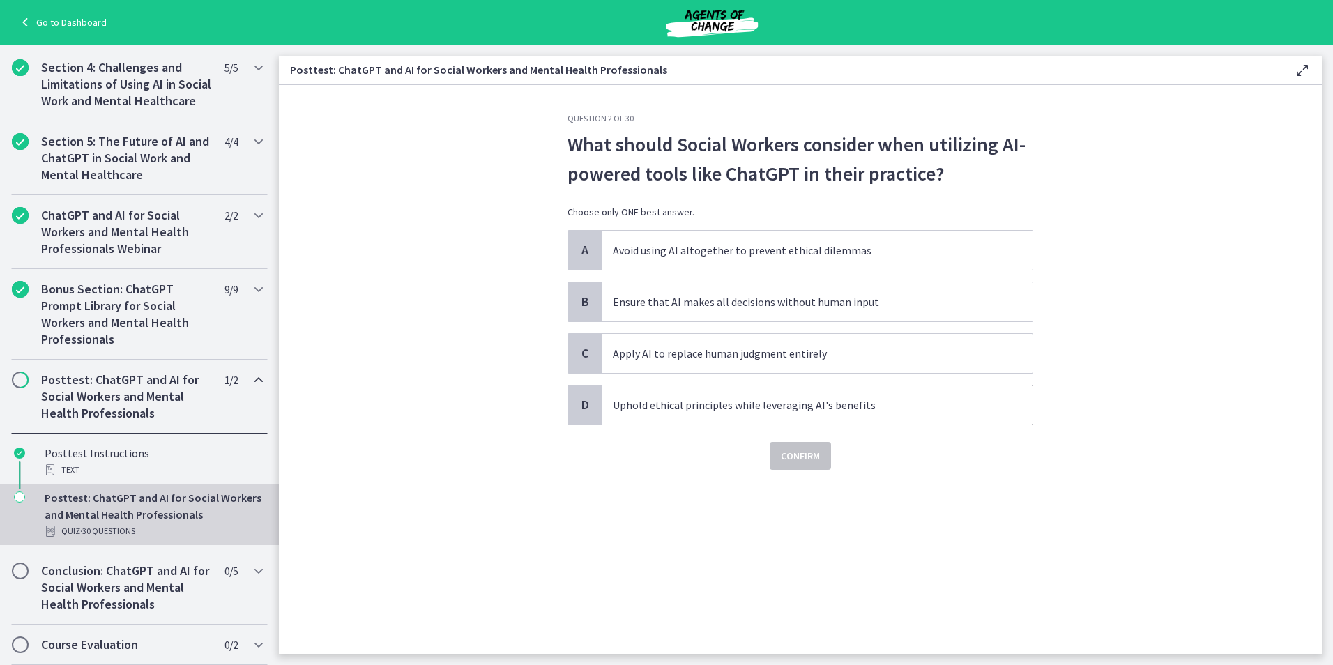
click at [625, 403] on p "Uphold ethical principles while leveraging AI's benefits" at bounding box center [803, 405] width 381 height 17
click at [788, 452] on span "Confirm" at bounding box center [800, 456] width 39 height 17
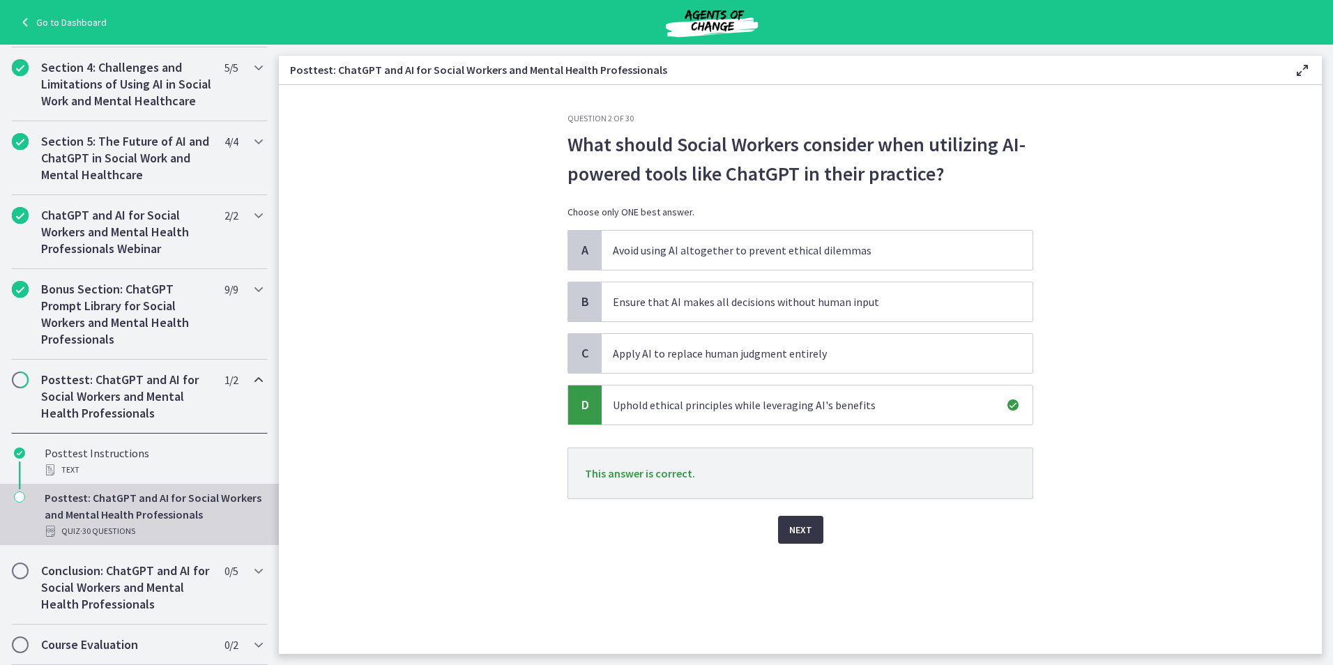
click at [792, 526] on span "Next" at bounding box center [800, 529] width 23 height 17
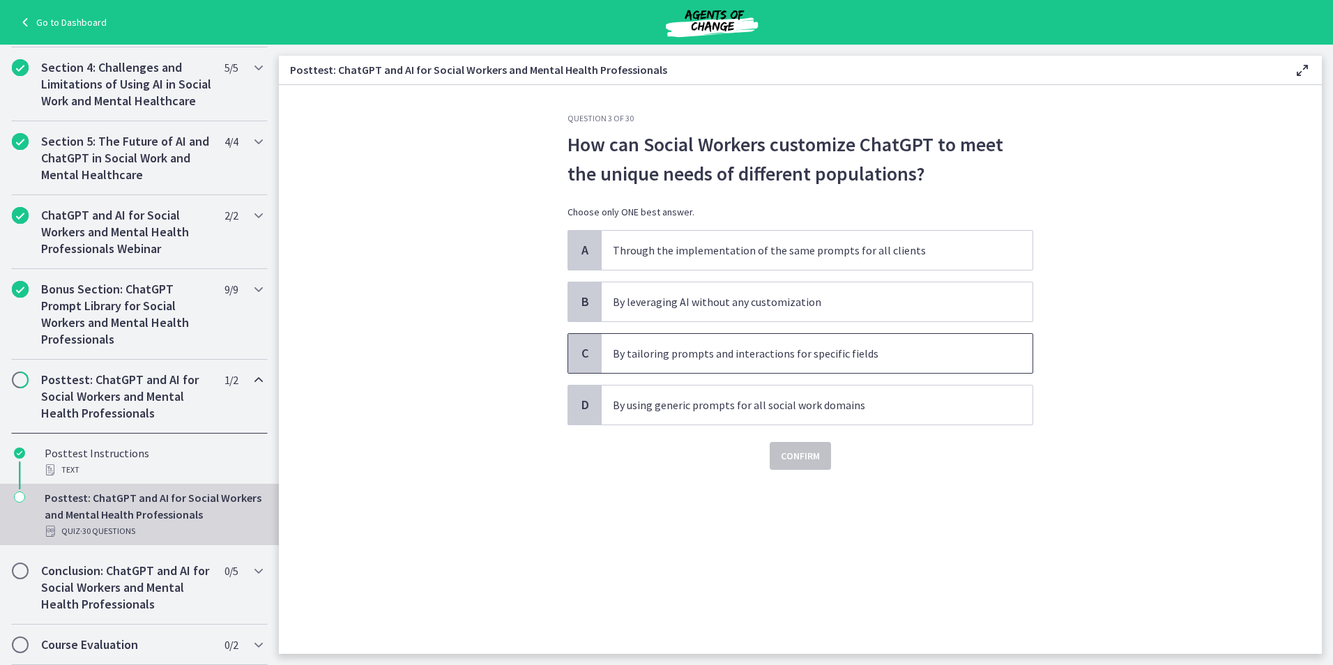
click at [783, 357] on p "By tailoring prompts and interactions for specific fields" at bounding box center [803, 353] width 381 height 17
click at [801, 448] on span "Confirm" at bounding box center [800, 456] width 39 height 17
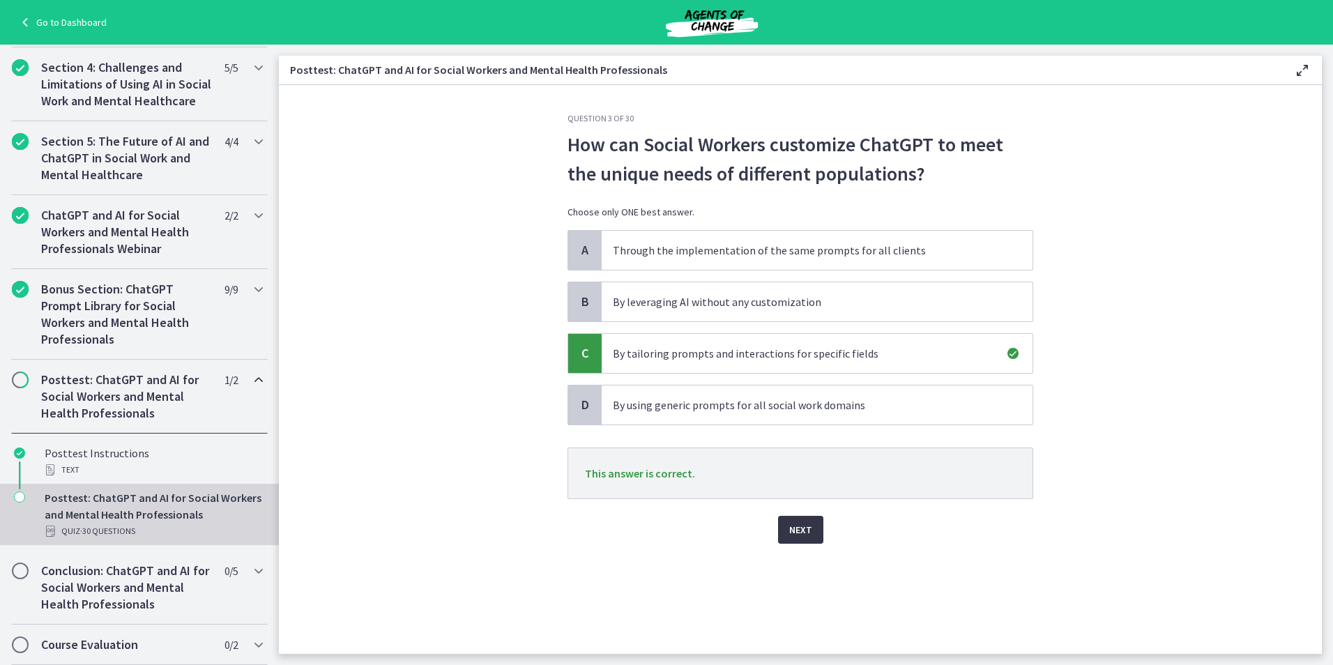
click at [797, 526] on span "Next" at bounding box center [800, 529] width 23 height 17
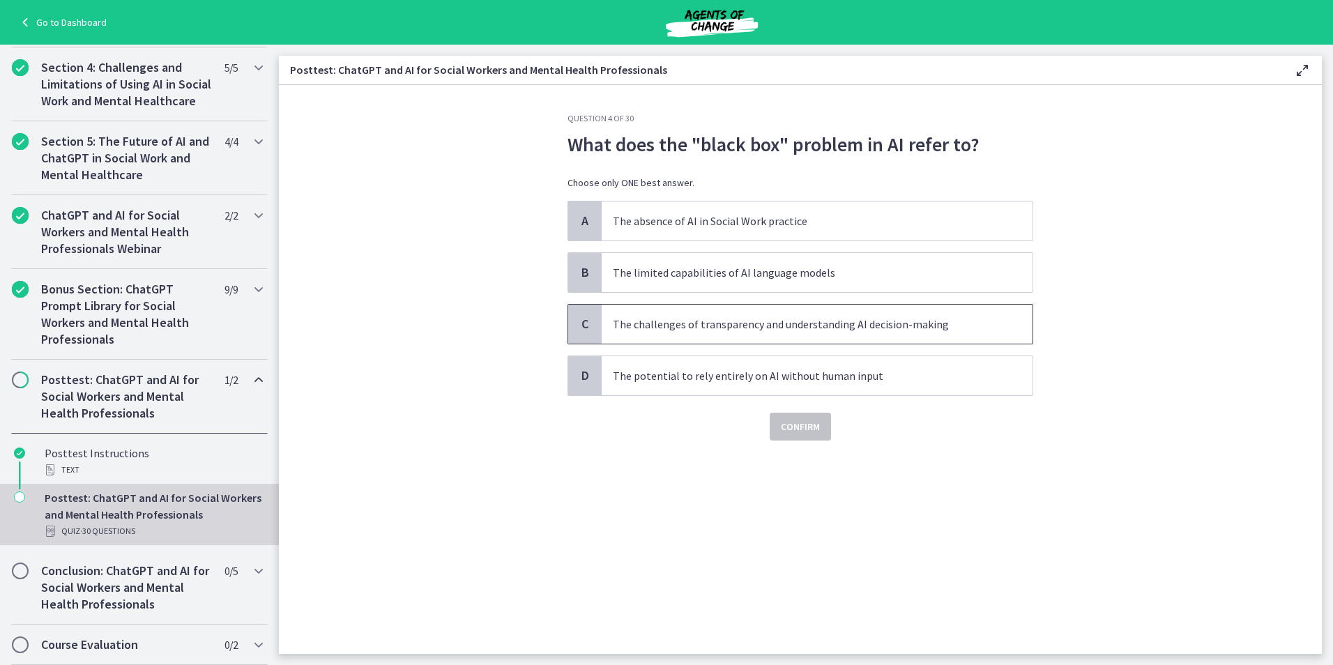
click at [675, 319] on p "The challenges of transparency and understanding AI decision-making" at bounding box center [803, 324] width 381 height 17
click at [794, 415] on button "Confirm" at bounding box center [800, 427] width 61 height 28
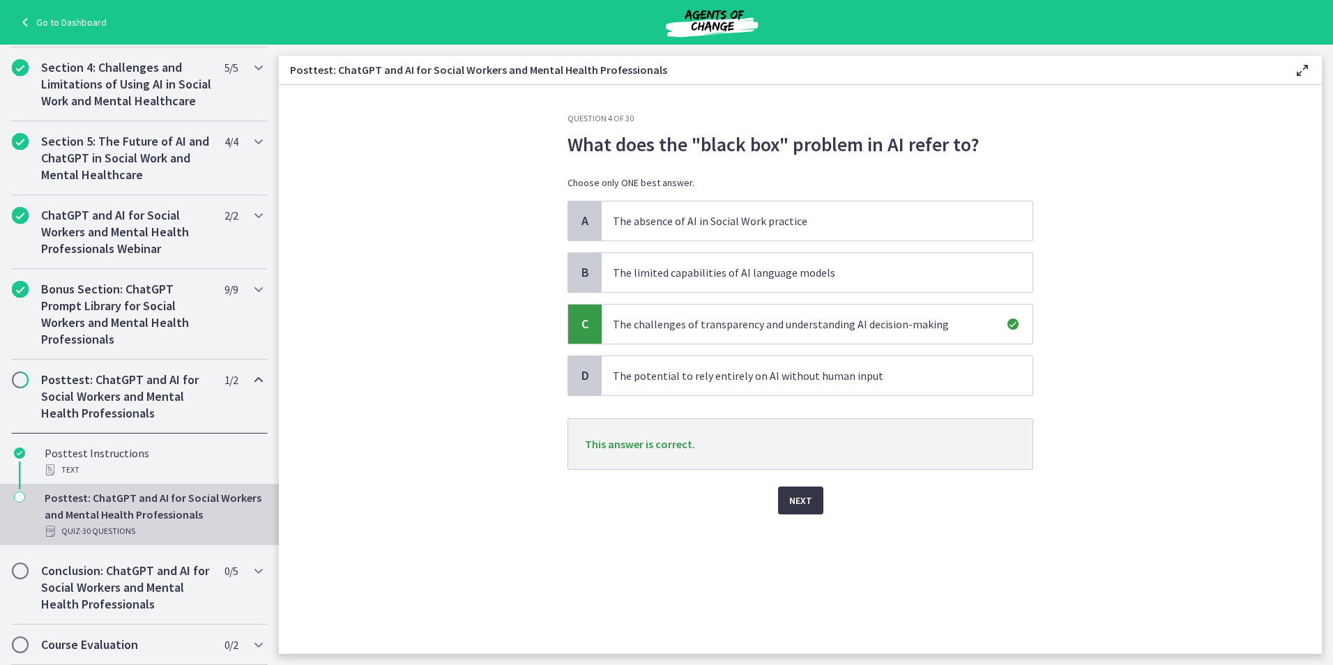
click at [812, 496] on button "Next" at bounding box center [800, 501] width 45 height 28
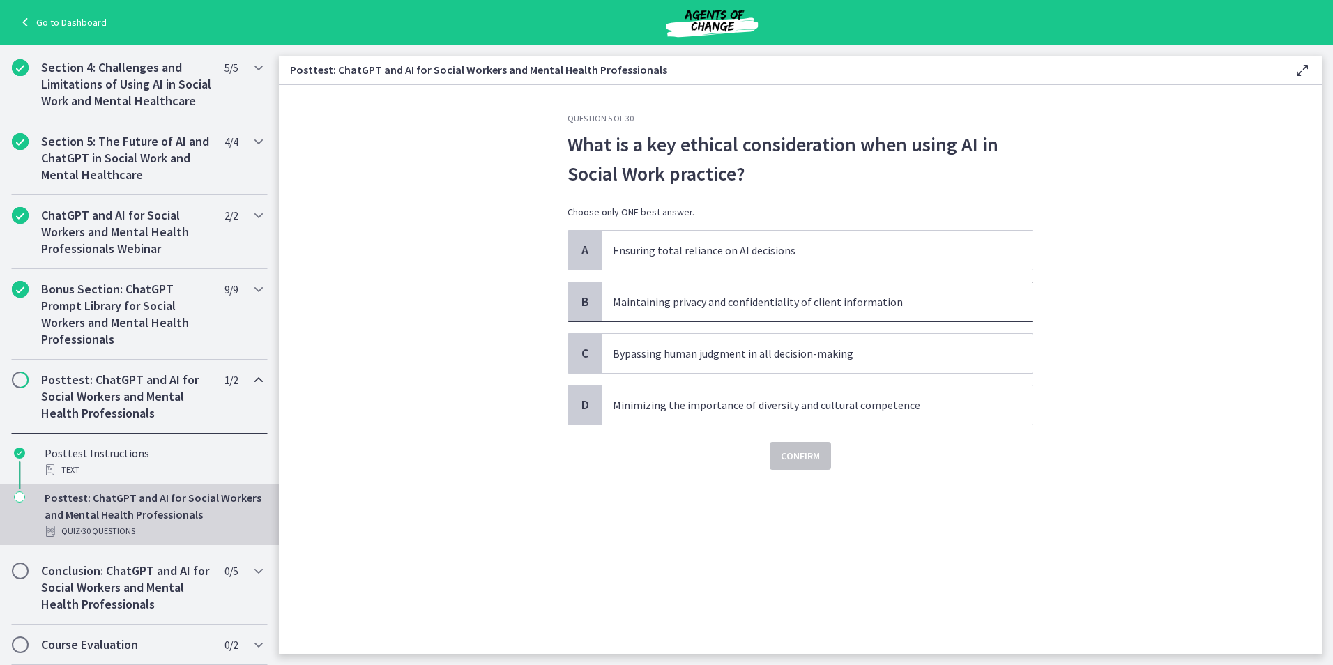
click at [695, 296] on p "Maintaining privacy and confidentiality of client information" at bounding box center [803, 301] width 381 height 17
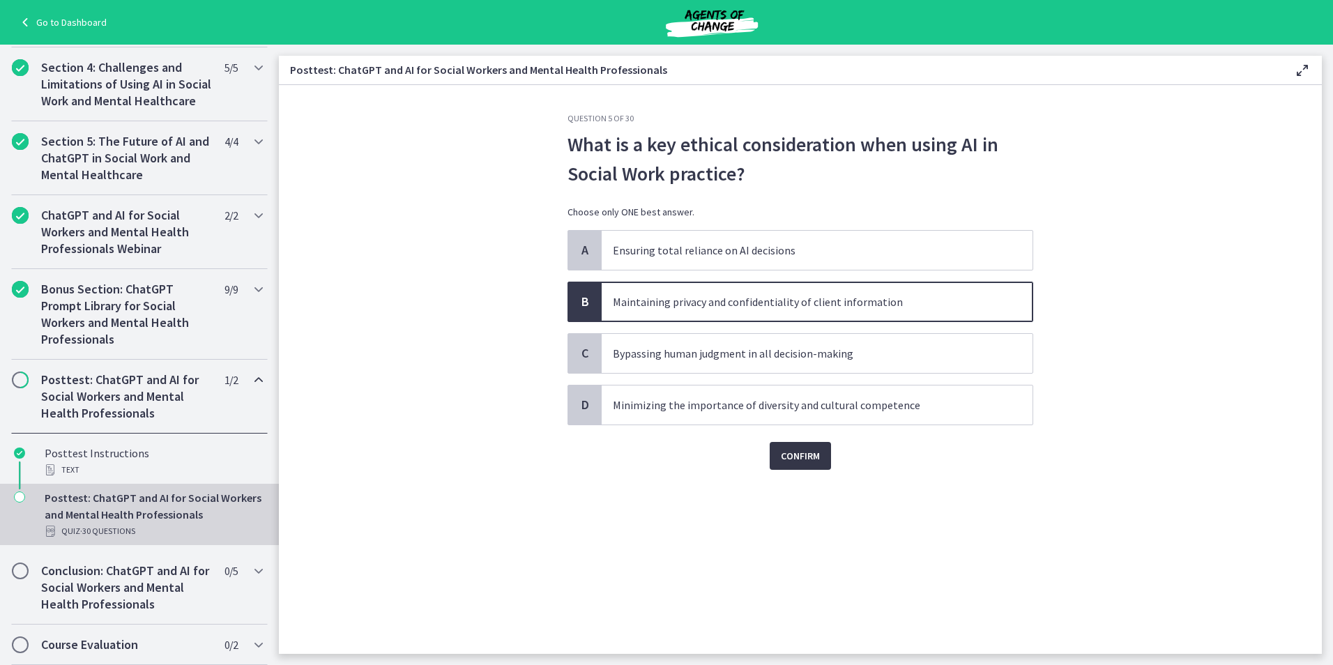
click at [813, 460] on span "Confirm" at bounding box center [800, 456] width 39 height 17
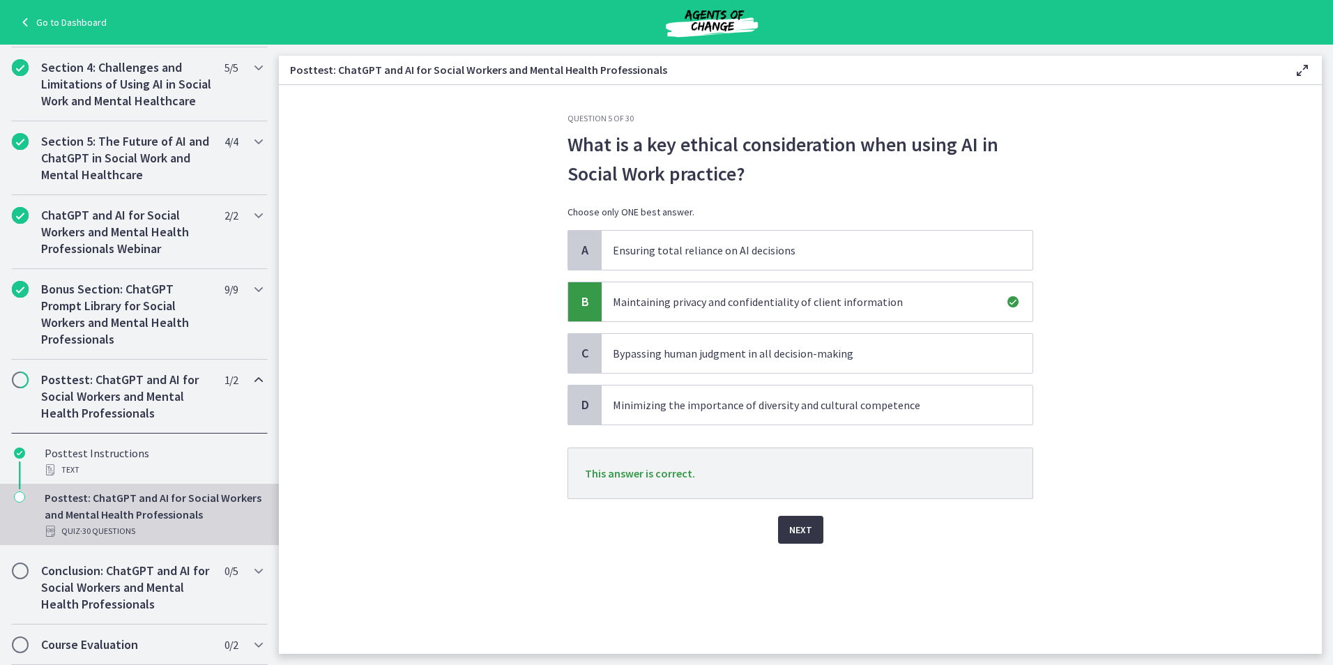
click at [809, 521] on button "Next" at bounding box center [800, 530] width 45 height 28
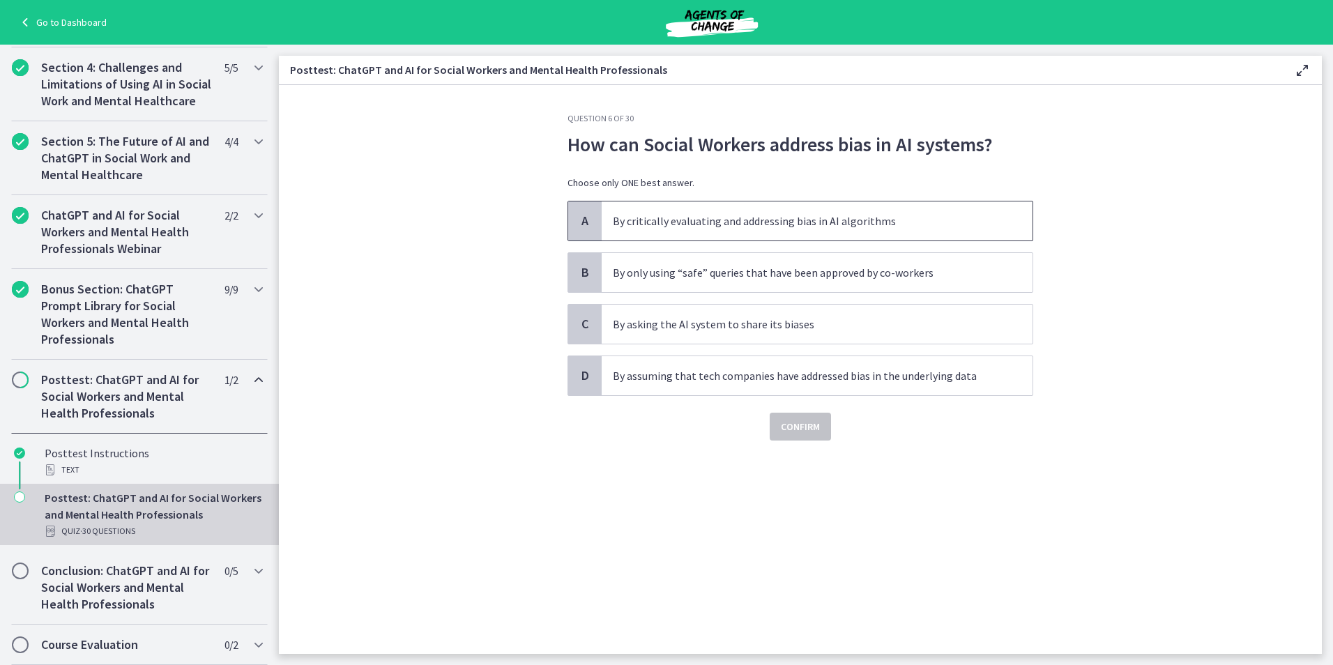
click at [726, 220] on p "By critically evaluating and addressing bias in AI algorithms" at bounding box center [803, 221] width 381 height 17
click at [798, 430] on span "Confirm" at bounding box center [800, 426] width 39 height 17
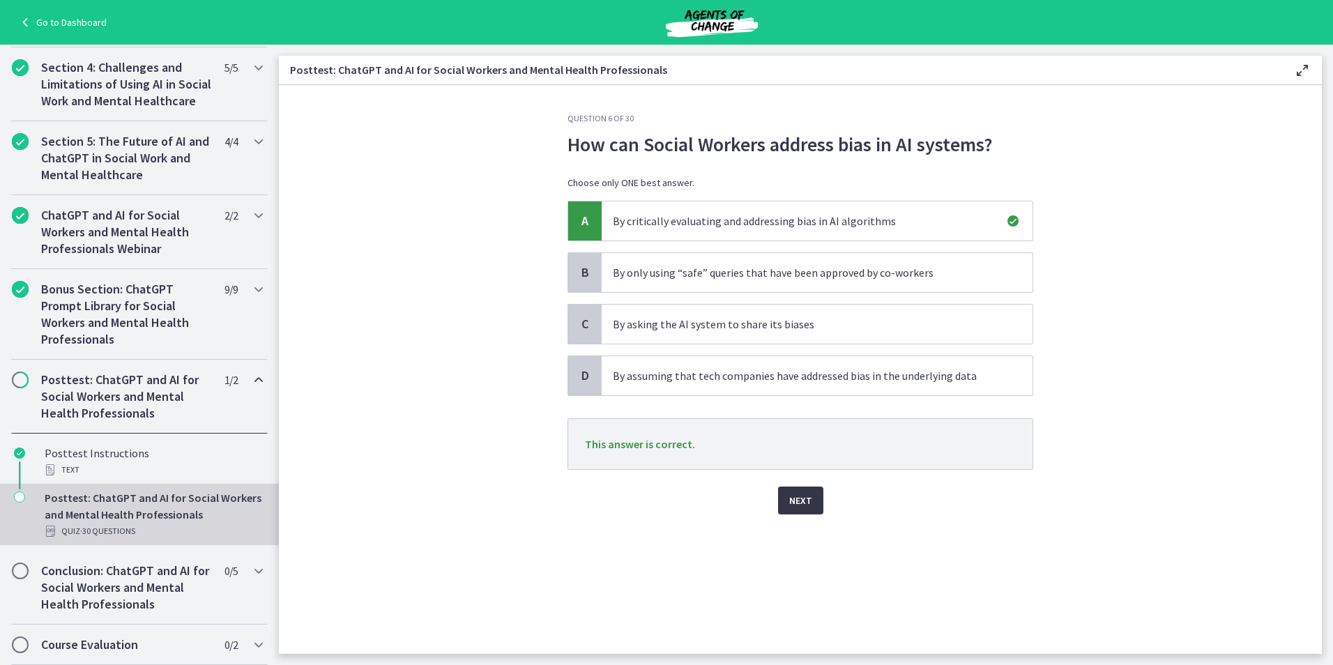
click at [799, 491] on button "Next" at bounding box center [800, 501] width 45 height 28
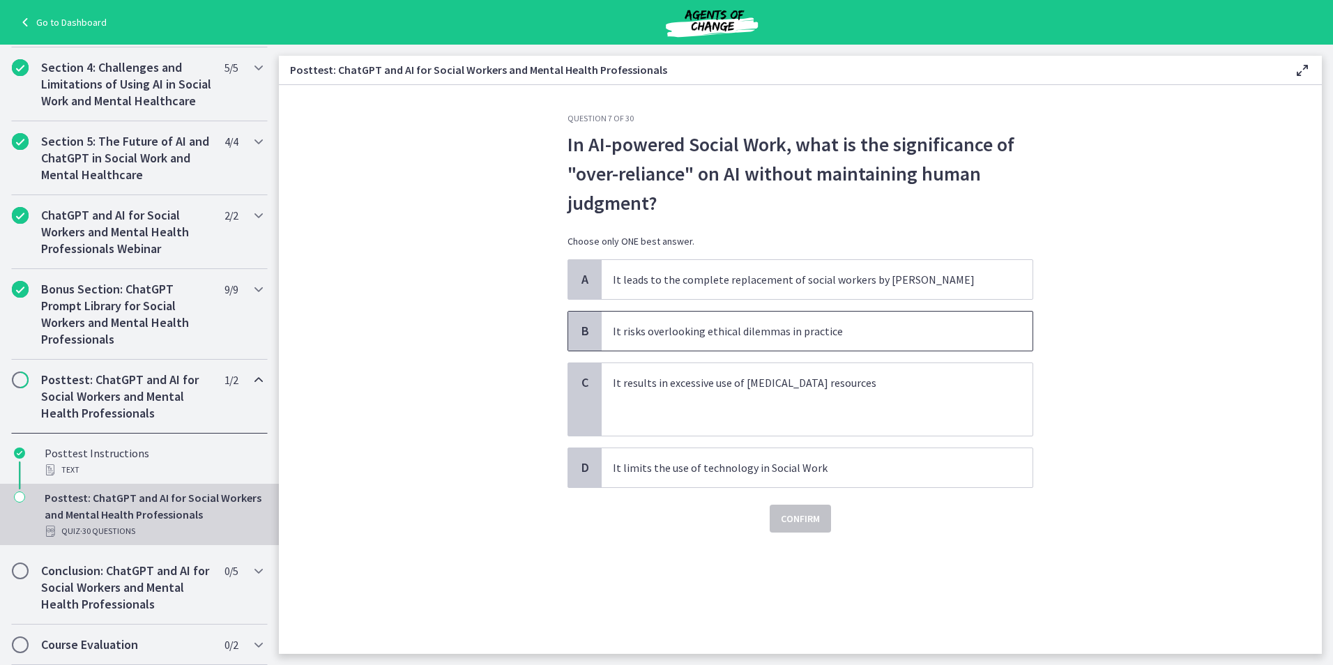
click at [688, 330] on p "It risks overlooking ethical dilemmas in practice" at bounding box center [803, 331] width 381 height 17
click at [795, 513] on span "Confirm" at bounding box center [800, 518] width 39 height 17
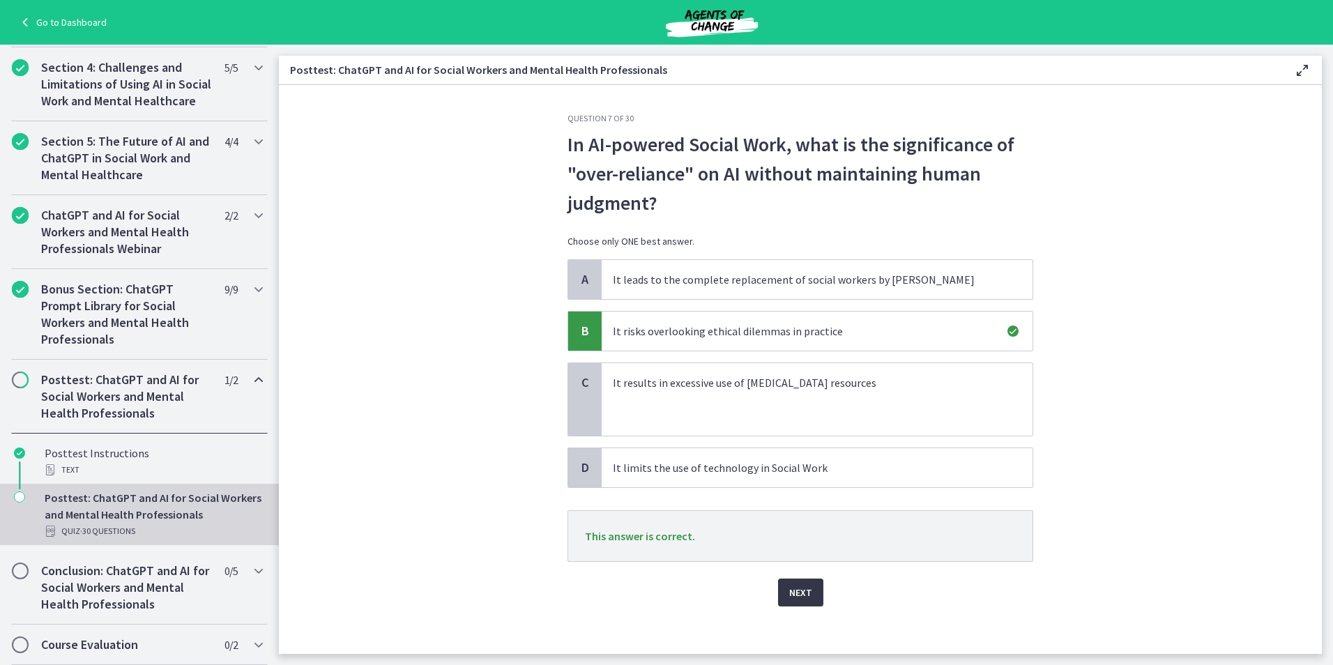
click at [794, 589] on span "Next" at bounding box center [800, 592] width 23 height 17
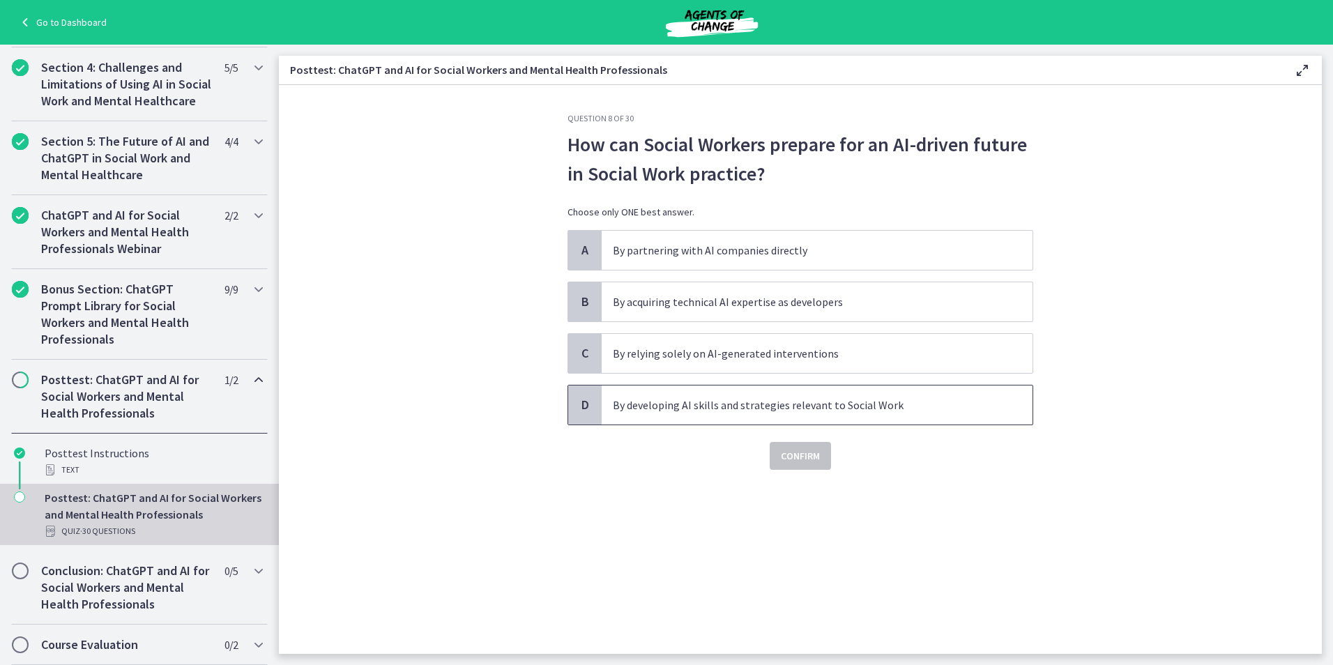
click at [664, 403] on p "By developing AI skills and strategies relevant to Social Work" at bounding box center [803, 405] width 381 height 17
click at [790, 452] on span "Confirm" at bounding box center [800, 456] width 39 height 17
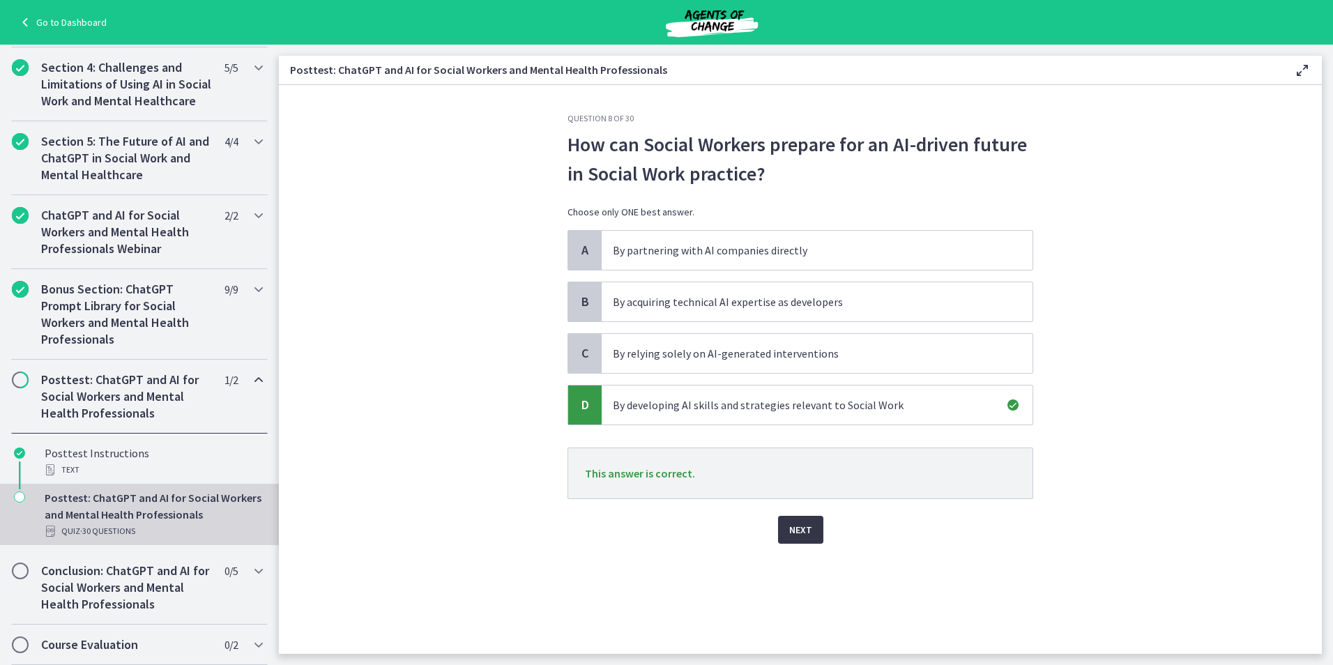
click at [804, 521] on span "Next" at bounding box center [800, 529] width 23 height 17
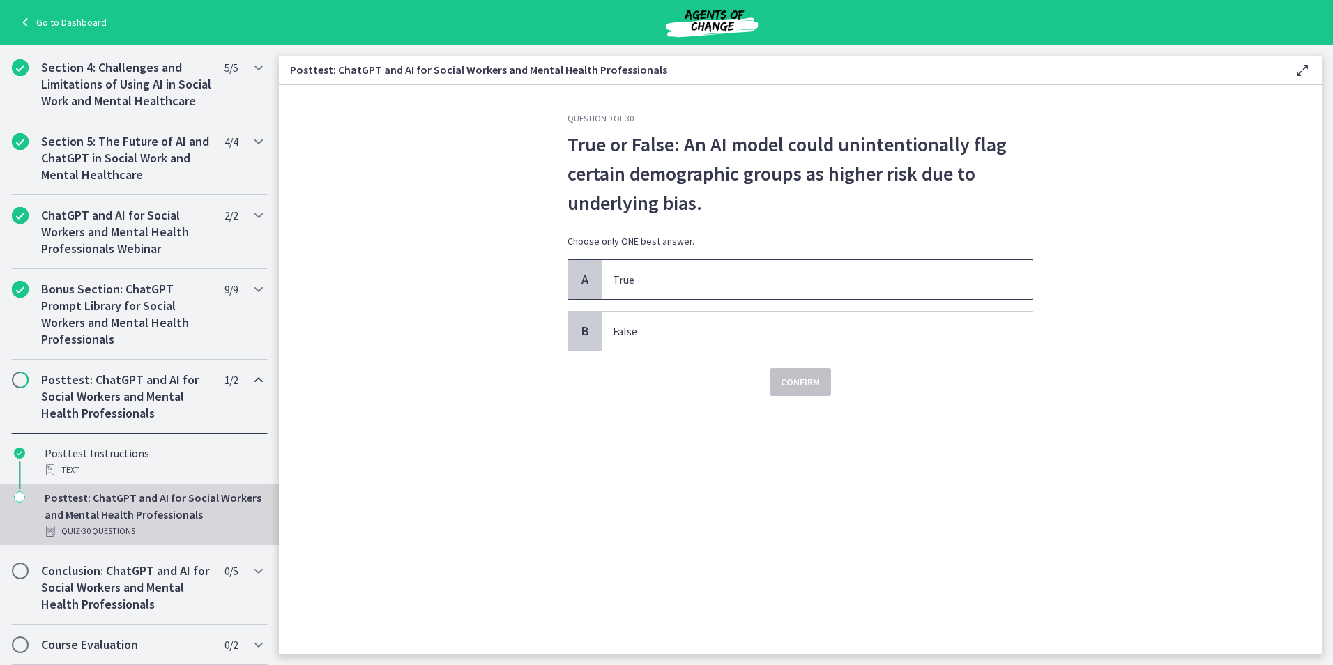
click at [696, 277] on p "True" at bounding box center [803, 279] width 381 height 17
click at [797, 385] on span "Confirm" at bounding box center [800, 382] width 39 height 17
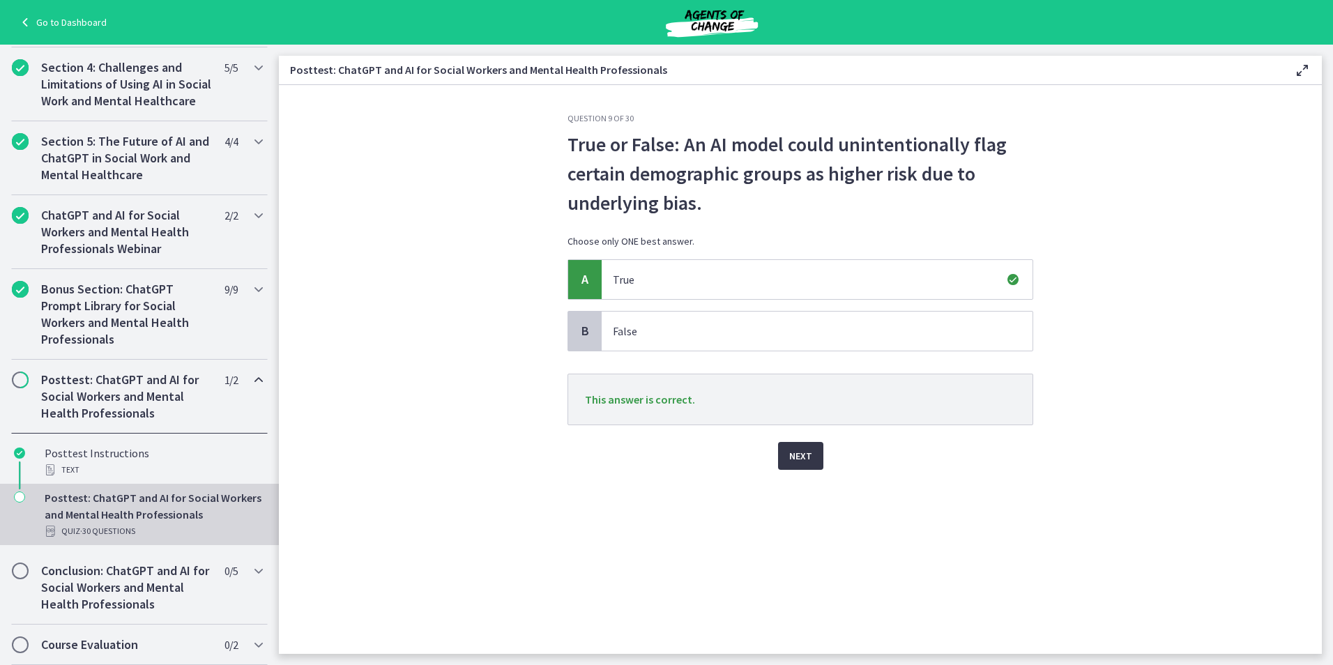
click at [803, 453] on span "Next" at bounding box center [800, 456] width 23 height 17
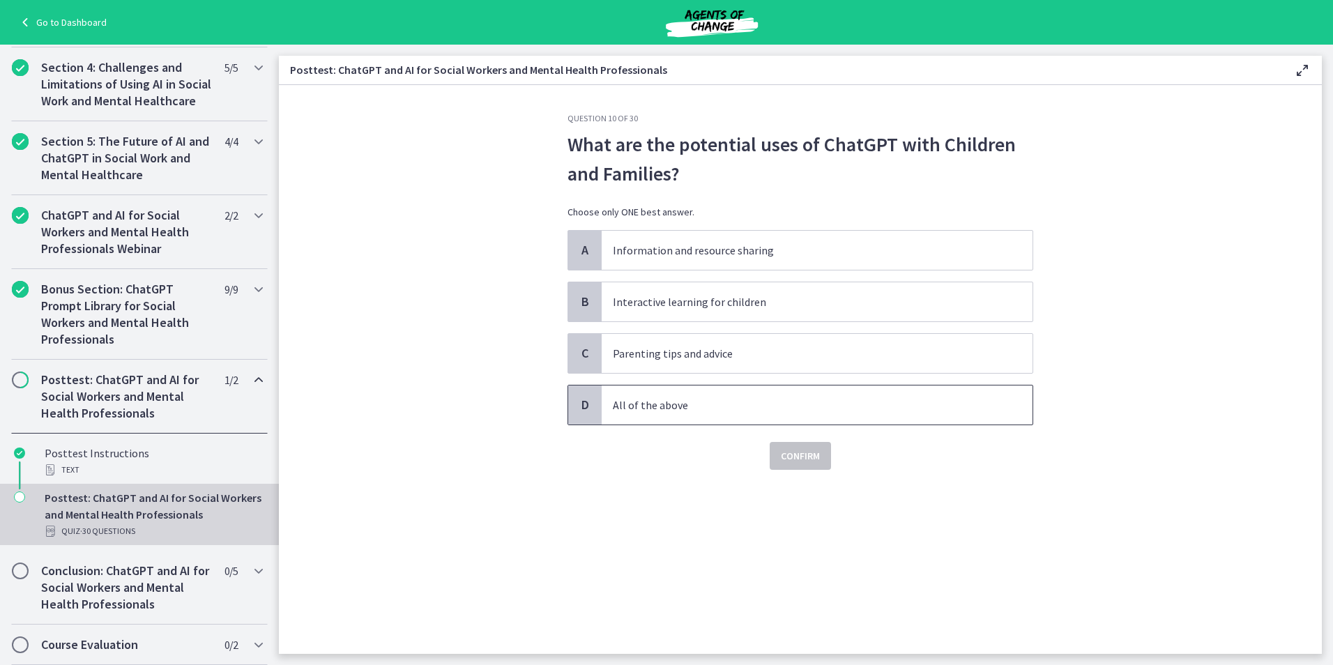
click at [652, 403] on p "All of the above" at bounding box center [803, 405] width 381 height 17
click at [804, 452] on span "Confirm" at bounding box center [800, 456] width 39 height 17
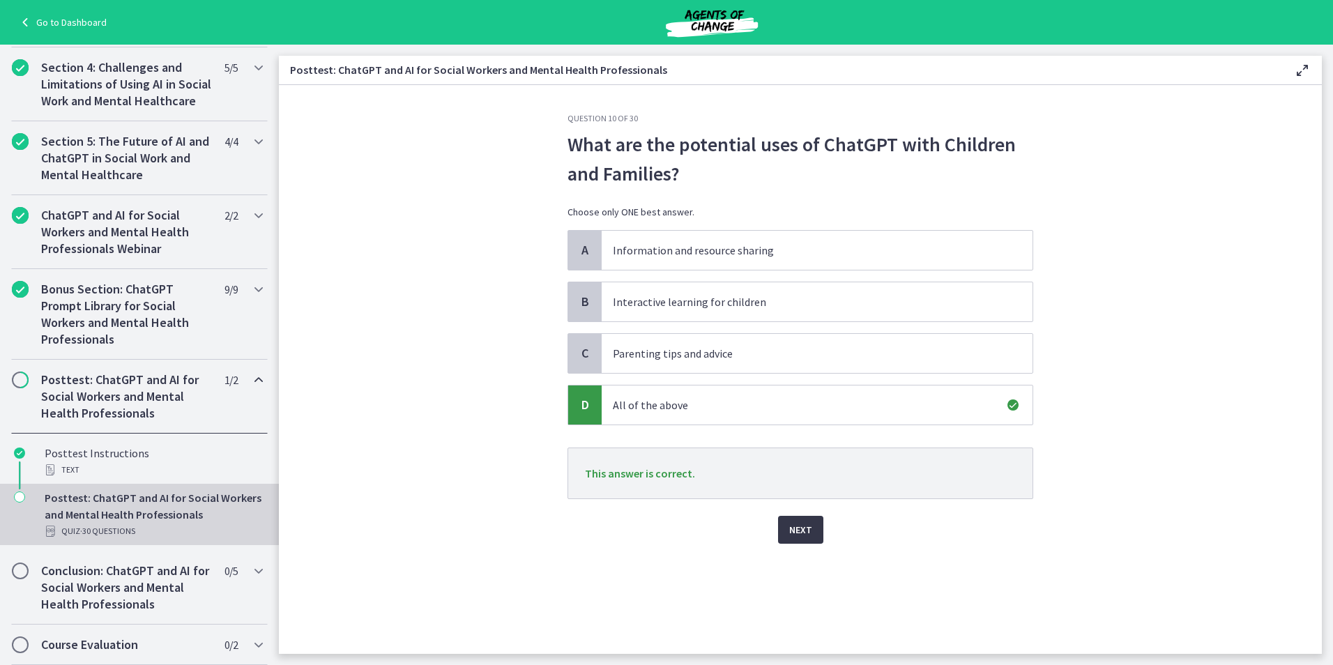
click at [802, 530] on span "Next" at bounding box center [800, 529] width 23 height 17
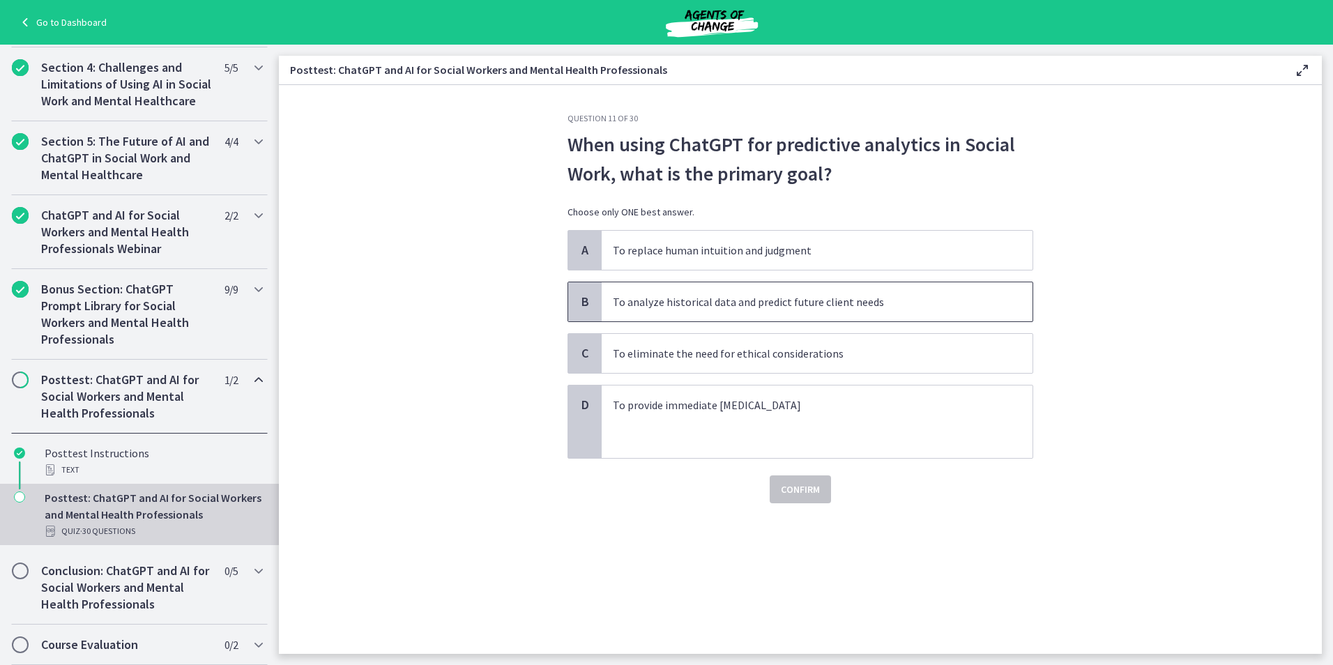
click at [915, 296] on p "To analyze historical data and predict future client needs" at bounding box center [803, 301] width 381 height 17
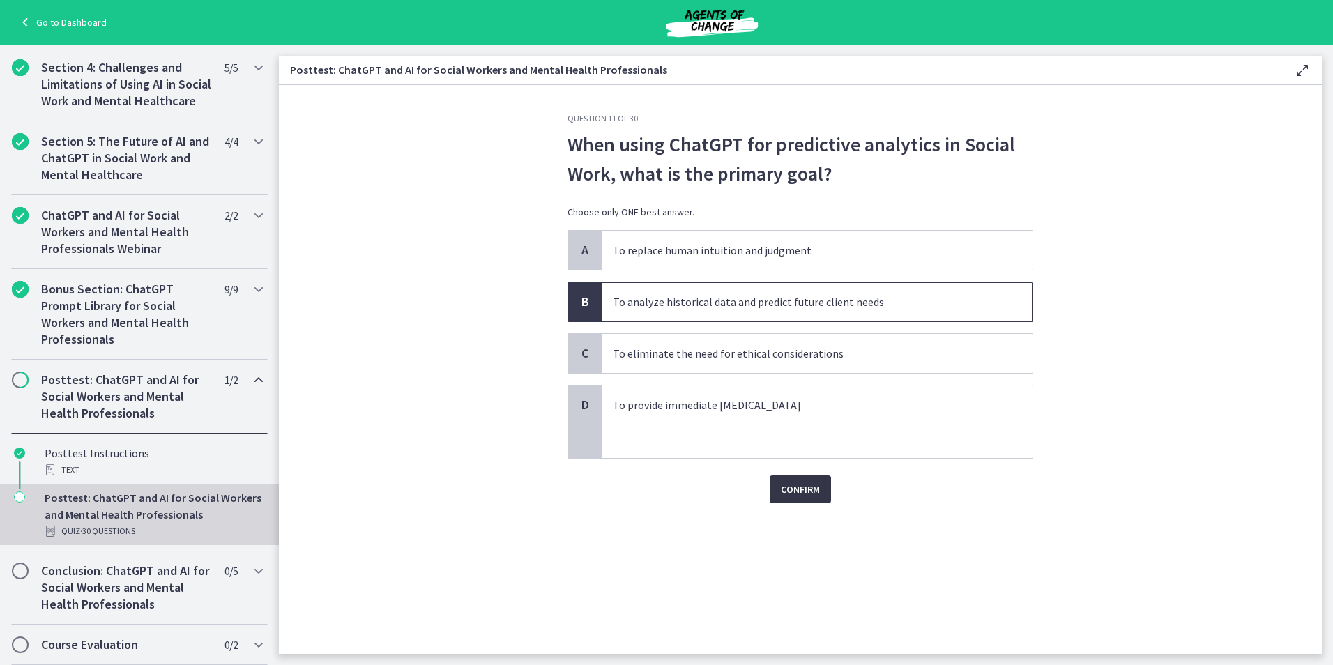
click at [812, 480] on button "Confirm" at bounding box center [800, 489] width 61 height 28
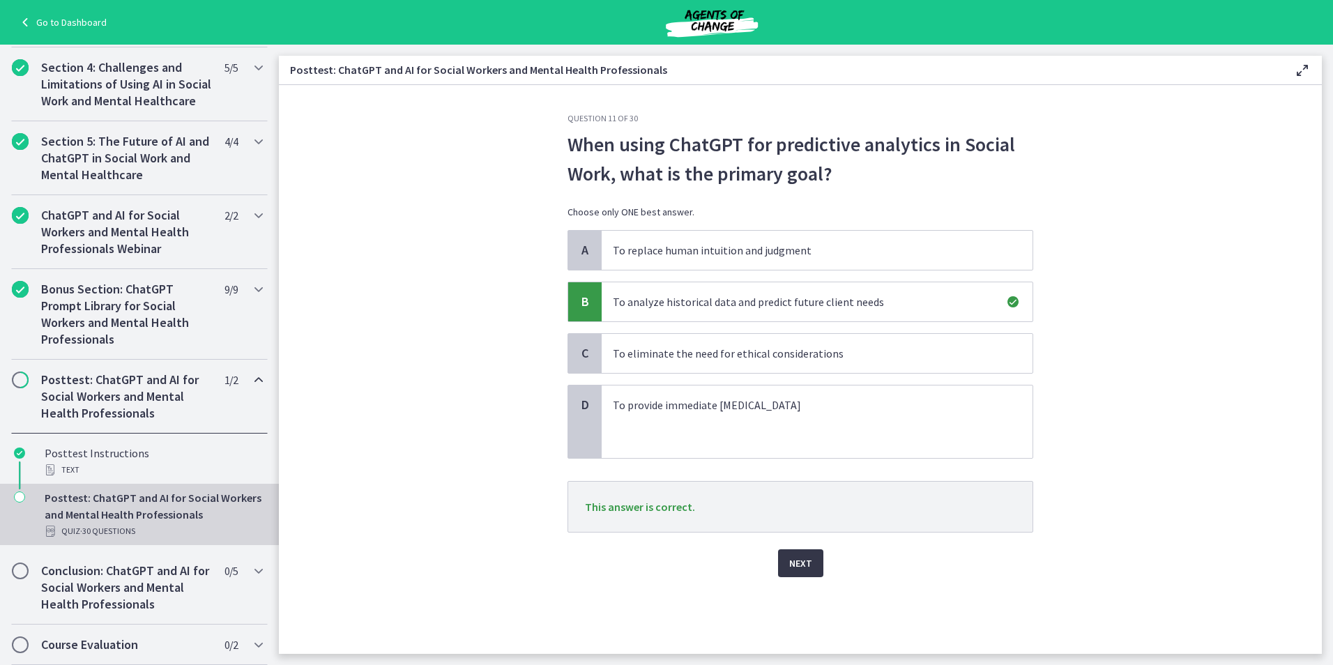
click at [797, 552] on button "Next" at bounding box center [800, 563] width 45 height 28
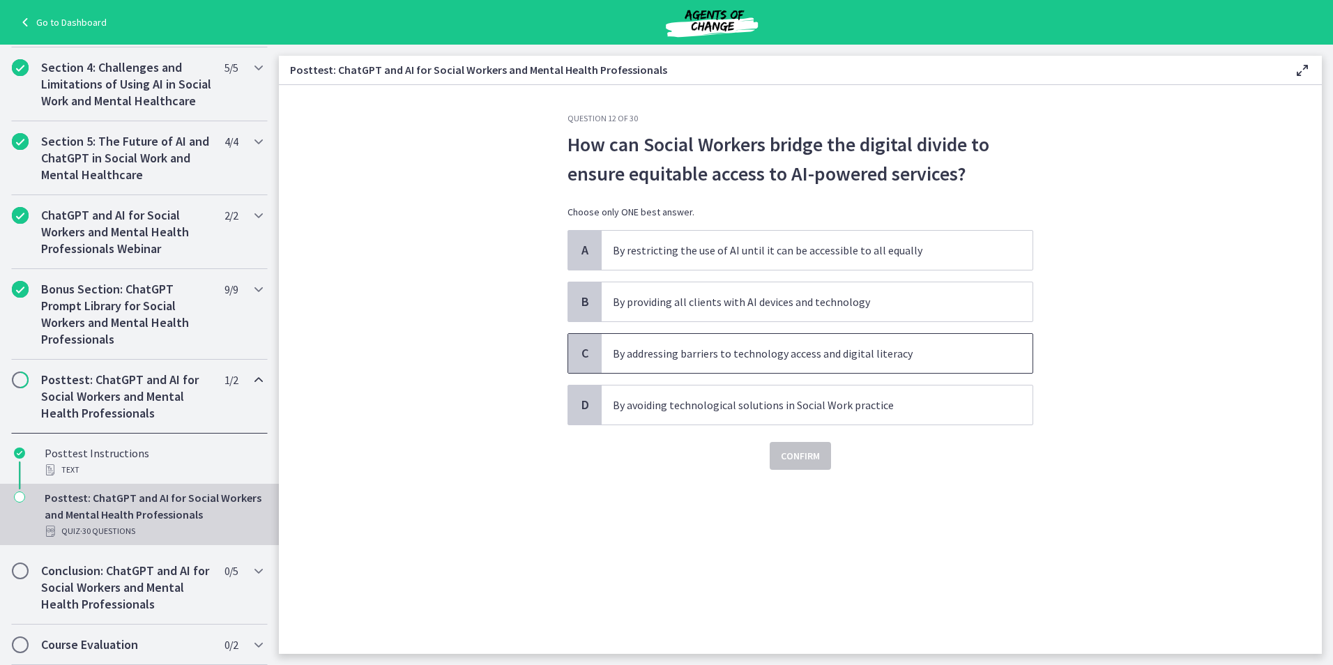
click at [784, 356] on p "By addressing barriers to technology access and digital literacy" at bounding box center [803, 353] width 381 height 17
click at [806, 449] on span "Confirm" at bounding box center [800, 456] width 39 height 17
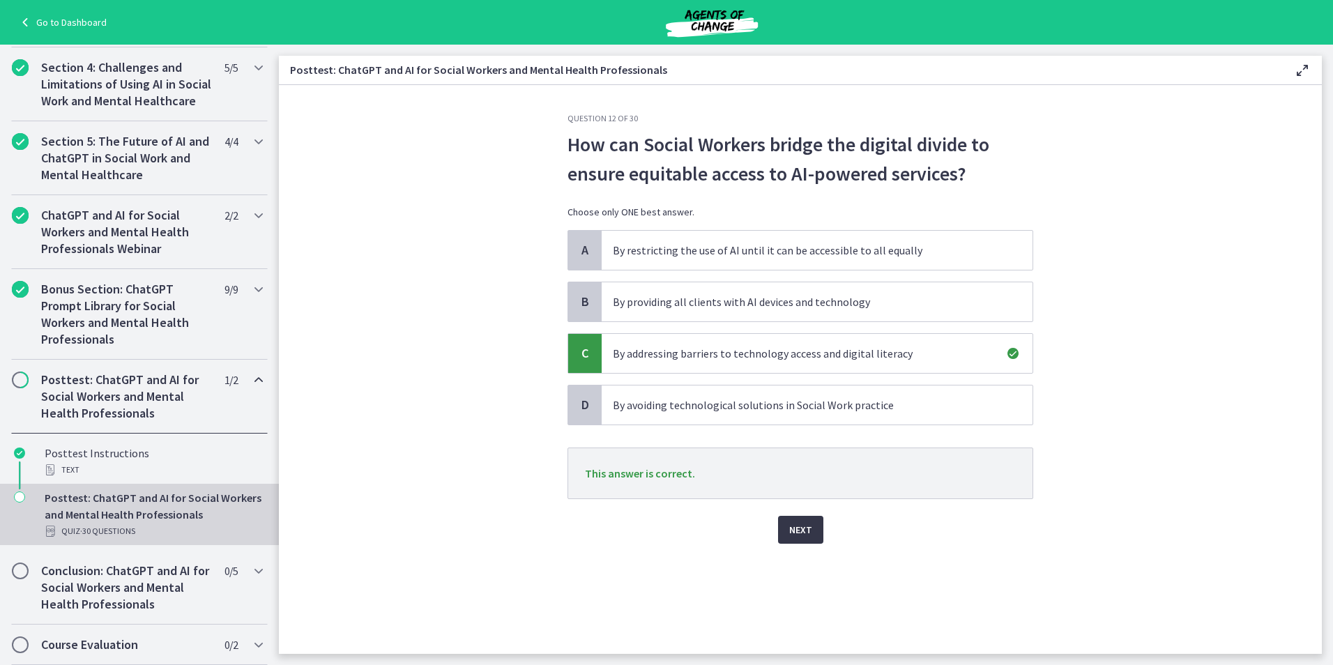
click at [804, 524] on span "Next" at bounding box center [800, 529] width 23 height 17
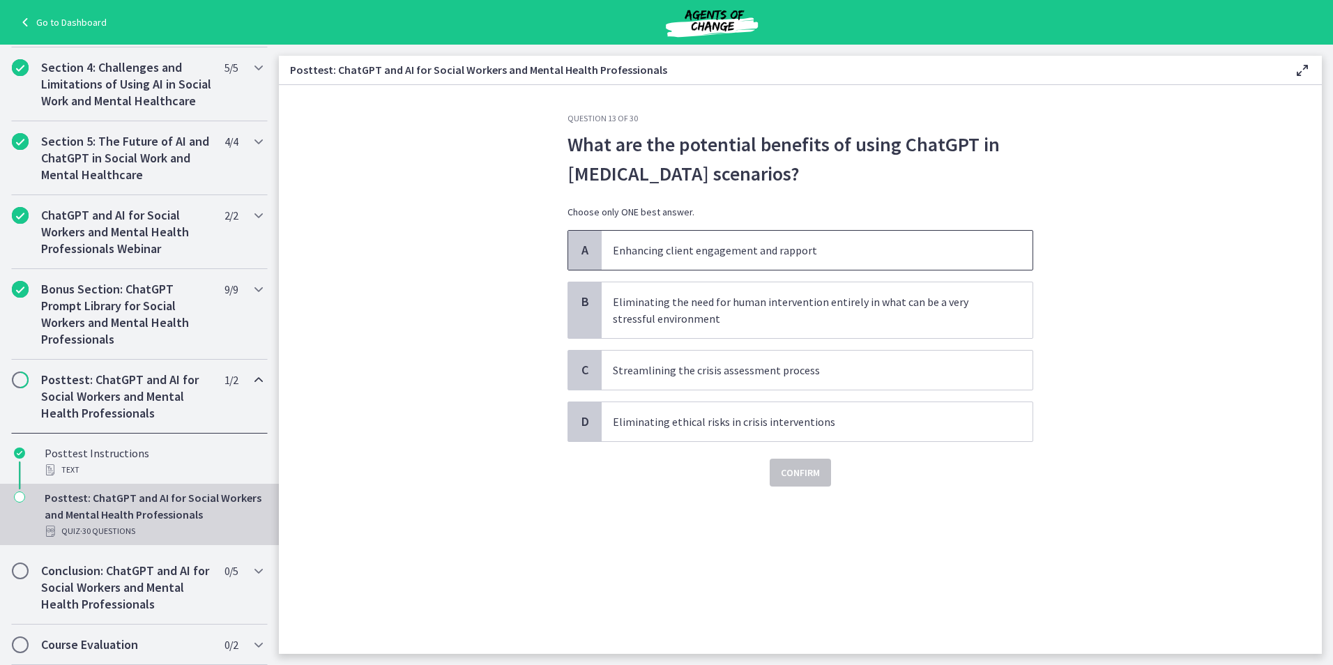
click at [788, 246] on p "Enhancing client engagement and rapport" at bounding box center [803, 250] width 381 height 17
click at [797, 471] on span "Confirm" at bounding box center [800, 472] width 39 height 17
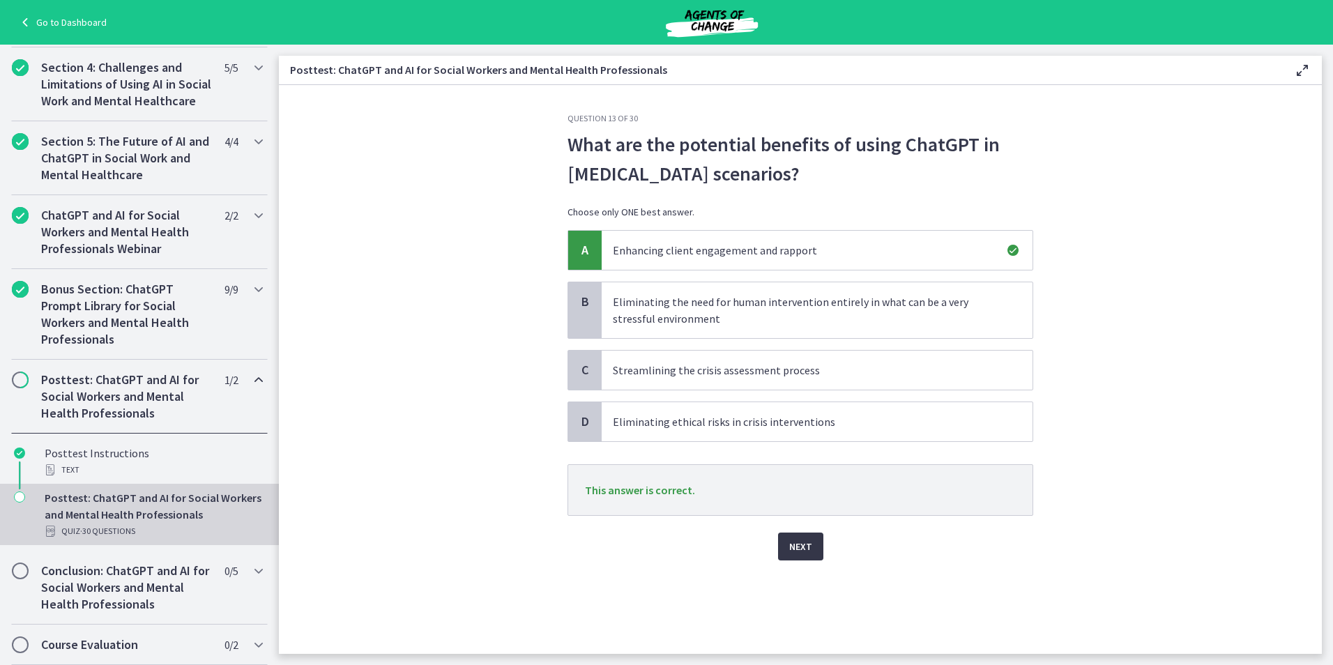
click at [792, 542] on span "Next" at bounding box center [800, 546] width 23 height 17
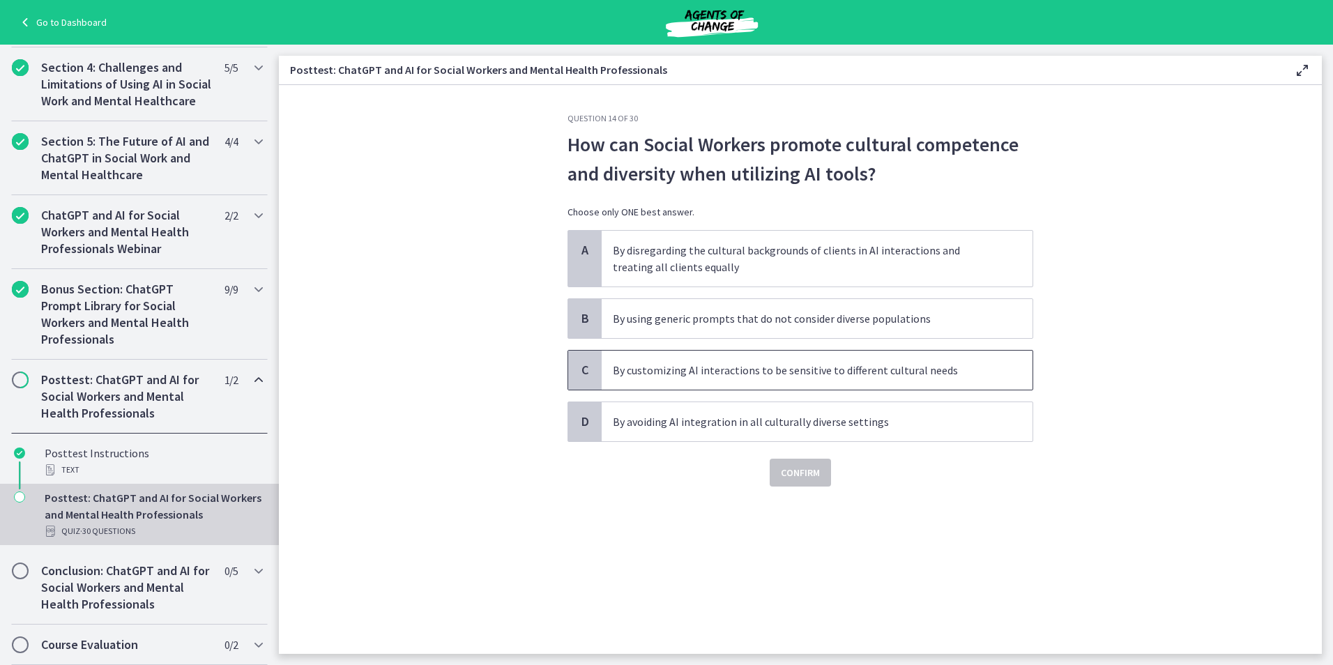
click at [663, 362] on p "By customizing AI interactions to be sensitive to different cultural needs" at bounding box center [803, 370] width 381 height 17
click at [797, 475] on span "Confirm" at bounding box center [800, 472] width 39 height 17
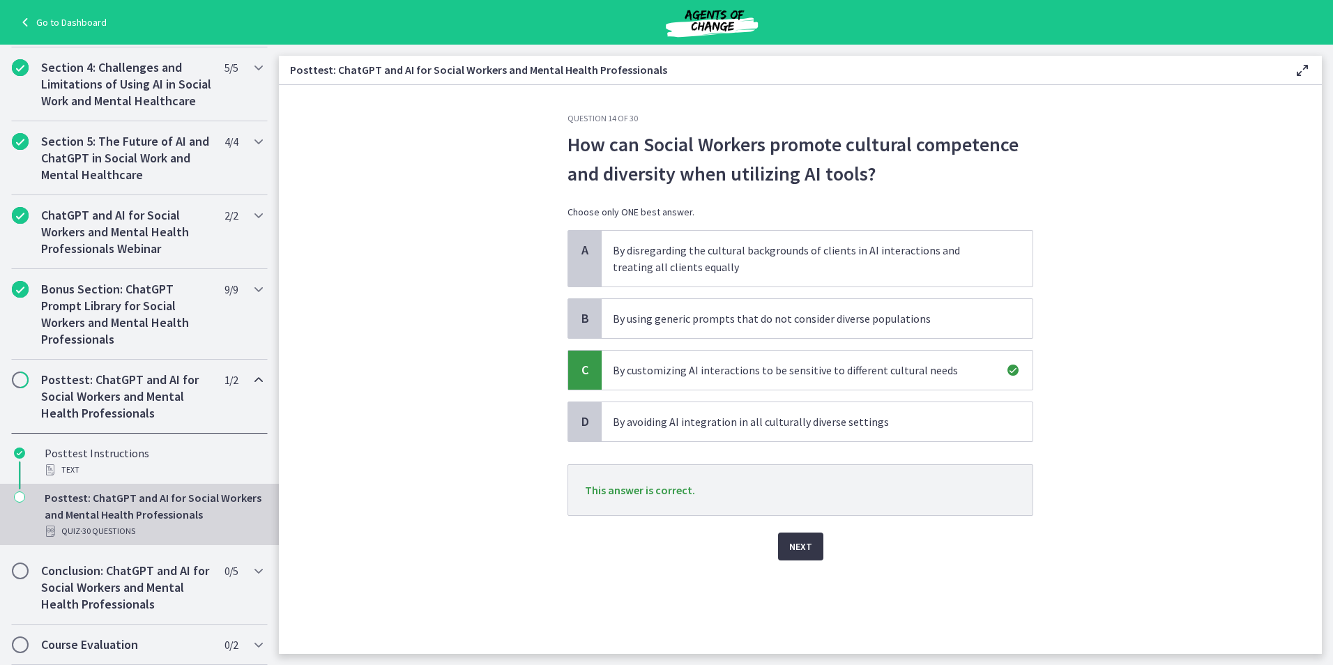
click at [795, 547] on span "Next" at bounding box center [800, 546] width 23 height 17
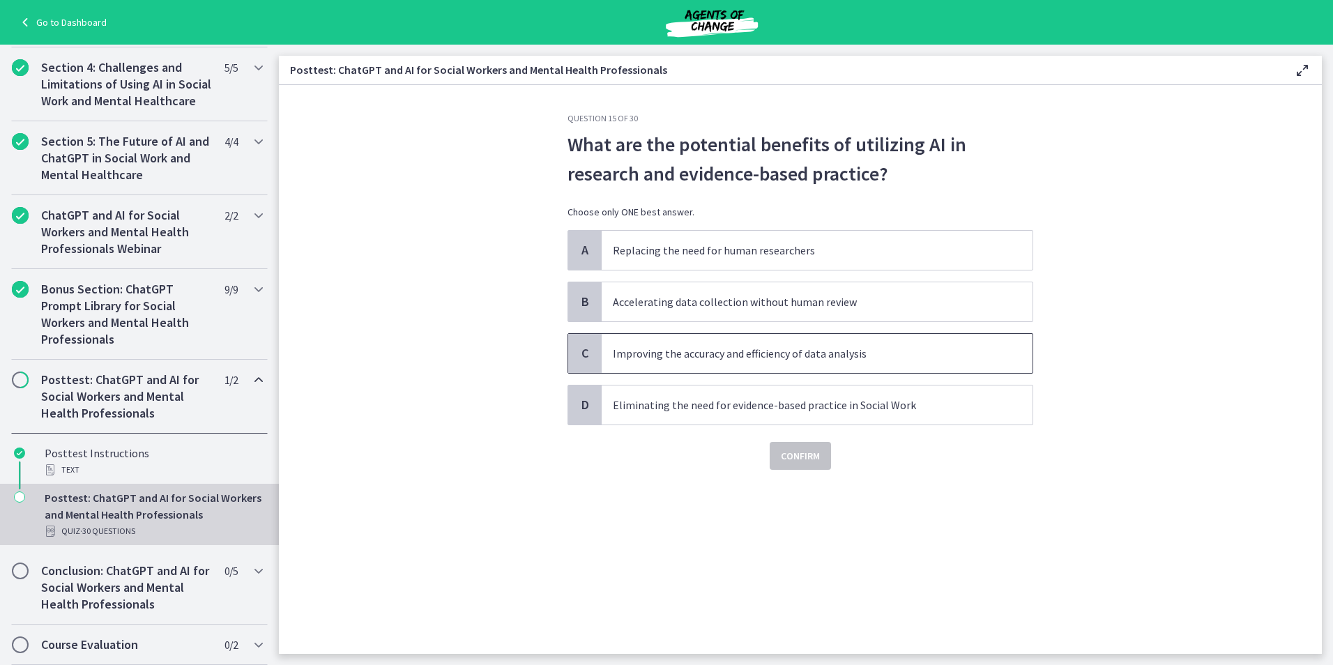
click at [661, 359] on p "Improving the accuracy and efficiency of data analysis" at bounding box center [803, 353] width 381 height 17
click at [783, 450] on span "Confirm" at bounding box center [800, 456] width 39 height 17
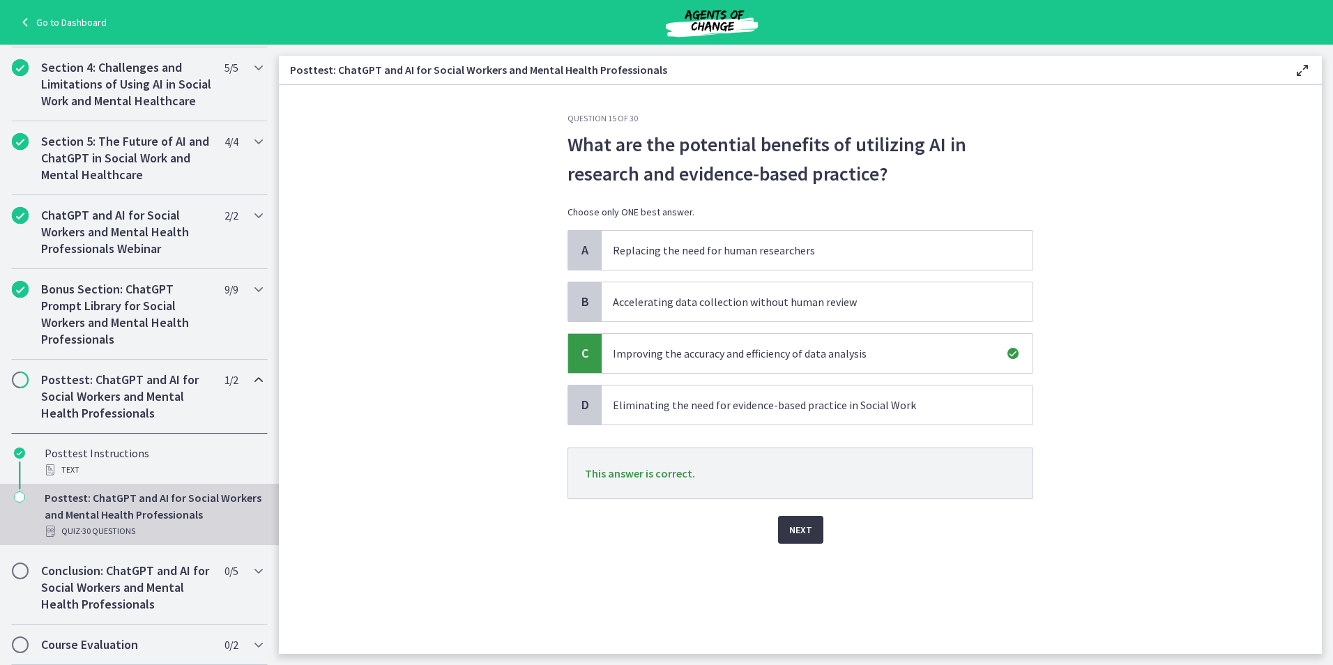
click at [781, 533] on button "Next" at bounding box center [800, 530] width 45 height 28
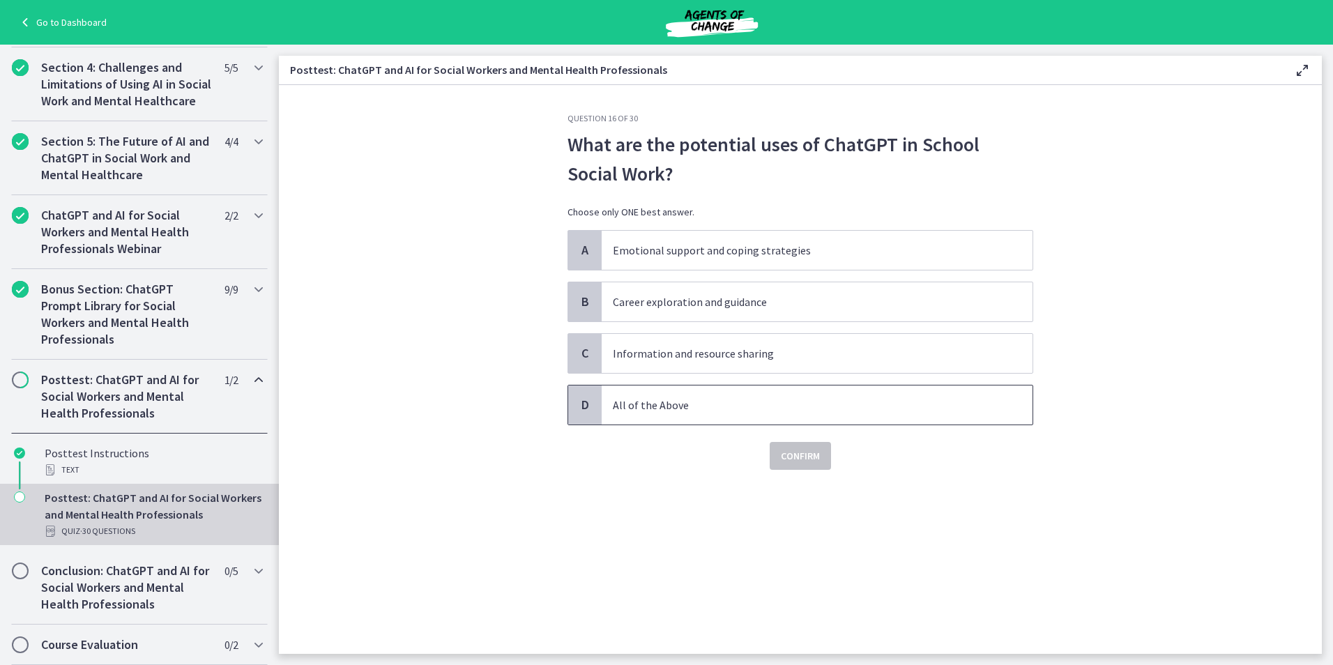
click at [644, 406] on p "All of the Above" at bounding box center [803, 405] width 381 height 17
click at [797, 459] on span "Confirm" at bounding box center [800, 456] width 39 height 17
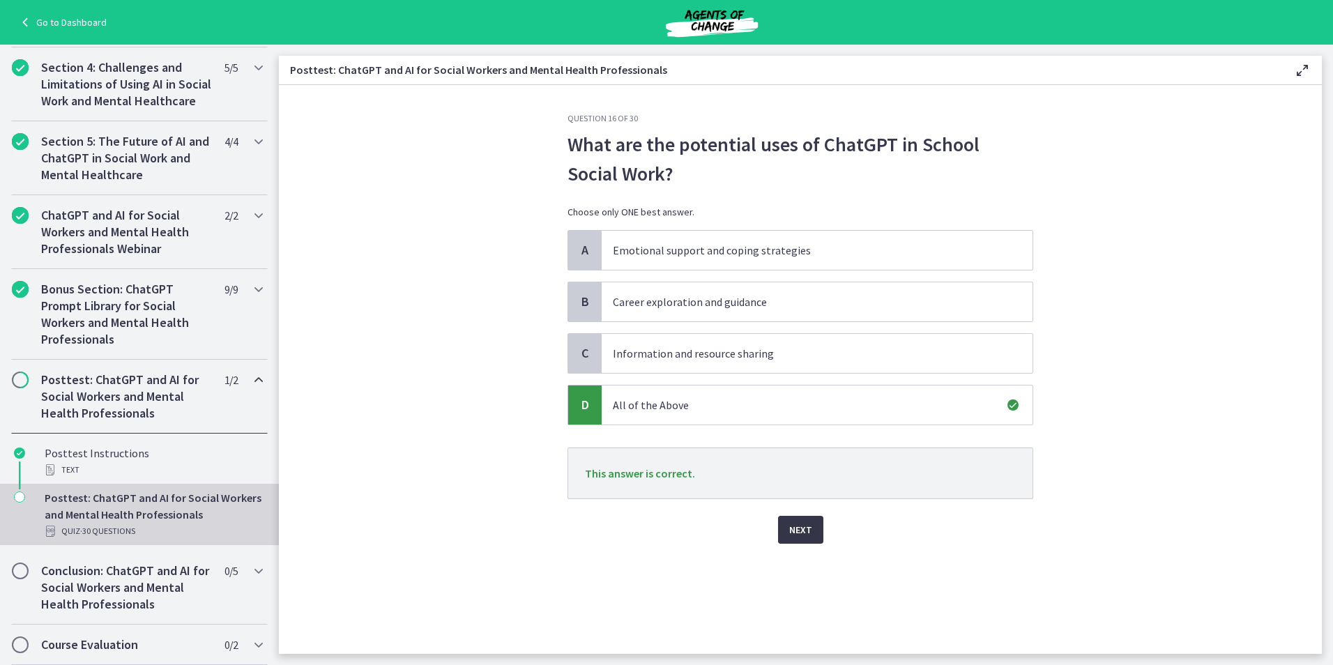
click at [797, 521] on button "Next" at bounding box center [800, 530] width 45 height 28
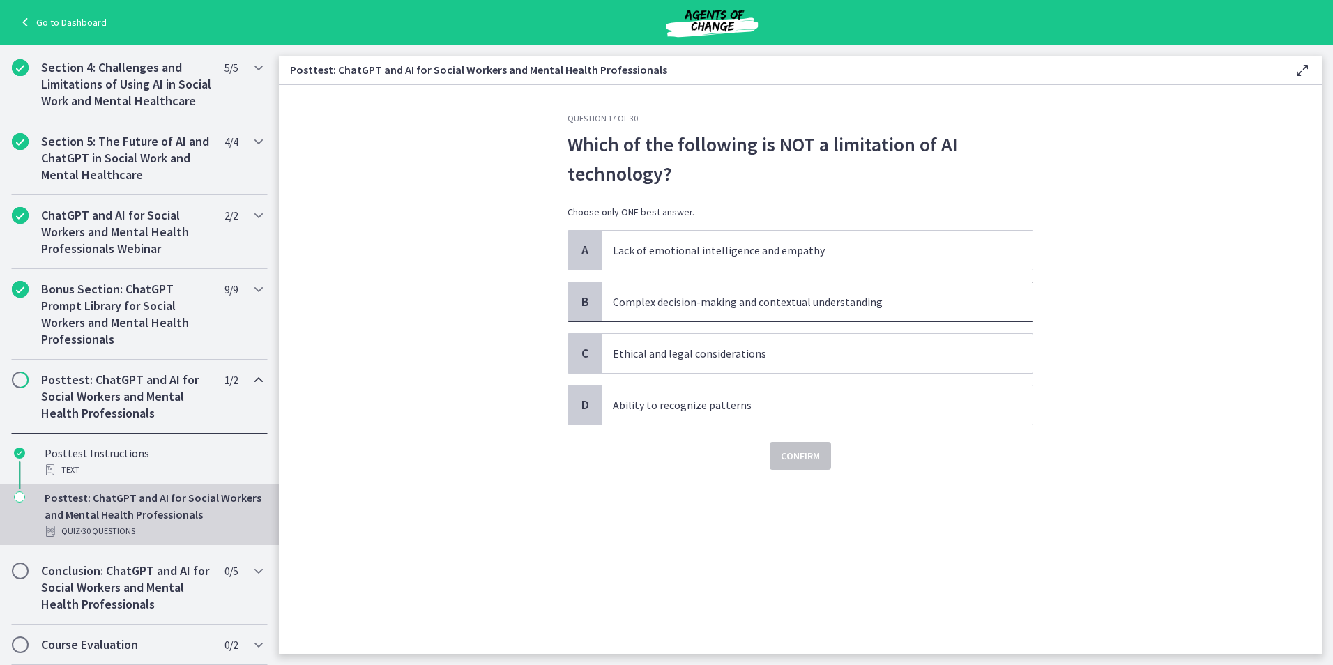
click at [684, 296] on p "Complex decision-making and contextual understanding" at bounding box center [803, 301] width 381 height 17
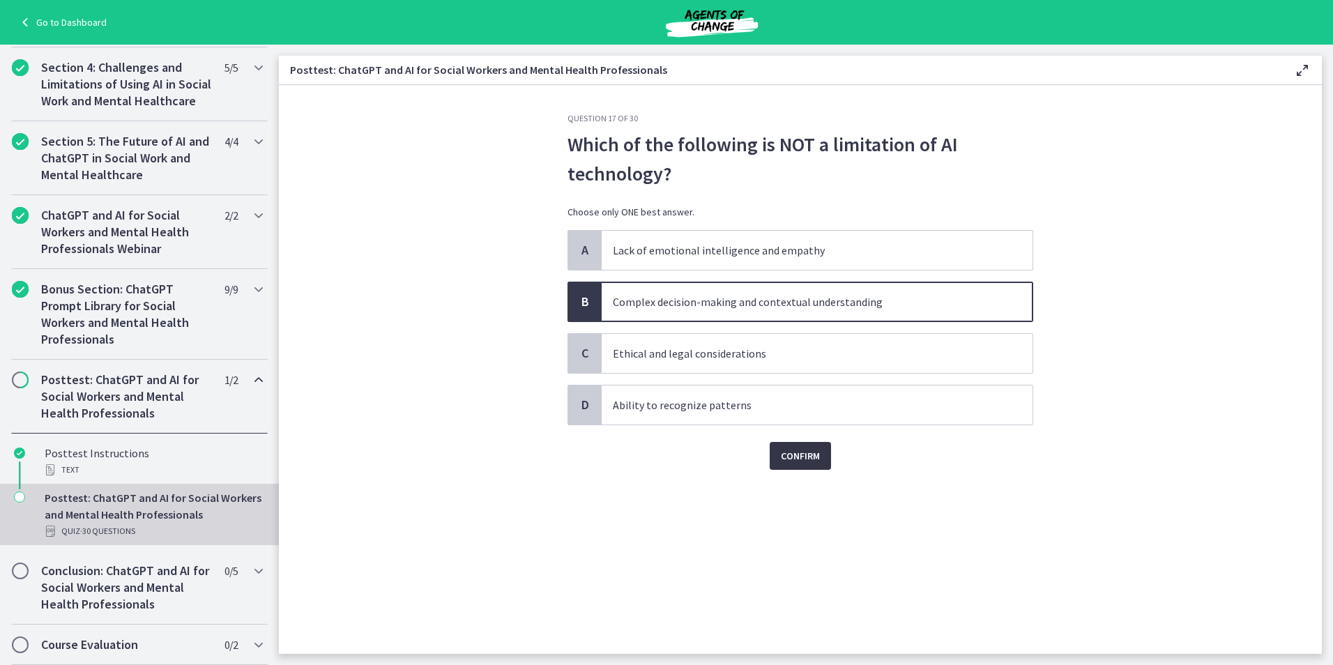
click at [784, 450] on span "Confirm" at bounding box center [800, 456] width 39 height 17
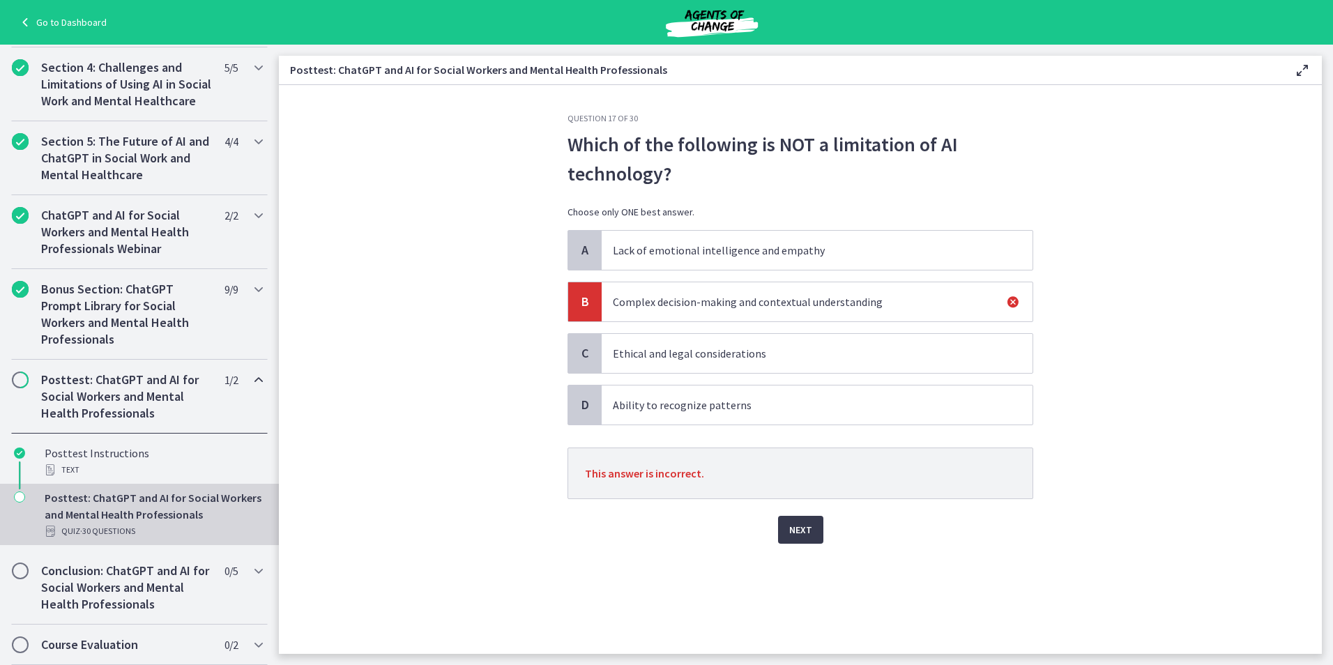
click at [733, 402] on p "Ability to recognize patterns" at bounding box center [803, 405] width 381 height 17
click at [659, 400] on p "Ability to recognize patterns" at bounding box center [803, 405] width 381 height 17
click at [803, 523] on span "Next" at bounding box center [800, 529] width 23 height 17
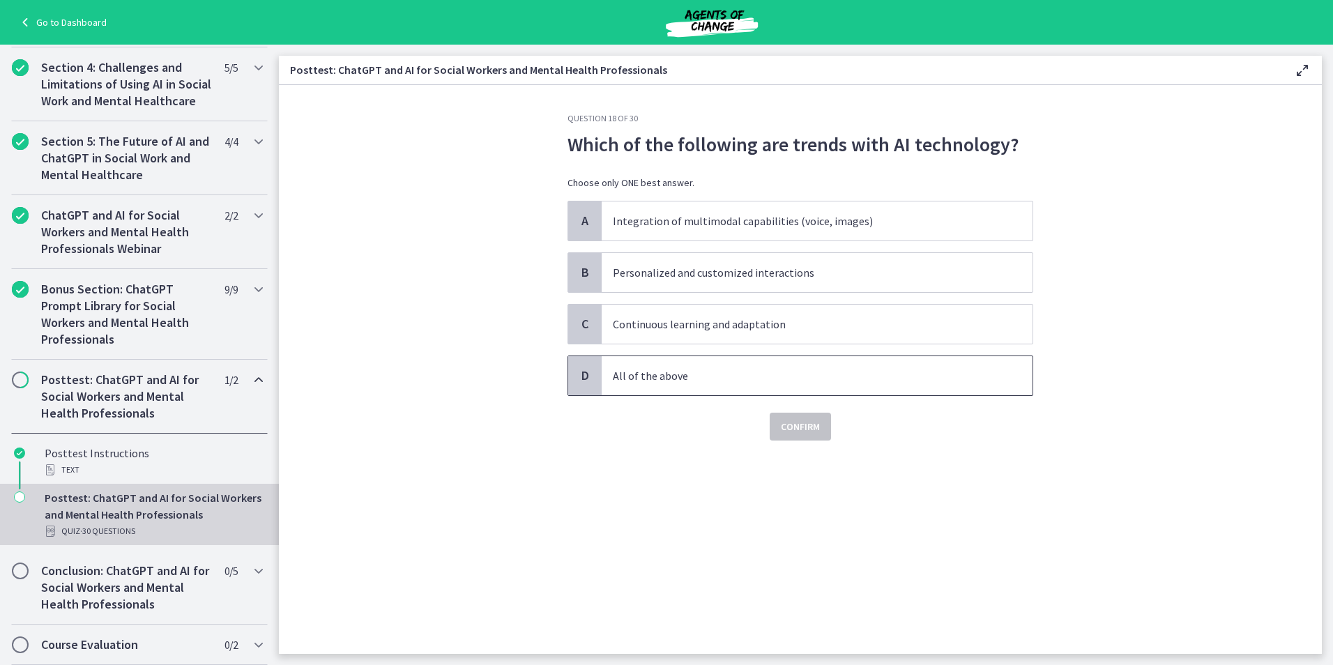
click at [682, 368] on p "All of the above" at bounding box center [803, 375] width 381 height 17
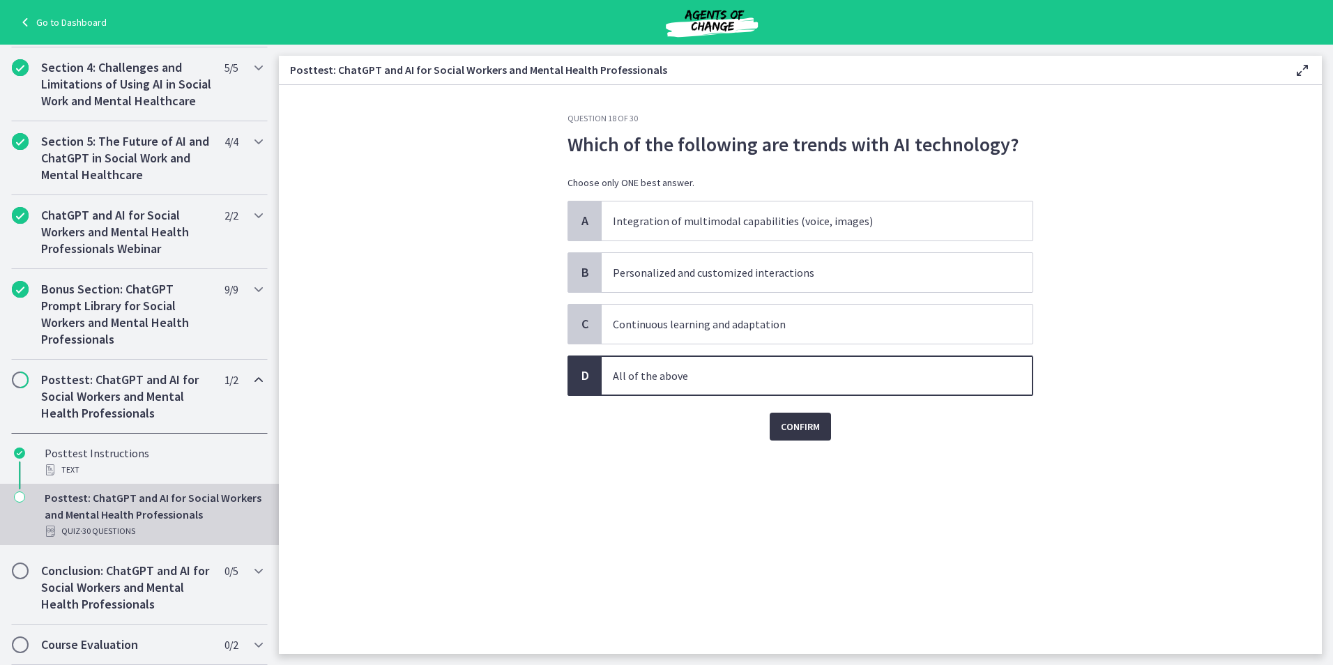
click at [792, 429] on span "Confirm" at bounding box center [800, 426] width 39 height 17
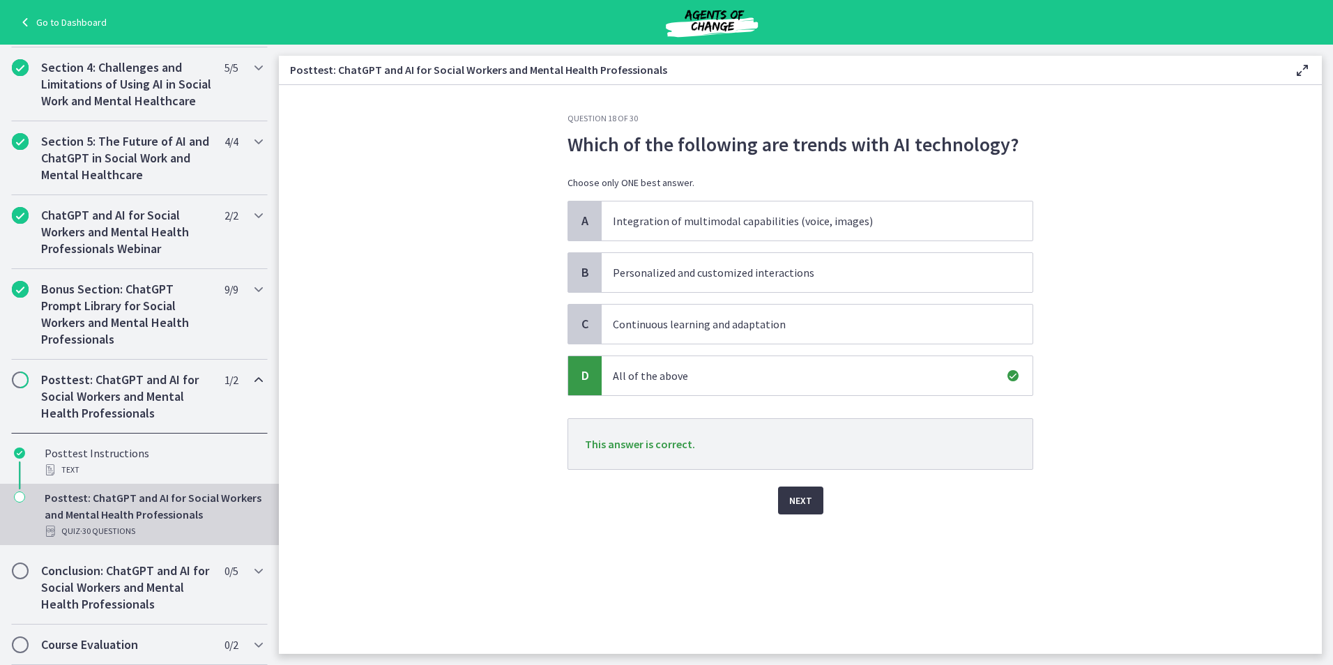
click at [805, 496] on span "Next" at bounding box center [800, 500] width 23 height 17
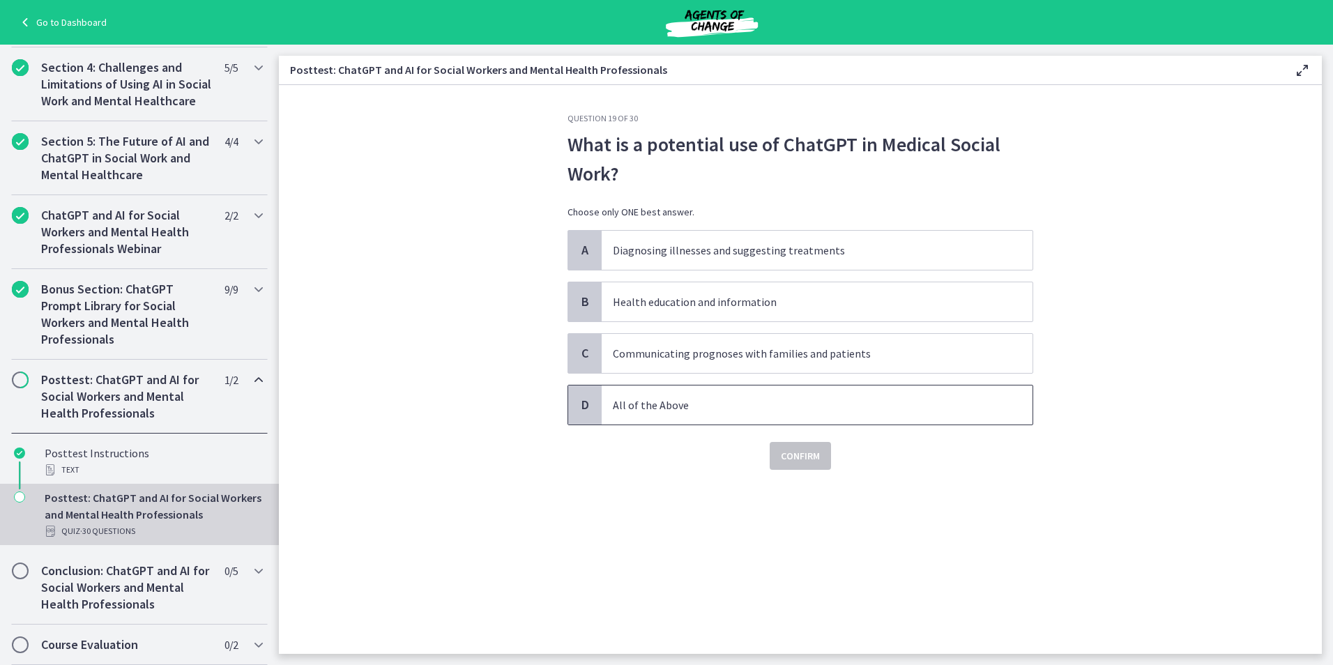
click at [701, 399] on p "All of the Above" at bounding box center [803, 405] width 381 height 17
click at [810, 449] on span "Confirm" at bounding box center [800, 456] width 39 height 17
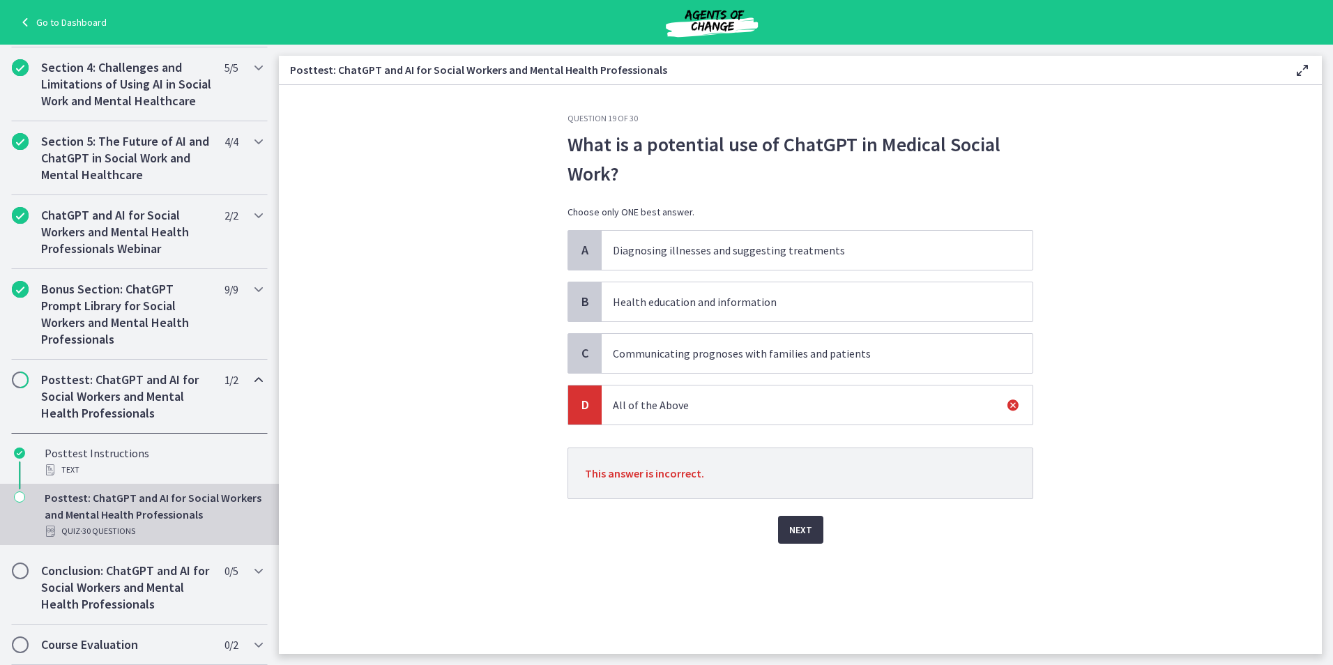
click at [799, 529] on span "Next" at bounding box center [800, 529] width 23 height 17
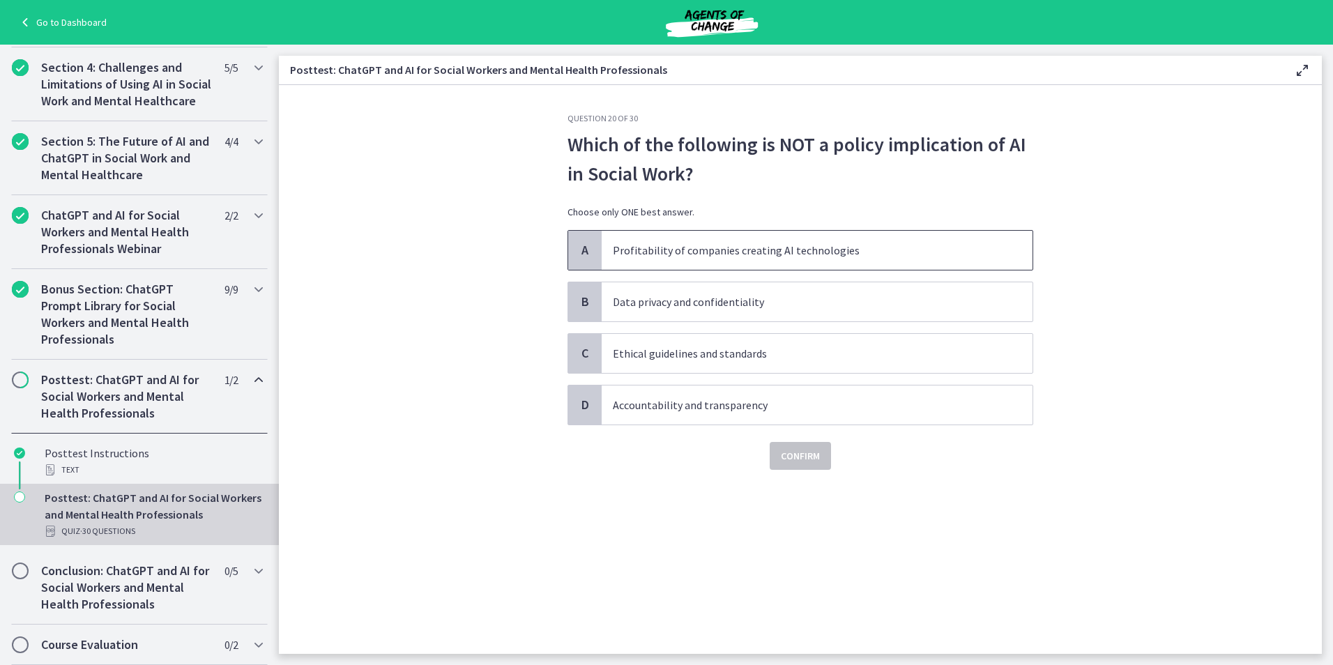
click at [776, 254] on p "Profitability of companies creating AI technologies" at bounding box center [803, 250] width 381 height 17
click at [796, 451] on span "Confirm" at bounding box center [800, 456] width 39 height 17
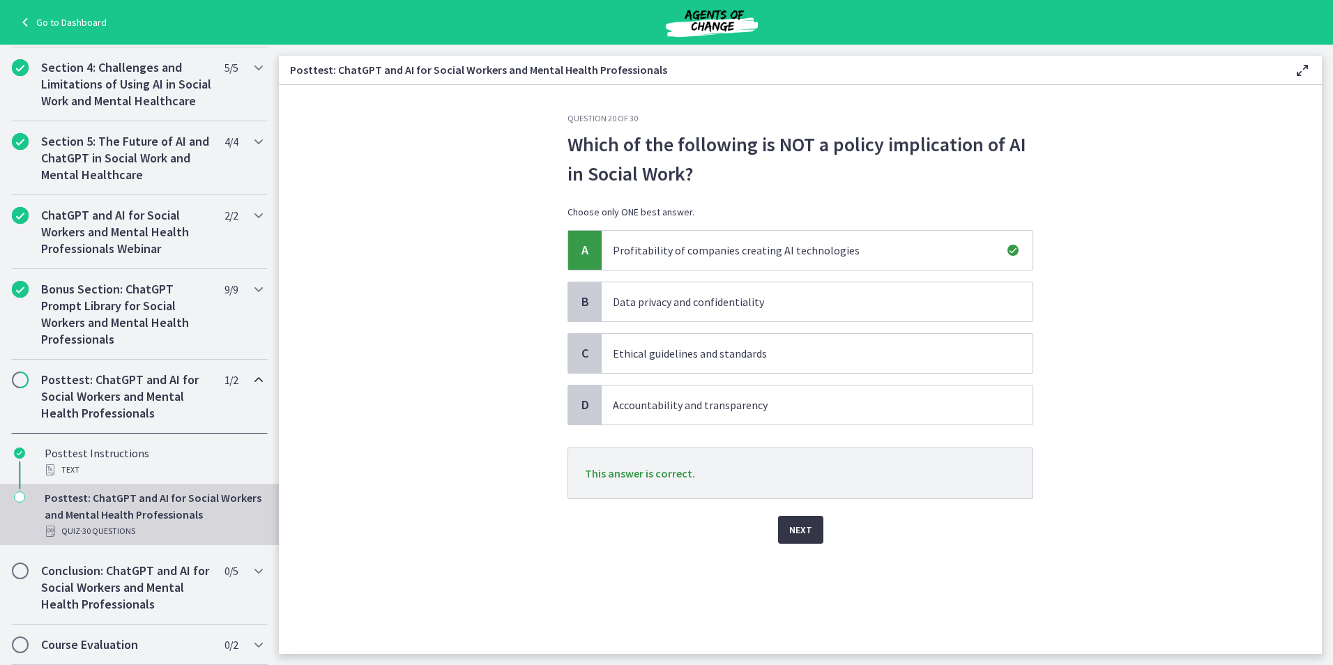
drag, startPoint x: 795, startPoint y: 526, endPoint x: 802, endPoint y: 527, distance: 7.0
click at [799, 527] on span "Next" at bounding box center [800, 529] width 23 height 17
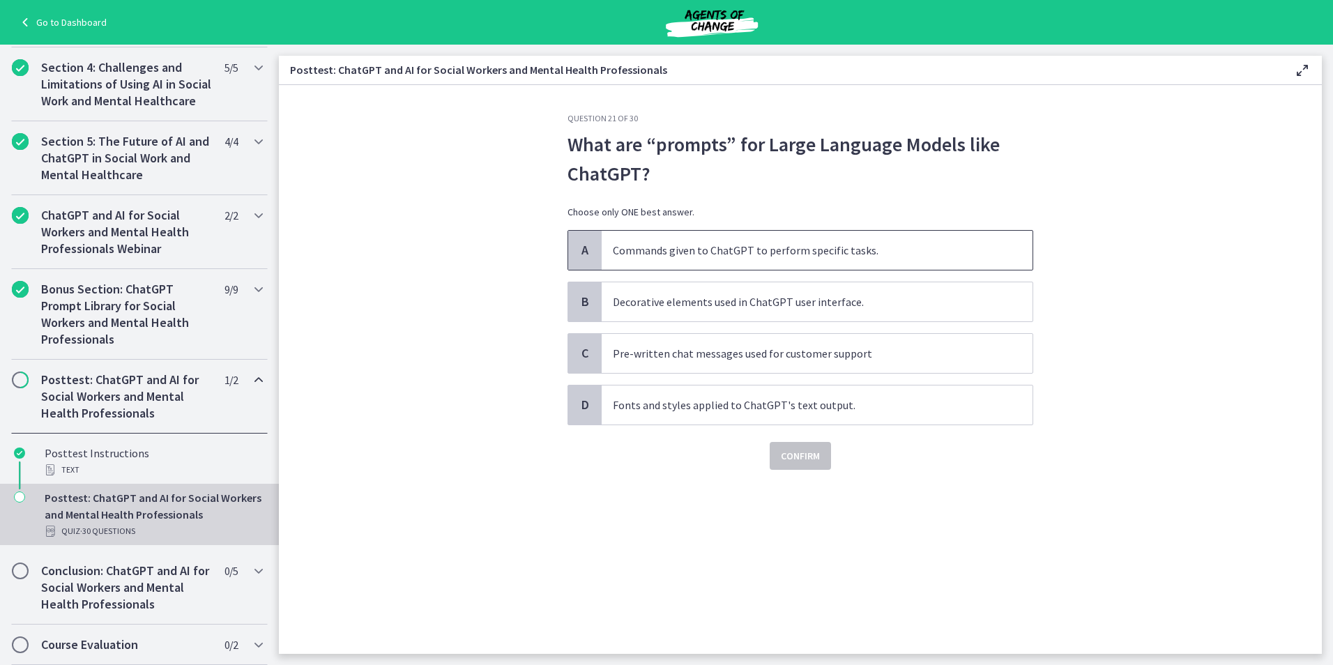
click at [707, 252] on p "Commands given to ChatGPT to perform specific tasks." at bounding box center [803, 250] width 381 height 17
click at [786, 450] on span "Confirm" at bounding box center [800, 456] width 39 height 17
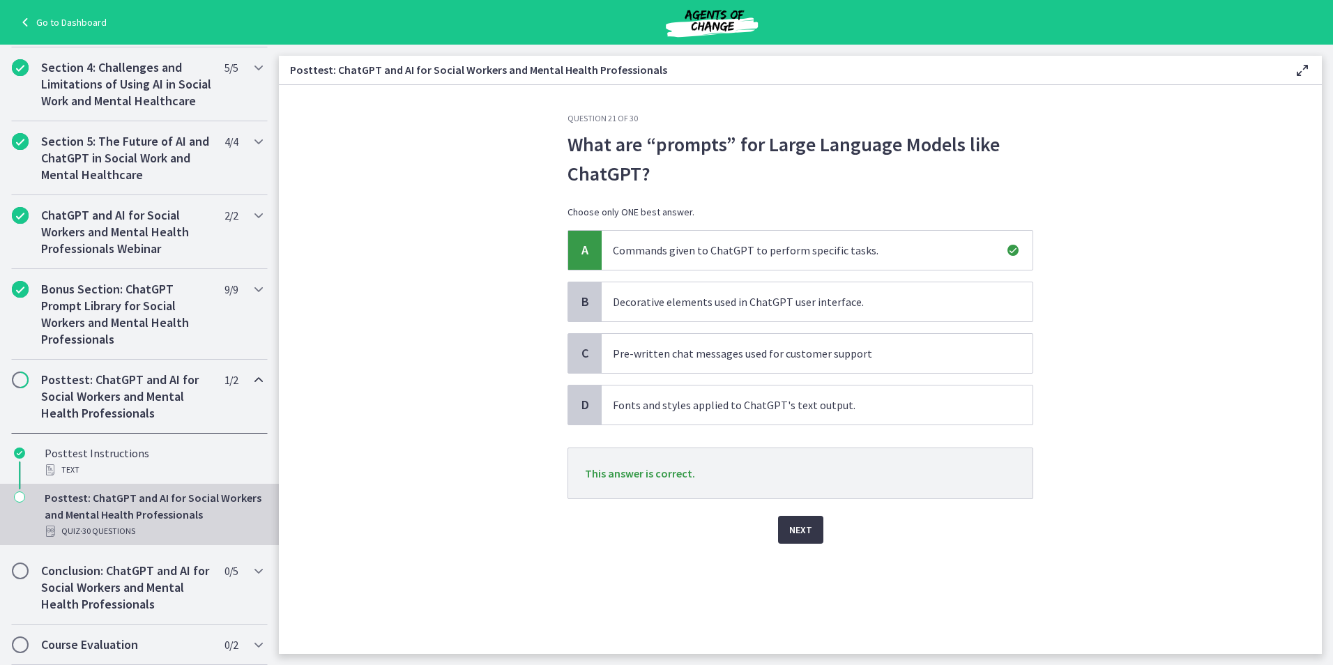
click at [792, 531] on span "Next" at bounding box center [800, 529] width 23 height 17
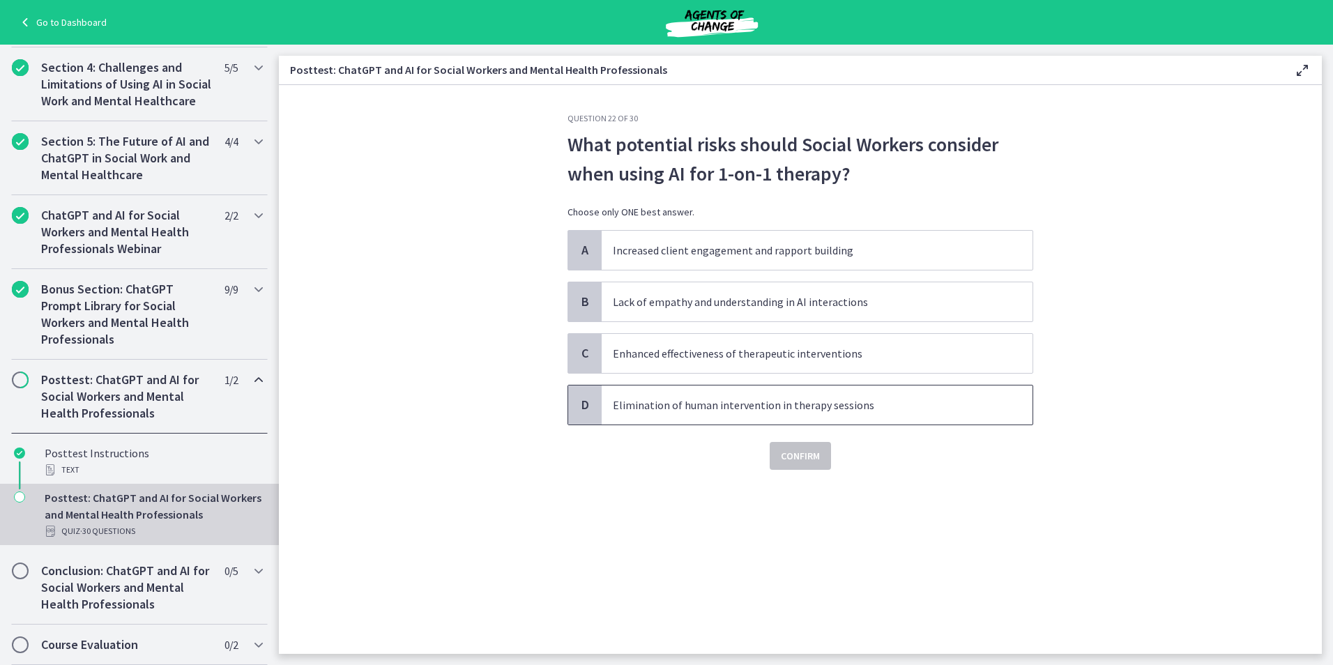
click at [839, 411] on p "Elimination of human intervention in therapy sessions" at bounding box center [803, 405] width 381 height 17
click at [810, 448] on span "Confirm" at bounding box center [800, 456] width 39 height 17
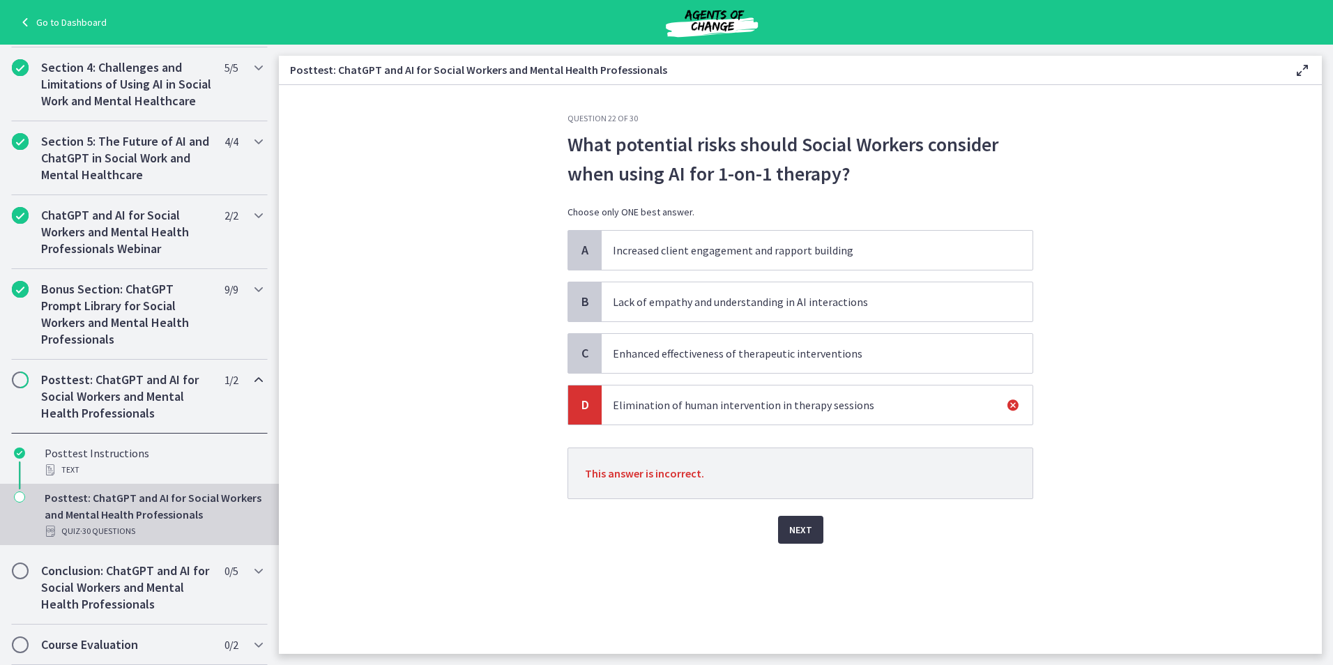
click at [786, 531] on button "Next" at bounding box center [800, 530] width 45 height 28
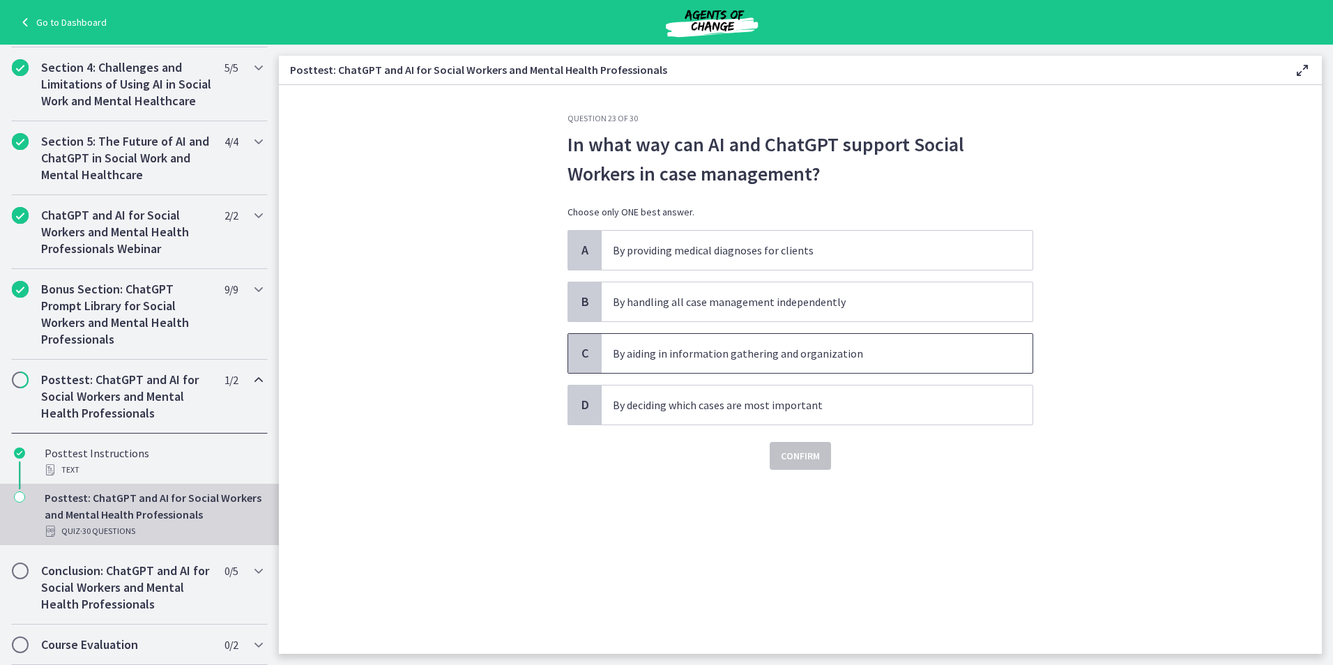
click at [712, 354] on p "By aiding in information gathering and organization" at bounding box center [803, 353] width 381 height 17
click at [783, 461] on span "Confirm" at bounding box center [800, 456] width 39 height 17
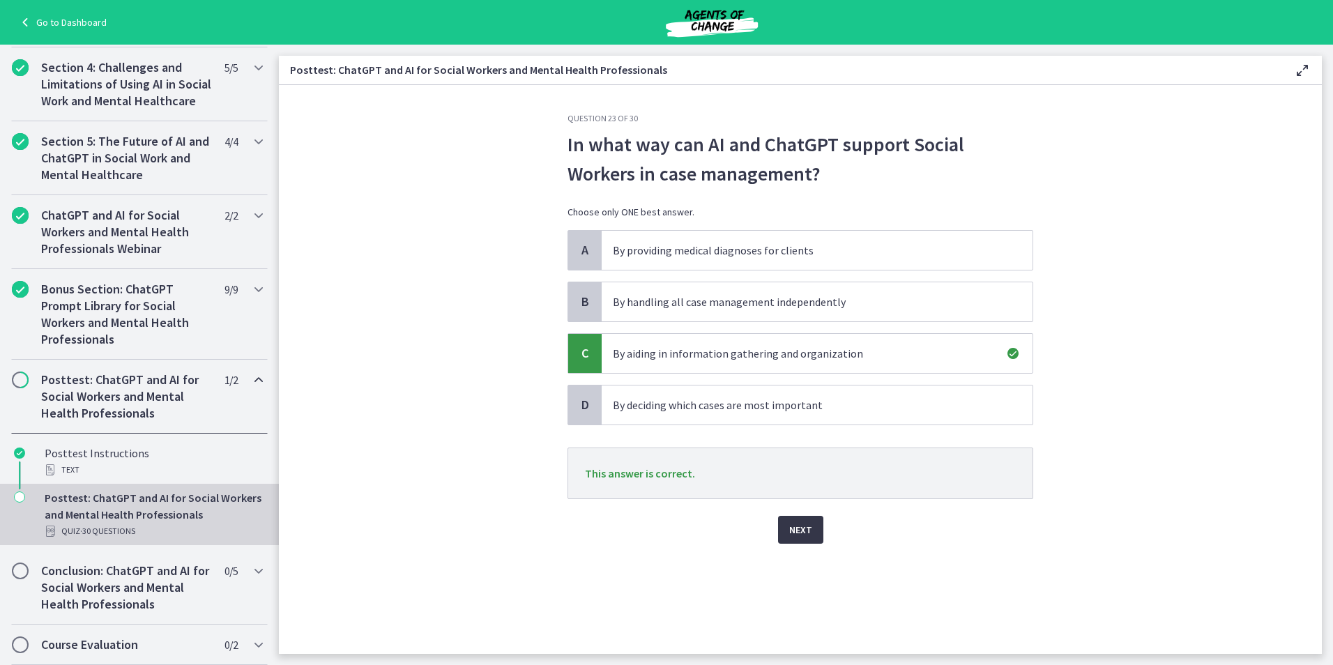
click at [797, 526] on span "Next" at bounding box center [800, 529] width 23 height 17
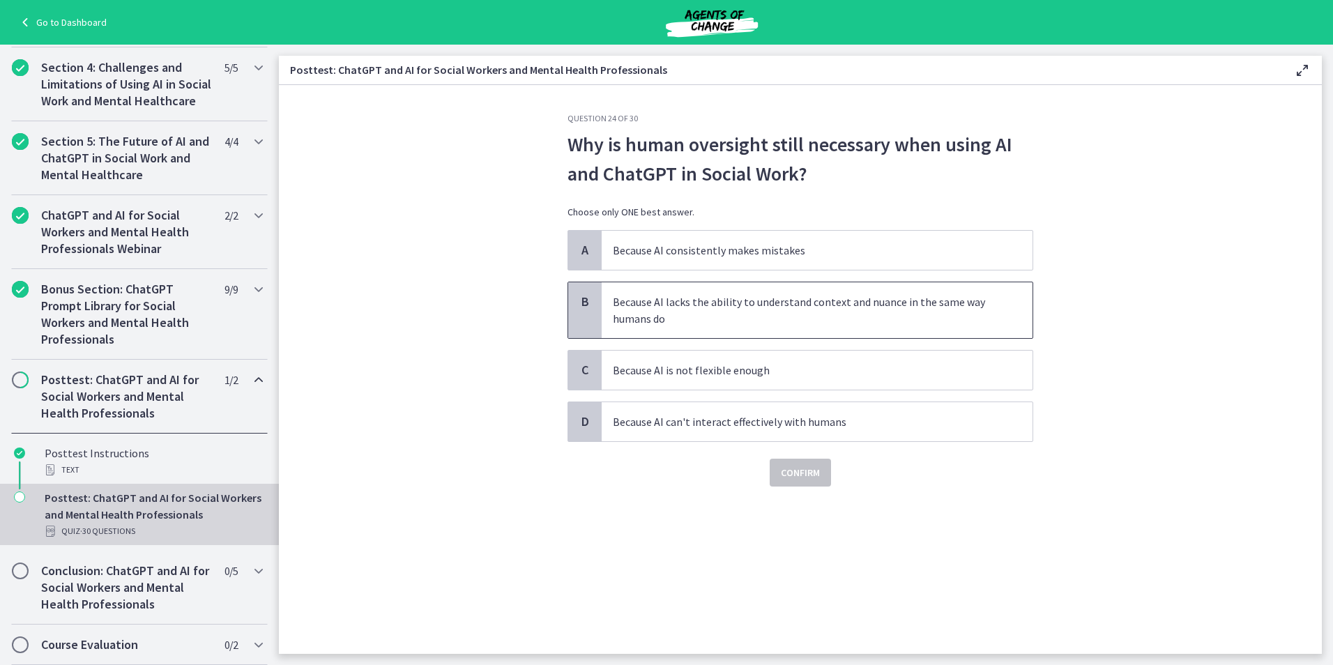
click at [747, 319] on p "Because AI lacks the ability to understand context and nuance in the same way h…" at bounding box center [803, 309] width 381 height 33
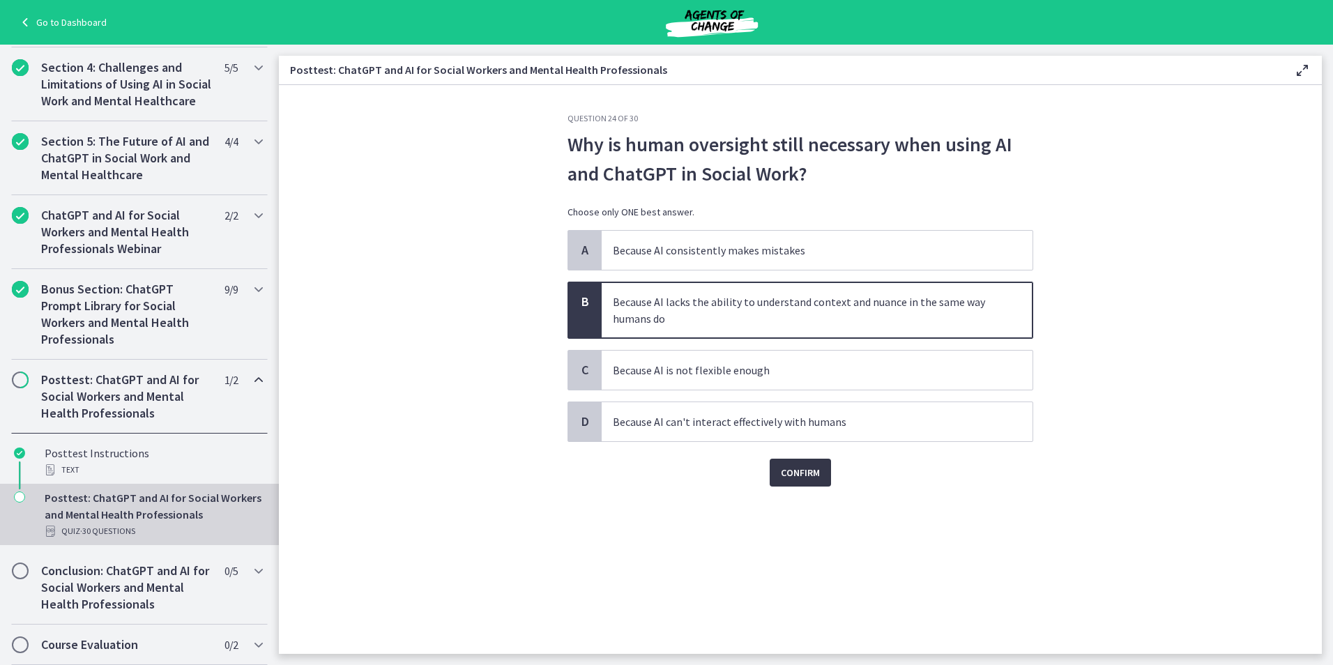
click at [801, 464] on button "Confirm" at bounding box center [800, 473] width 61 height 28
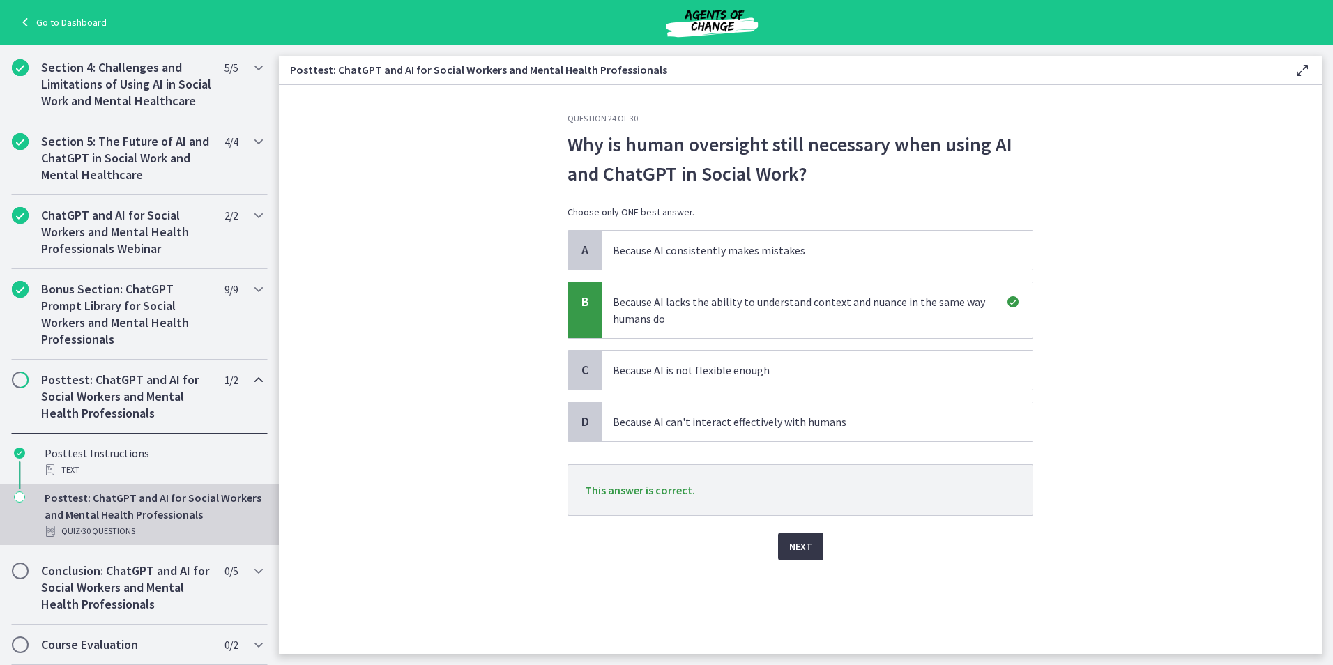
click at [815, 545] on button "Next" at bounding box center [800, 547] width 45 height 28
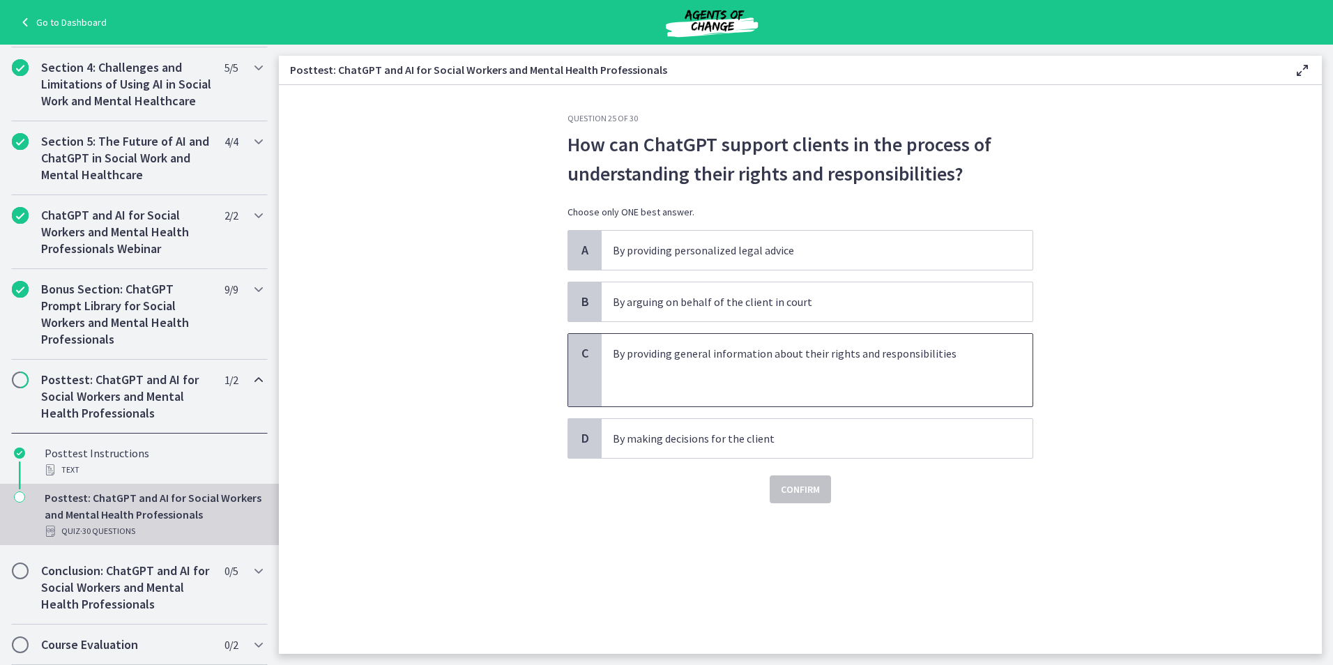
click at [578, 364] on div "C" at bounding box center [584, 370] width 33 height 72
click at [796, 486] on span "Confirm" at bounding box center [800, 489] width 39 height 17
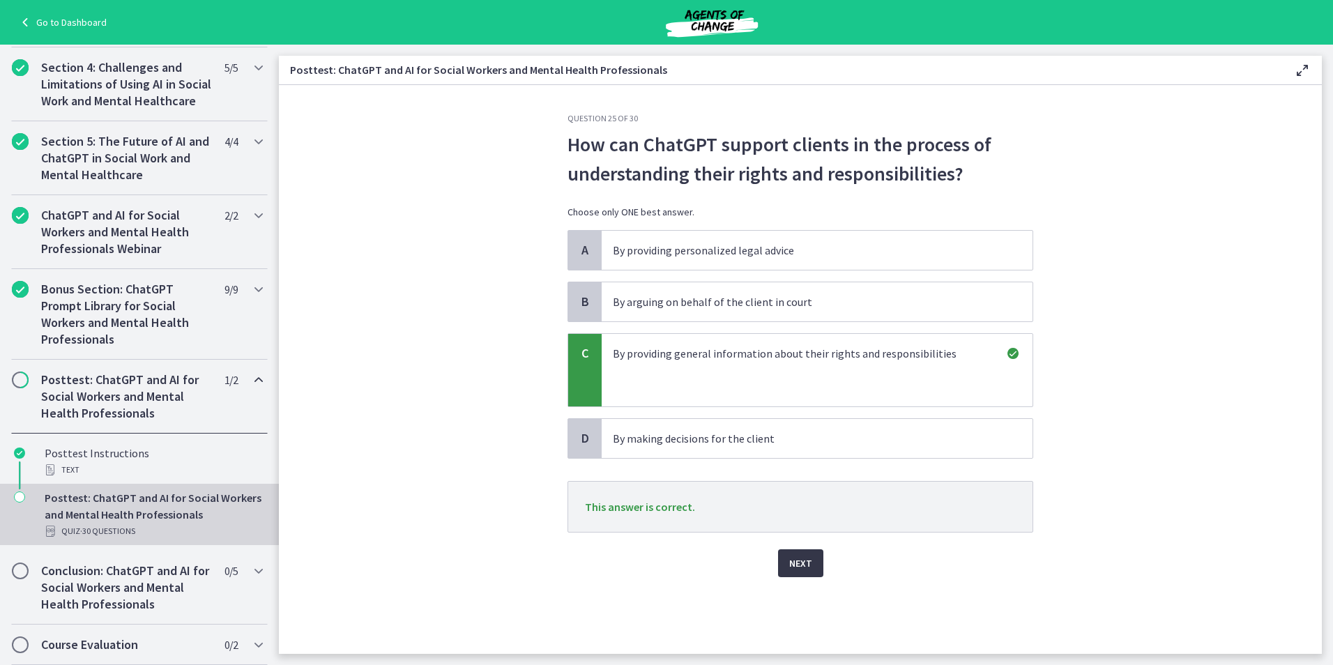
click at [792, 567] on span "Next" at bounding box center [800, 563] width 23 height 17
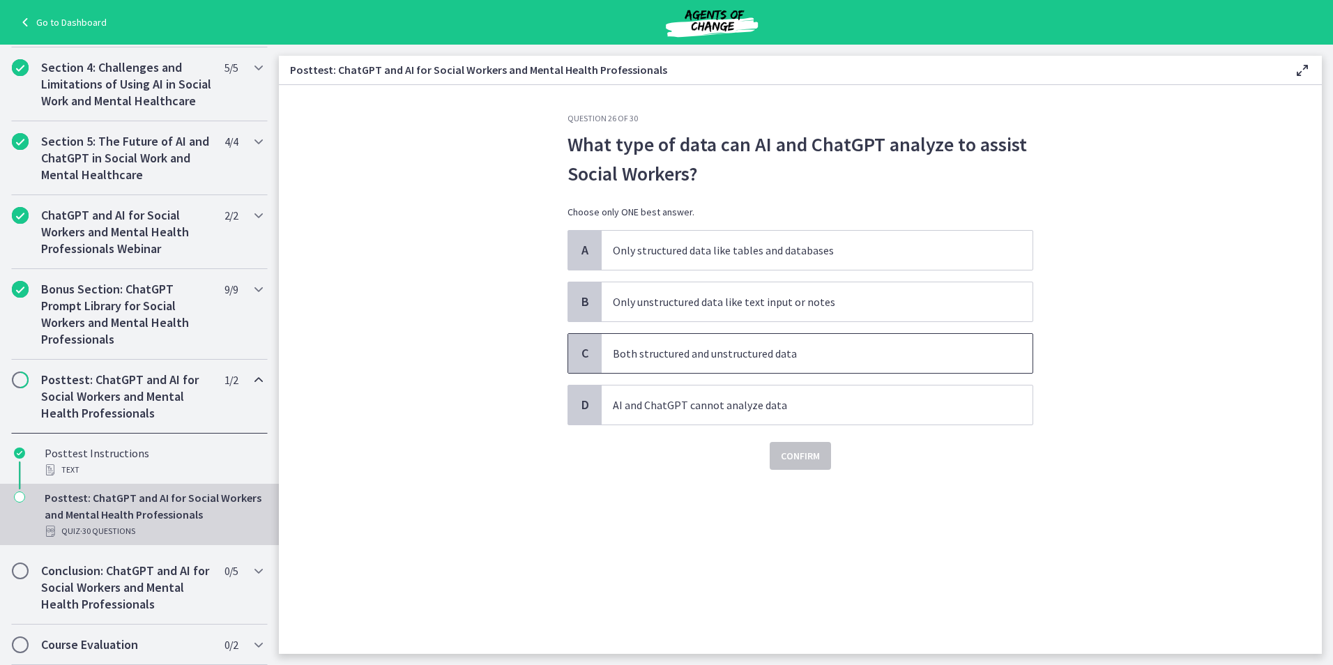
click at [764, 349] on p "Both structured and unstructured data" at bounding box center [803, 353] width 381 height 17
click at [789, 447] on button "Confirm" at bounding box center [800, 456] width 61 height 28
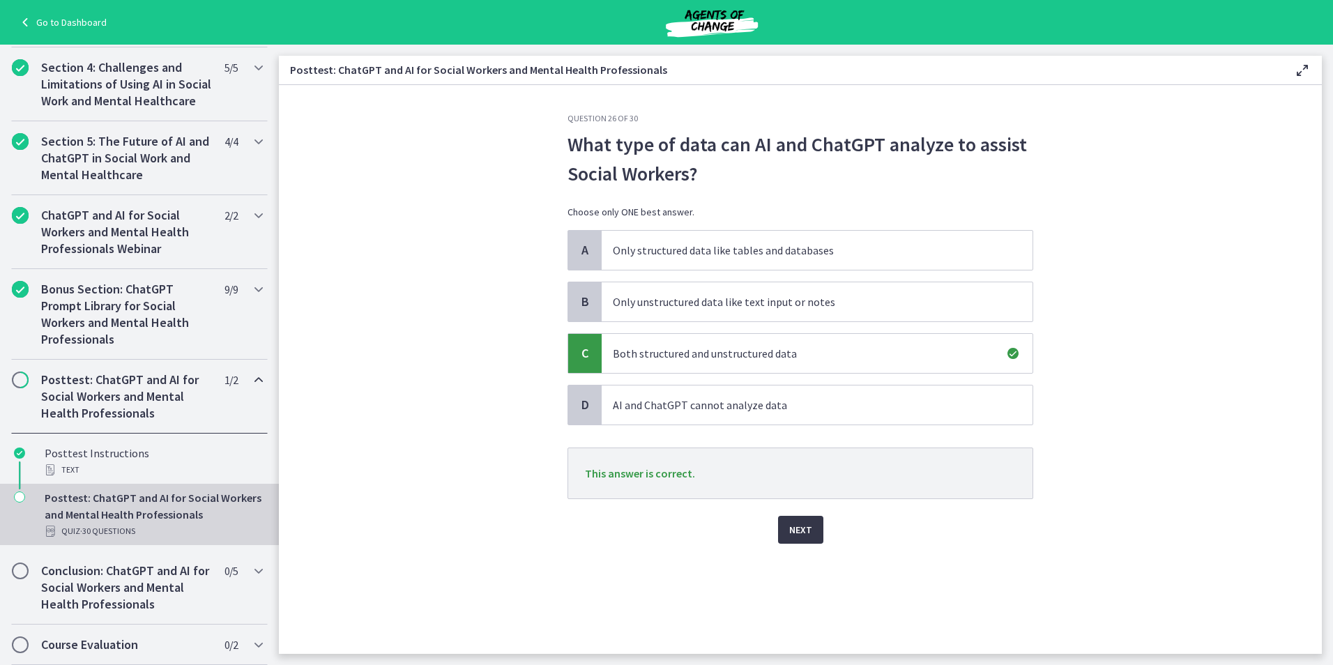
click at [790, 533] on span "Next" at bounding box center [800, 529] width 23 height 17
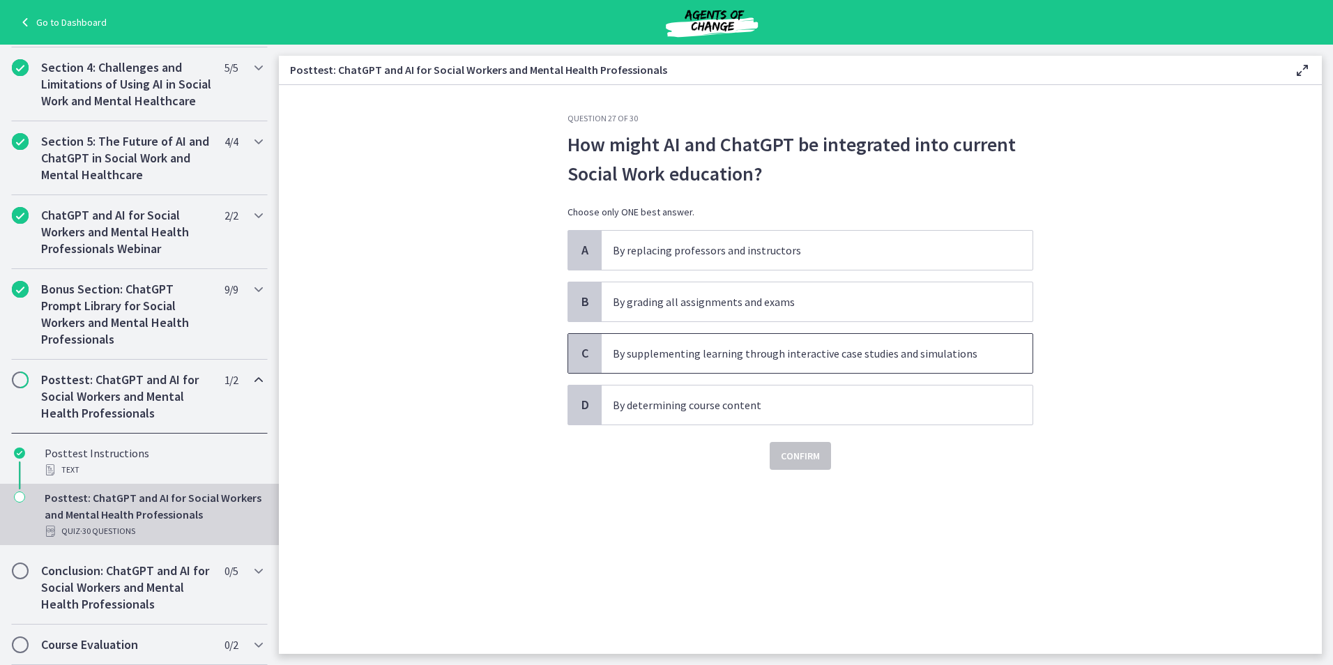
click at [646, 349] on p "By supplementing learning through interactive case studies and simulations" at bounding box center [803, 353] width 381 height 17
click at [805, 459] on span "Confirm" at bounding box center [800, 456] width 39 height 17
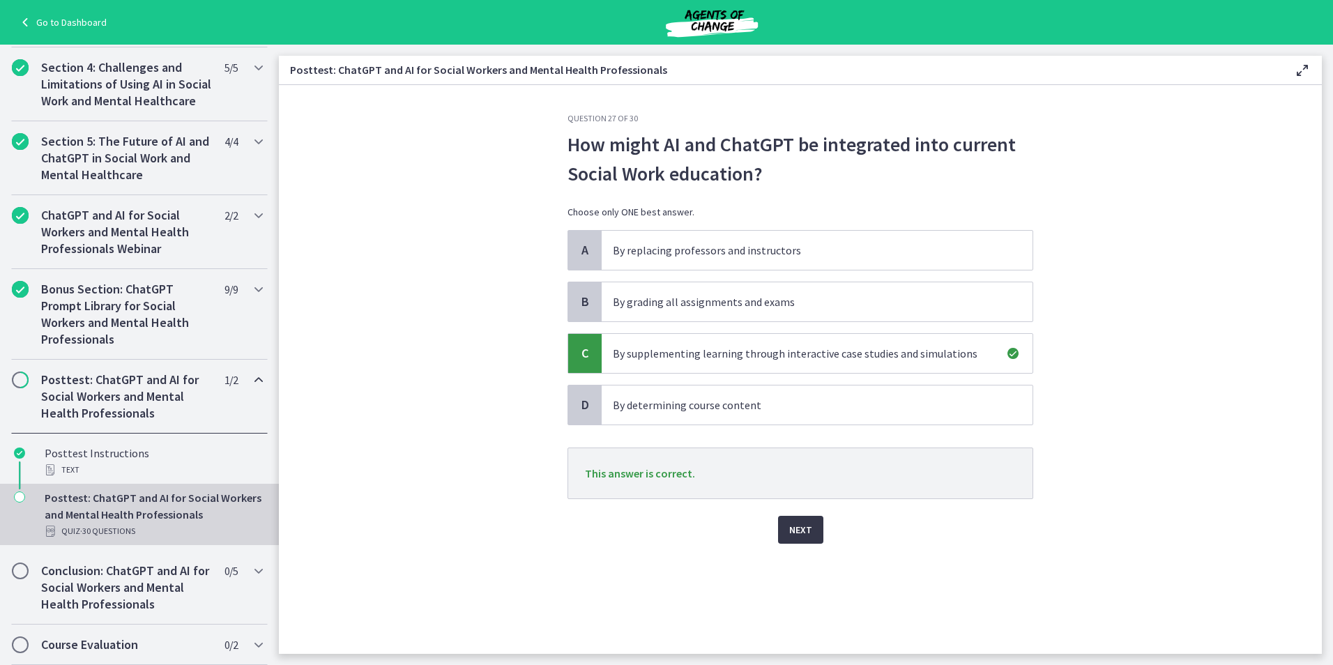
click at [785, 532] on button "Next" at bounding box center [800, 530] width 45 height 28
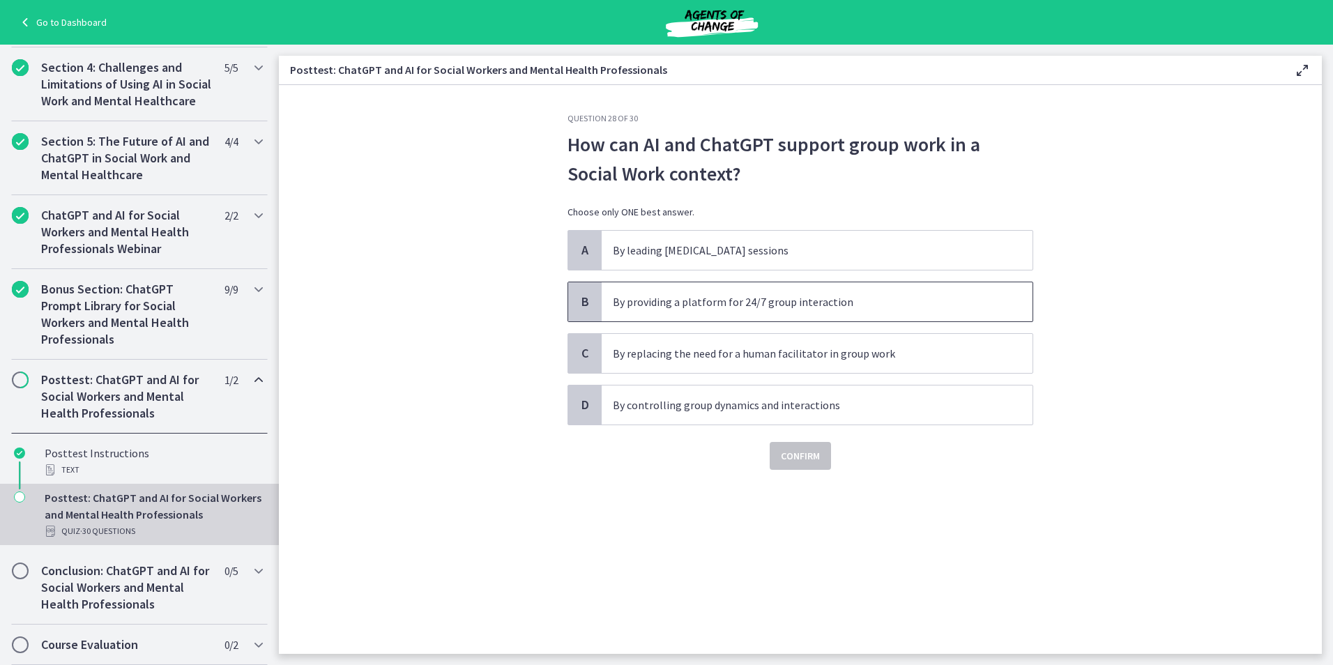
click at [670, 304] on p "By providing a platform for 24/7 group interaction" at bounding box center [803, 301] width 381 height 17
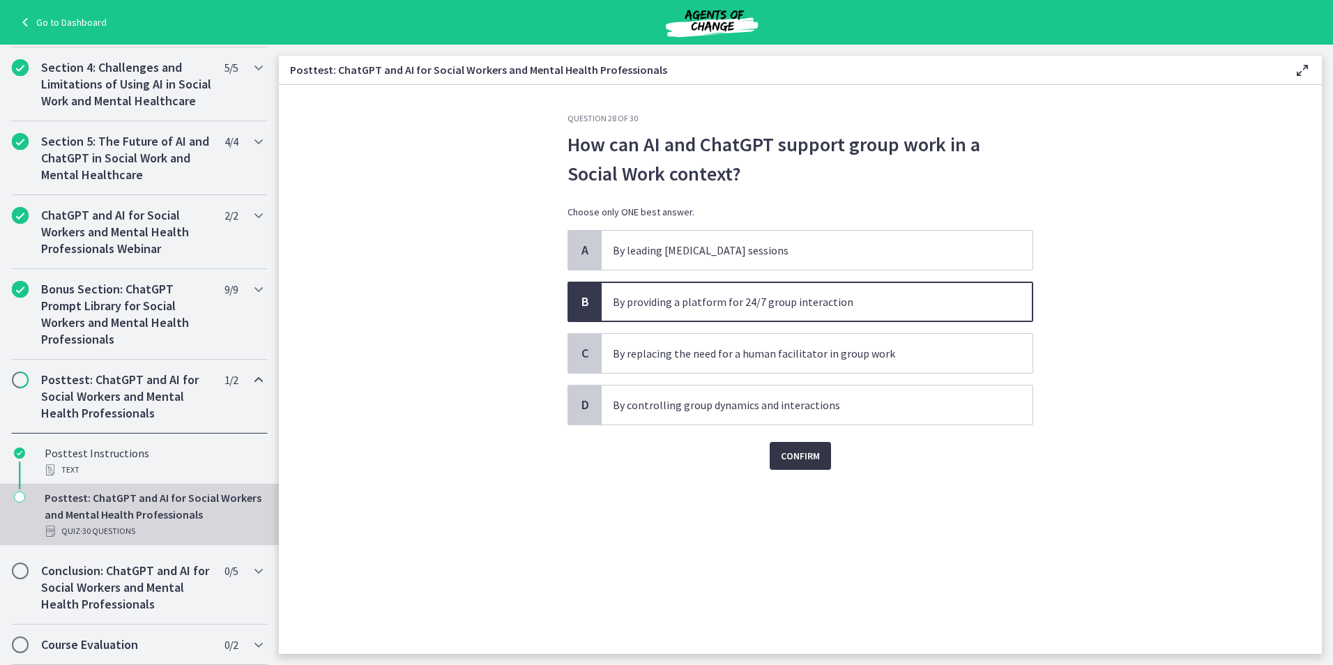
click at [797, 454] on span "Confirm" at bounding box center [800, 456] width 39 height 17
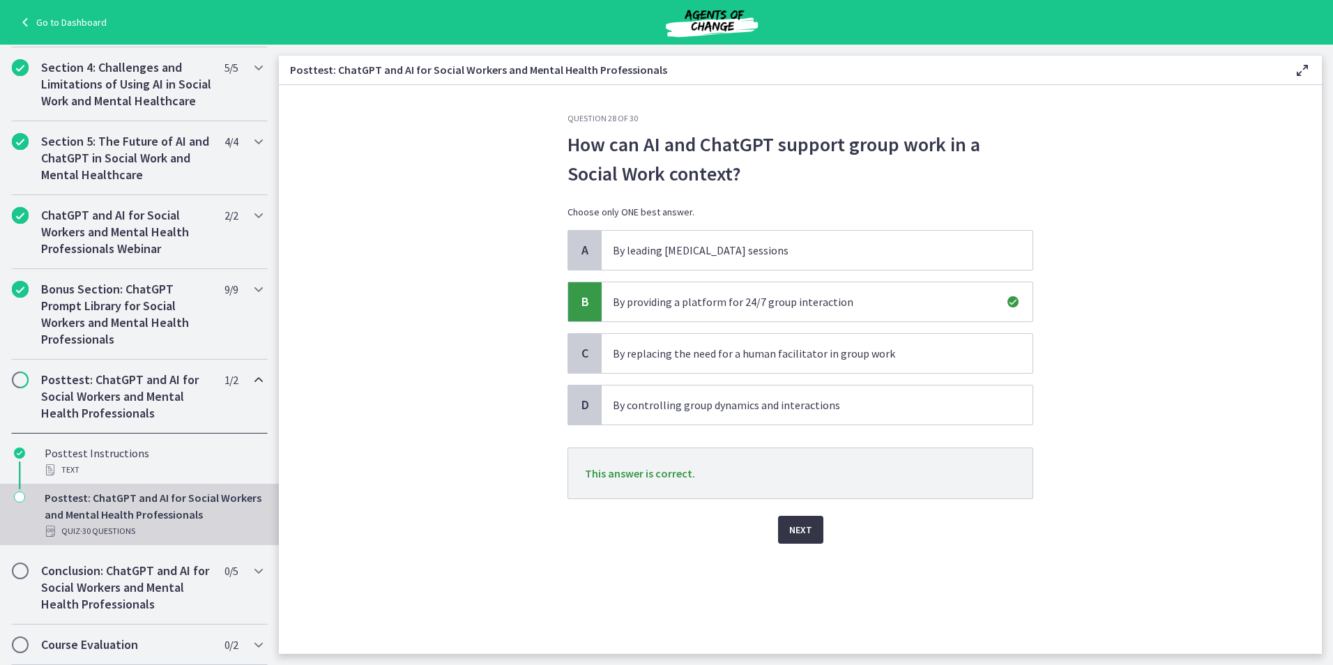
click at [800, 519] on button "Next" at bounding box center [800, 530] width 45 height 28
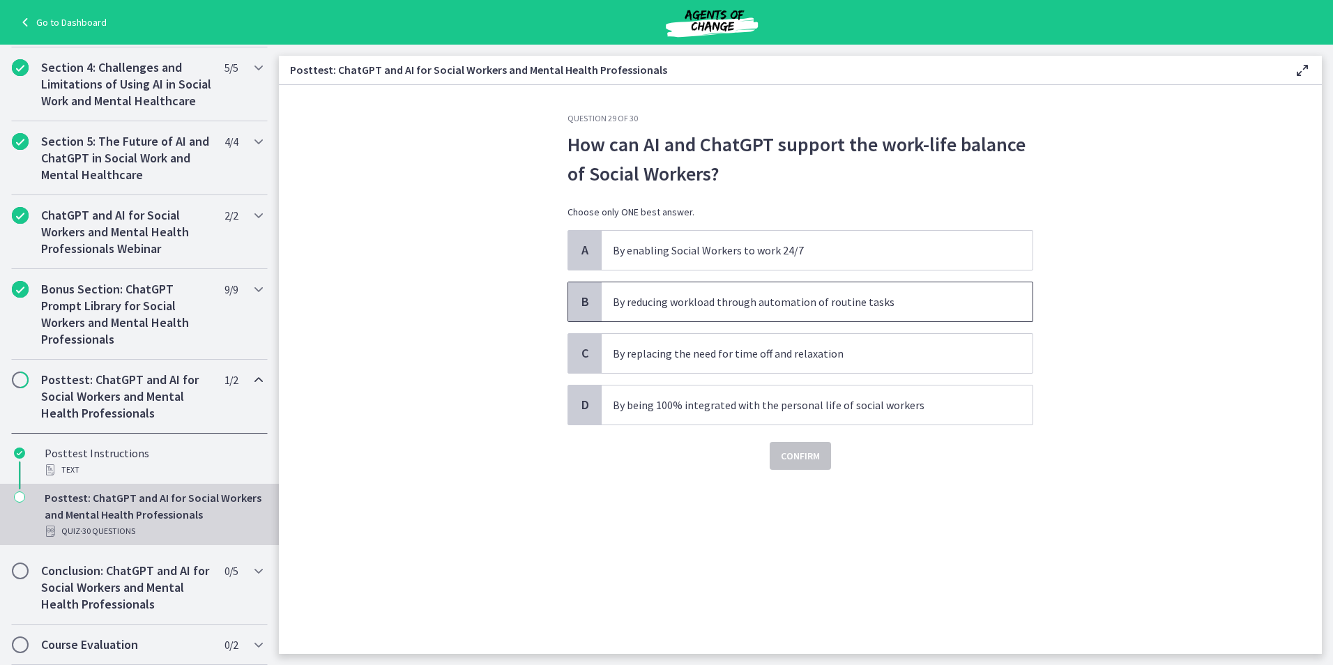
drag, startPoint x: 797, startPoint y: 309, endPoint x: 754, endPoint y: 293, distance: 45.2
click at [797, 308] on p "By reducing workload through automation of routine tasks" at bounding box center [803, 301] width 381 height 17
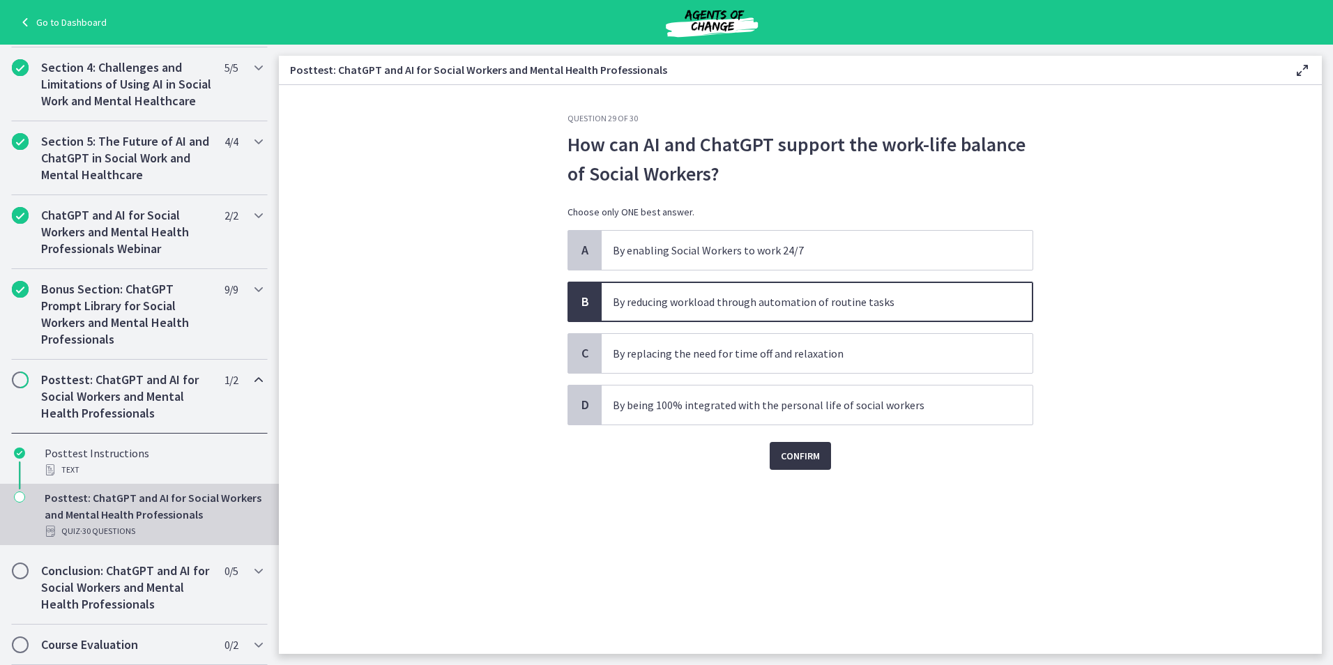
click at [788, 464] on span "Confirm" at bounding box center [800, 456] width 39 height 17
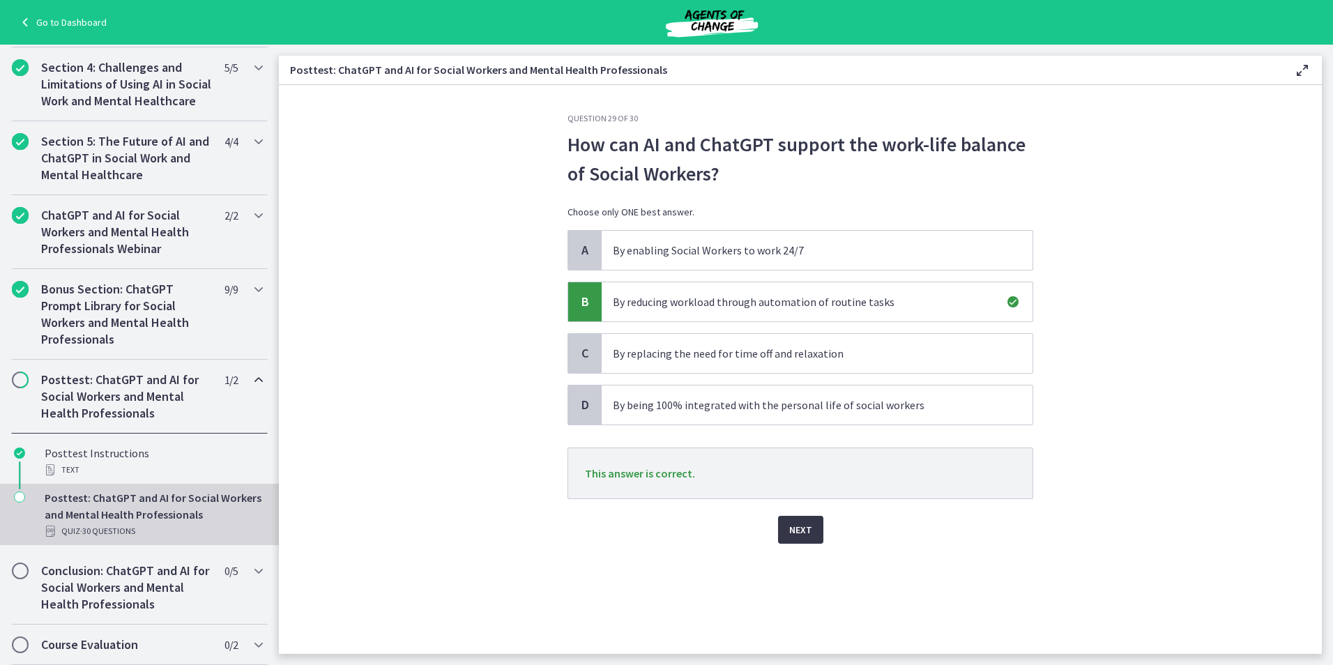
click at [811, 532] on span "Next" at bounding box center [800, 529] width 23 height 17
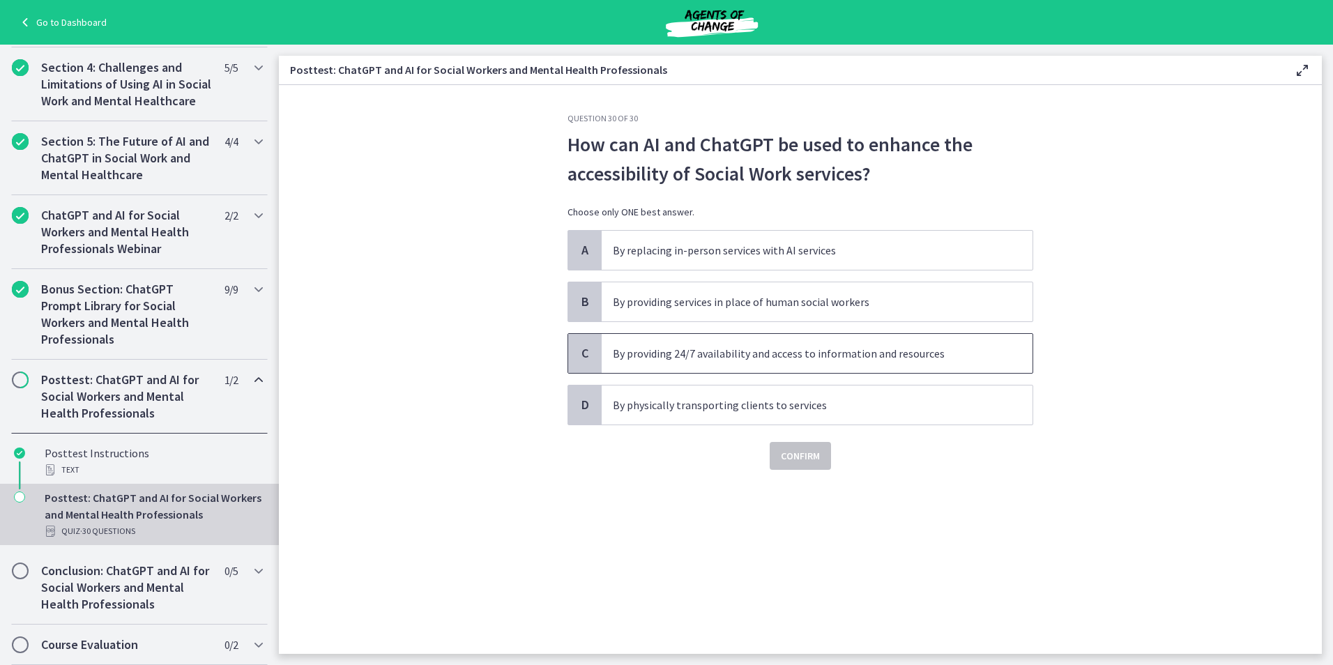
click at [589, 353] on span "C" at bounding box center [584, 353] width 17 height 17
click at [787, 457] on span "Confirm" at bounding box center [800, 456] width 39 height 17
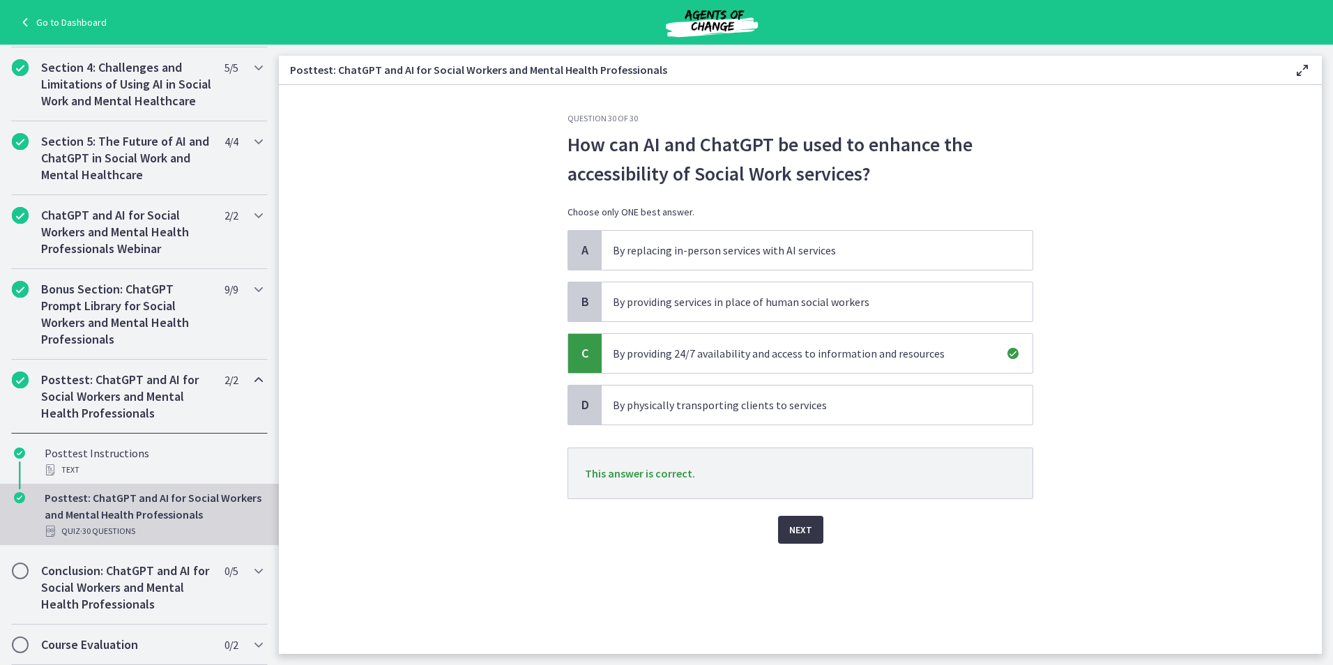
drag, startPoint x: 786, startPoint y: 526, endPoint x: 779, endPoint y: 517, distance: 11.4
click at [779, 517] on button "Next" at bounding box center [800, 530] width 45 height 28
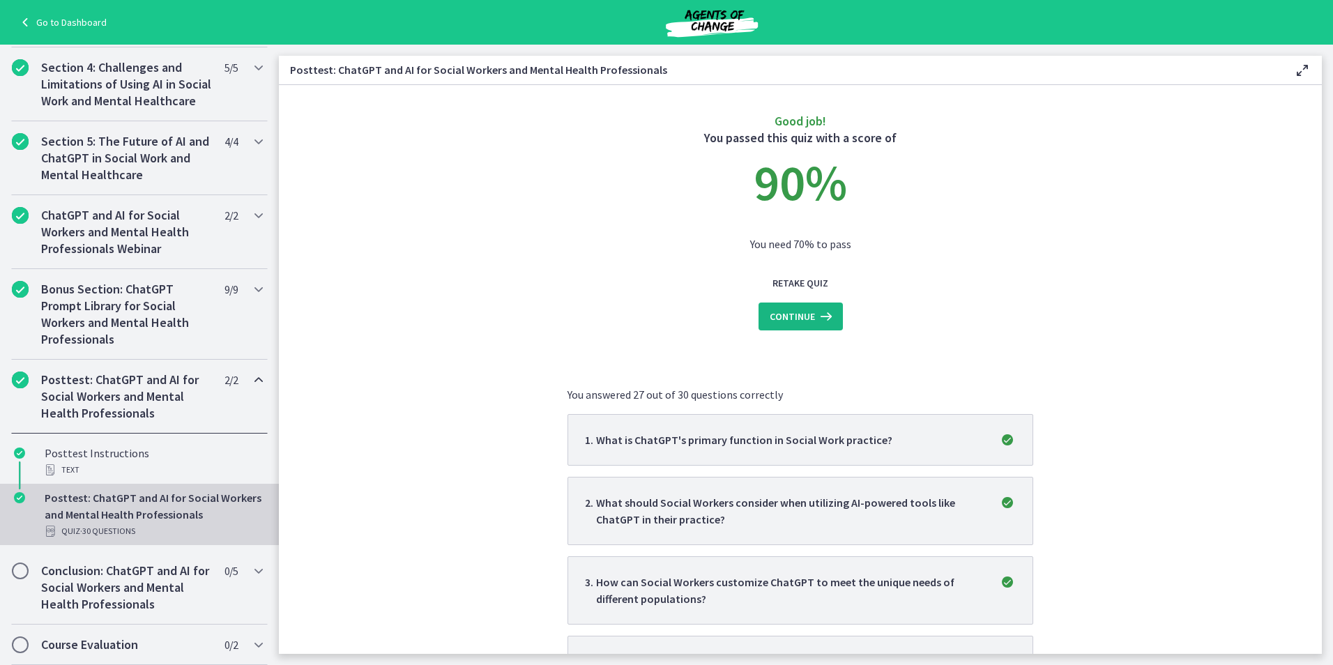
click at [800, 318] on span "Continue" at bounding box center [792, 316] width 45 height 17
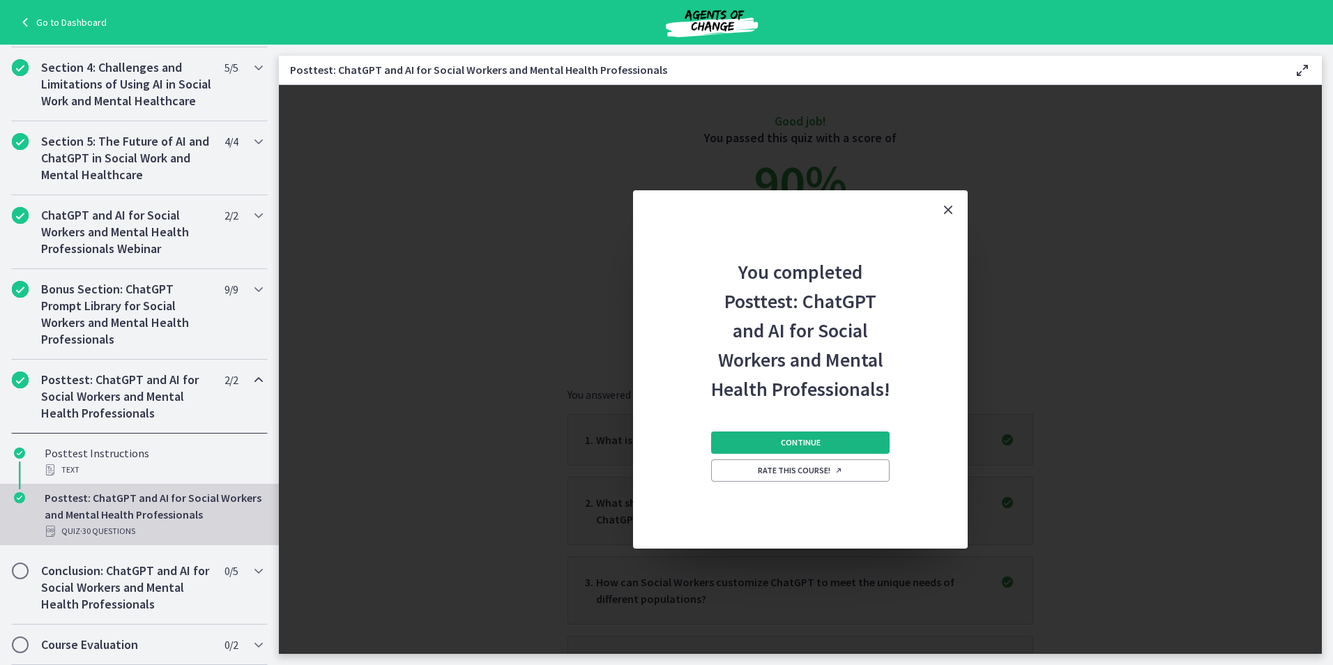
click at [793, 441] on span "Continue" at bounding box center [801, 442] width 40 height 11
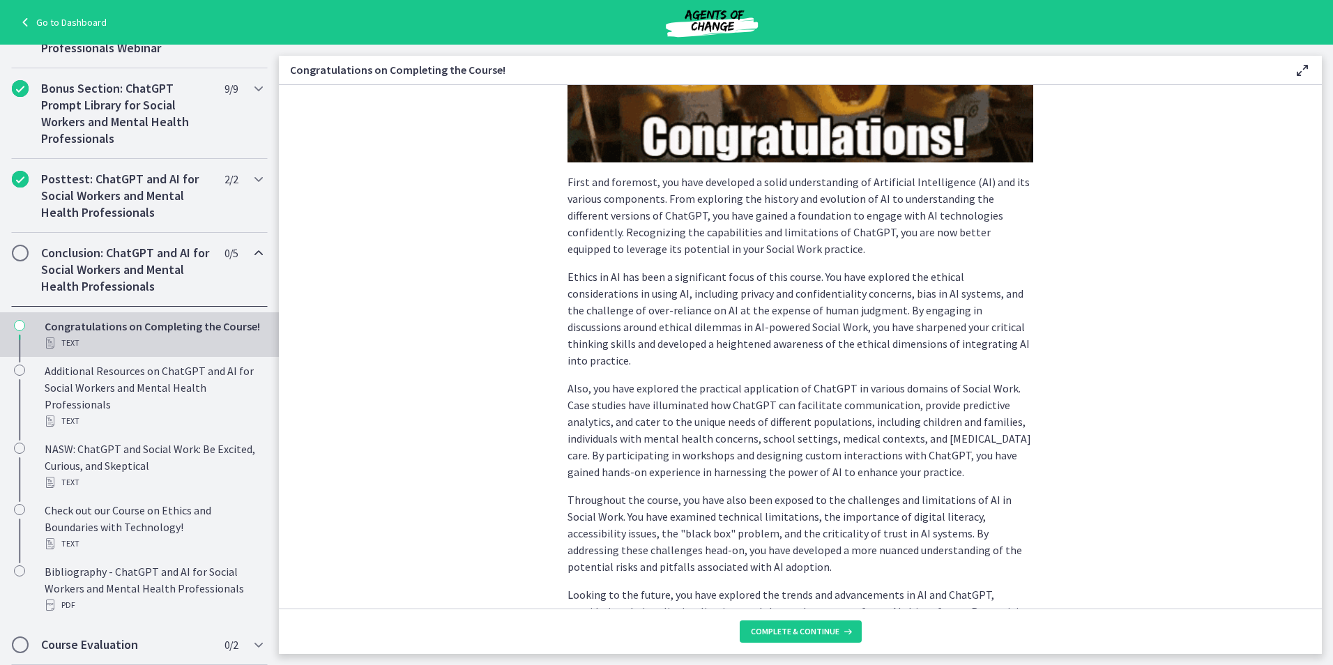
scroll to position [288, 0]
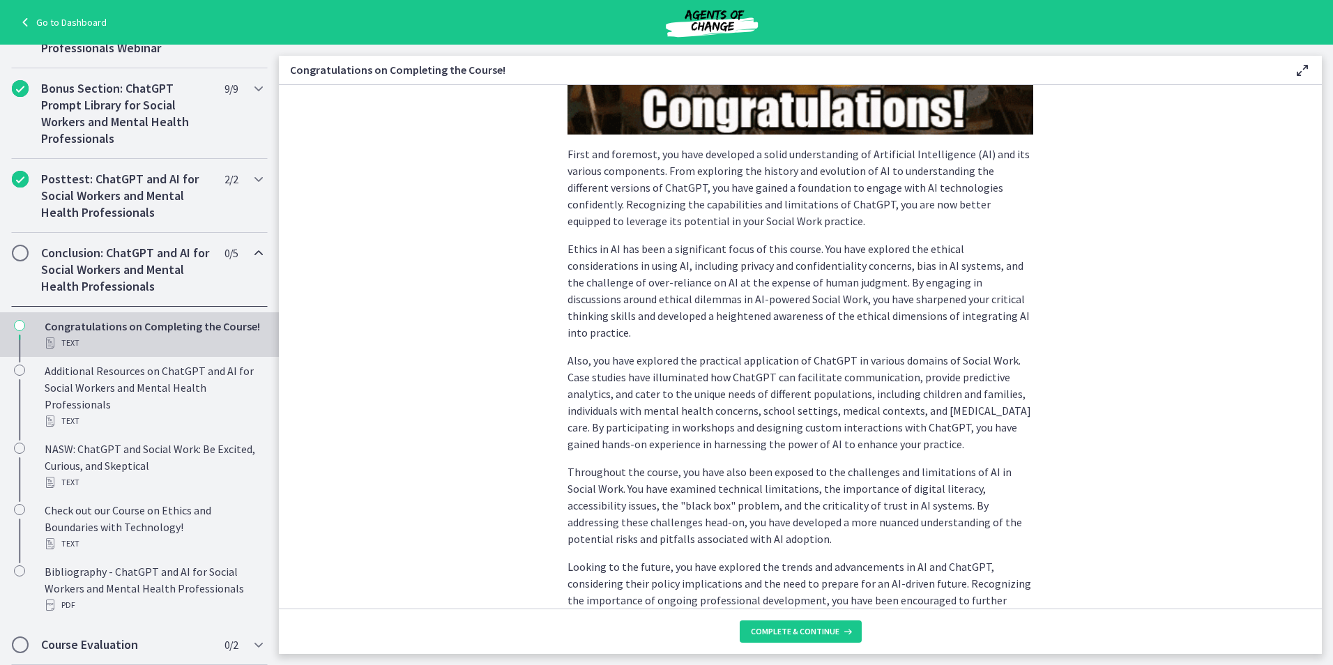
drag, startPoint x: 1322, startPoint y: 309, endPoint x: 1329, endPoint y: 335, distance: 26.9
click at [1329, 335] on main "Congratulations on Completing the Course! Enable fullscreen Congratulations on …" at bounding box center [806, 355] width 1054 height 620
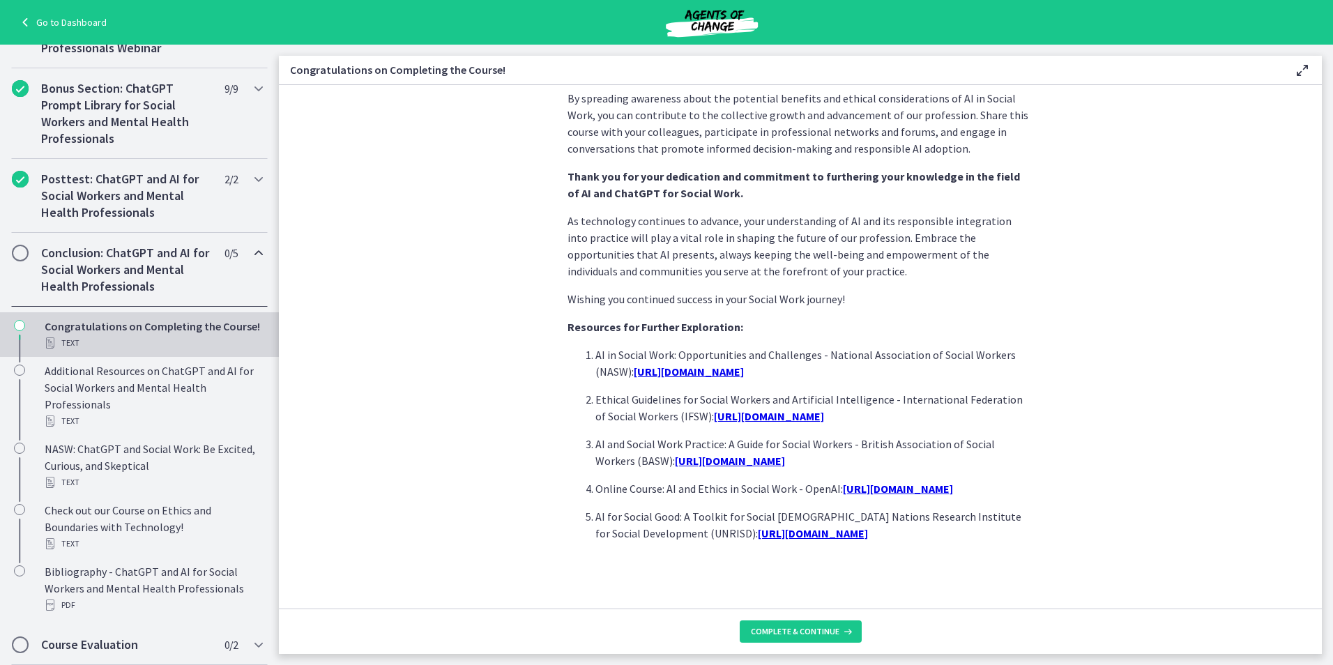
scroll to position [1102, 0]
click at [813, 629] on span "Complete & continue" at bounding box center [795, 631] width 89 height 11
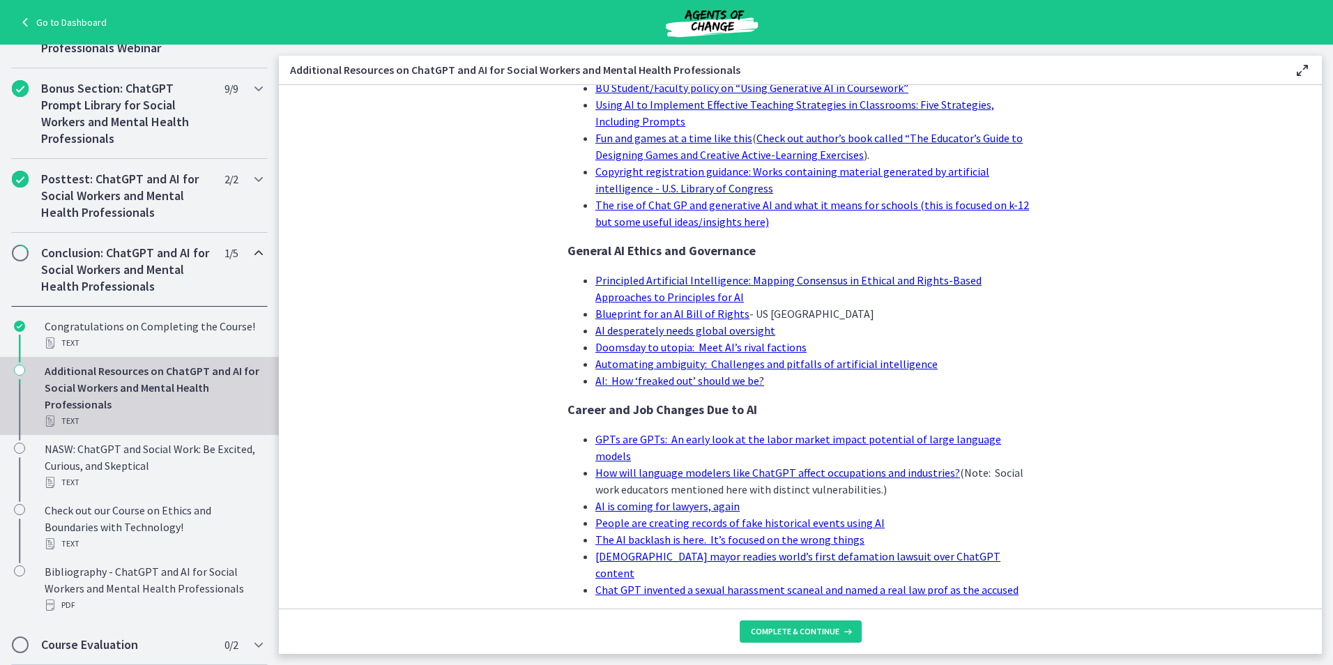
scroll to position [1258, 0]
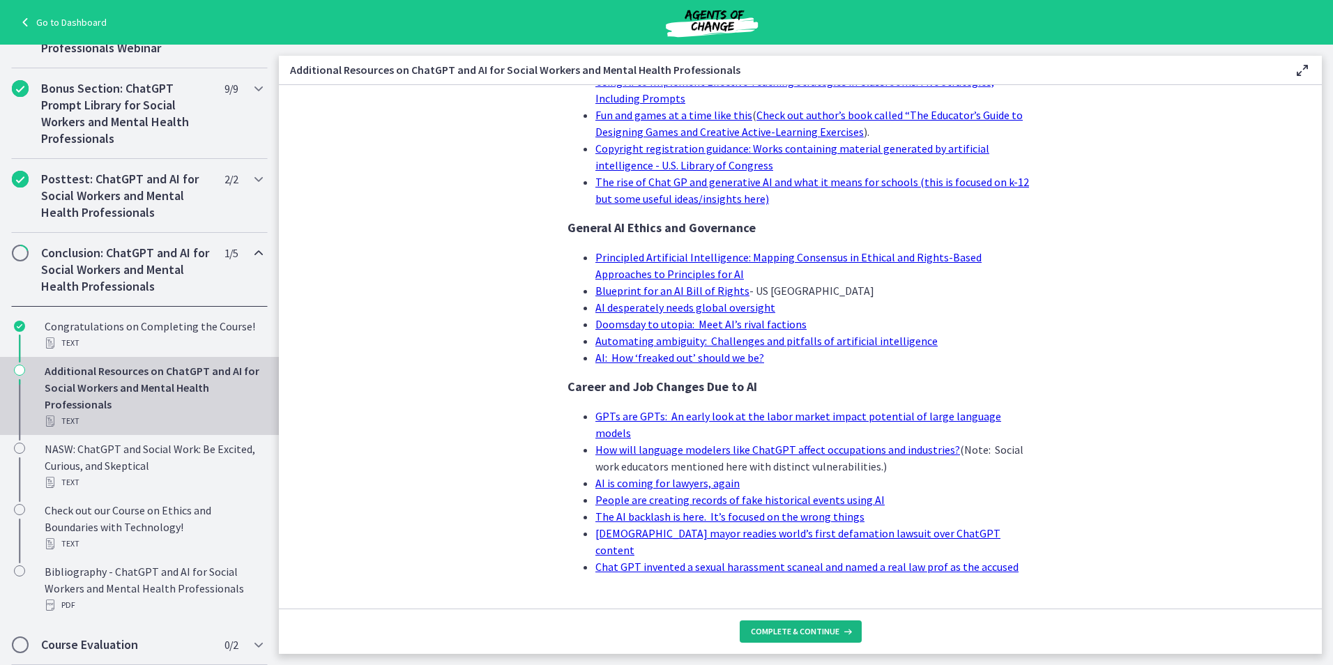
click at [778, 637] on button "Complete & continue" at bounding box center [801, 631] width 122 height 22
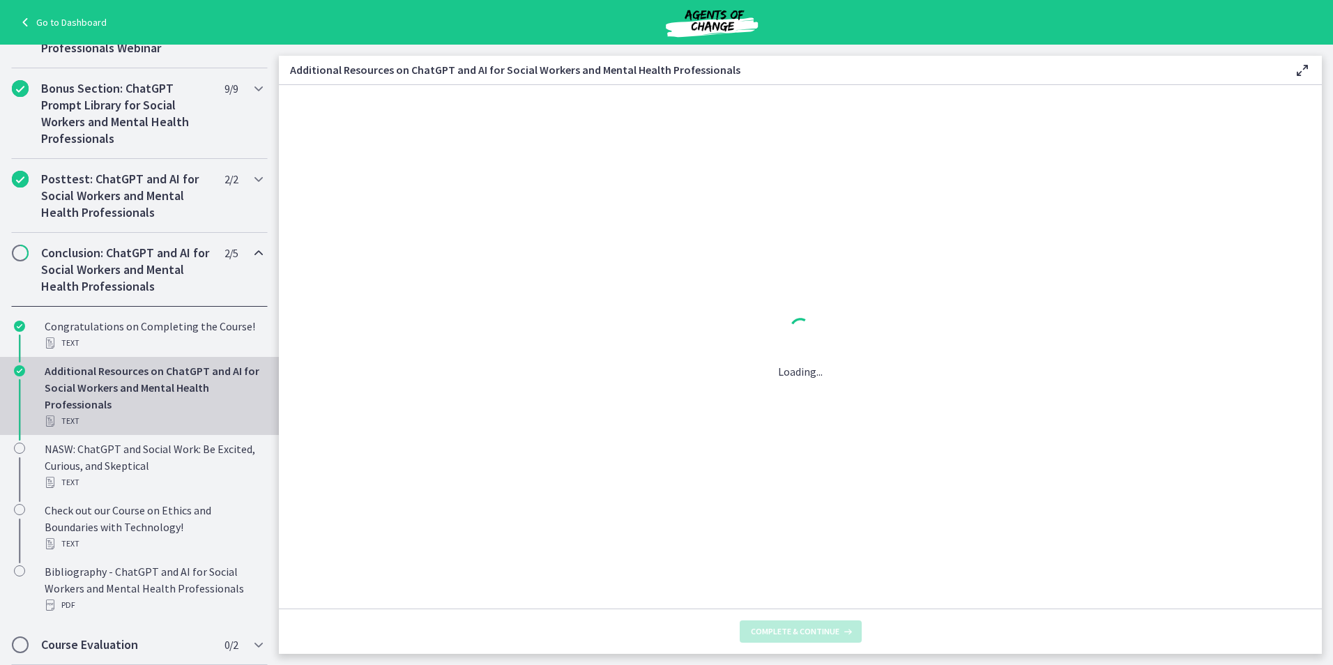
scroll to position [0, 0]
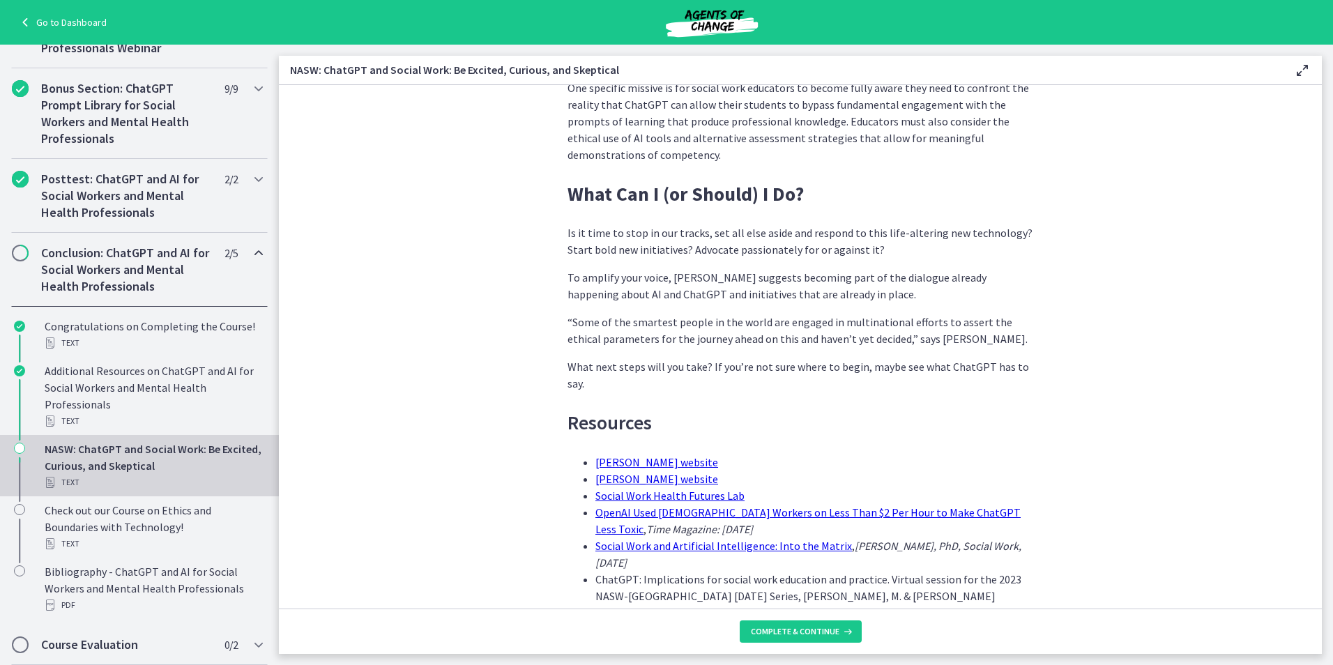
scroll to position [4106, 0]
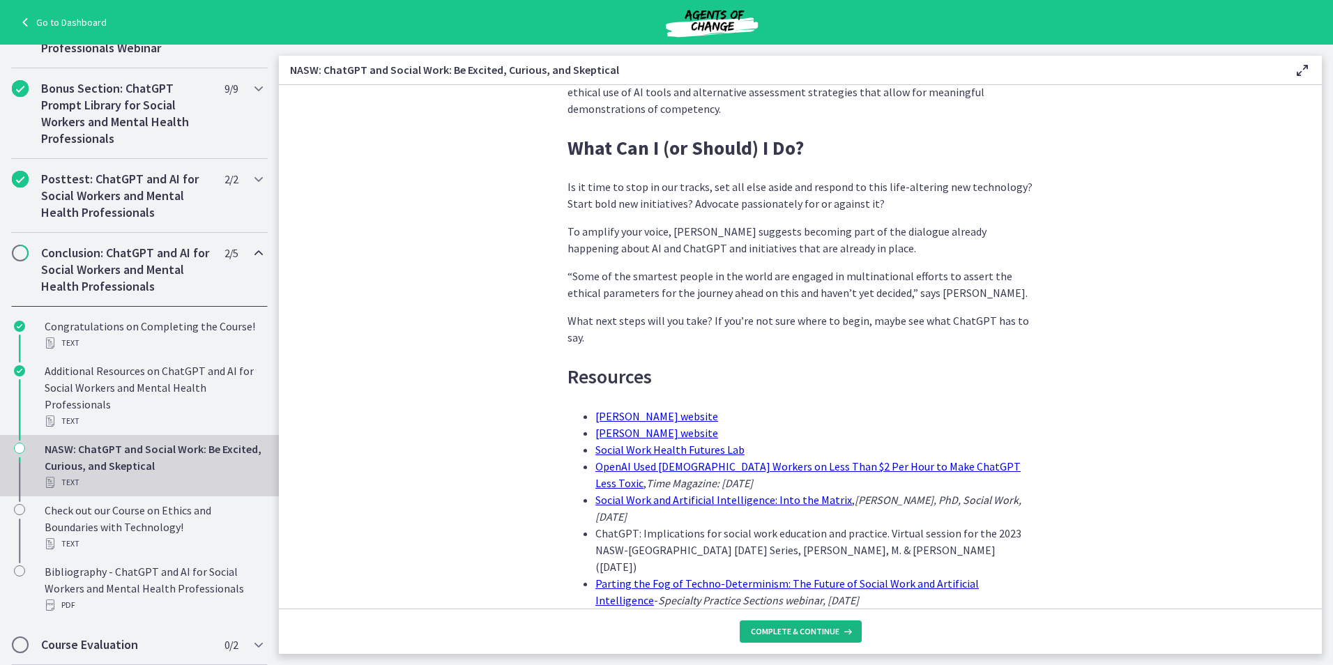
click at [763, 632] on span "Complete & continue" at bounding box center [795, 631] width 89 height 11
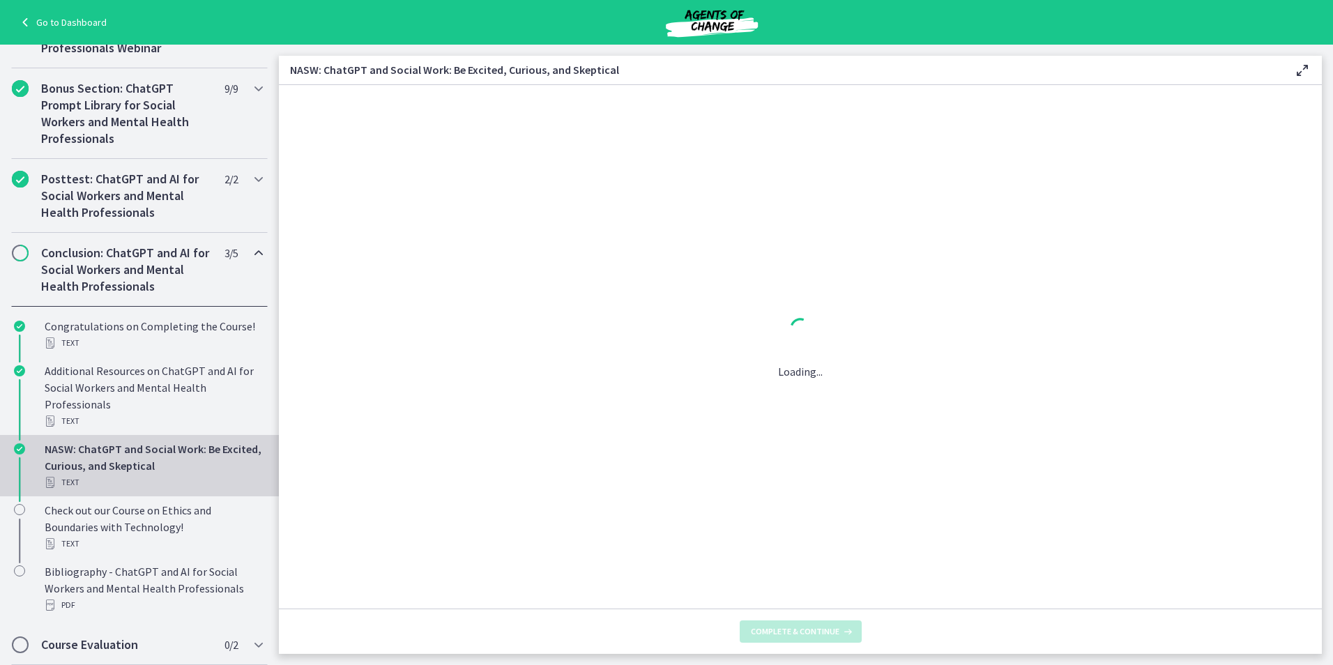
scroll to position [0, 0]
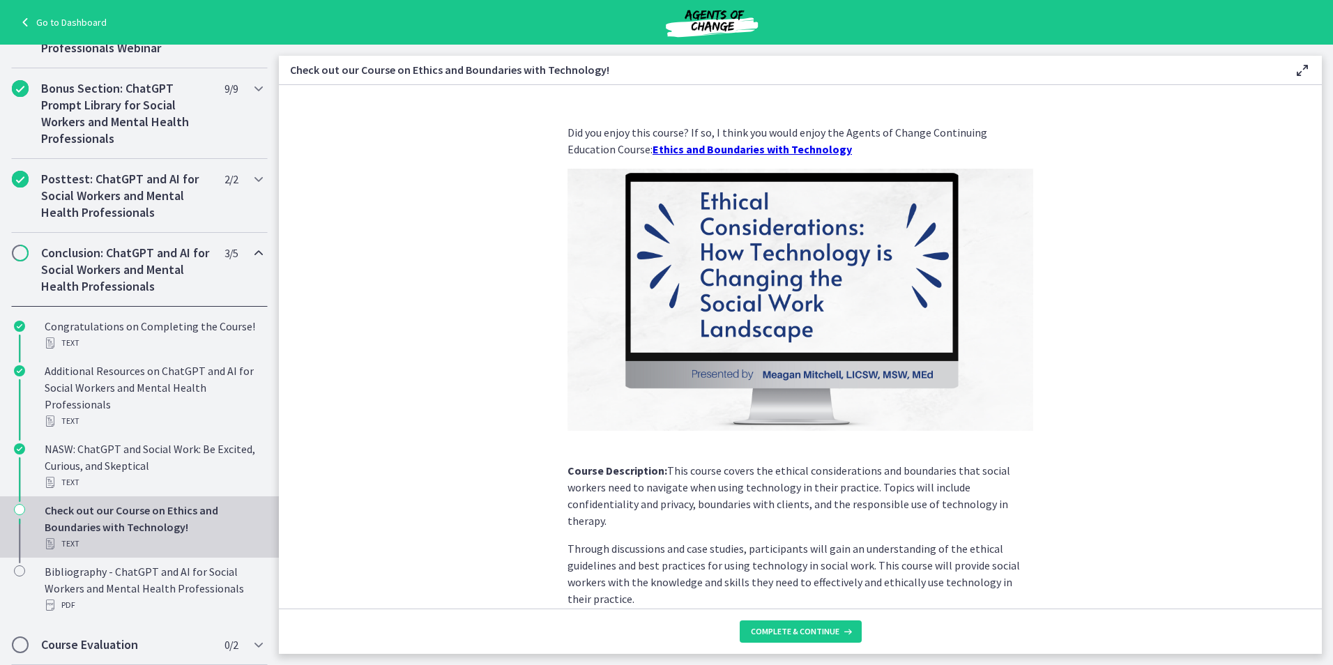
scroll to position [77, 0]
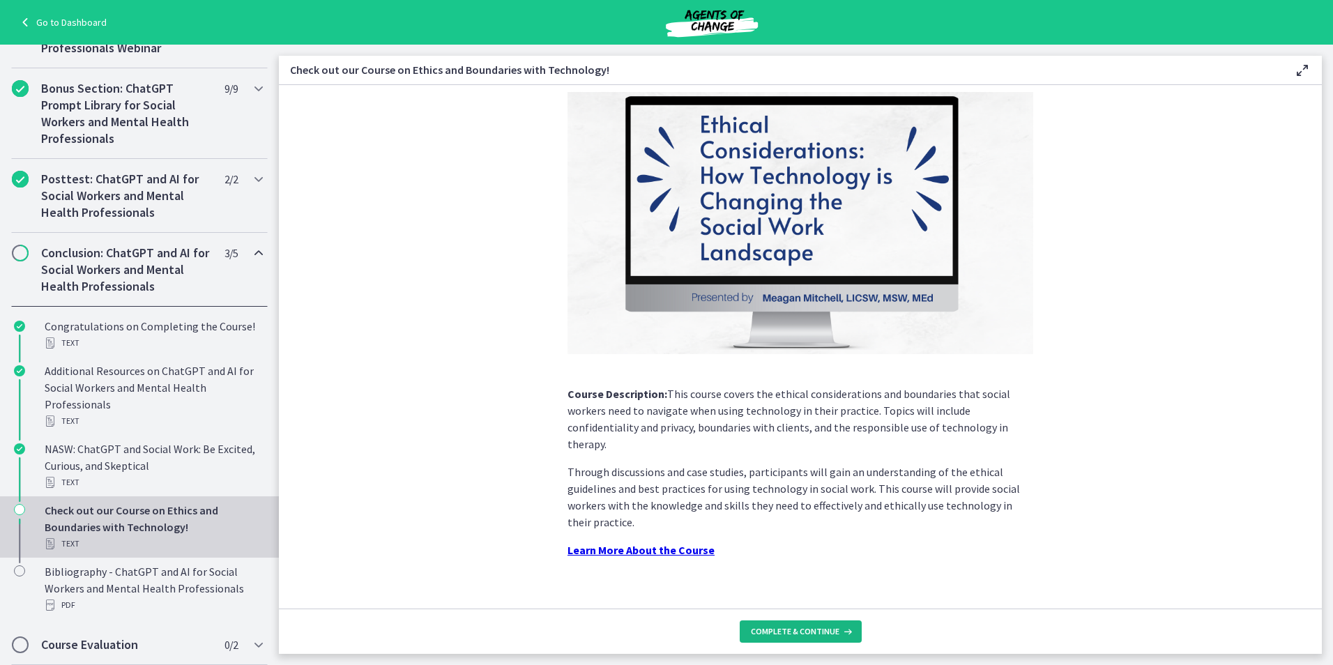
click at [809, 626] on span "Complete & continue" at bounding box center [795, 631] width 89 height 11
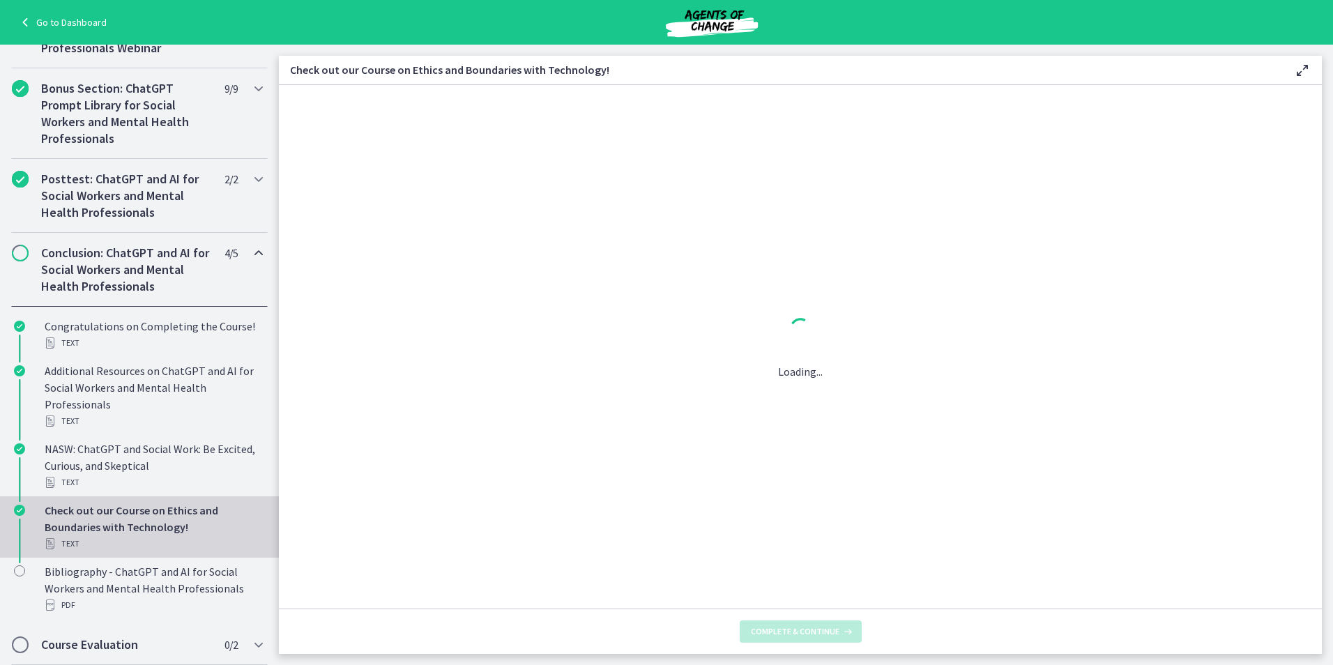
scroll to position [0, 0]
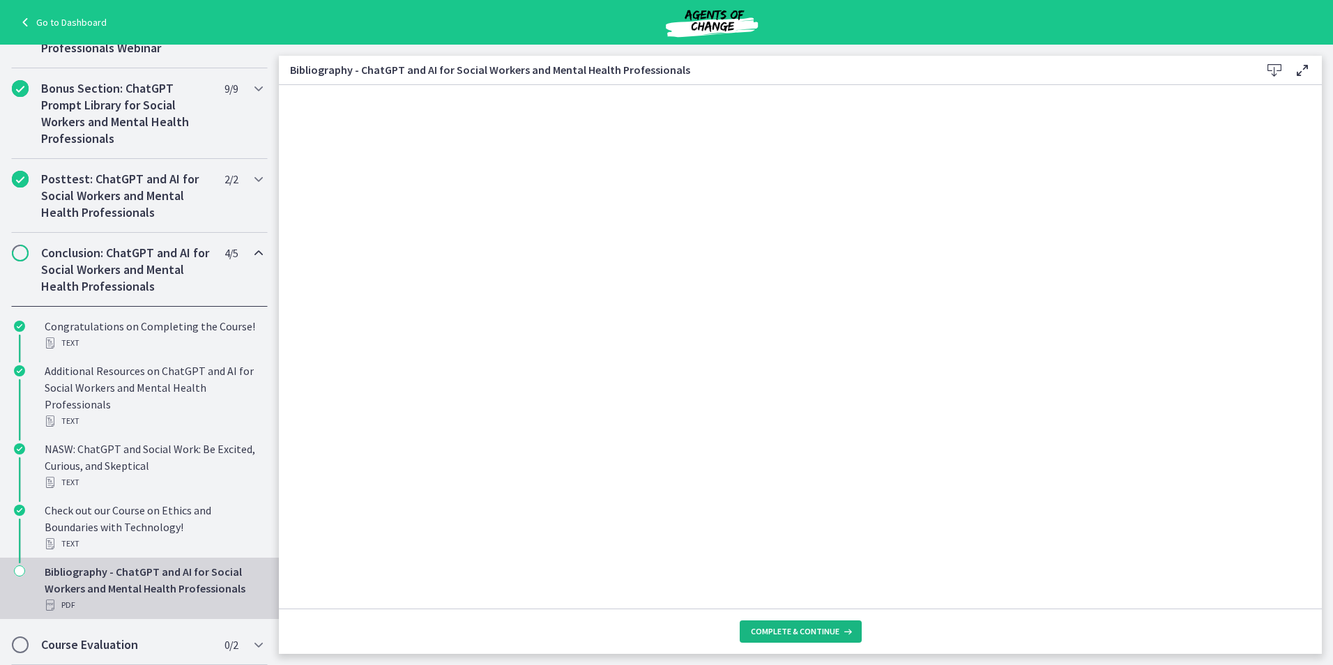
click at [790, 630] on span "Complete & continue" at bounding box center [795, 631] width 89 height 11
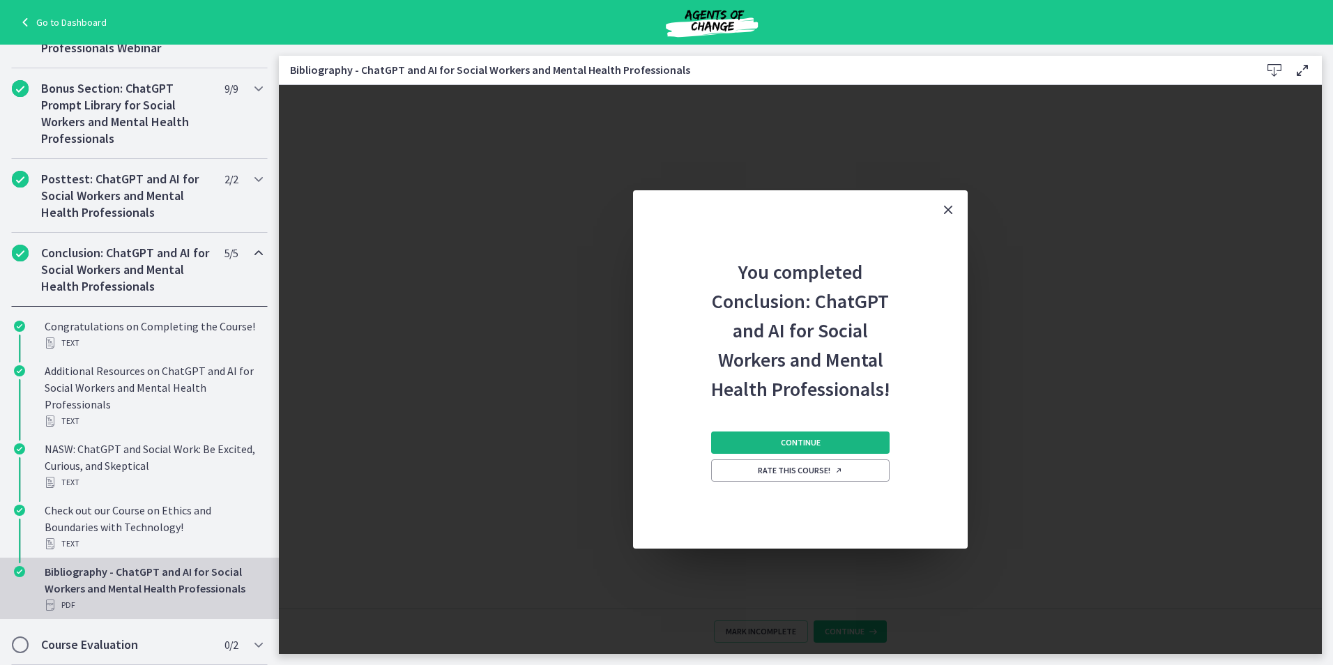
click at [800, 439] on span "Continue" at bounding box center [801, 442] width 40 height 11
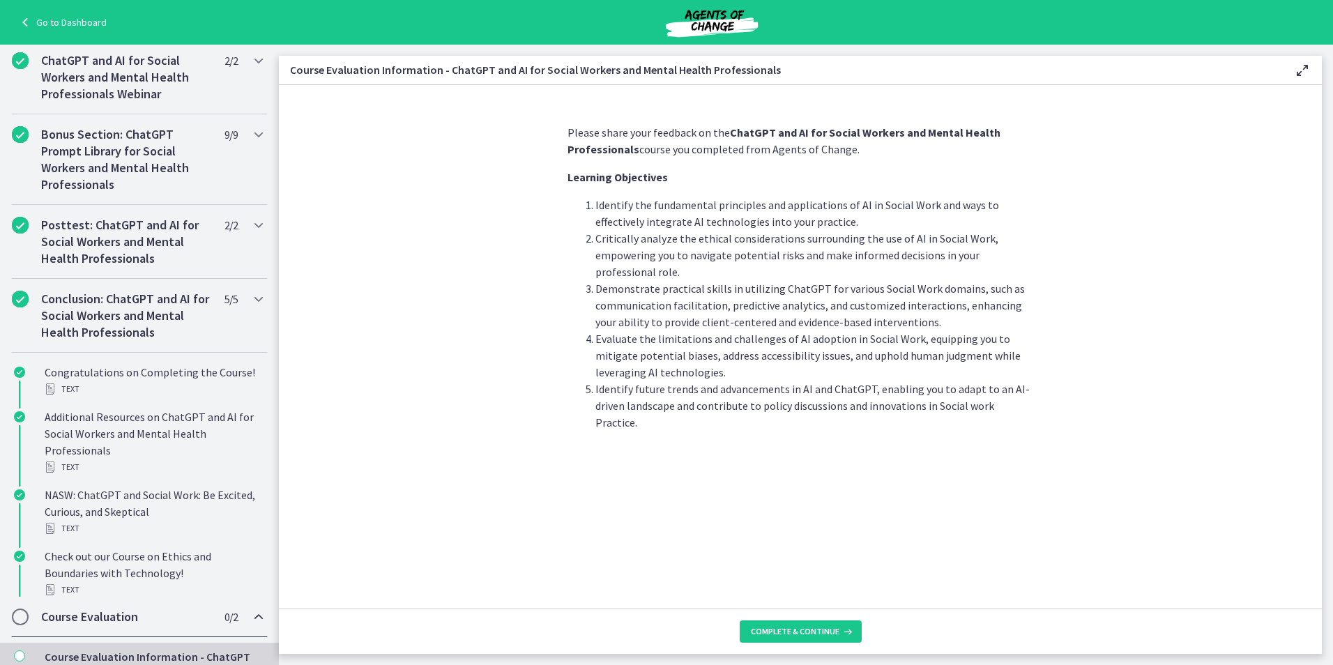
scroll to position [523, 0]
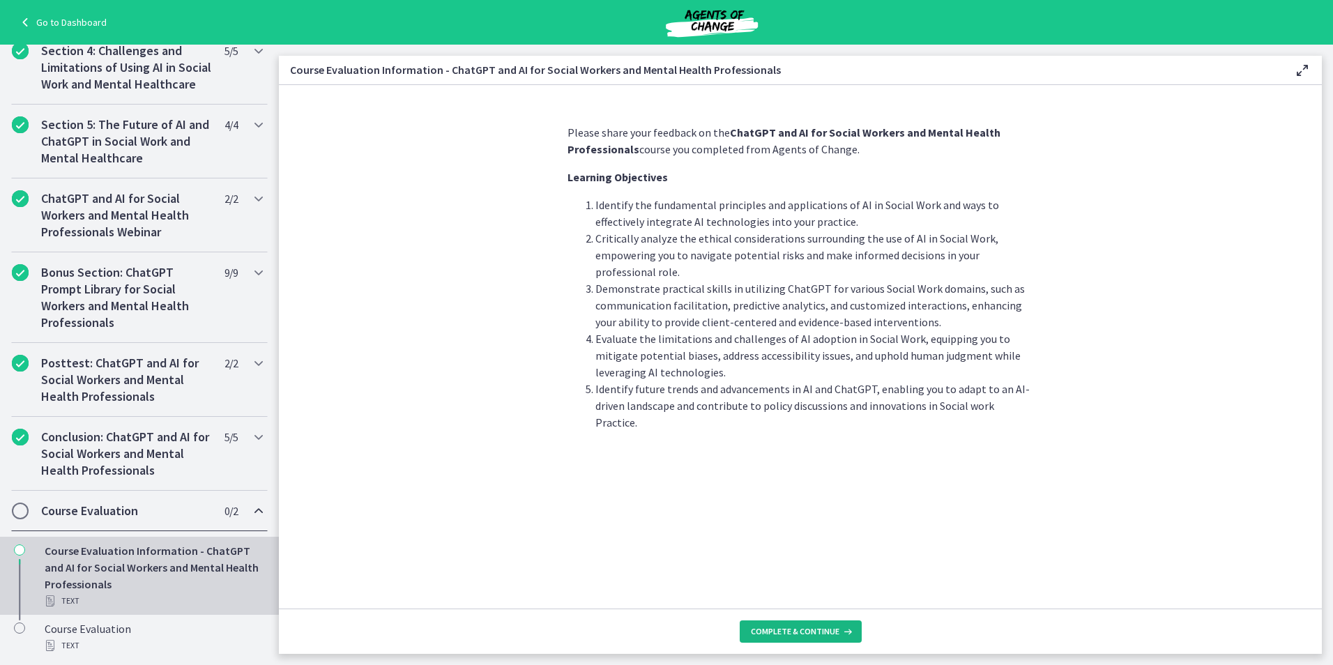
click at [779, 626] on span "Complete & continue" at bounding box center [795, 631] width 89 height 11
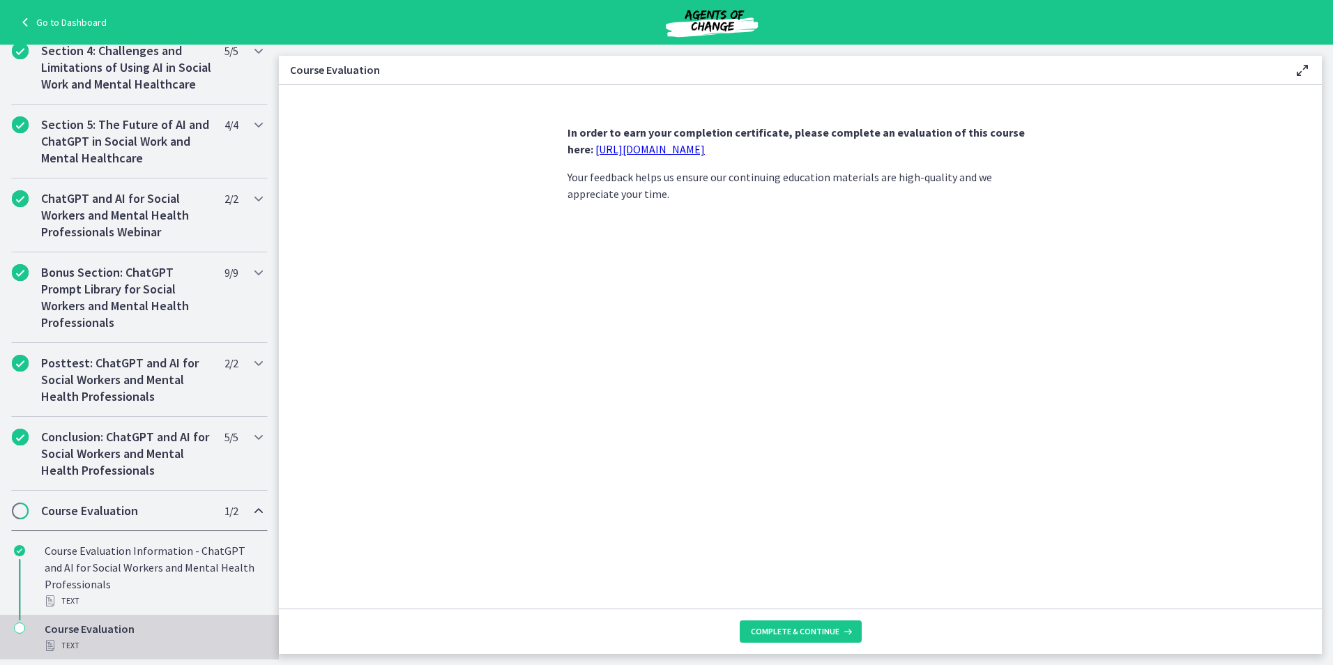
click at [682, 148] on link "https://forms.gle/jm1zbfhChZ2exBv78" at bounding box center [649, 149] width 109 height 14
click at [633, 146] on link "https://forms.gle/jm1zbfhChZ2exBv78" at bounding box center [649, 149] width 109 height 14
click at [68, 643] on div "Text" at bounding box center [153, 645] width 217 height 17
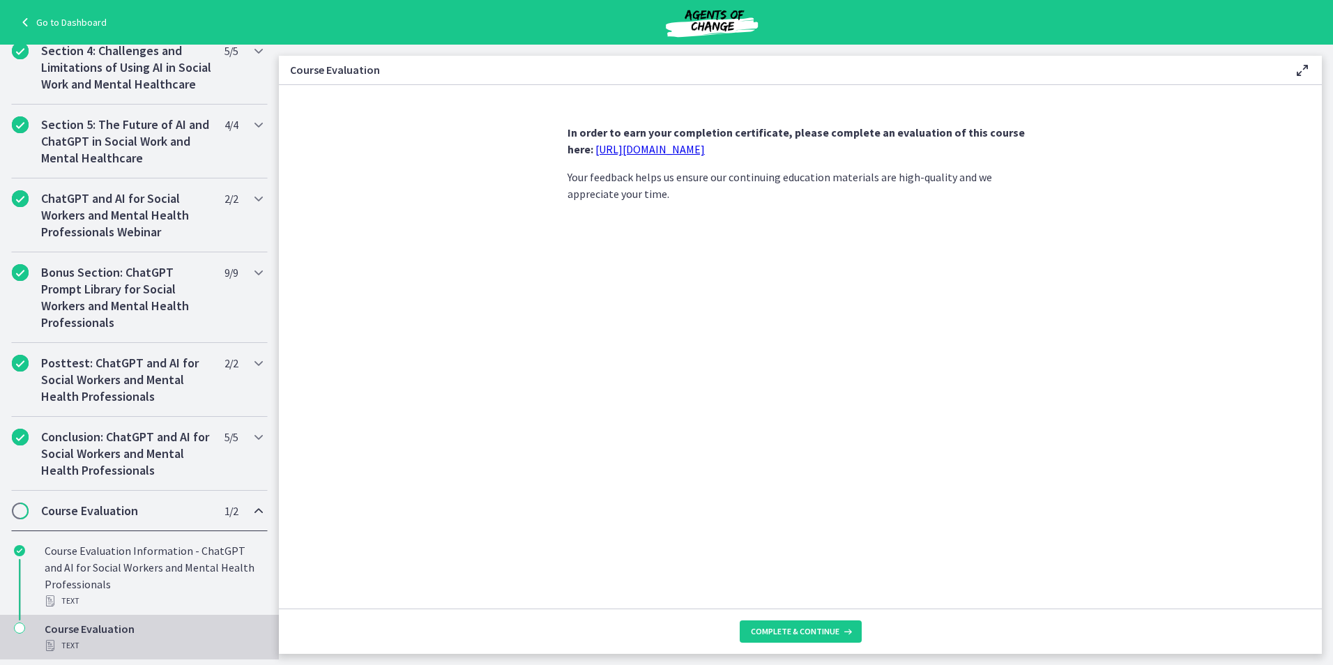
click at [54, 625] on div "Course Evaluation Text" at bounding box center [153, 636] width 217 height 33
click at [49, 644] on icon "Chapters" at bounding box center [50, 645] width 11 height 11
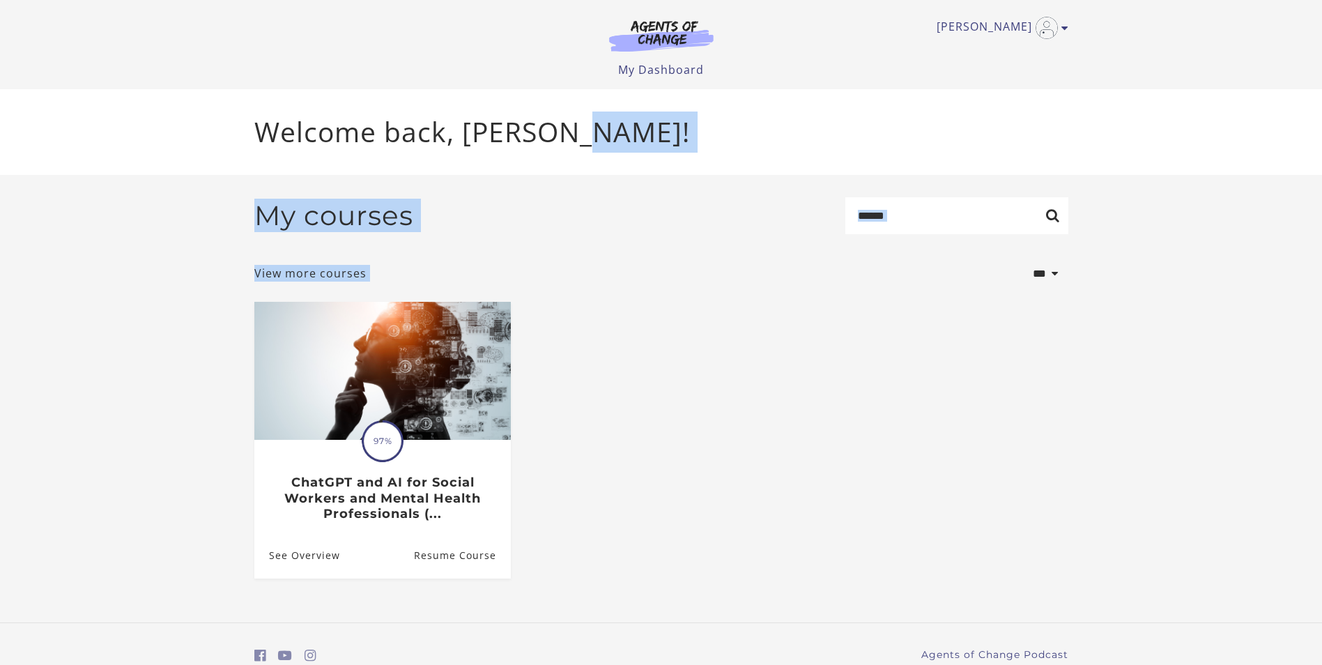
drag, startPoint x: 1310, startPoint y: 102, endPoint x: 1340, endPoint y: 256, distance: 156.9
click at [1322, 256] on html "Skip to main content James M My Account Support Sign Out Toggle menu Menu My Da…" at bounding box center [661, 332] width 1322 height 665
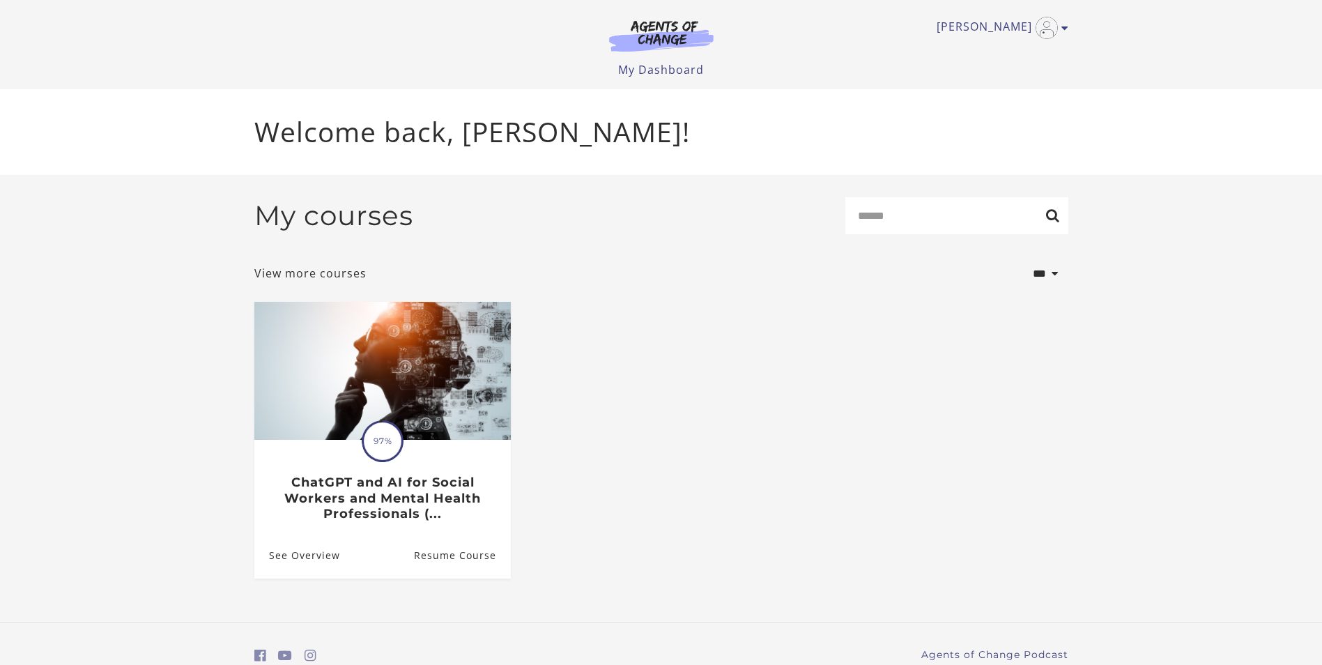
click at [858, 534] on ul "Translation missing: en.liquid.partials.dashboard_course_card.progress_descript…" at bounding box center [661, 451] width 836 height 299
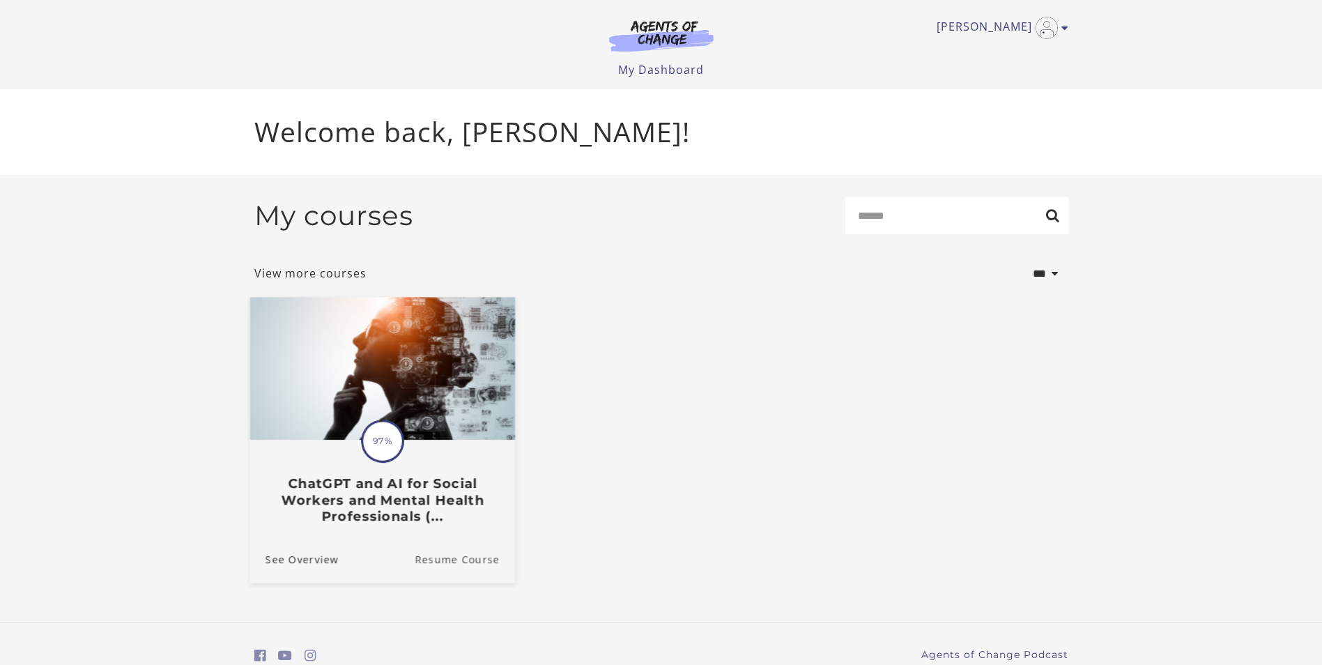
click at [444, 558] on link "Resume Course" at bounding box center [465, 558] width 100 height 47
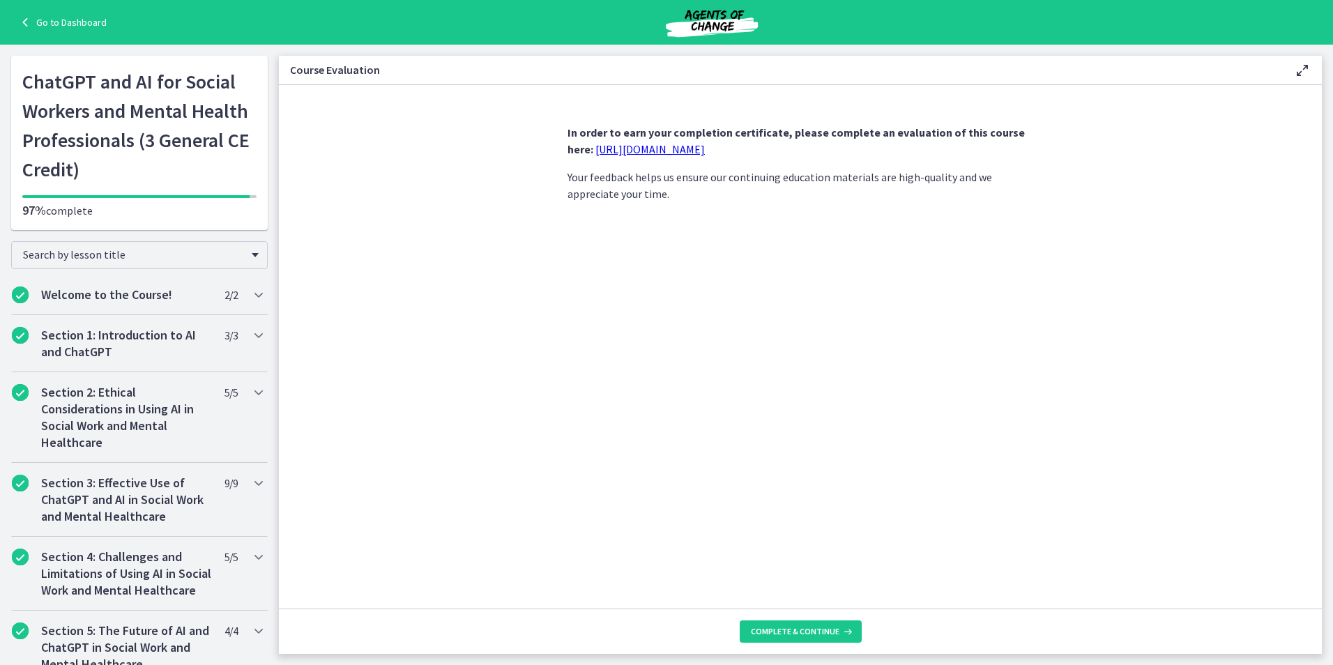
click at [674, 148] on link "[URL][DOMAIN_NAME]" at bounding box center [649, 149] width 109 height 14
click at [841, 625] on button "Complete & continue" at bounding box center [801, 631] width 122 height 22
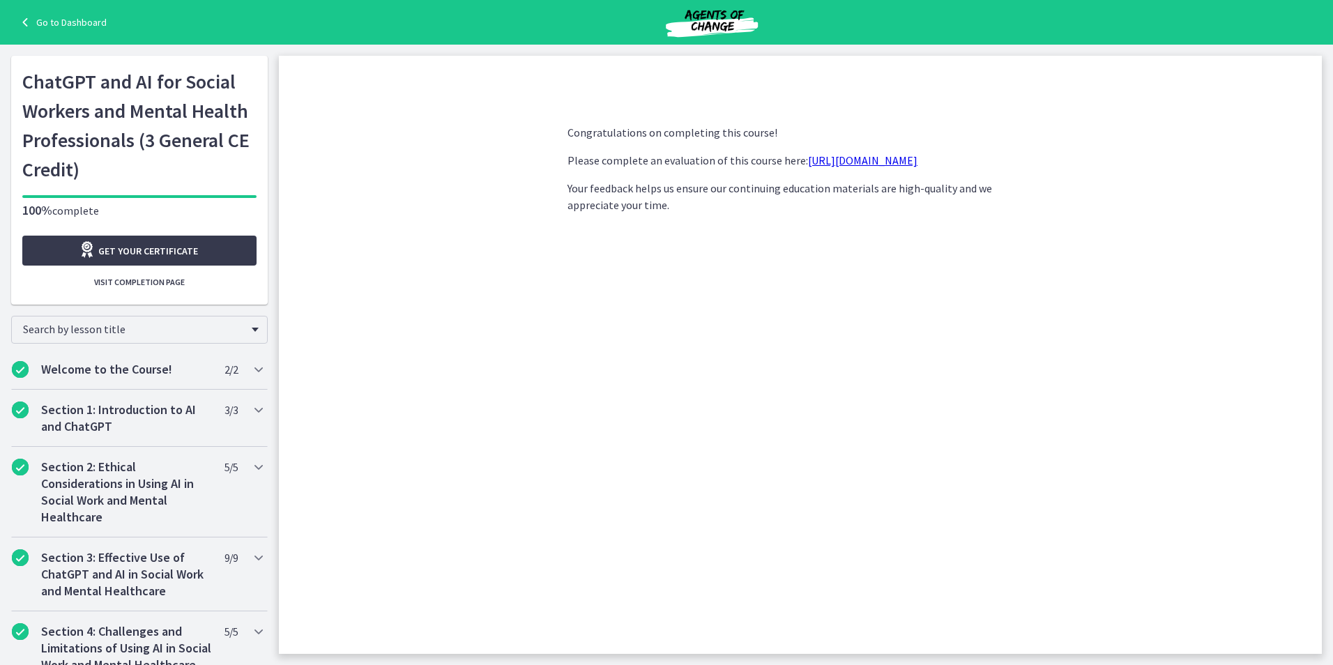
click at [852, 162] on link "[URL][DOMAIN_NAME]" at bounding box center [862, 160] width 109 height 14
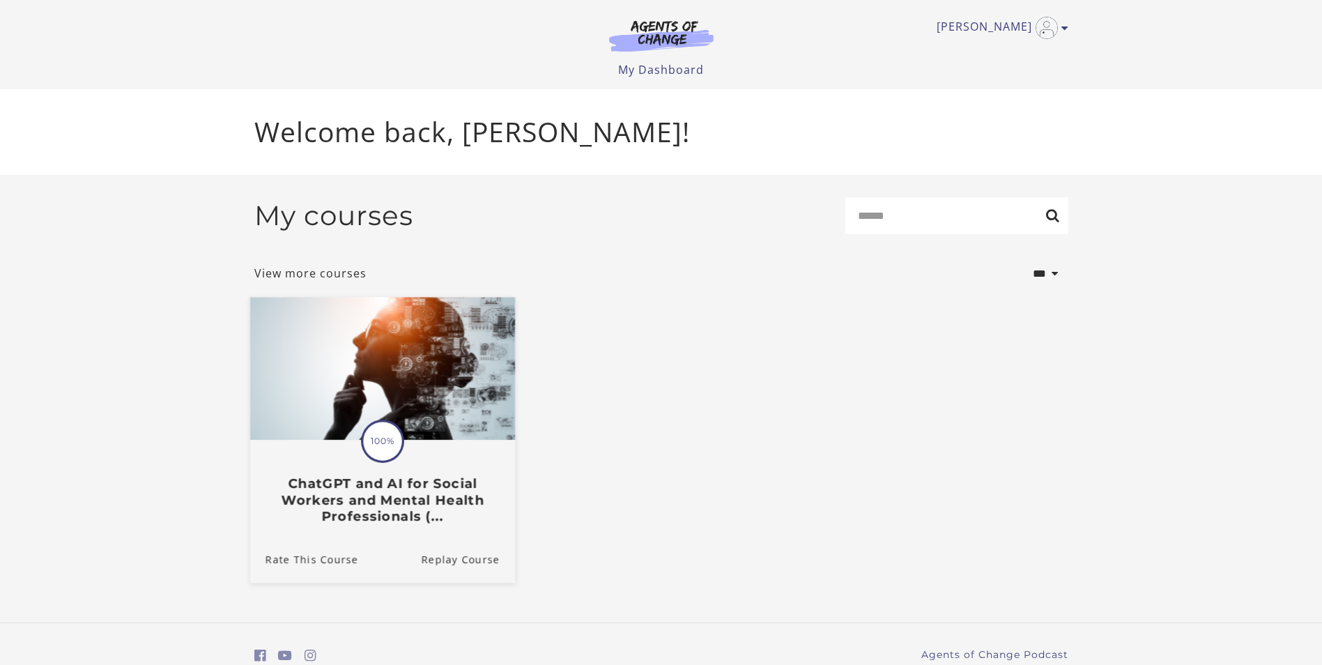
click at [395, 444] on span "100%" at bounding box center [382, 441] width 39 height 39
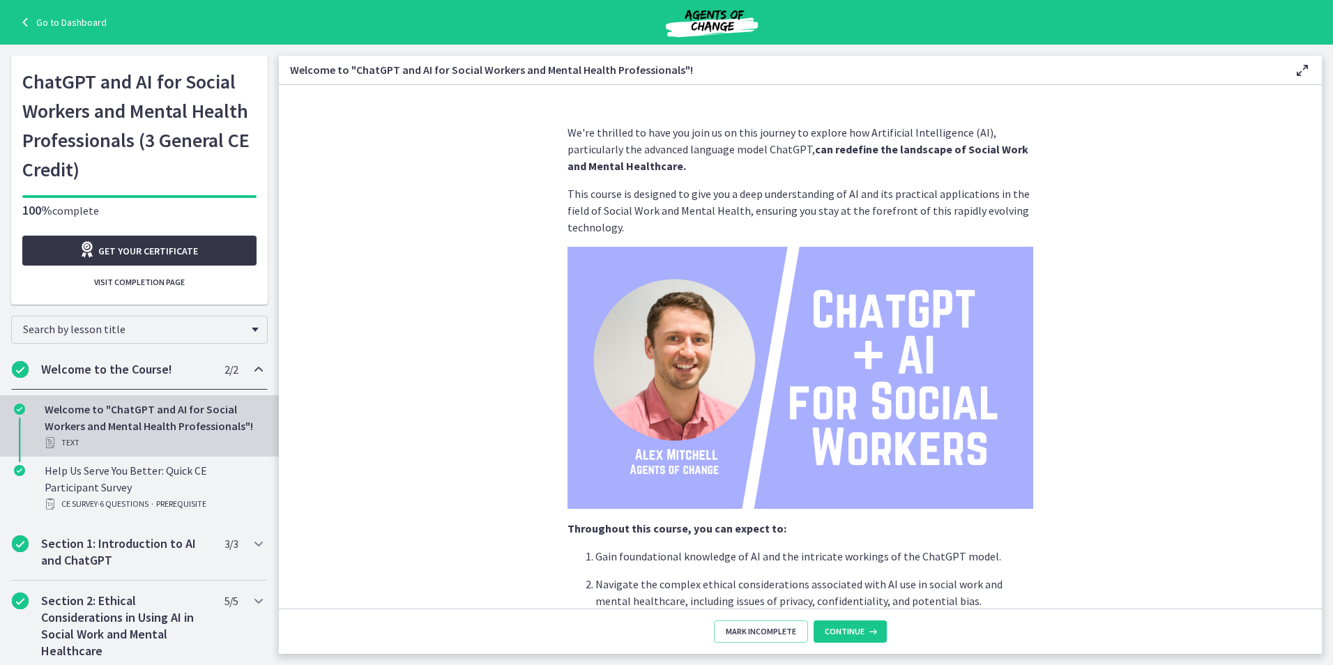
click at [188, 254] on span "Get your certificate" at bounding box center [148, 251] width 100 height 17
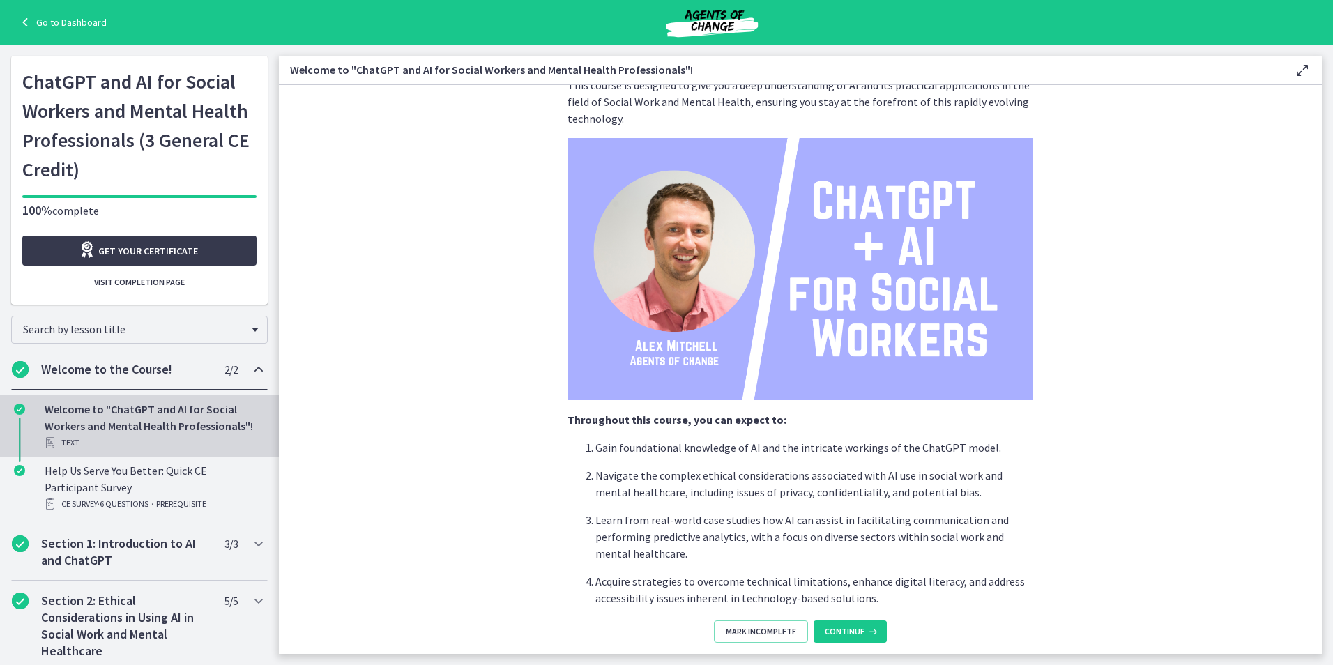
scroll to position [112, 0]
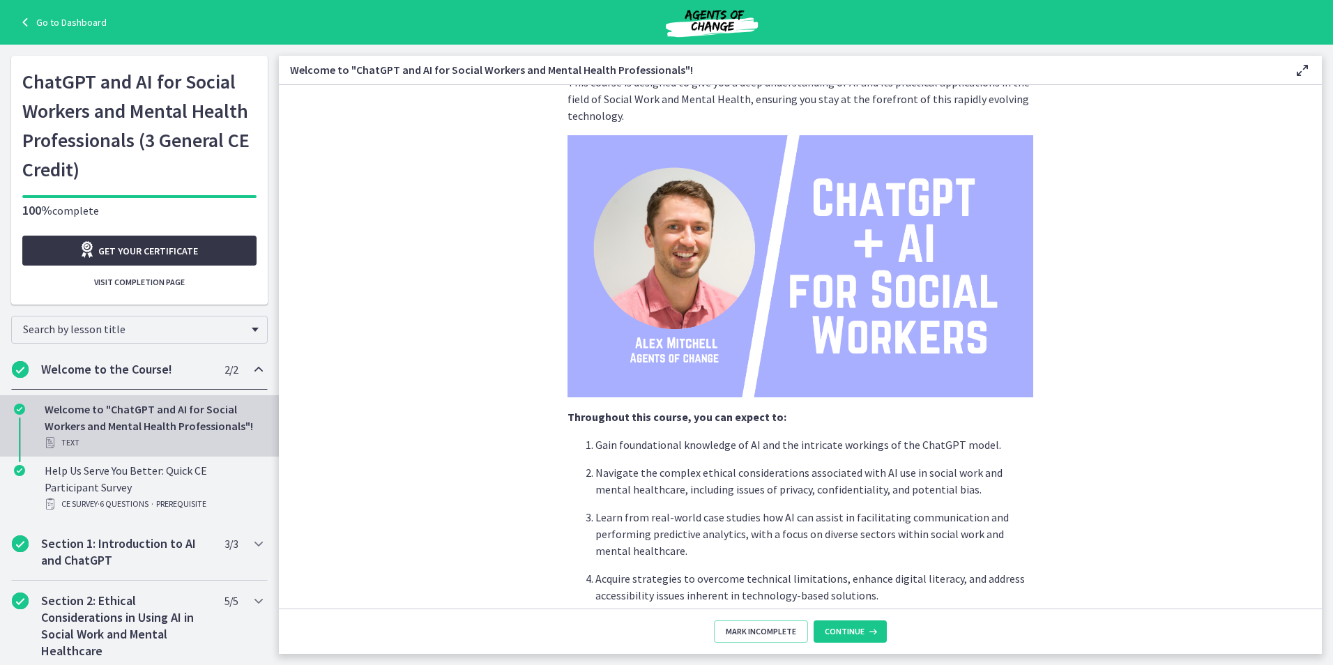
click at [158, 245] on span "Get your certificate" at bounding box center [148, 251] width 100 height 17
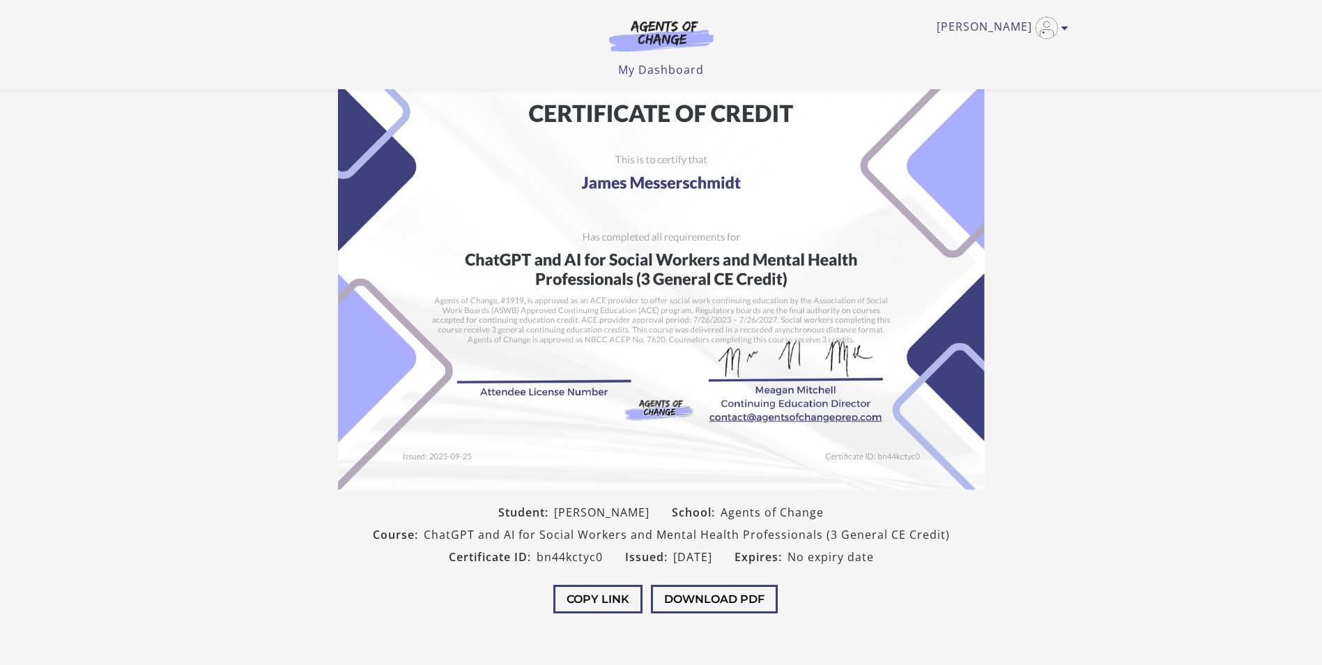
scroll to position [115, 0]
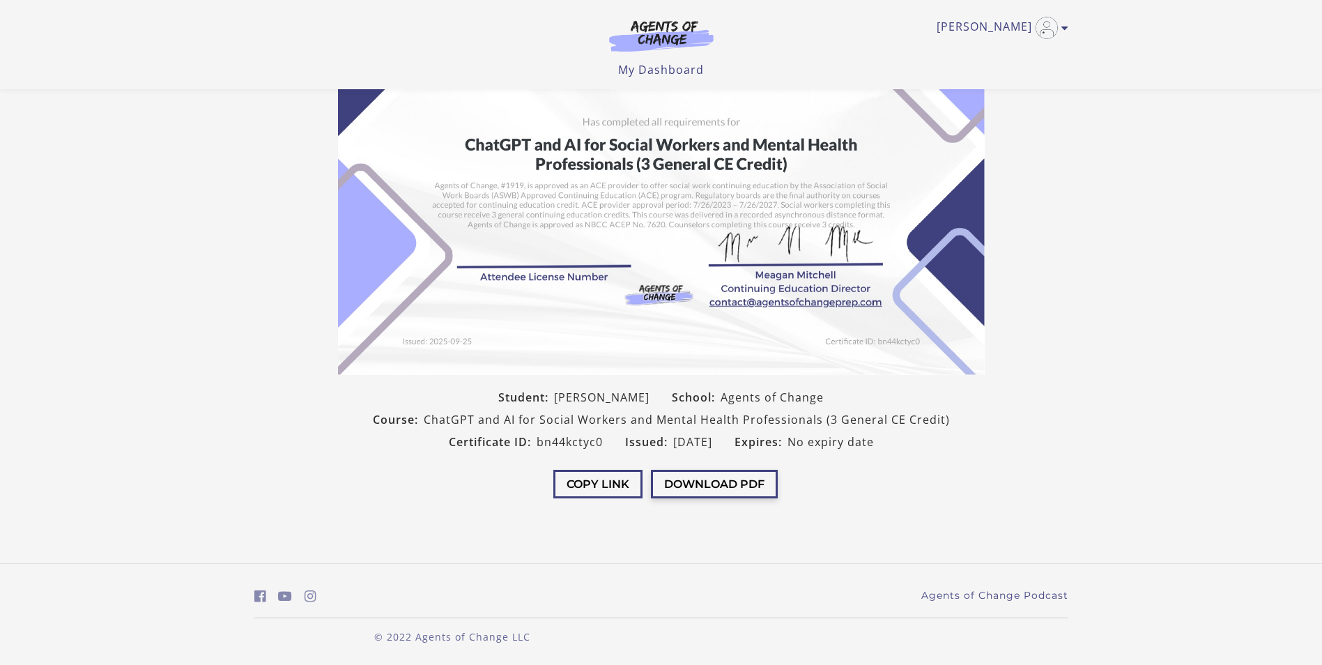
click at [685, 482] on button "Download PDF" at bounding box center [714, 484] width 127 height 29
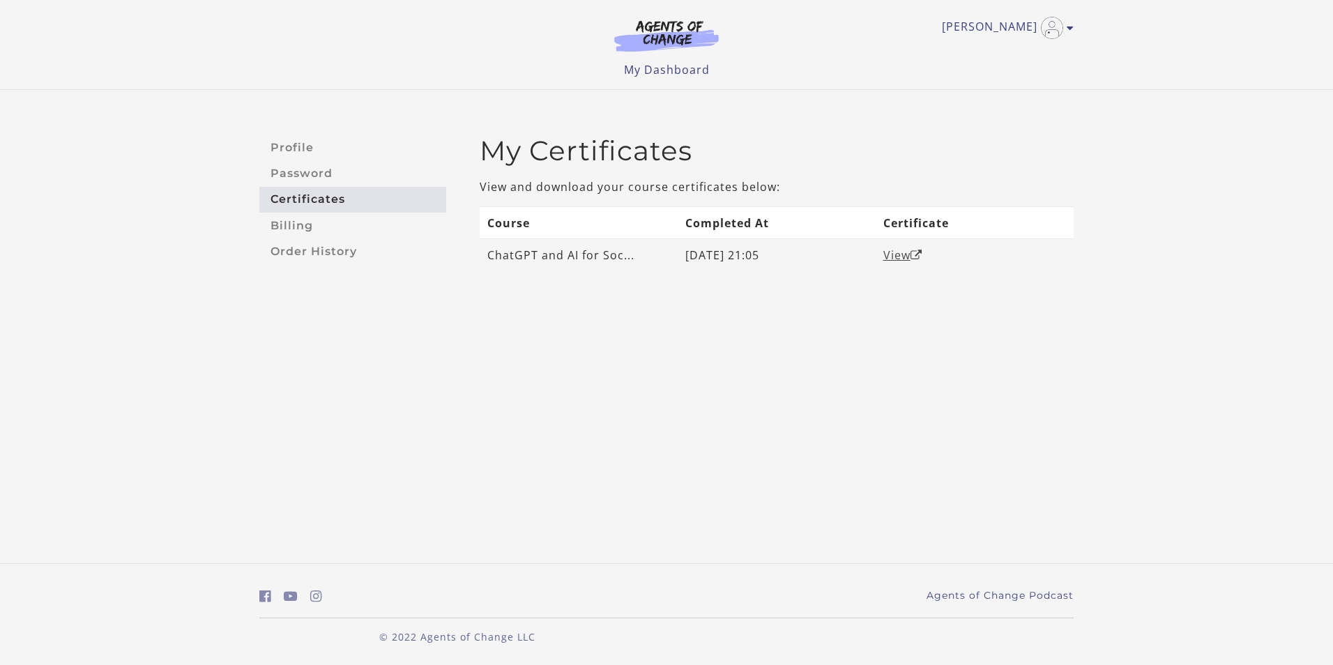
click at [903, 252] on link "View" at bounding box center [902, 254] width 39 height 15
